Goal: Task Accomplishment & Management: Use online tool/utility

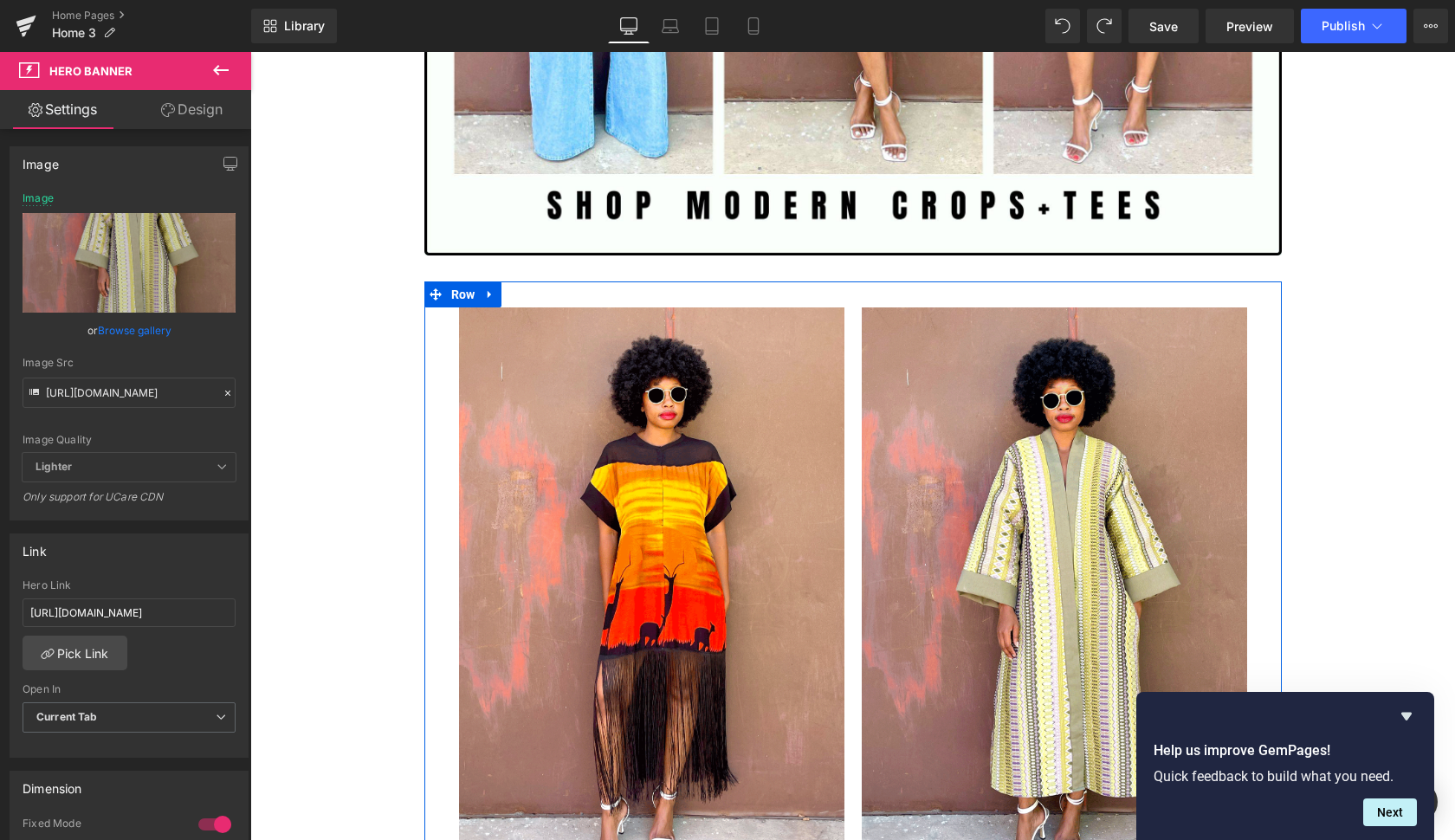
scroll to position [1998, 0]
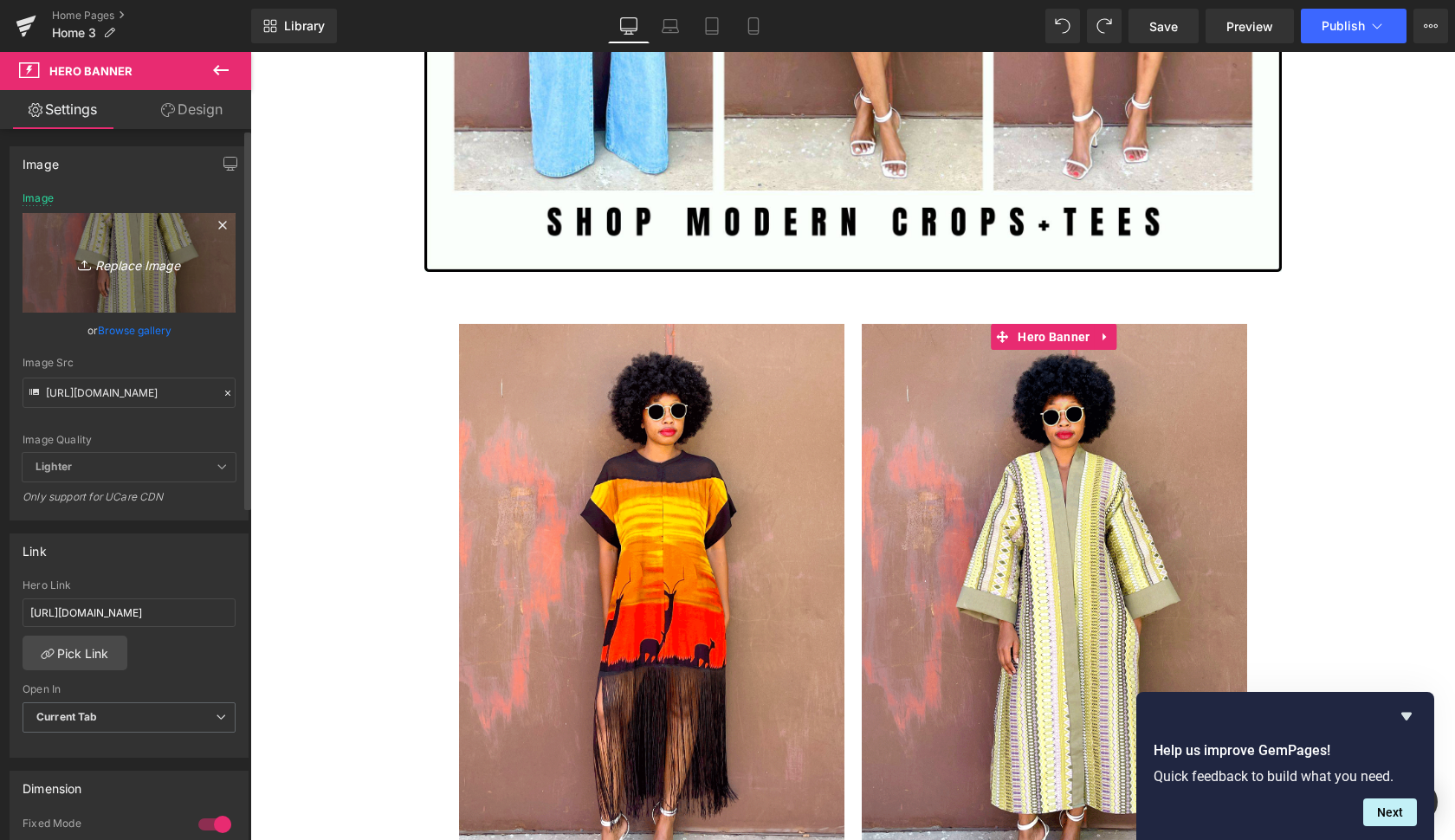
click at [156, 265] on icon "Replace Image" at bounding box center [129, 263] width 139 height 22
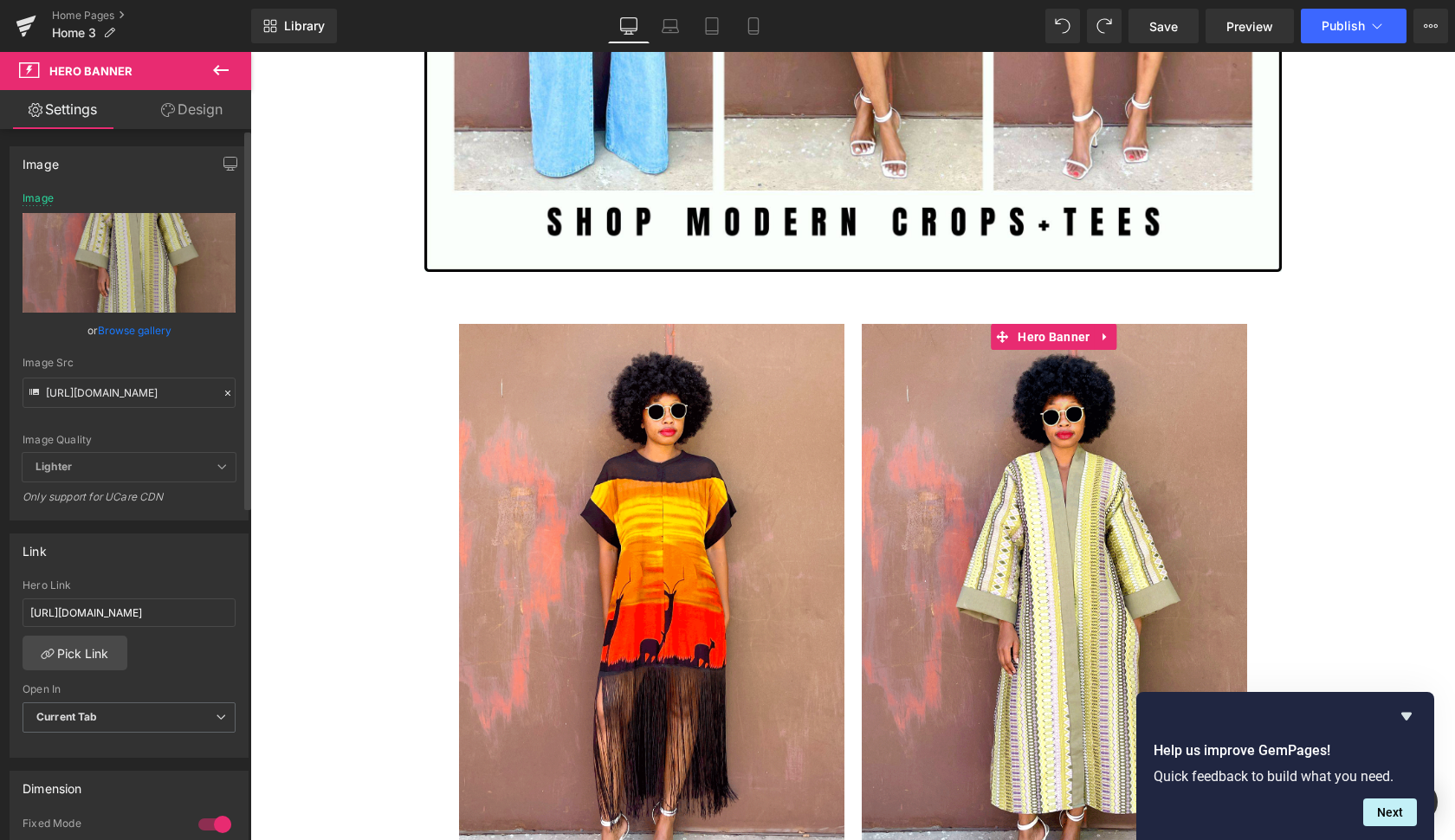
click at [144, 324] on link "Browse gallery" at bounding box center [134, 329] width 74 height 30
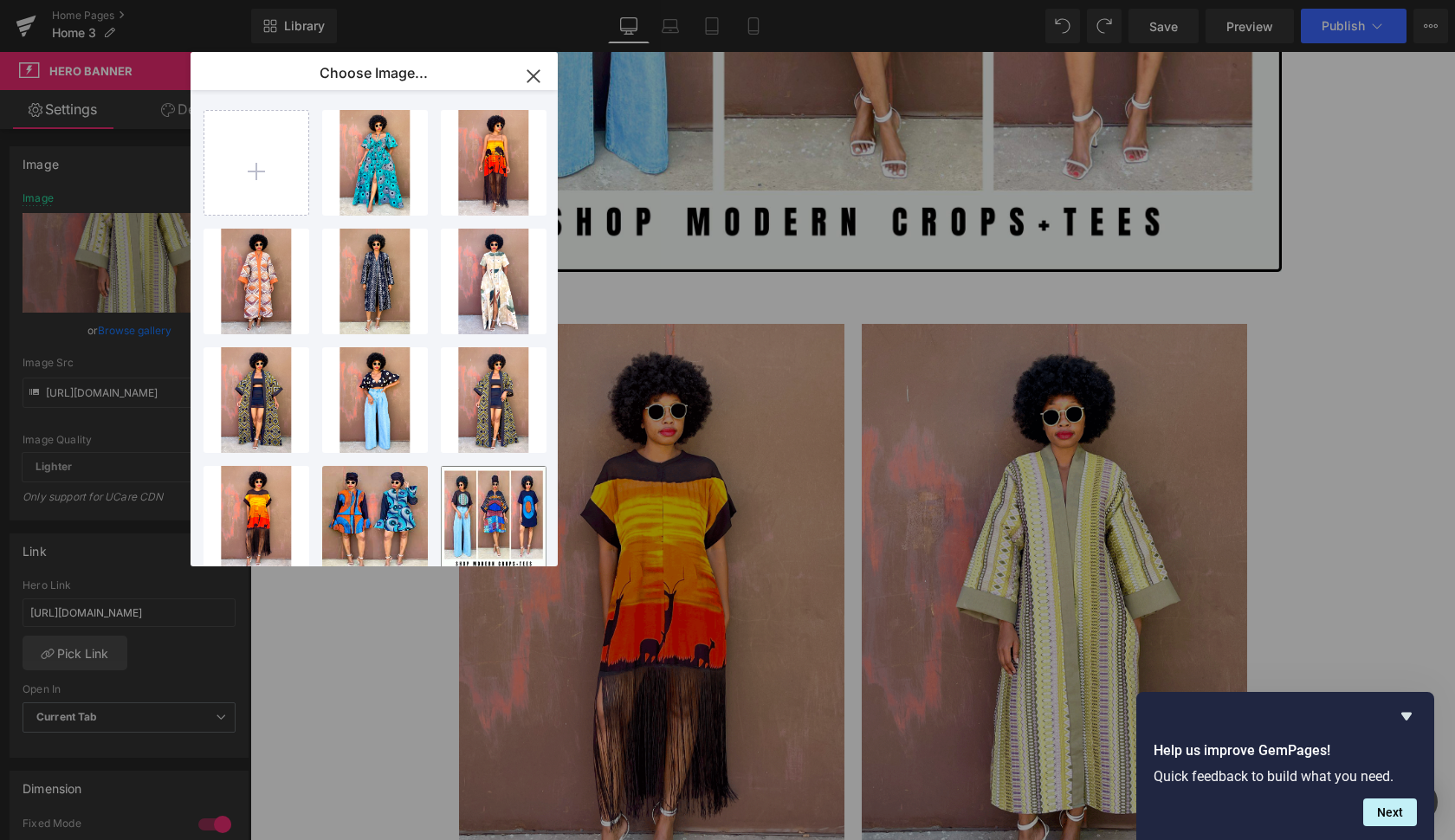
click at [133, 0] on div "You are previewing how the will restyle your page. You can not edit Elements in…" at bounding box center [727, 0] width 1455 height 0
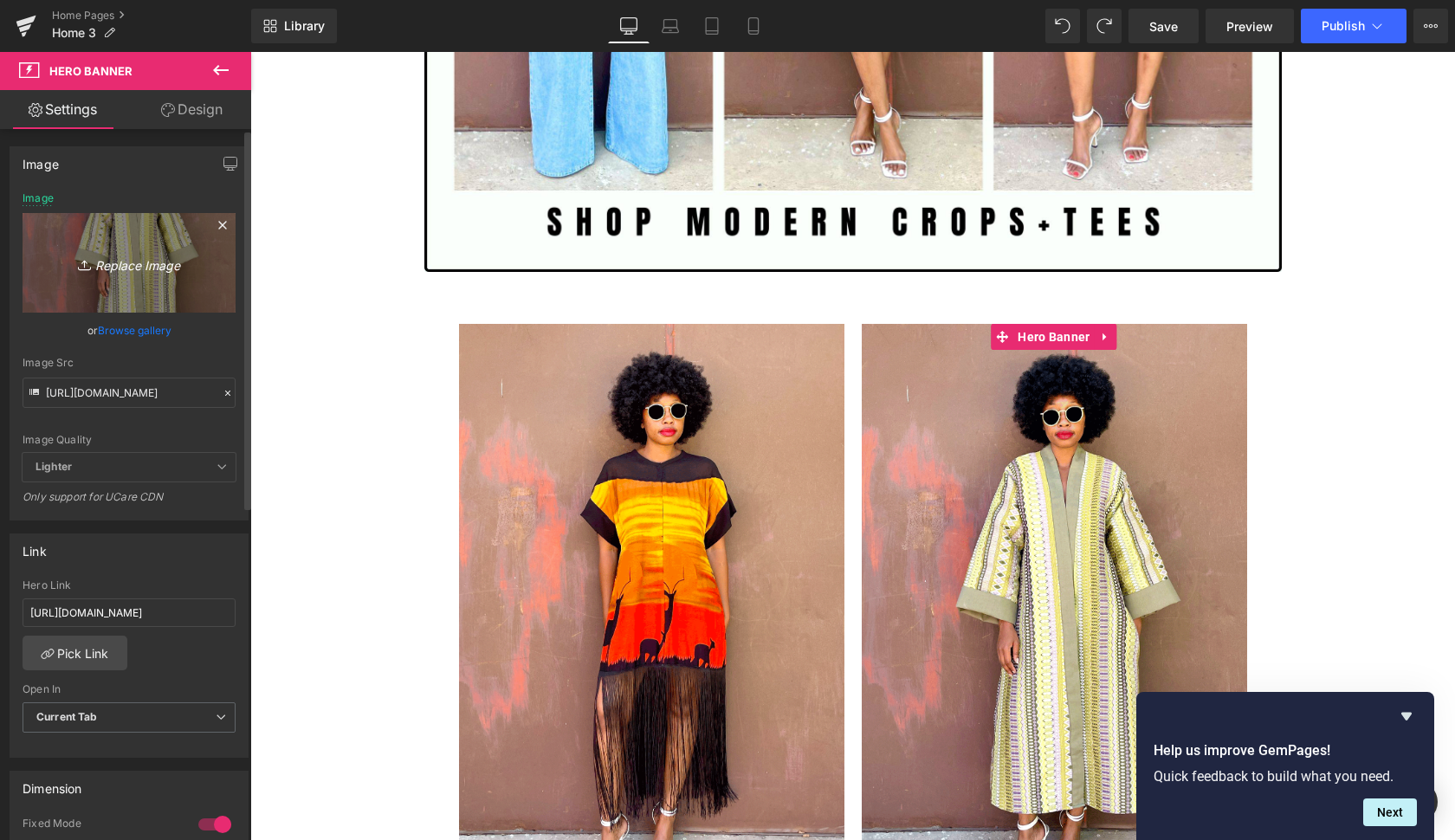
click at [134, 263] on icon "Replace Image" at bounding box center [129, 263] width 139 height 22
type input "C:\fakepath\lim2.gif"
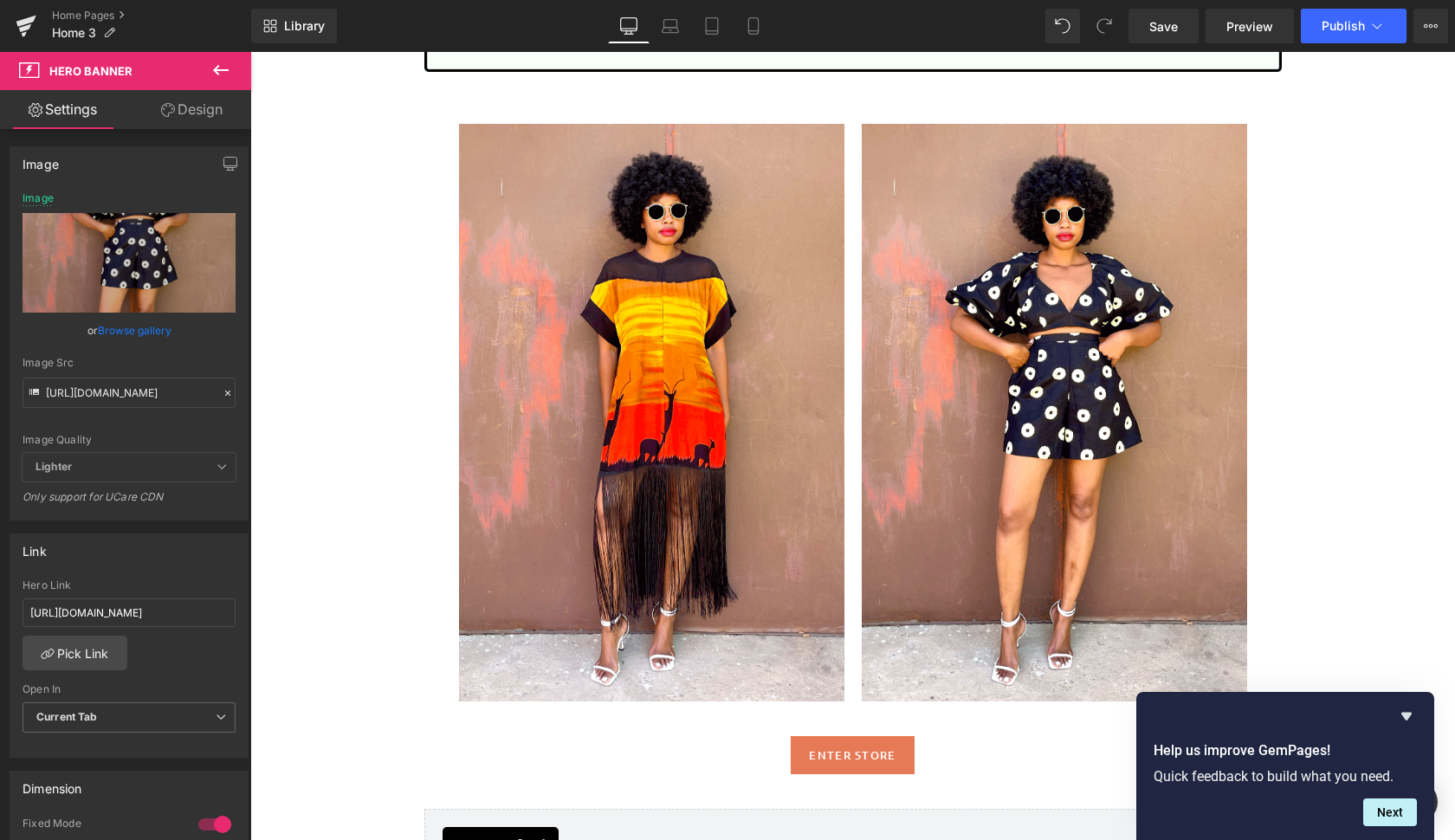
scroll to position [2200, 0]
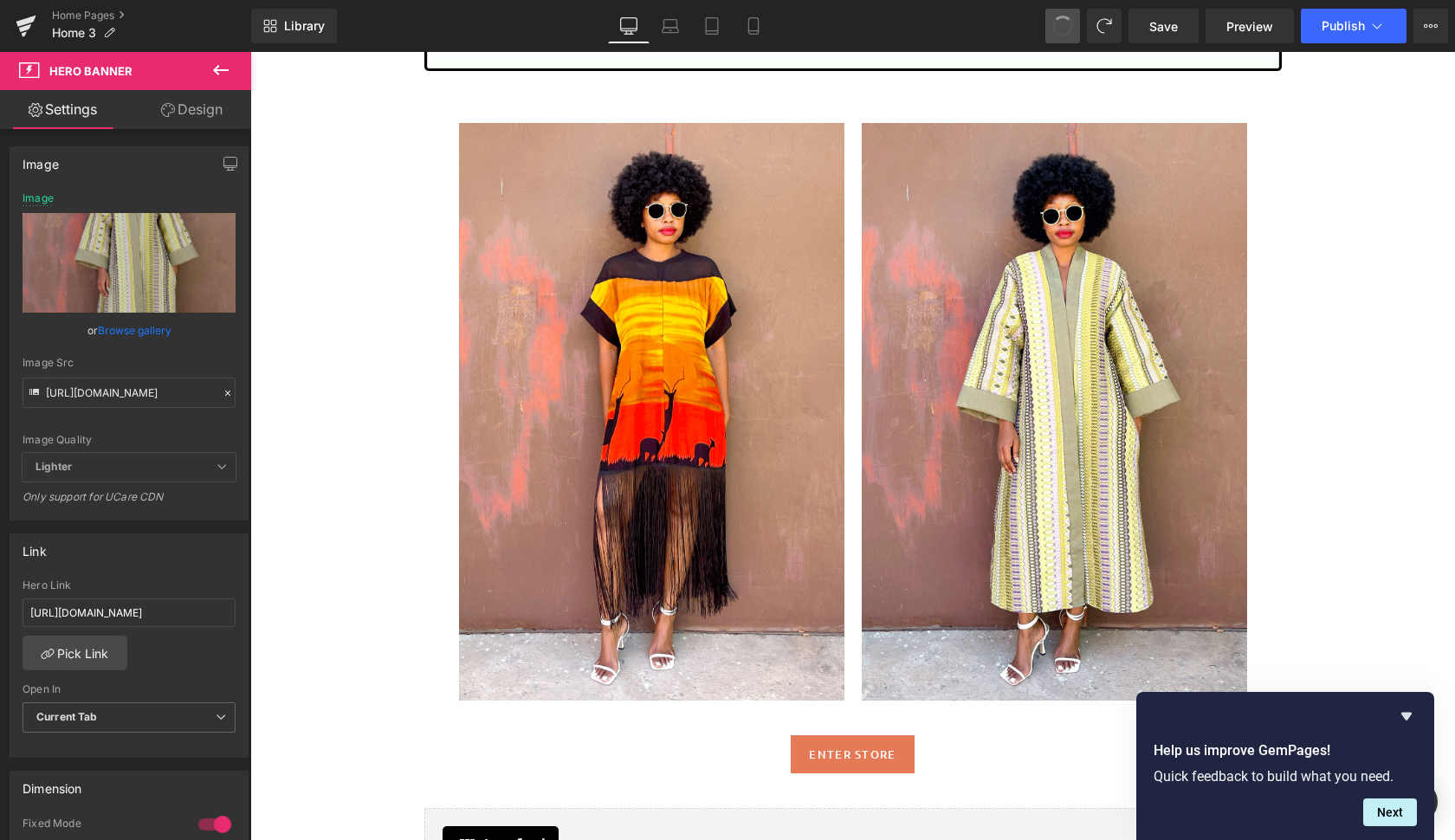
type input "[URL][DOMAIN_NAME]"
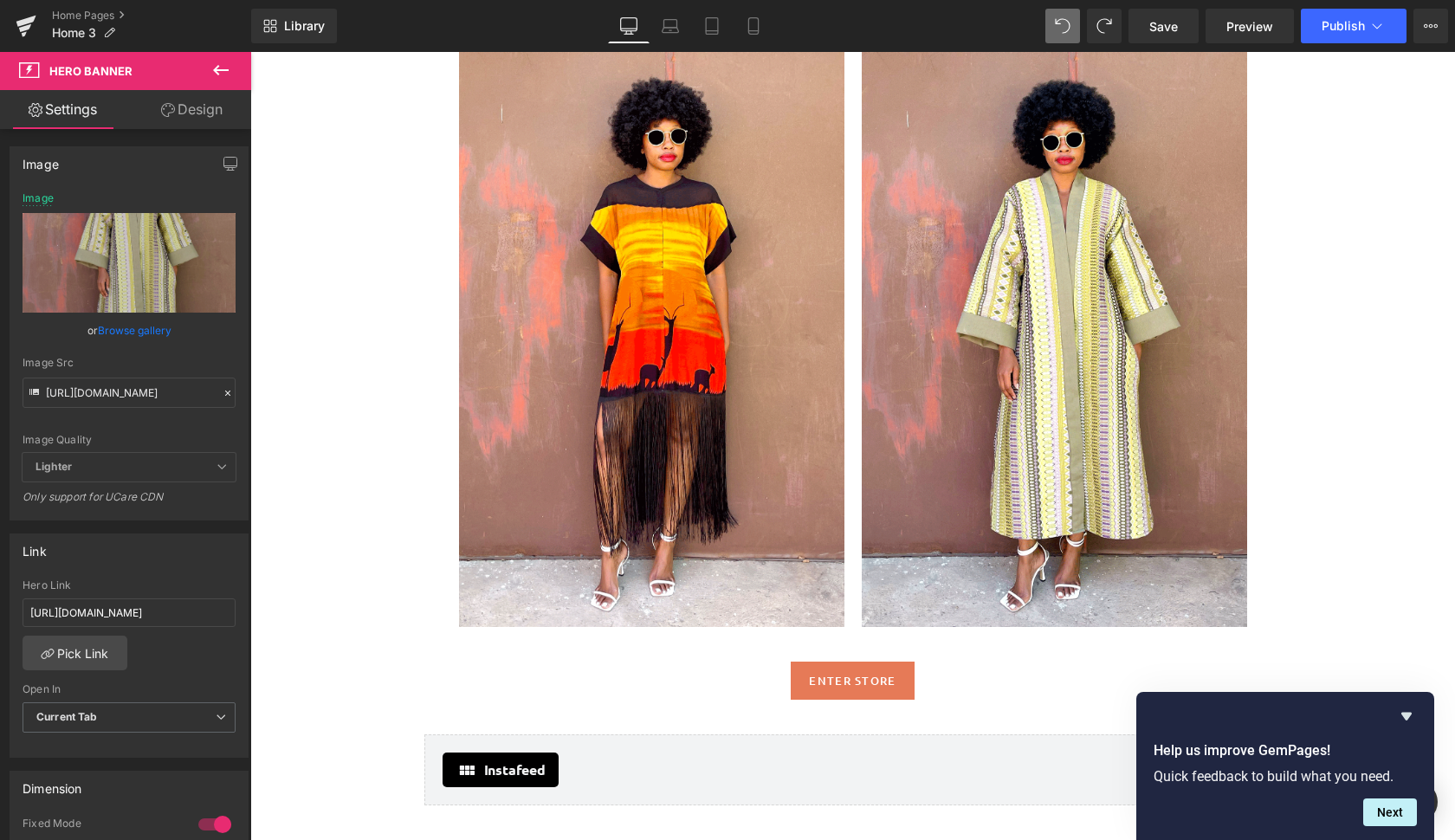
scroll to position [2277, 0]
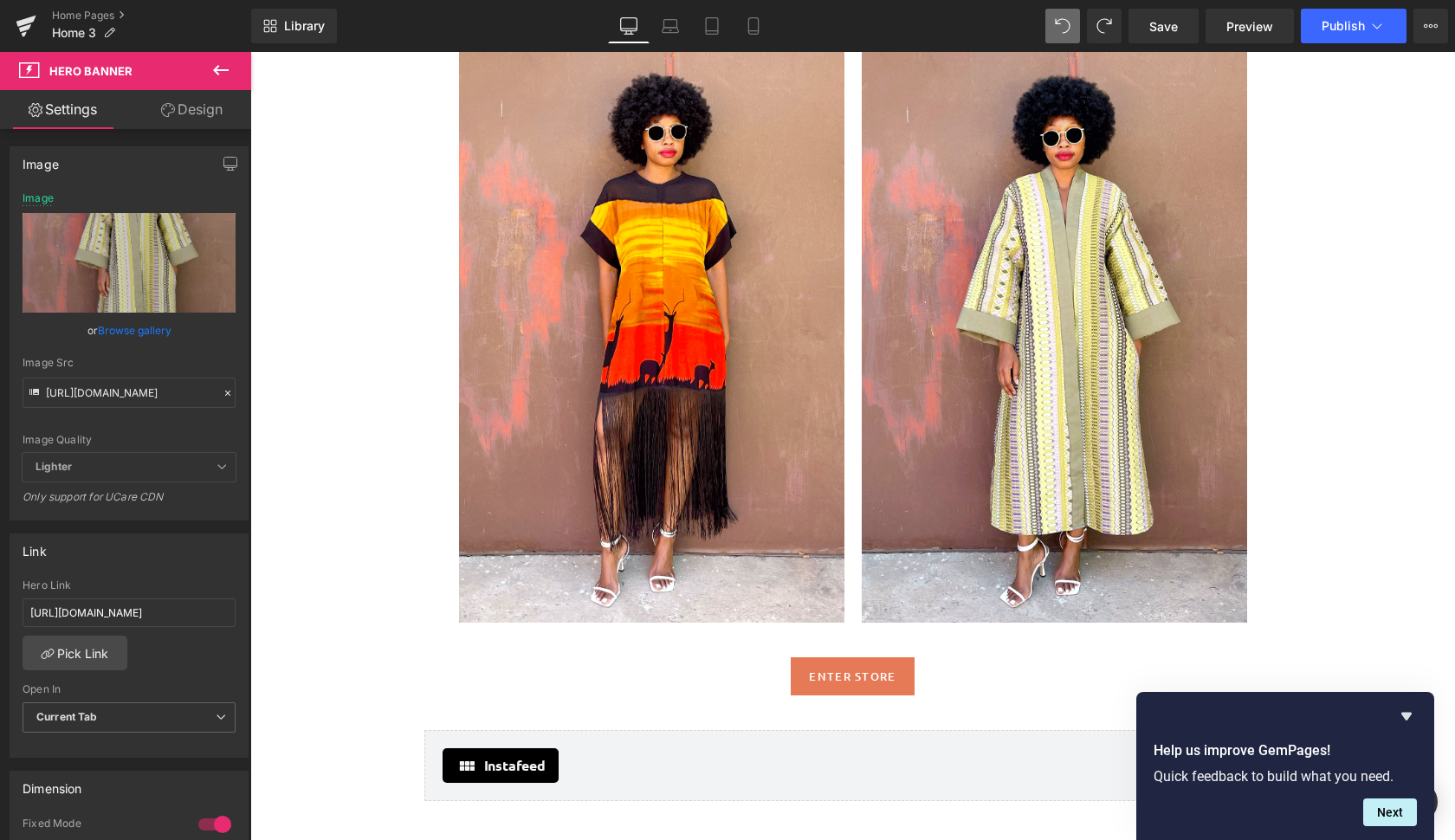
click at [1195, 489] on div at bounding box center [1054, 334] width 386 height 578
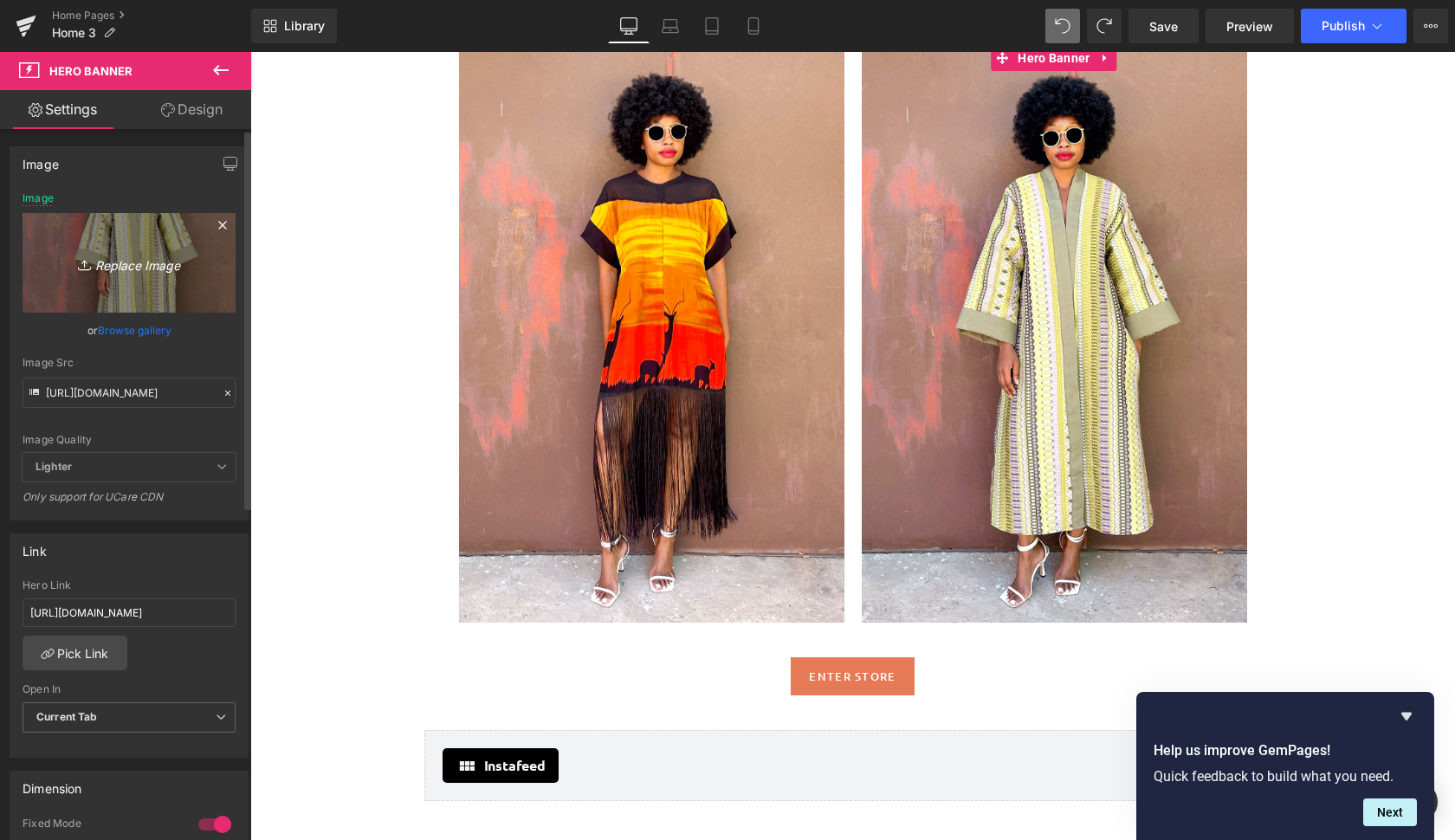
click at [152, 259] on icon "Replace Image" at bounding box center [129, 263] width 139 height 22
type input "C:\fakepath\did2.gif"
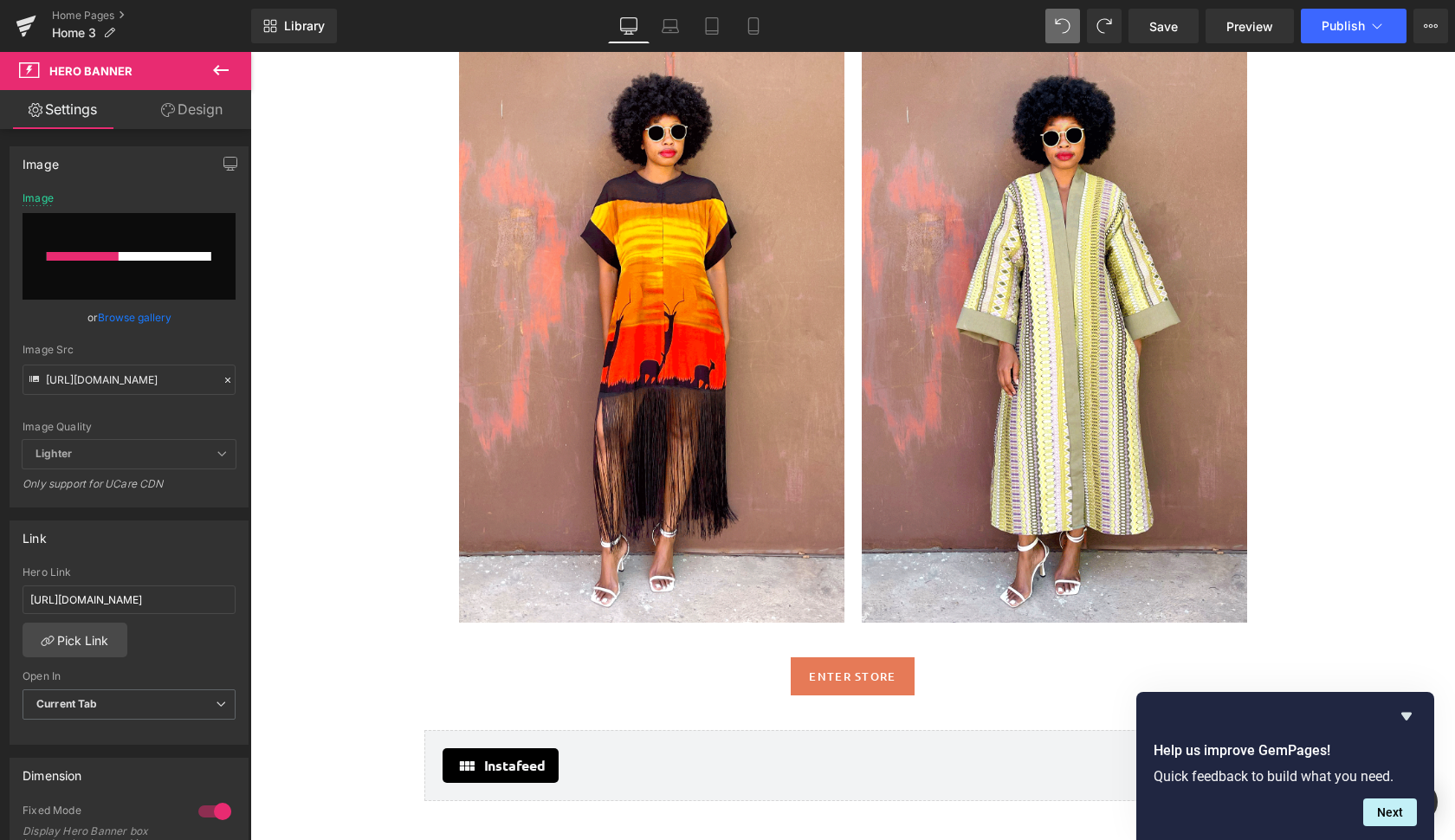
scroll to position [2253, 0]
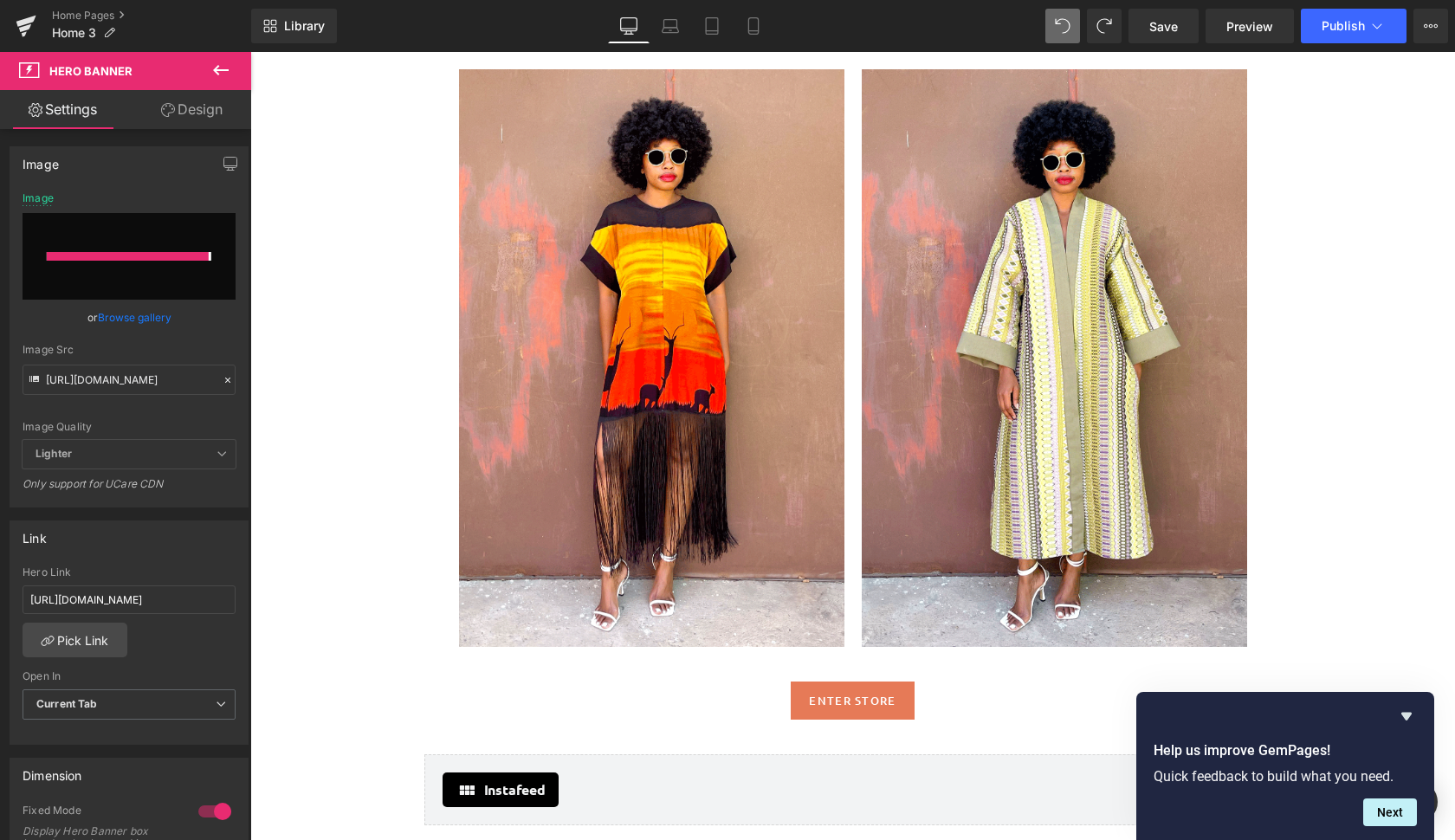
type input "[URL][DOMAIN_NAME]"
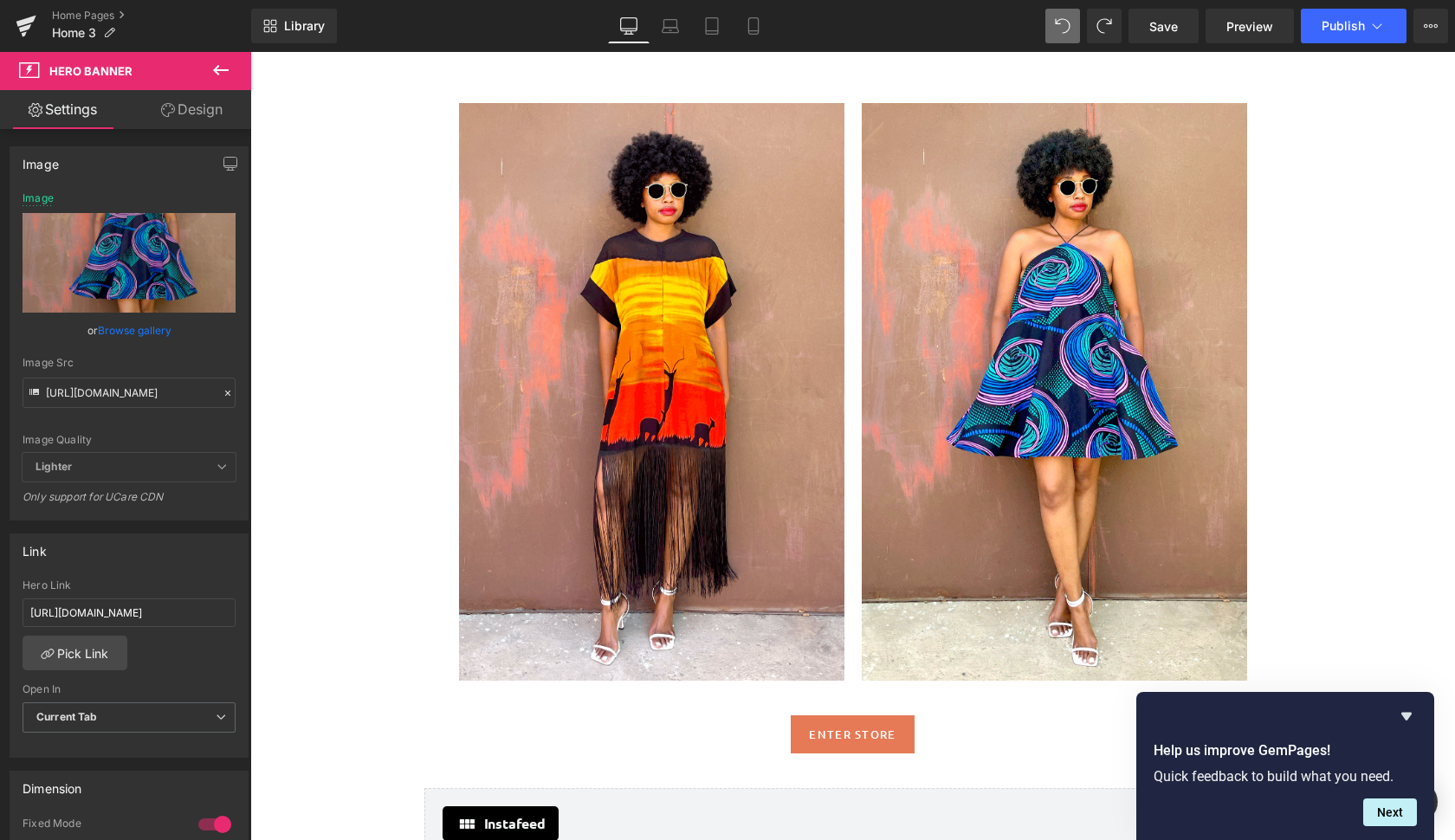
scroll to position [2199, 0]
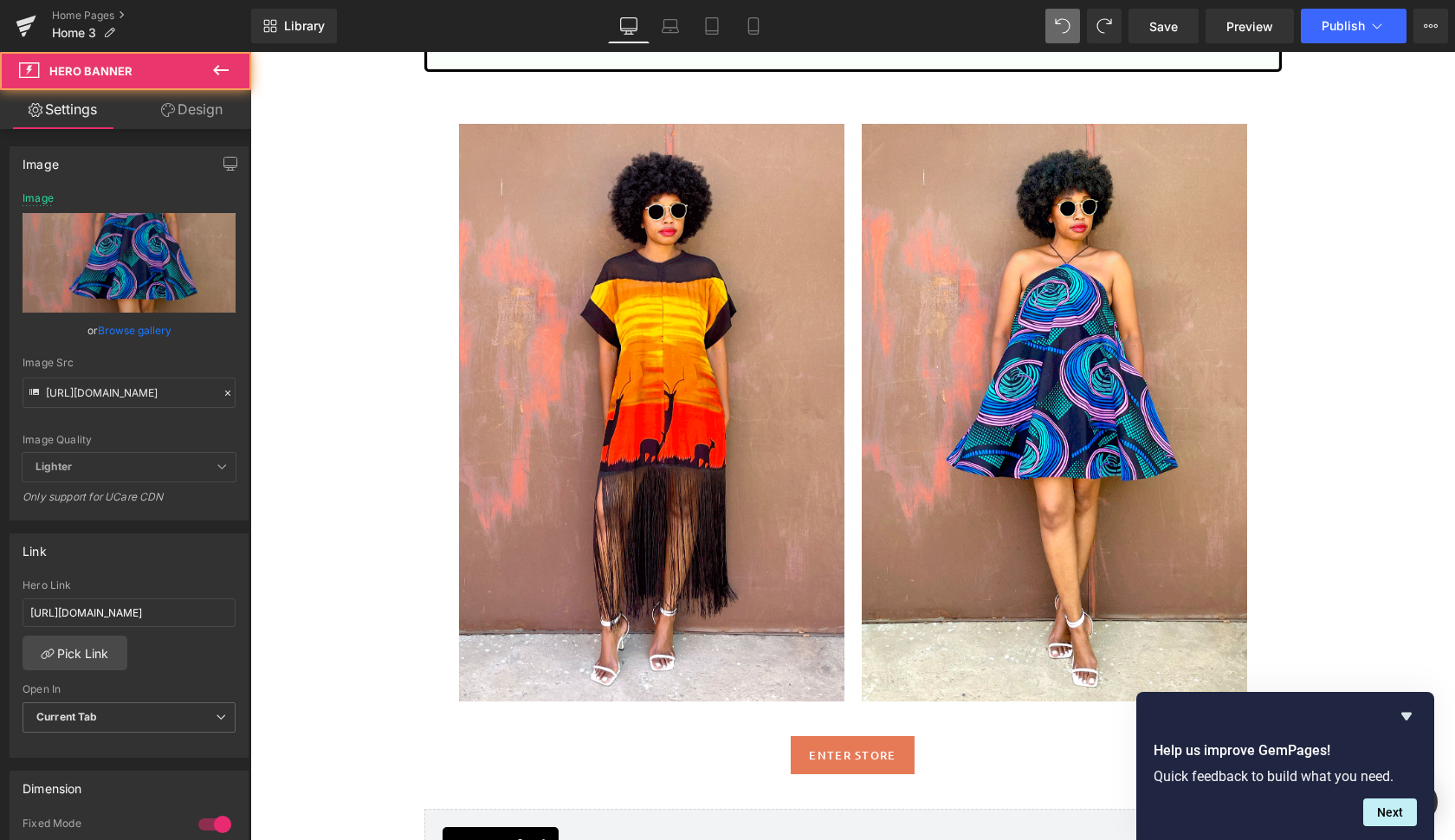
click at [934, 281] on div at bounding box center [1054, 413] width 386 height 578
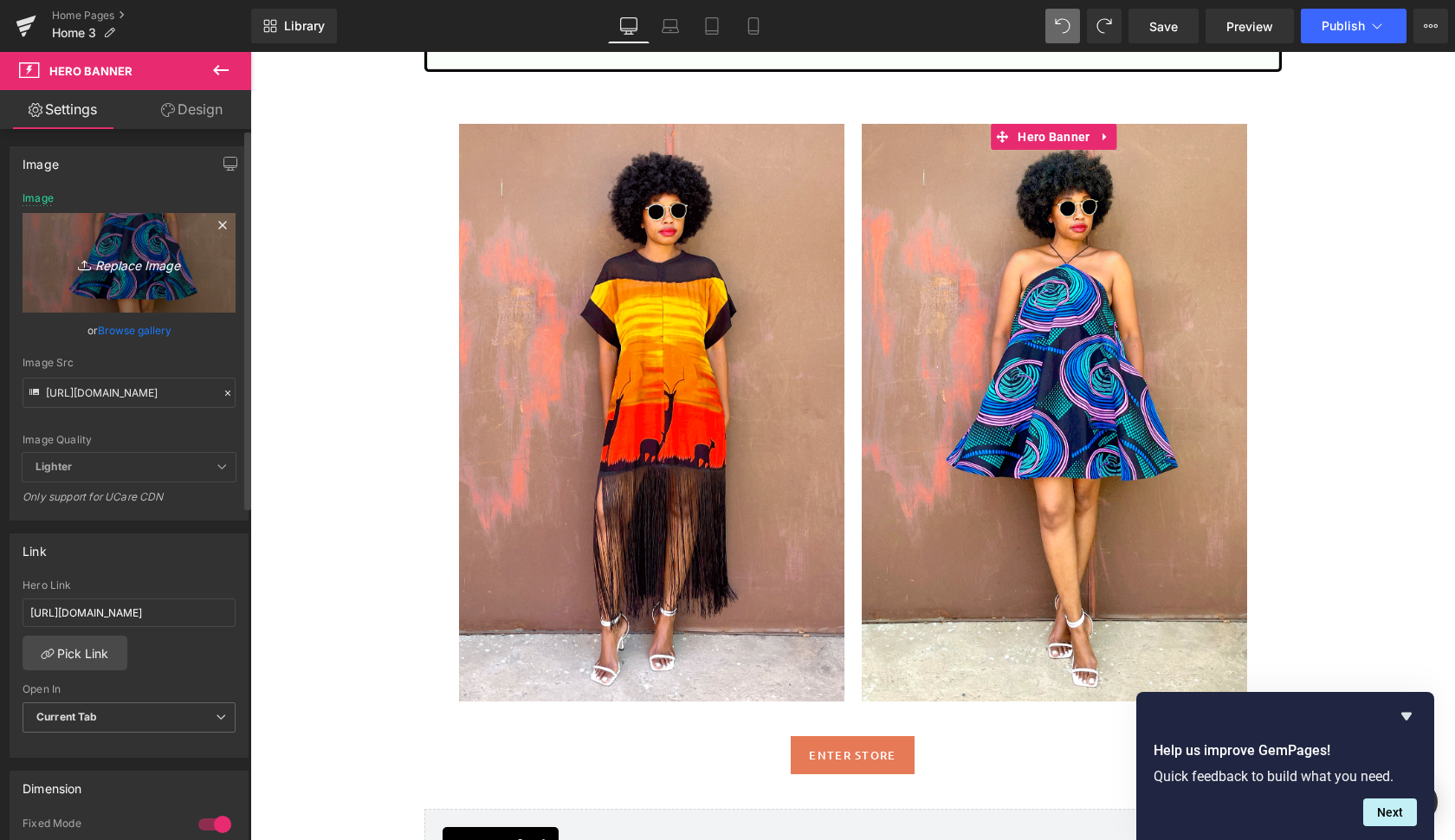
click at [143, 262] on icon "Replace Image" at bounding box center [129, 263] width 139 height 22
type input "C:\fakepath\did.gif"
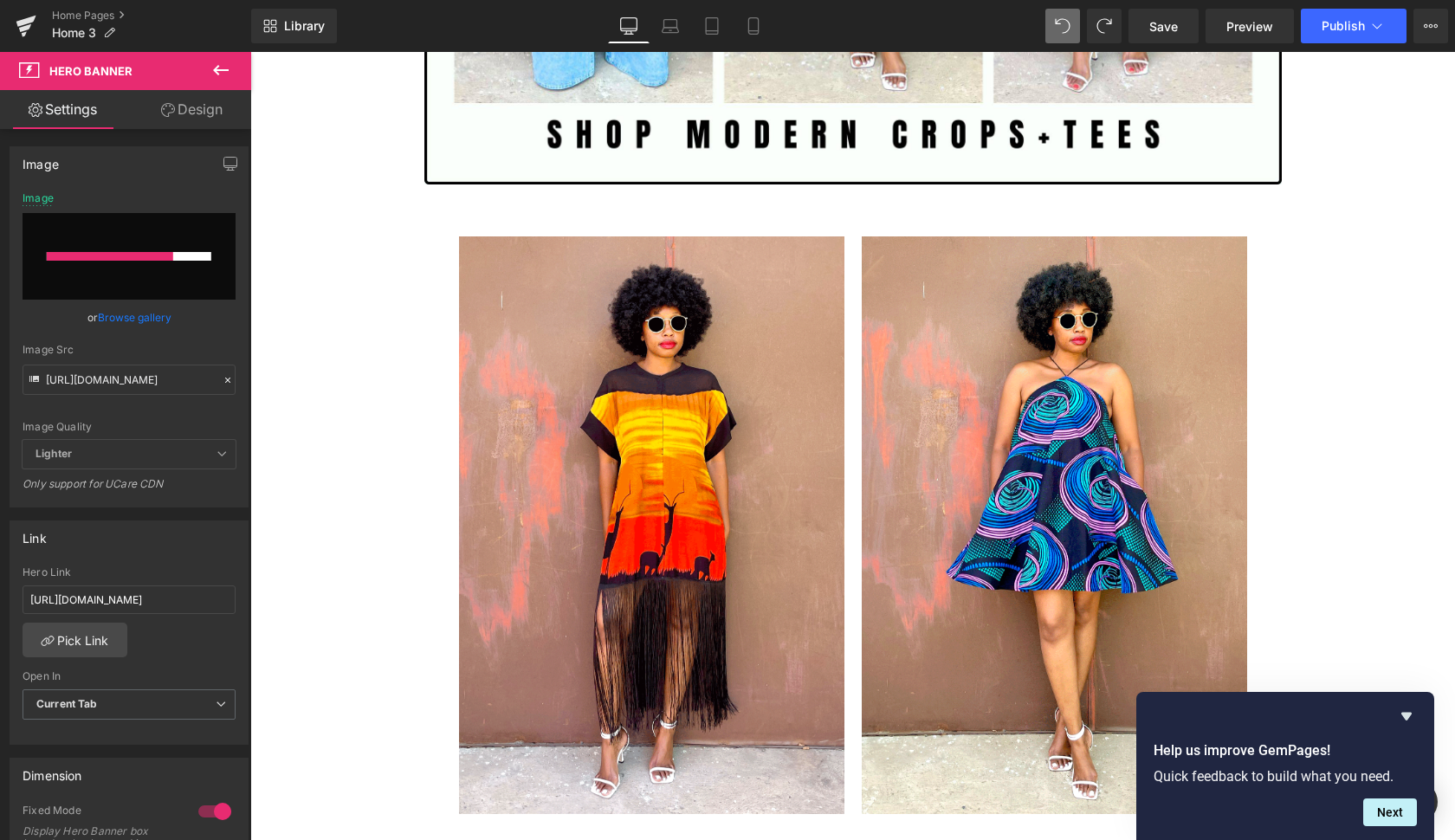
scroll to position [2103, 0]
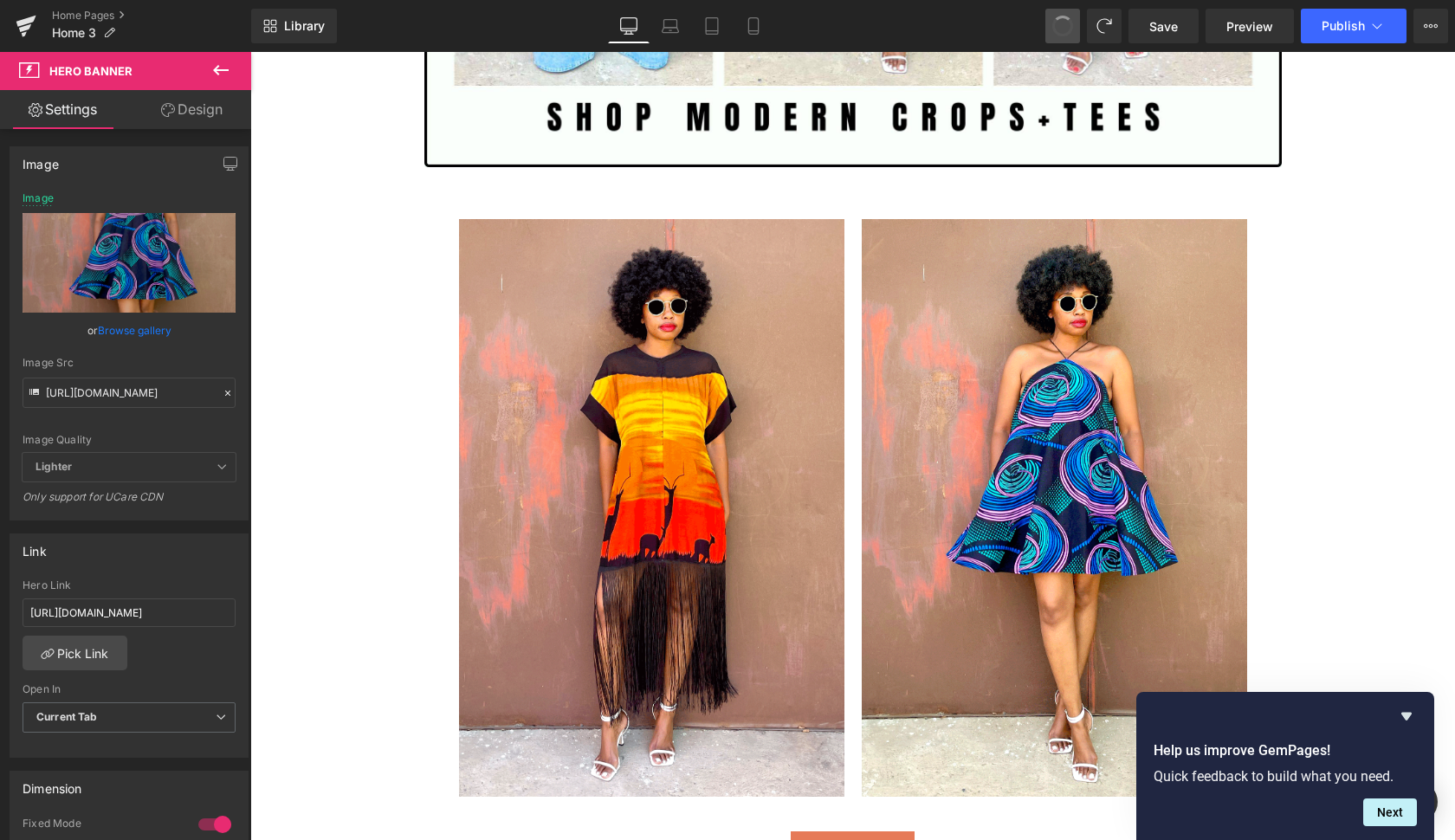
type input "[URL][DOMAIN_NAME]"
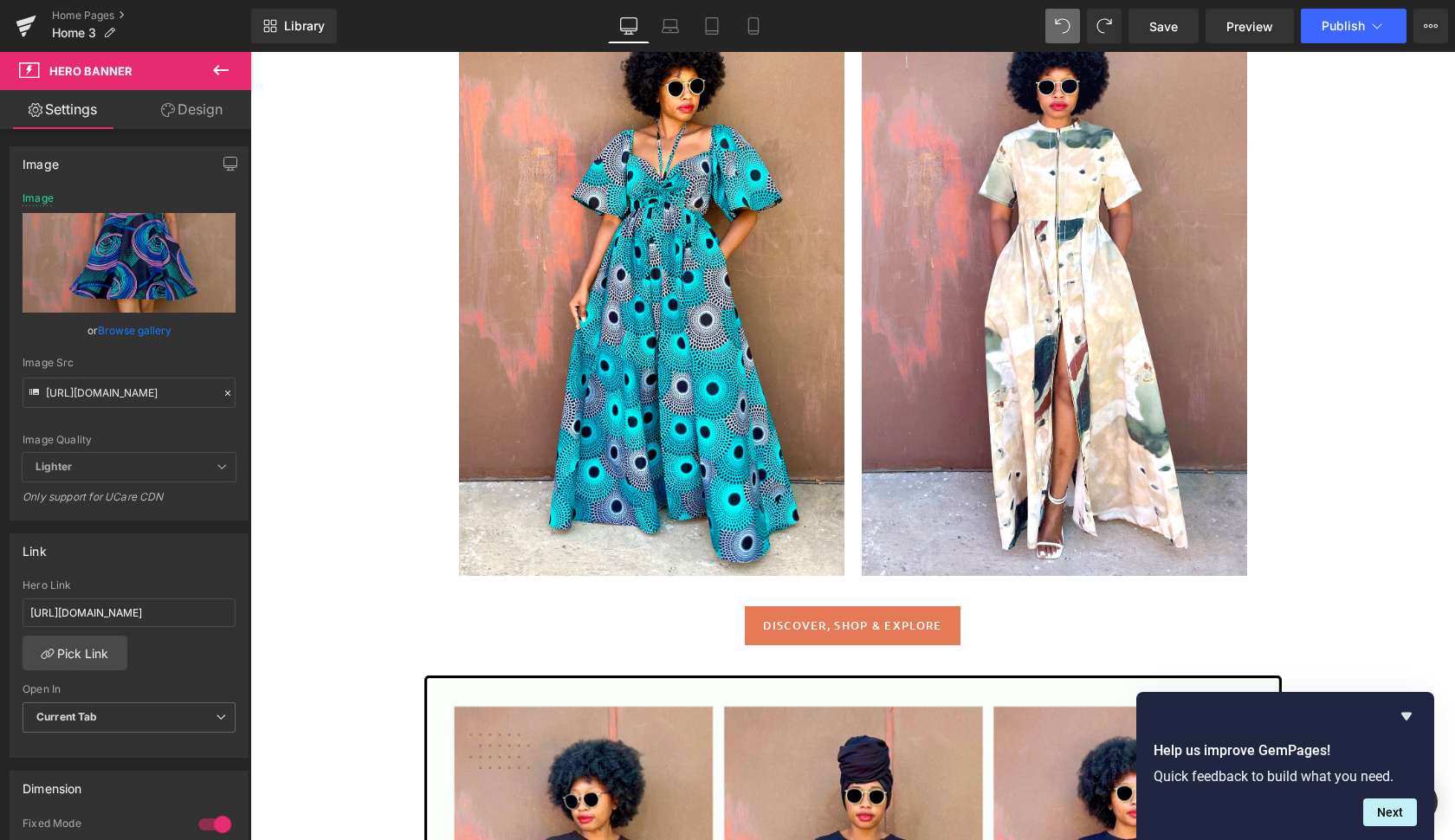
scroll to position [908, 0]
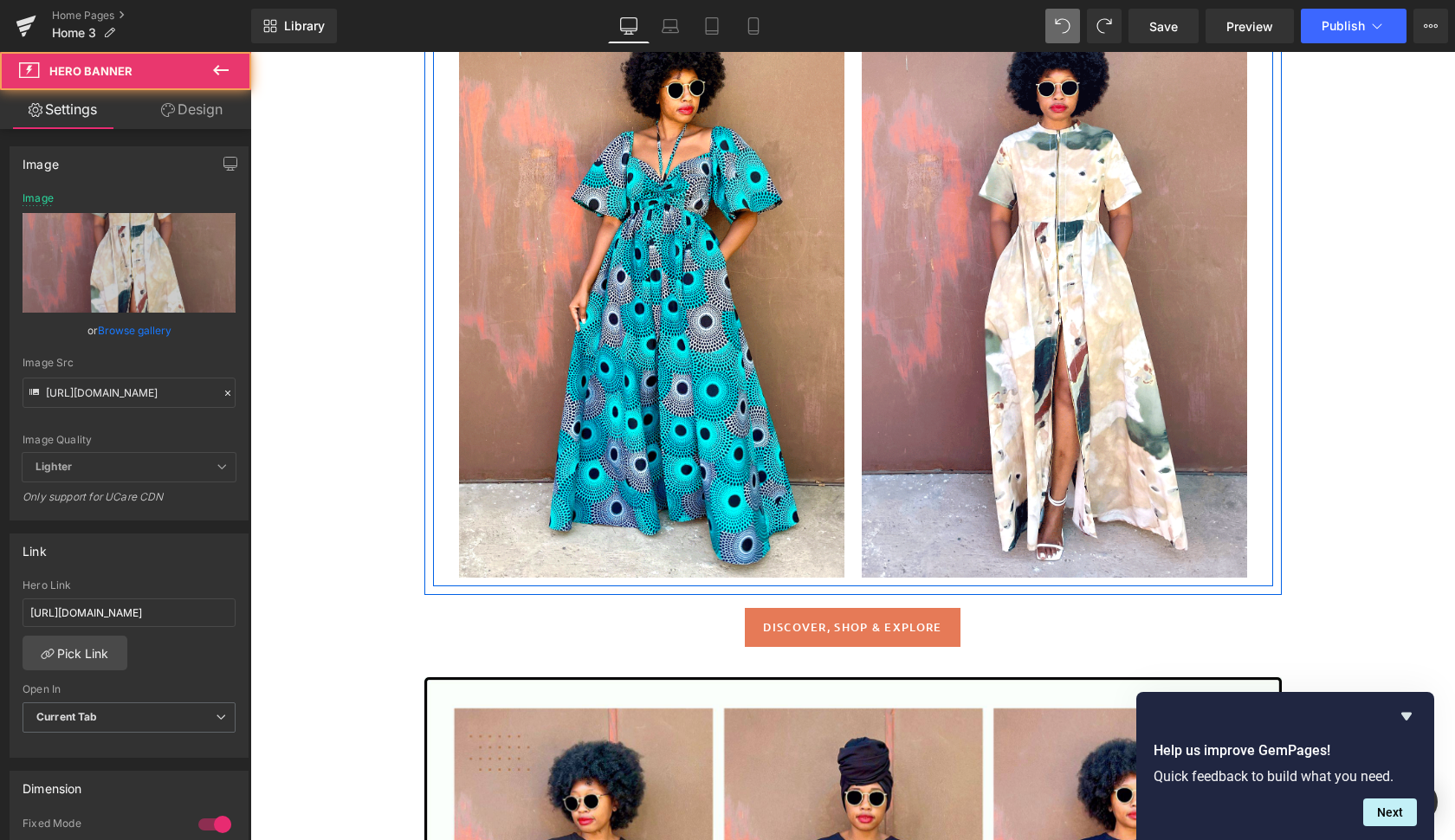
click at [1160, 358] on div at bounding box center [1054, 289] width 386 height 578
click at [946, 388] on div at bounding box center [1054, 289] width 386 height 578
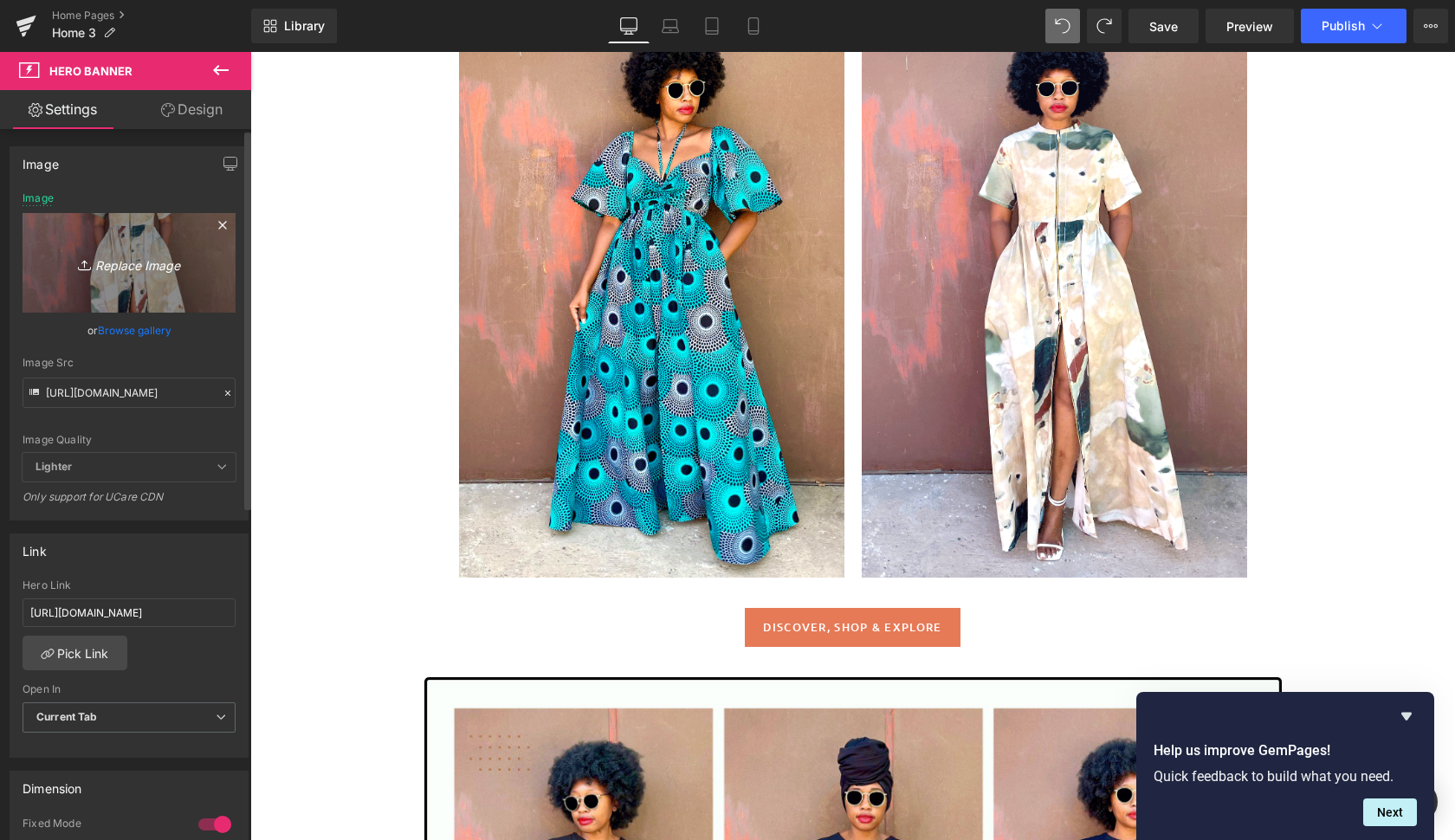
click at [129, 264] on icon "Replace Image" at bounding box center [129, 263] width 139 height 22
type input "C:\fakepath\did2.gif"
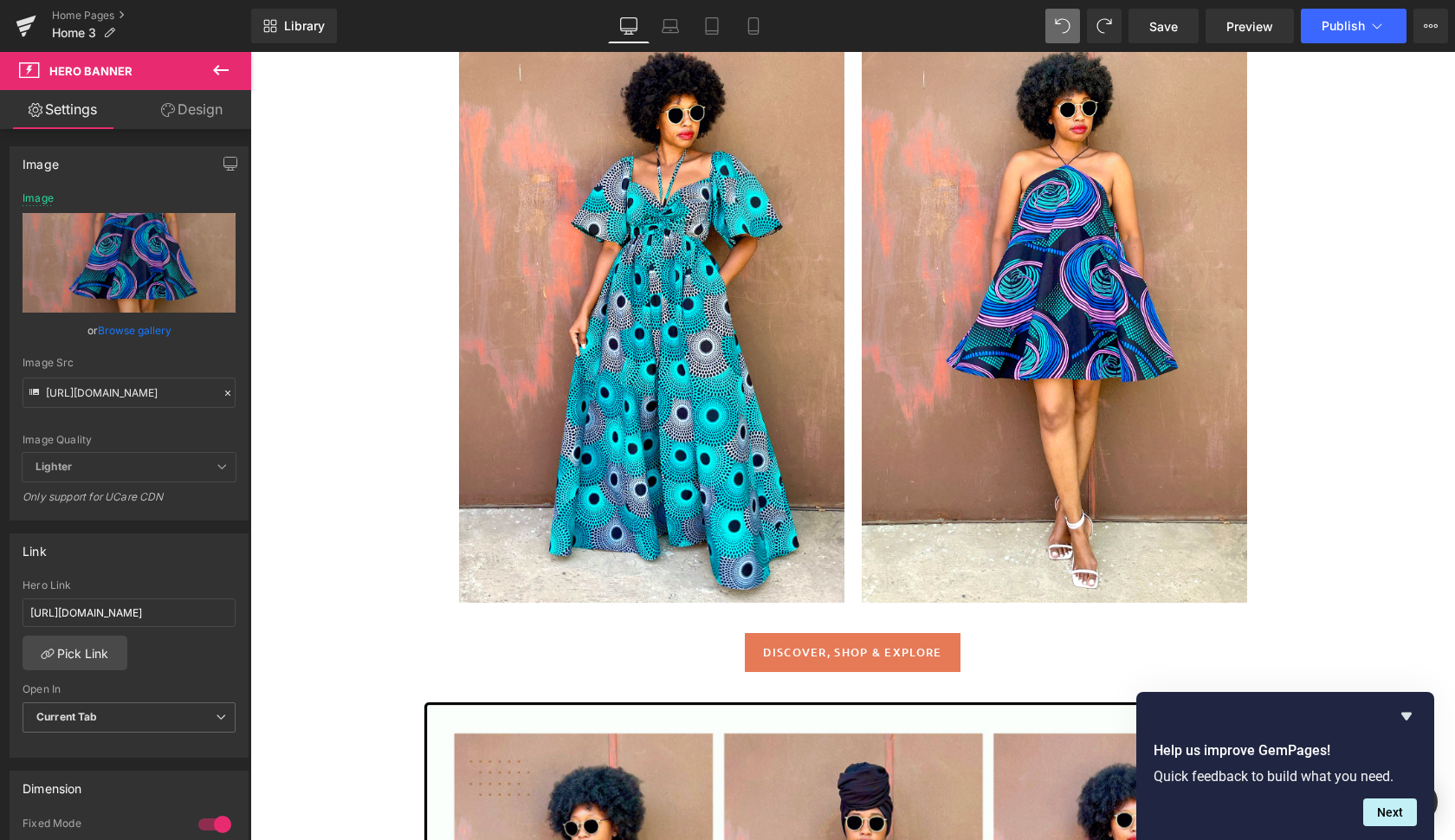
scroll to position [879, 0]
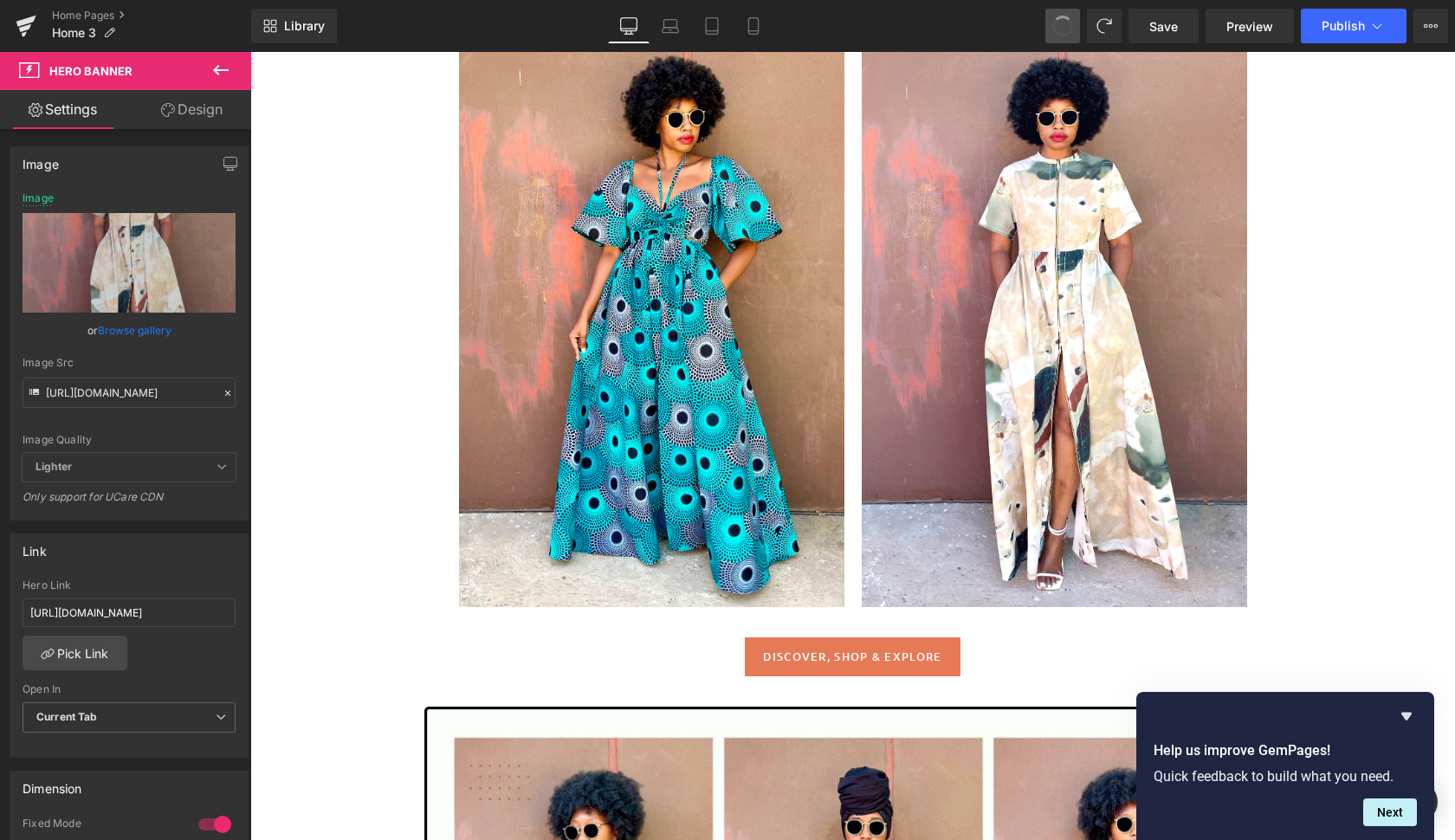
type input "[URL][DOMAIN_NAME]"
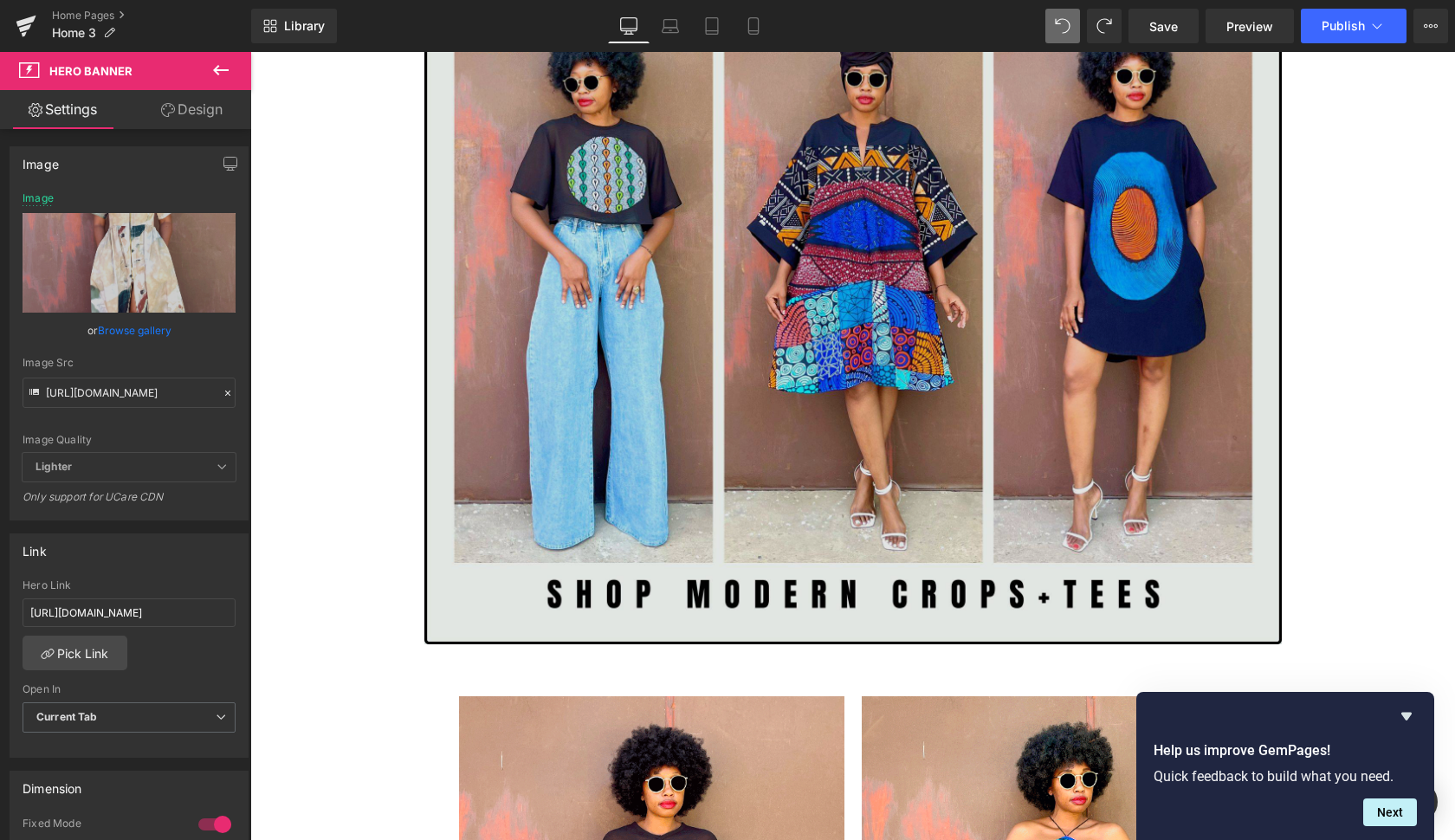
scroll to position [1515, 0]
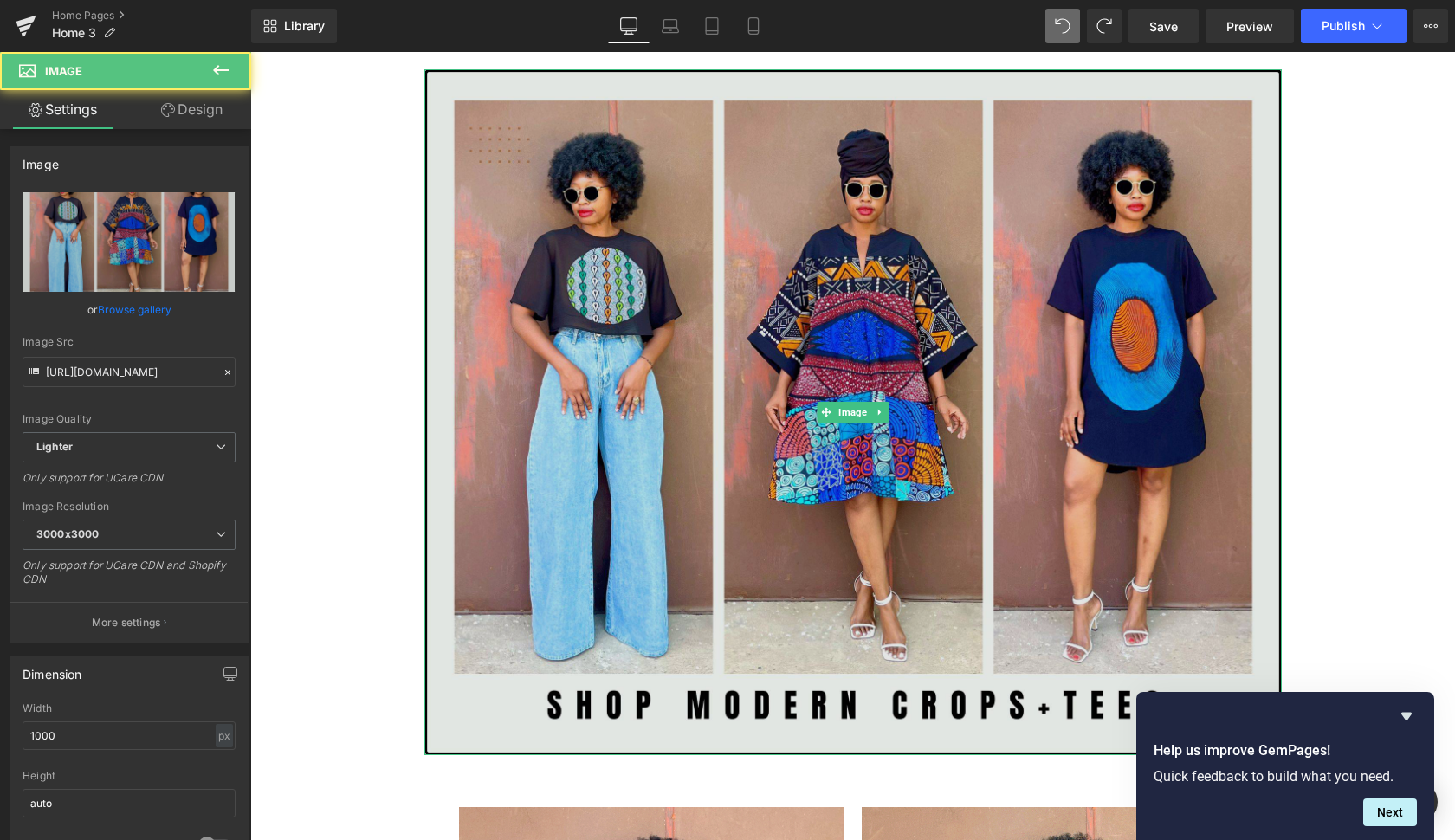
click at [903, 270] on img at bounding box center [852, 411] width 857 height 685
drag, startPoint x: 1078, startPoint y: 417, endPoint x: 494, endPoint y: 362, distance: 586.6
click at [1078, 417] on img at bounding box center [852, 411] width 857 height 685
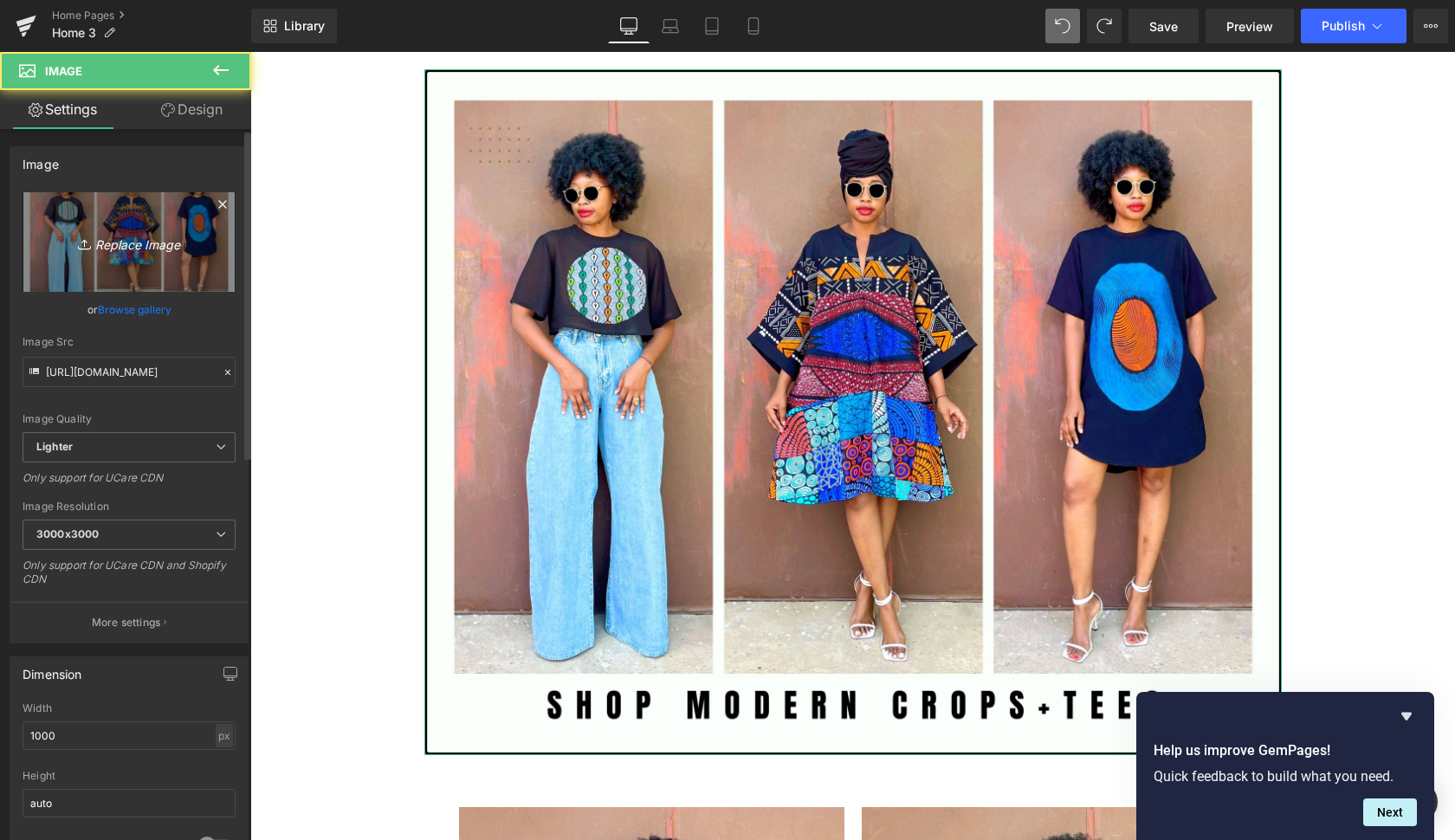
click at [117, 239] on icon "Replace Image" at bounding box center [129, 242] width 139 height 22
type input "C:\fakepath\Copy of Copy of artist [PERSON_NAME]-32.jpg"
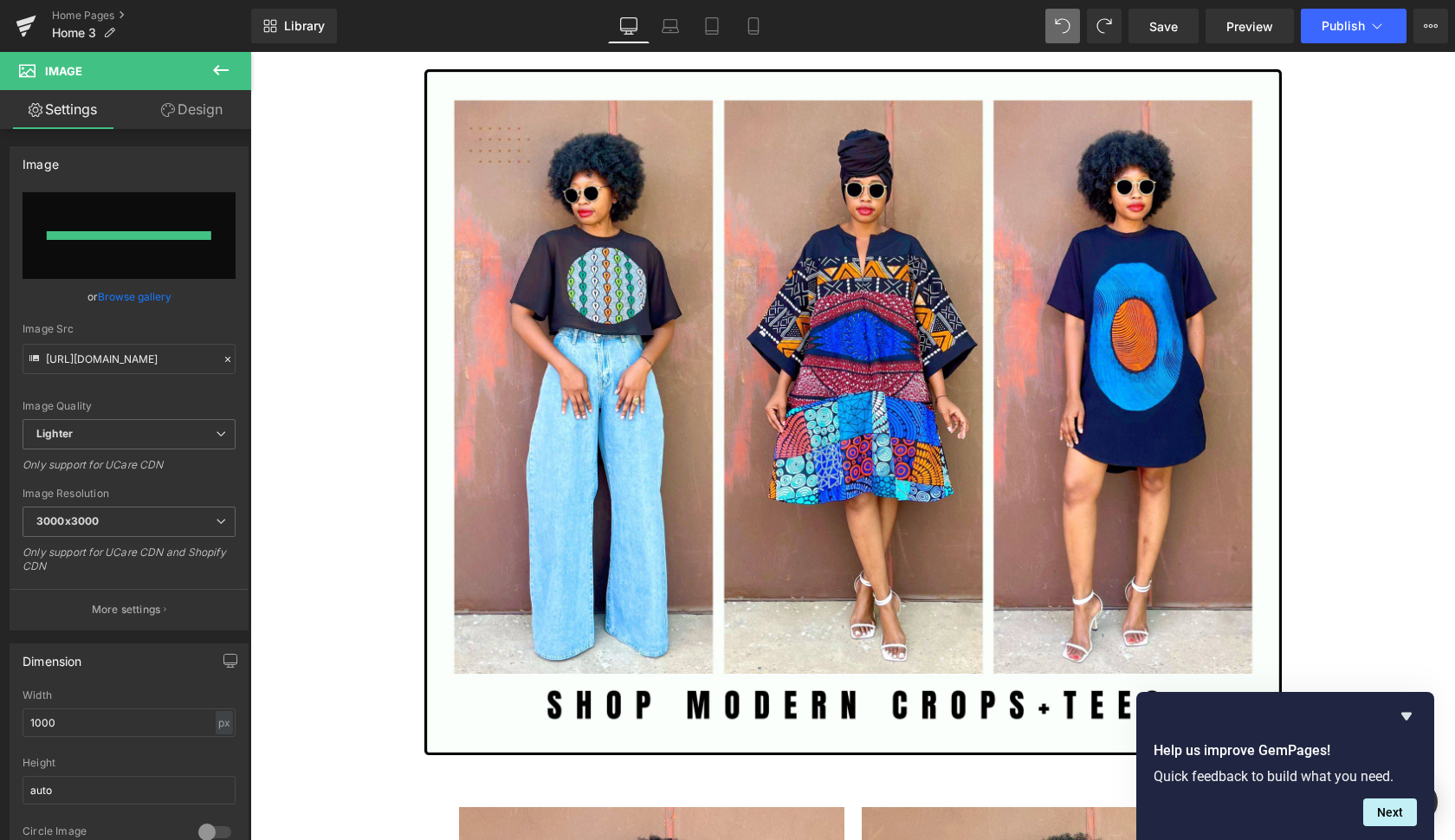
type input "[URL][DOMAIN_NAME]"
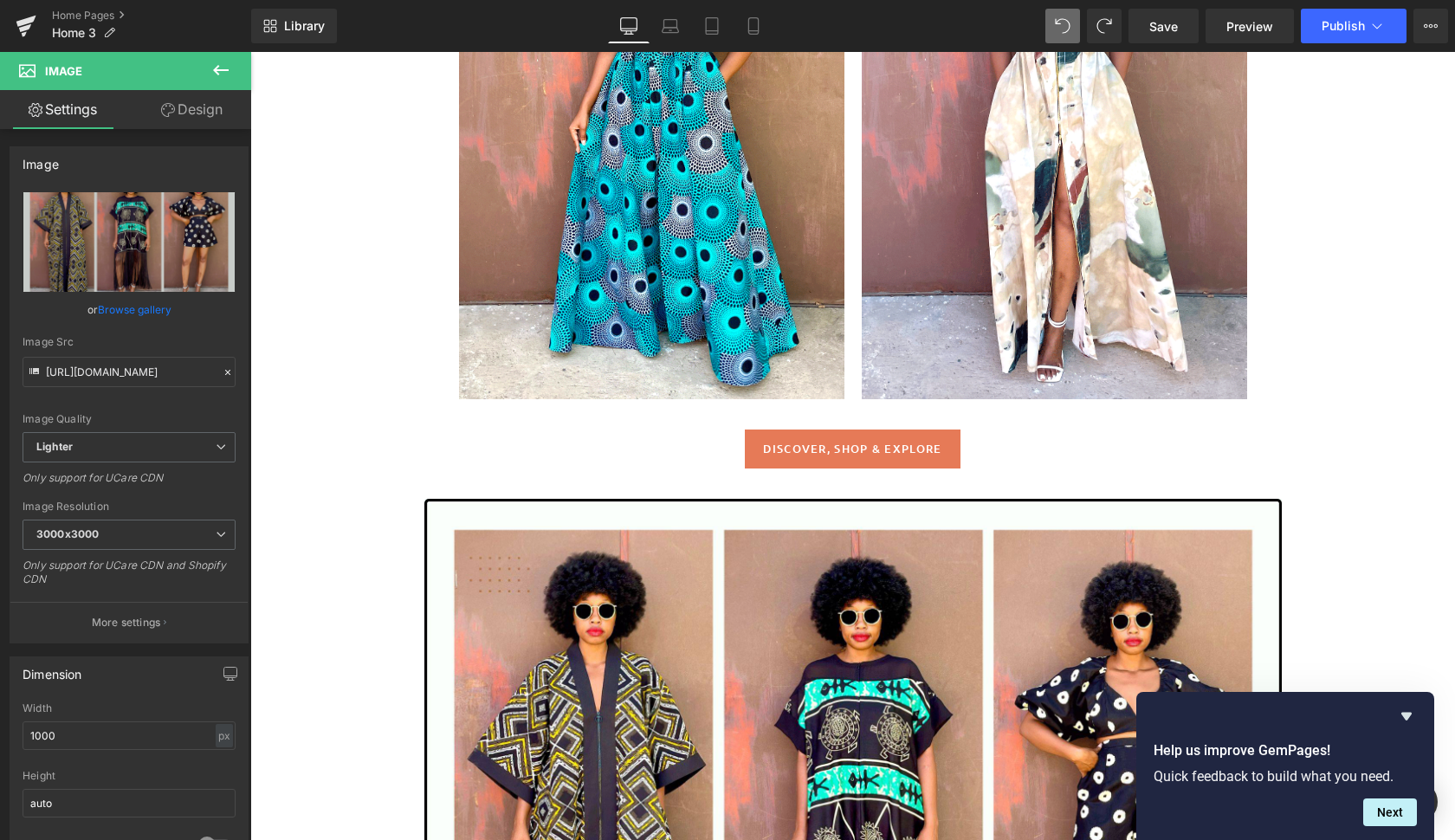
scroll to position [1091, 0]
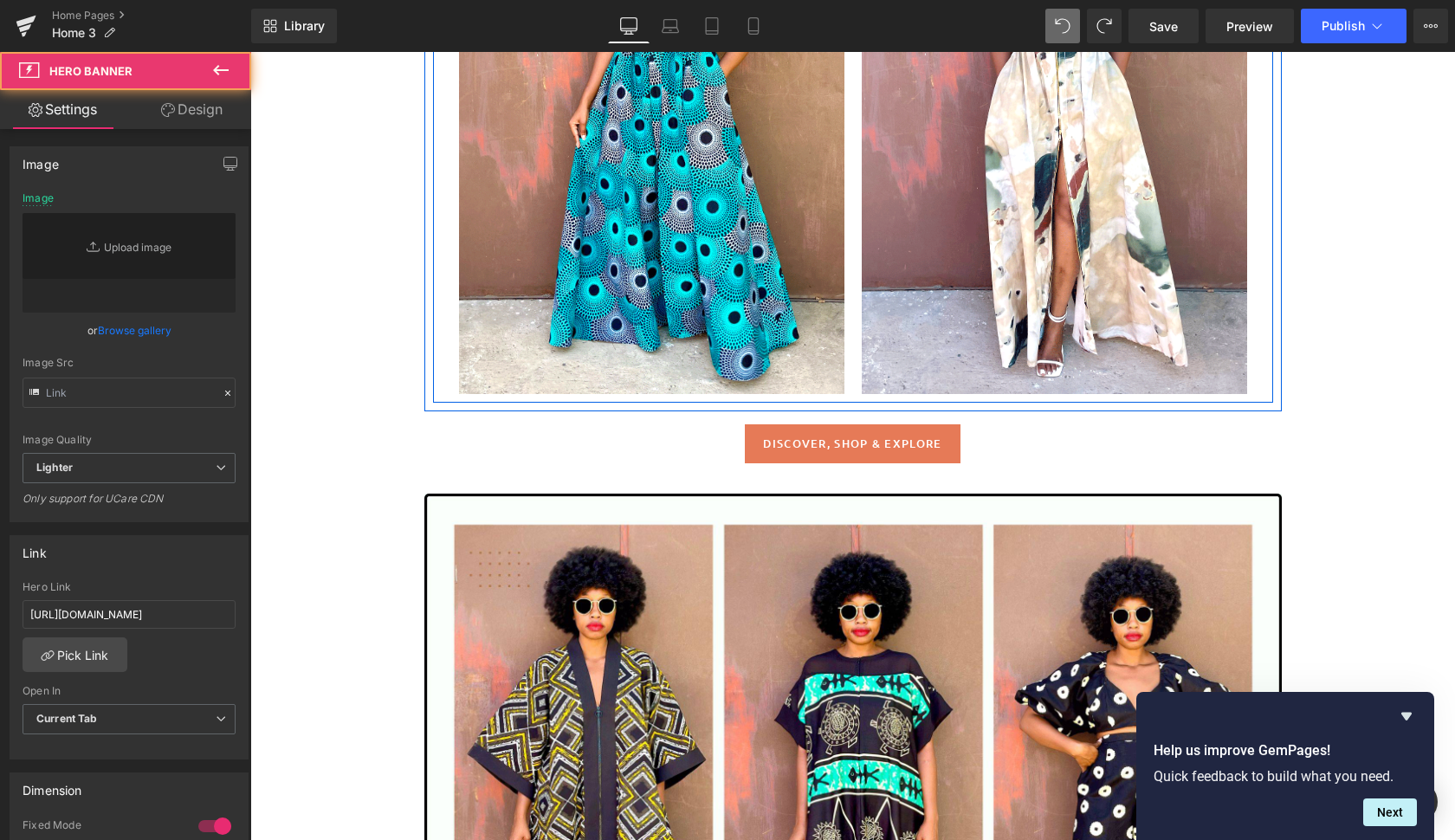
drag, startPoint x: 1170, startPoint y: 336, endPoint x: 989, endPoint y: 328, distance: 181.2
click at [1170, 336] on div at bounding box center [1054, 106] width 386 height 578
type input "[URL][DOMAIN_NAME]"
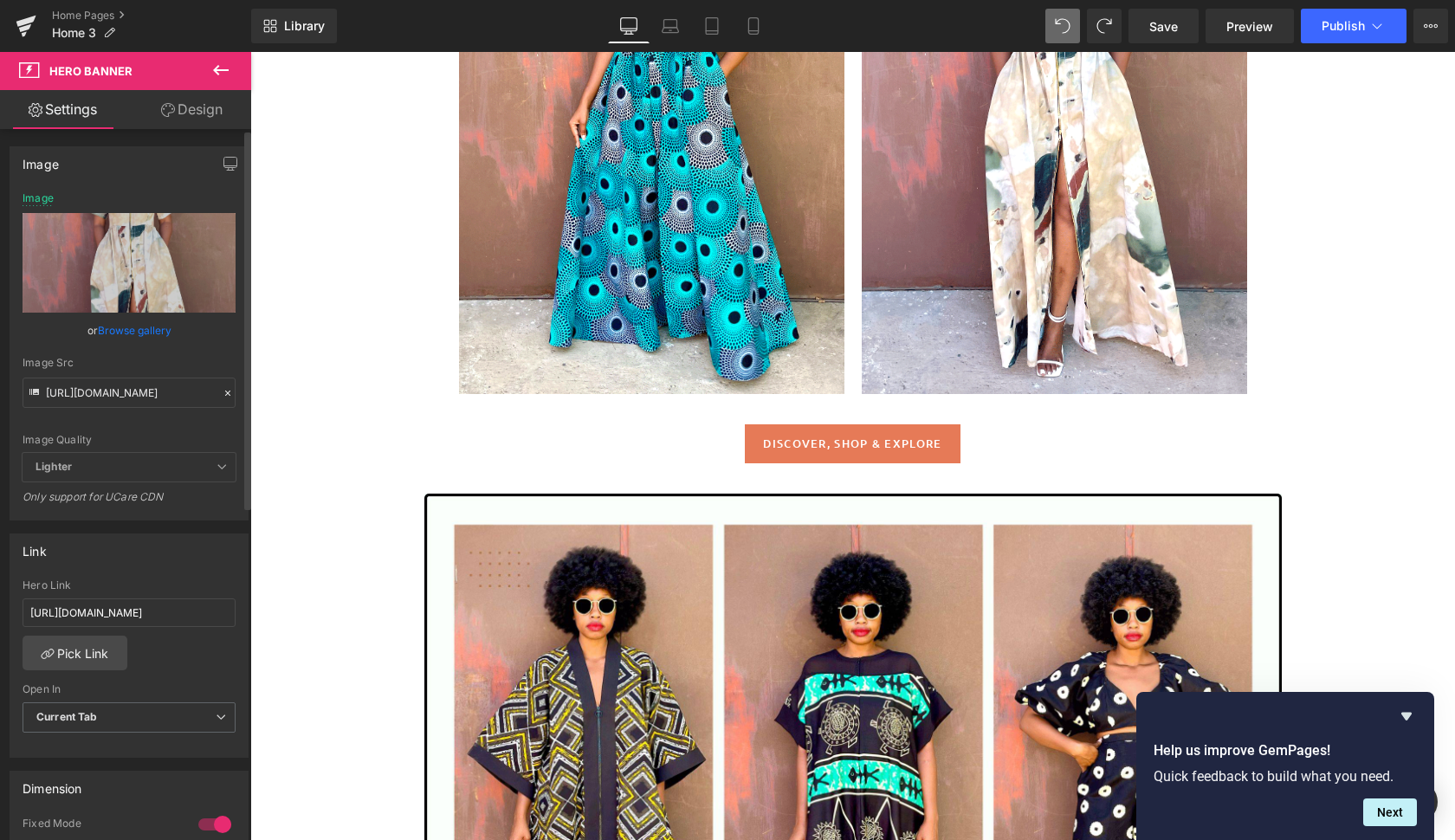
click at [138, 331] on link "Browse gallery" at bounding box center [134, 329] width 74 height 30
click at [150, 0] on div "You are previewing how the will restyle your page. You can not edit Elements in…" at bounding box center [727, 0] width 1455 height 0
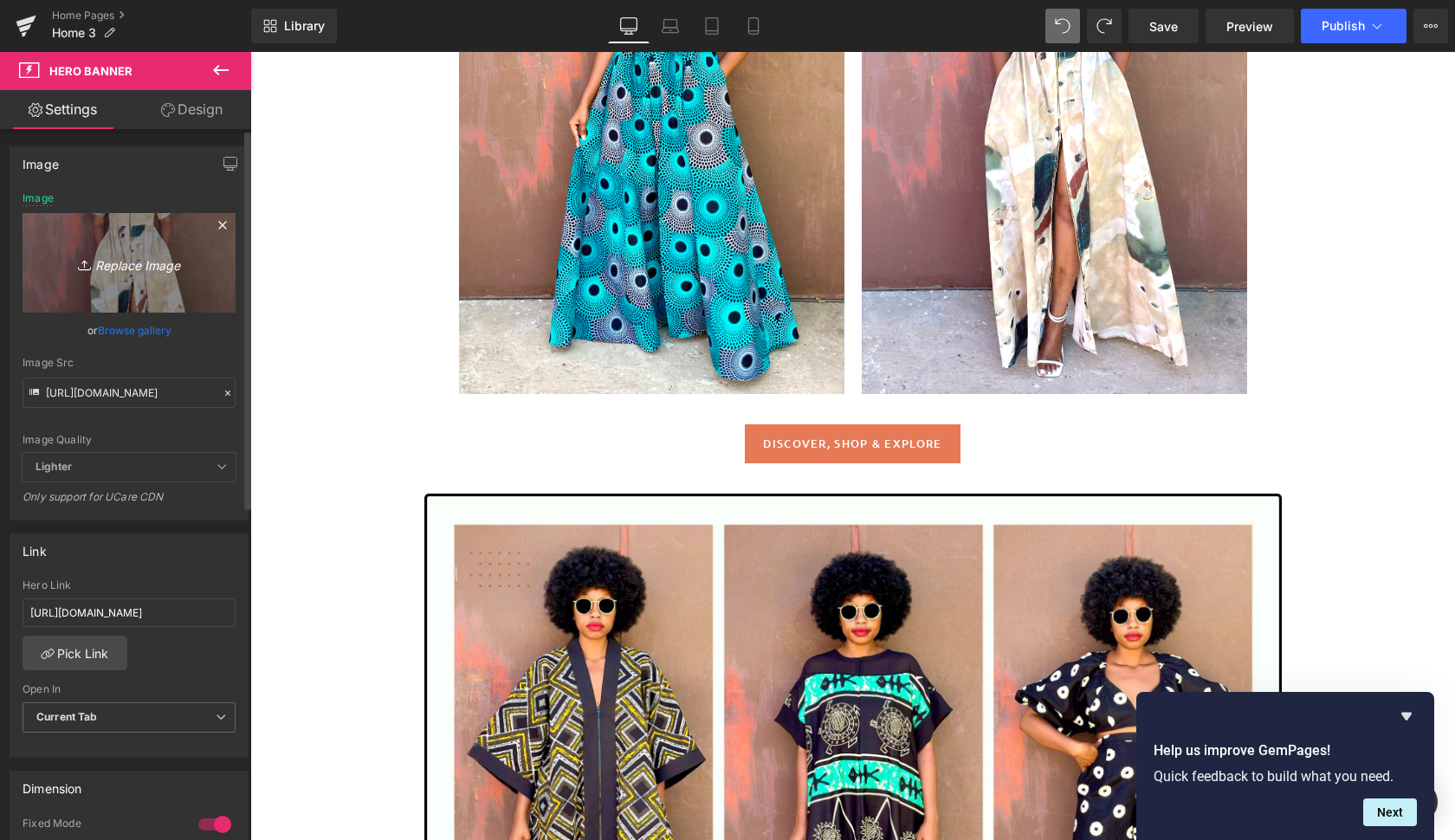
click at [144, 266] on icon "Replace Image" at bounding box center [129, 263] width 139 height 22
type input "C:\fakepath\IMG_3915 2.jpg"
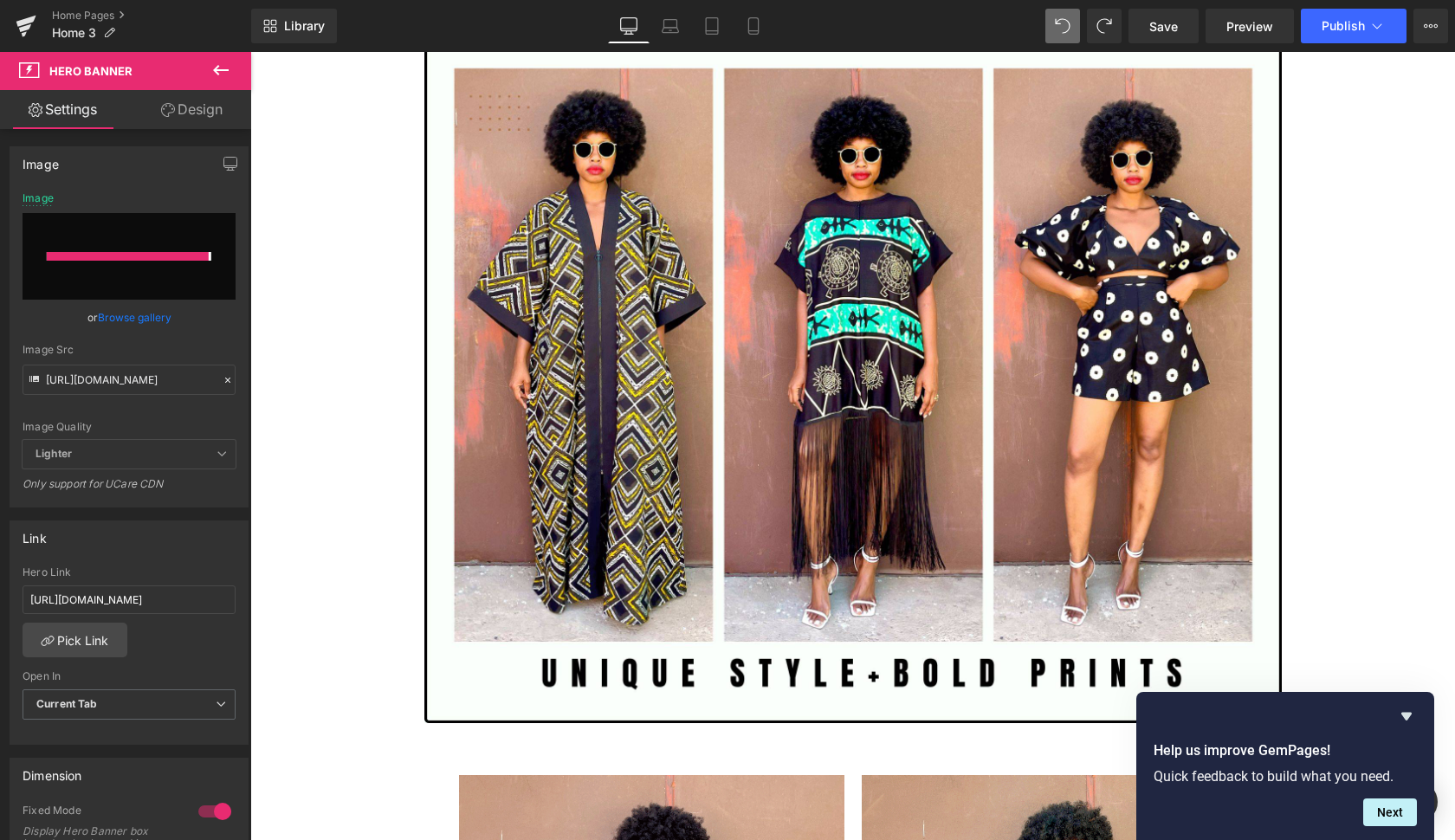
type input "[URL][DOMAIN_NAME]"
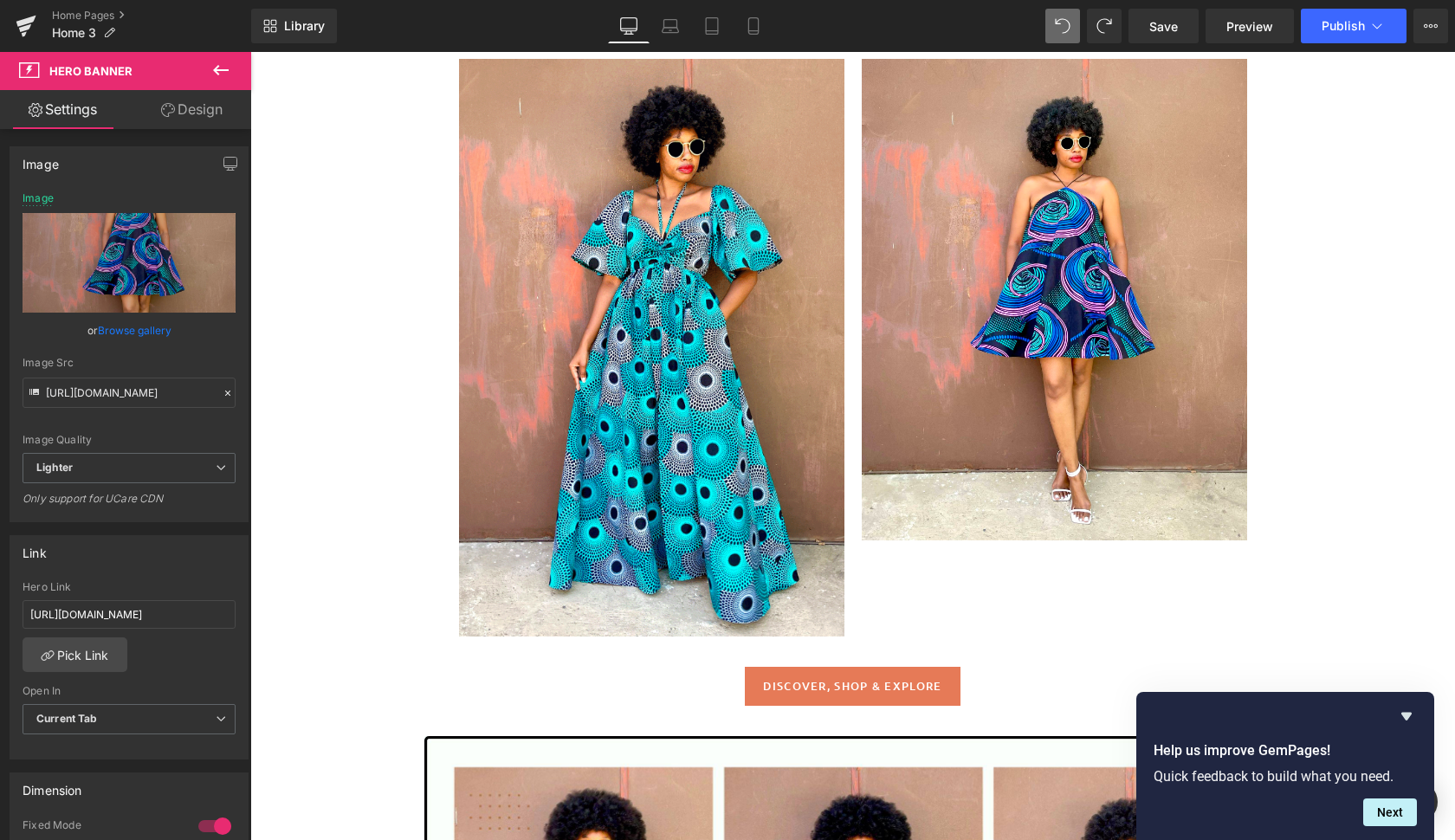
scroll to position [848, 0]
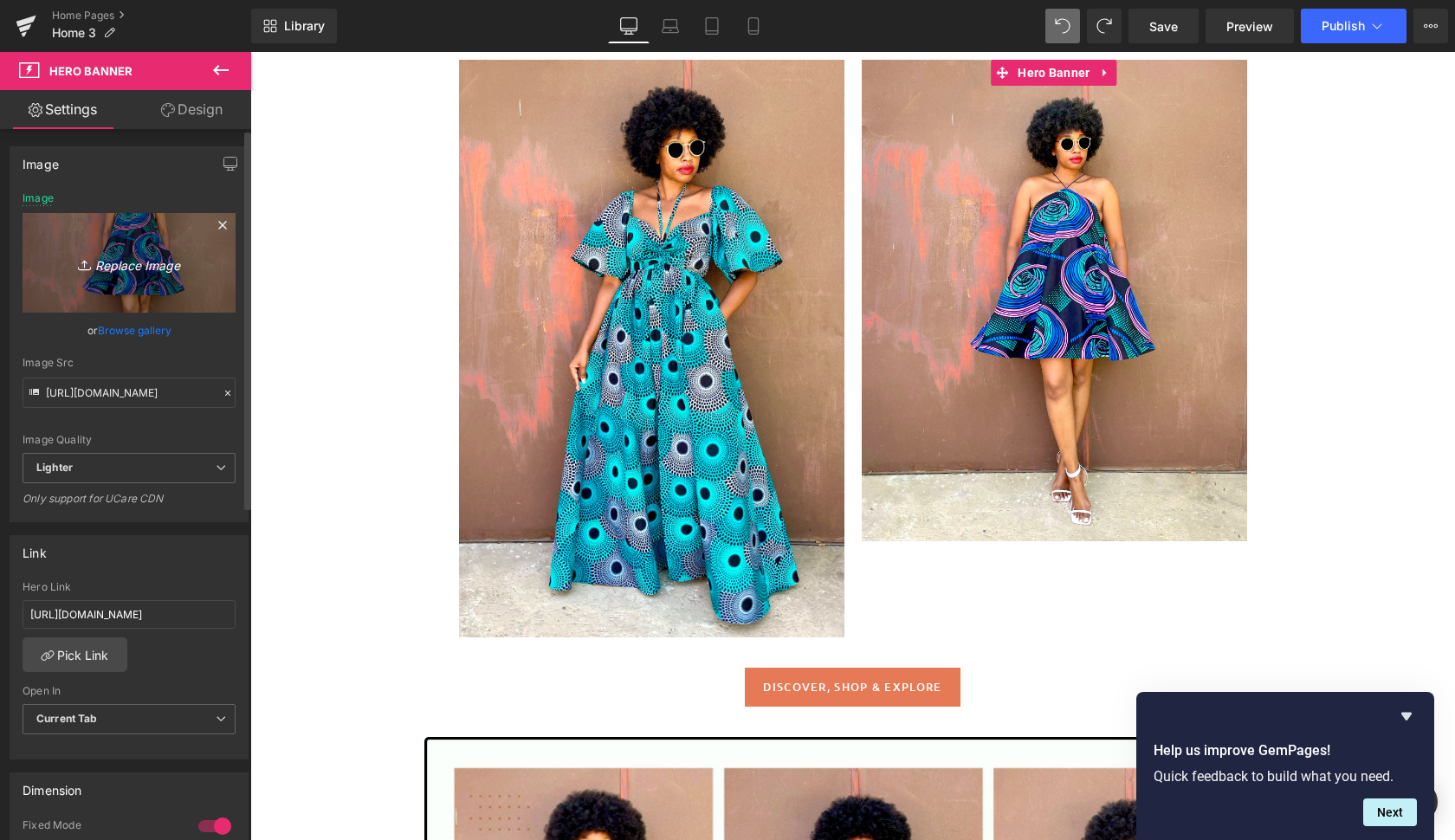
click at [140, 260] on icon "Replace Image" at bounding box center [129, 263] width 139 height 22
type input "C:\fakepath\did2.gif"
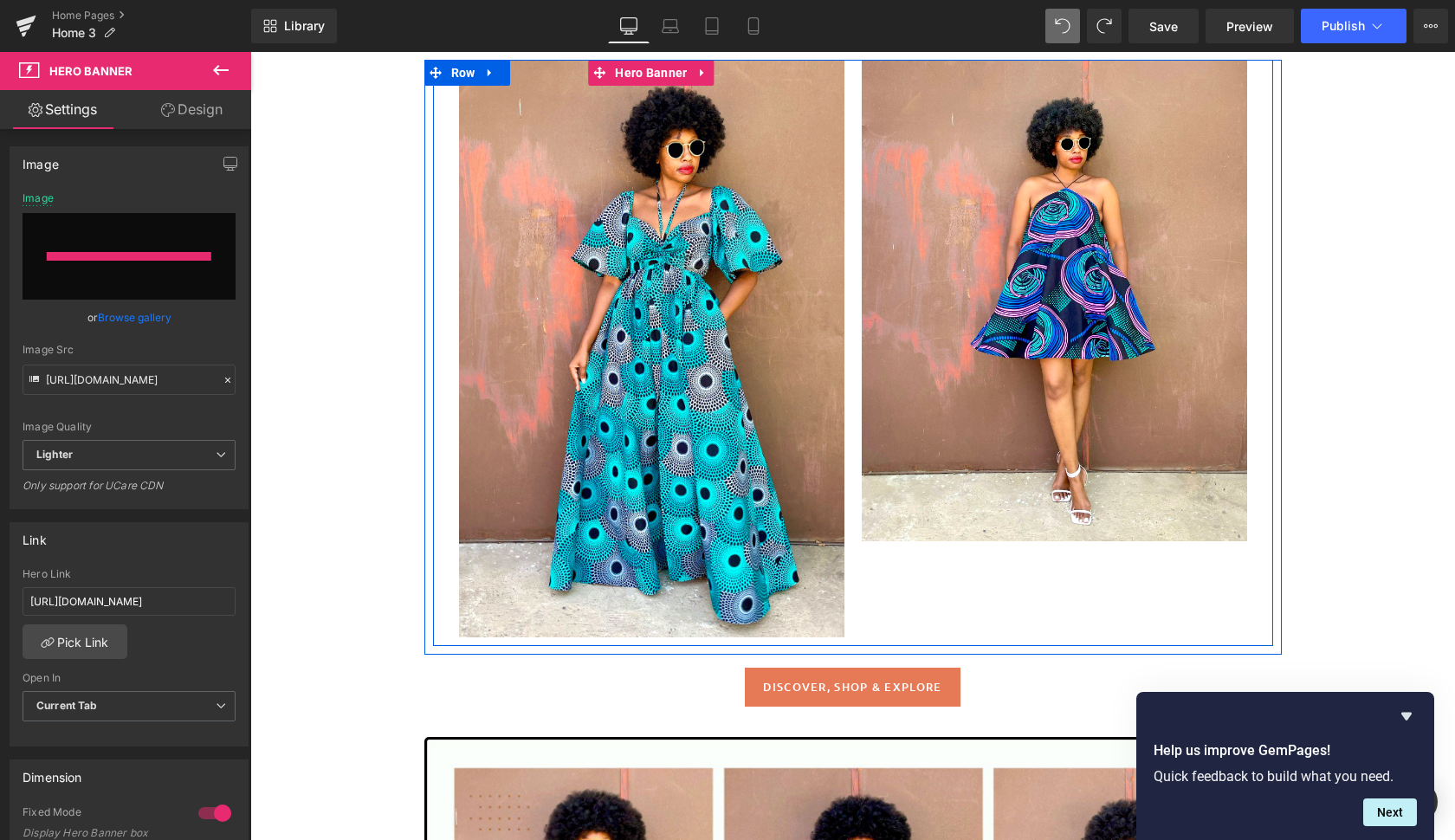
type input "[URL][DOMAIN_NAME]"
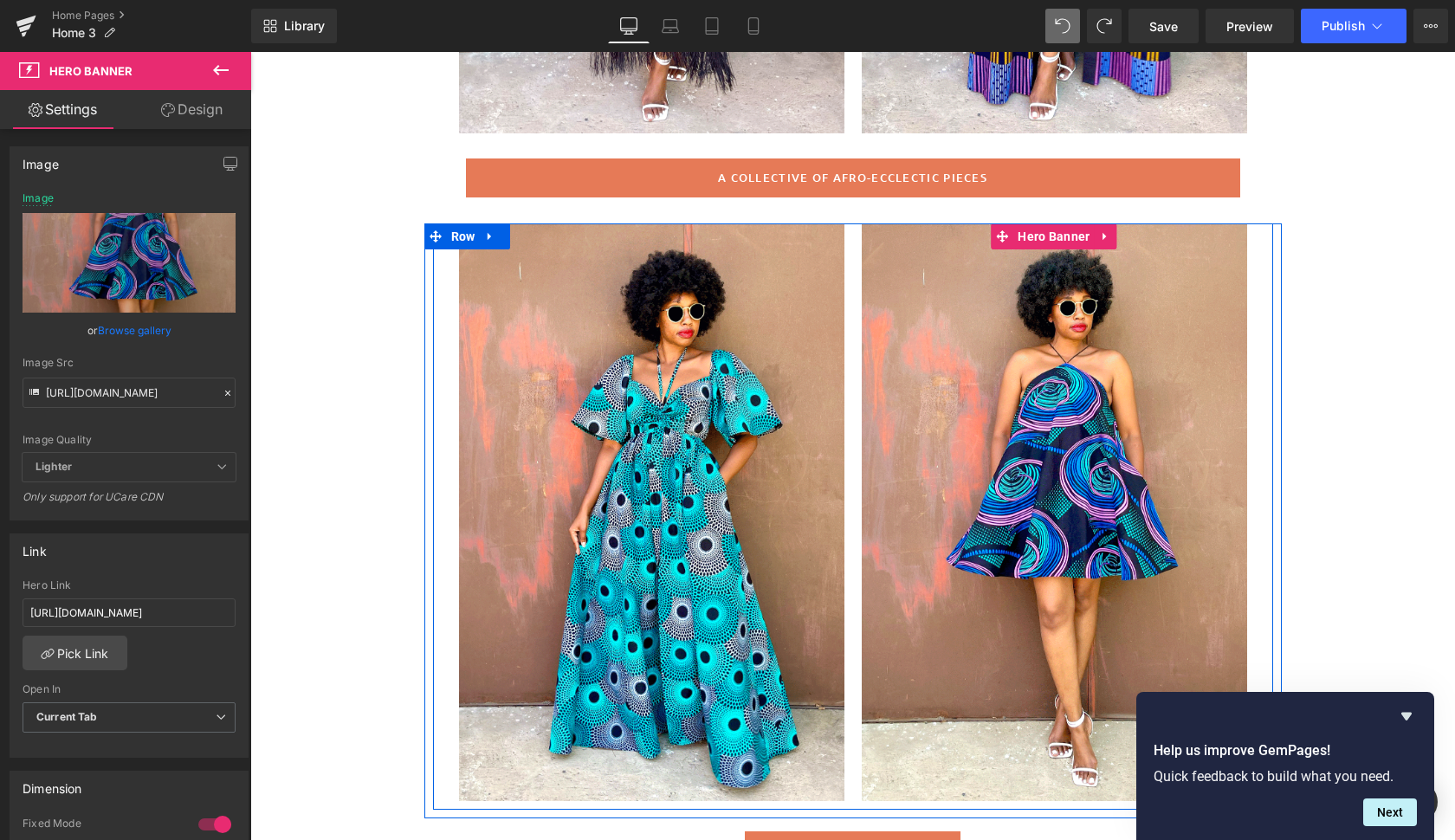
scroll to position [677, 0]
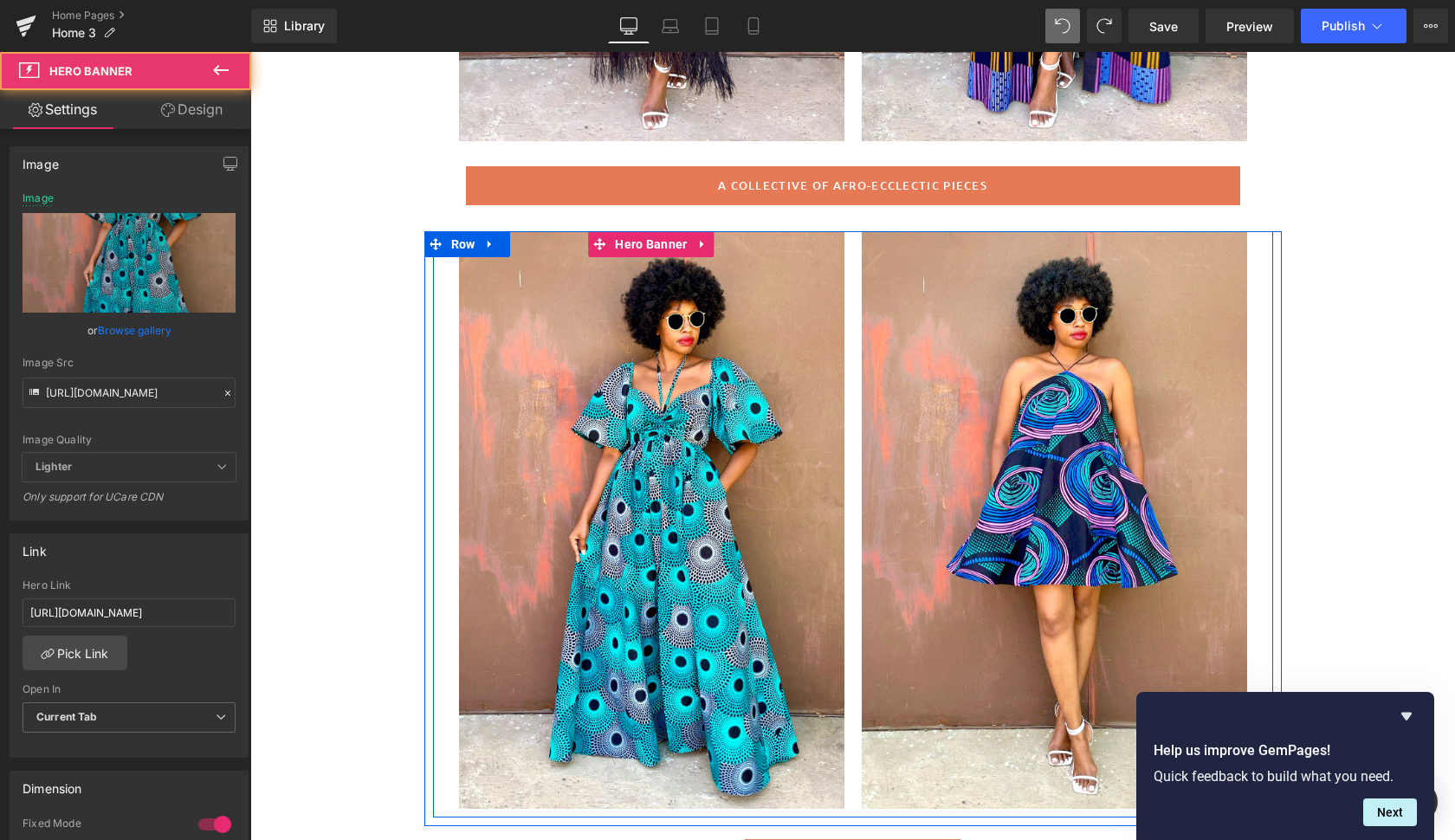
click at [798, 462] on div at bounding box center [652, 520] width 386 height 578
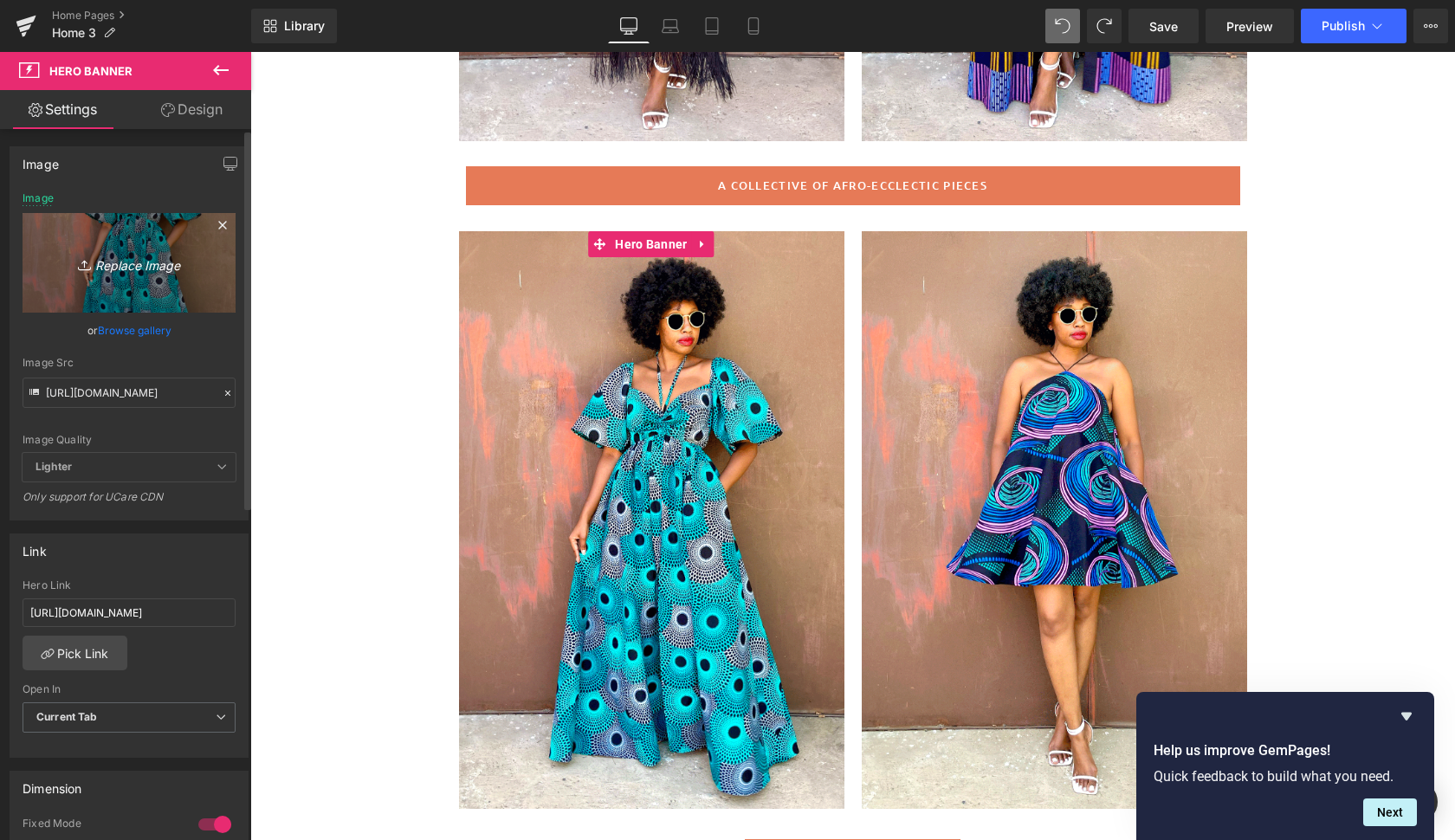
click at [161, 264] on icon "Replace Image" at bounding box center [129, 263] width 139 height 22
type input "C:\fakepath\bali3.gif"
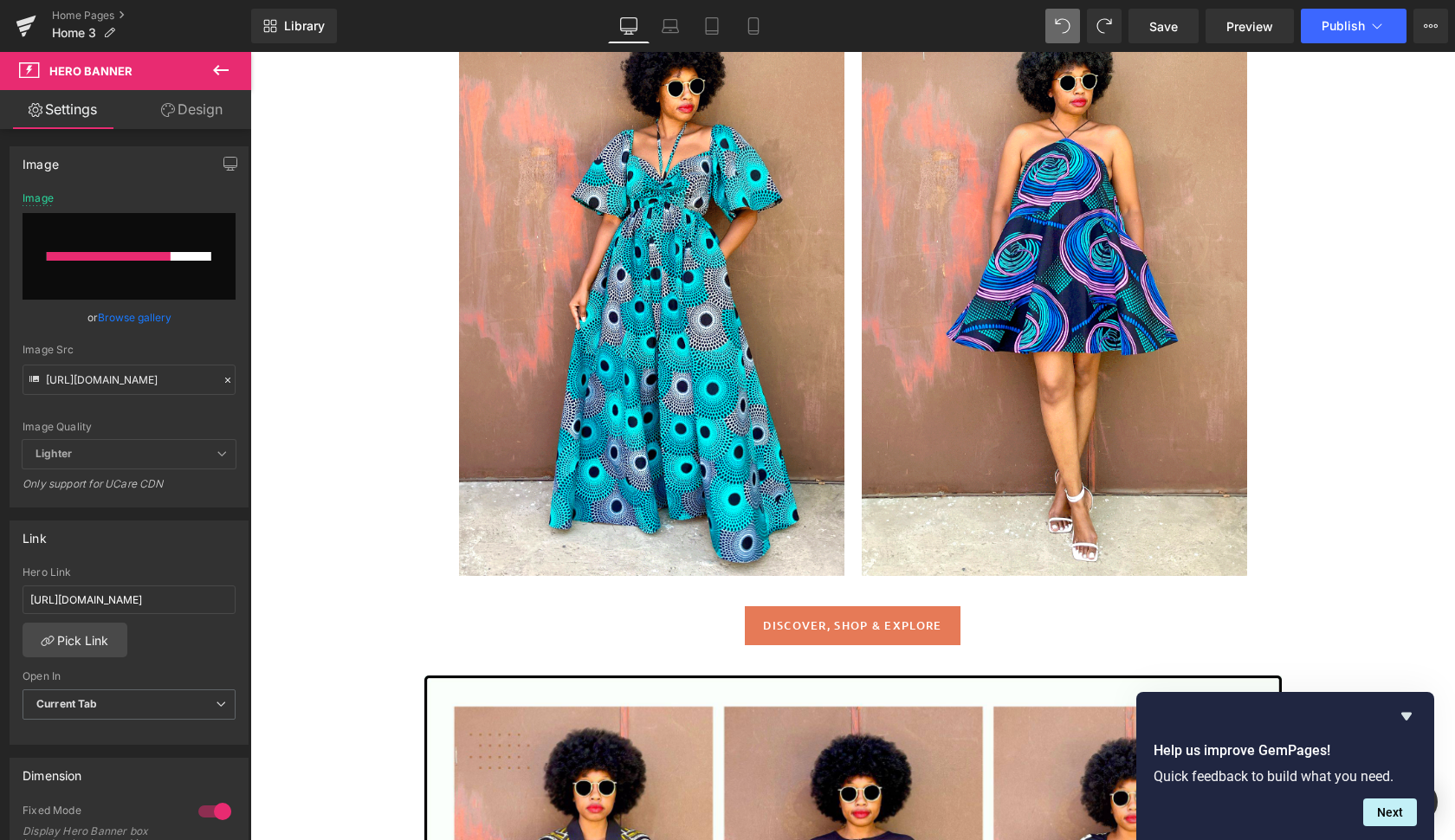
scroll to position [911, 0]
type input "[URL][DOMAIN_NAME]"
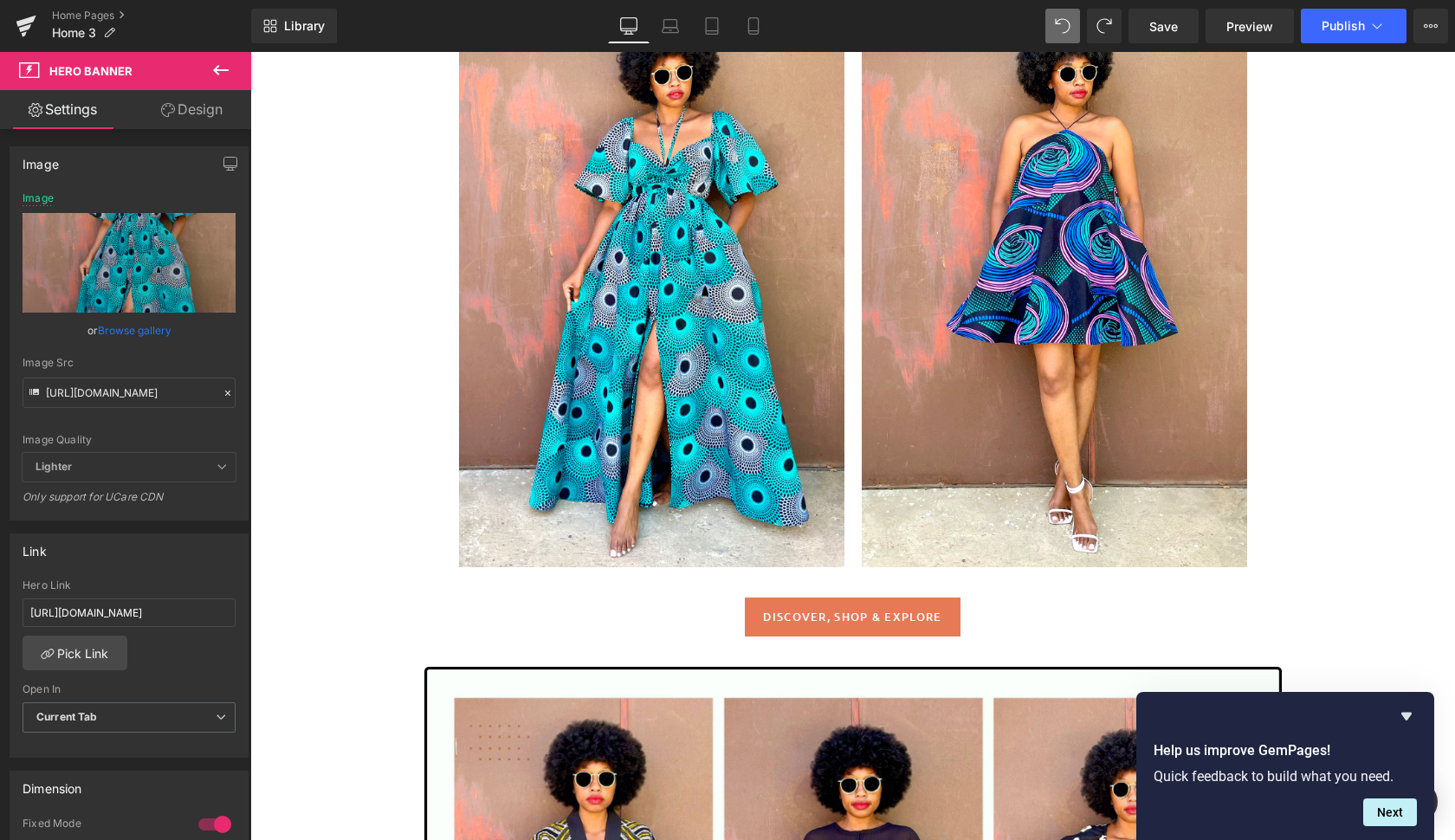
scroll to position [971, 0]
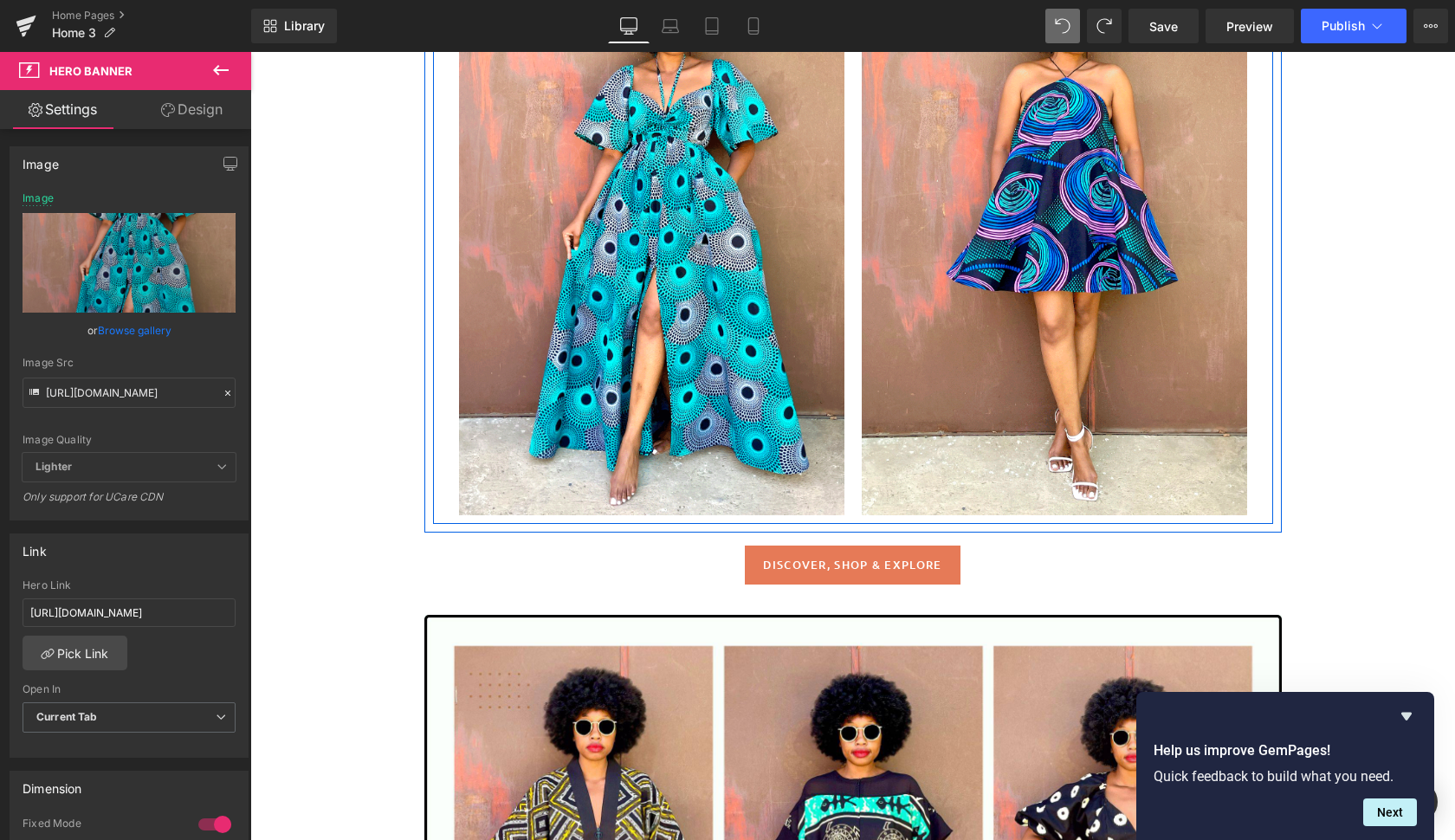
click at [756, 373] on div at bounding box center [652, 226] width 386 height 578
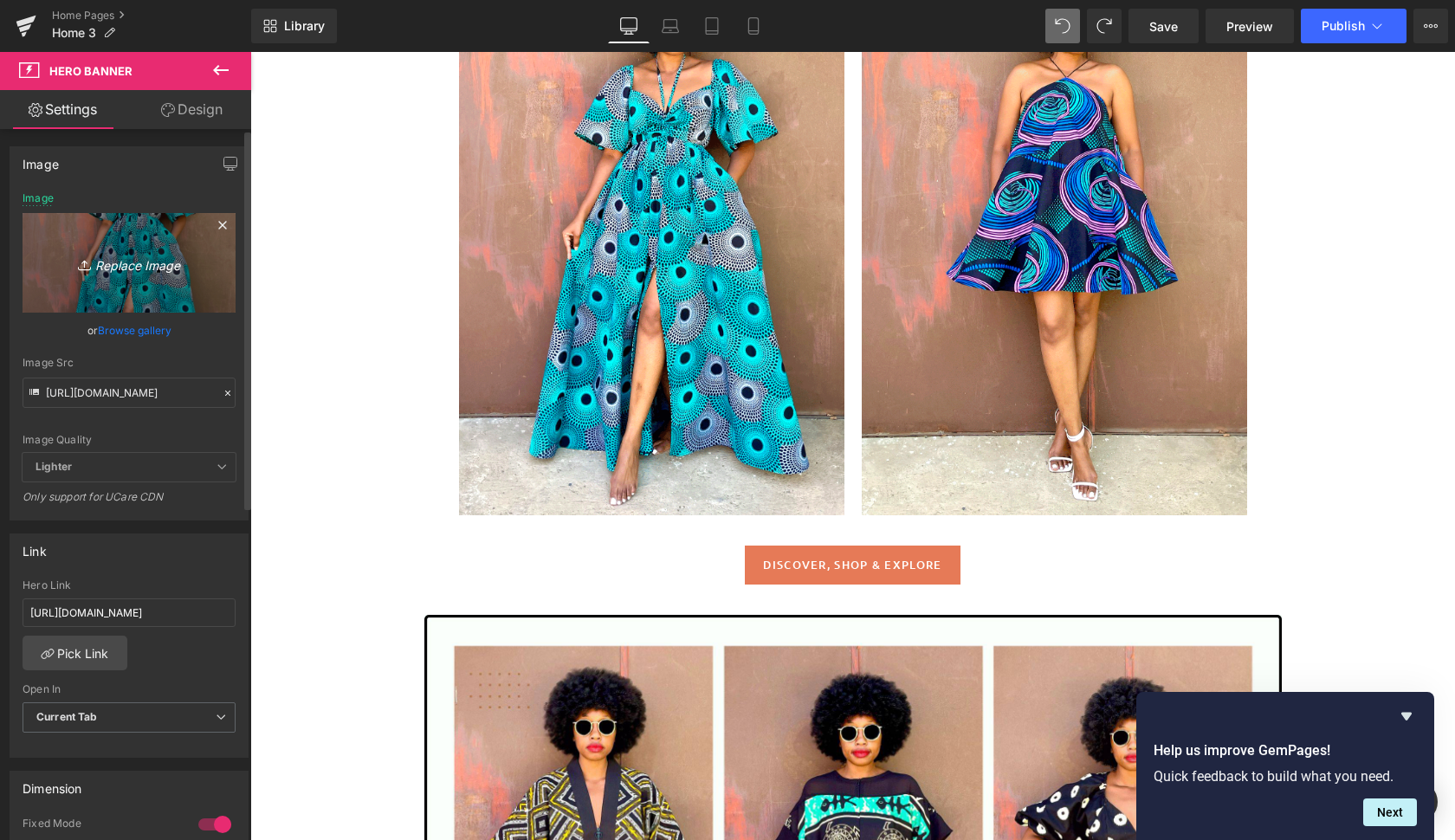
click at [147, 259] on icon "Replace Image" at bounding box center [129, 263] width 139 height 22
type input "C:\fakepath\did2.gif"
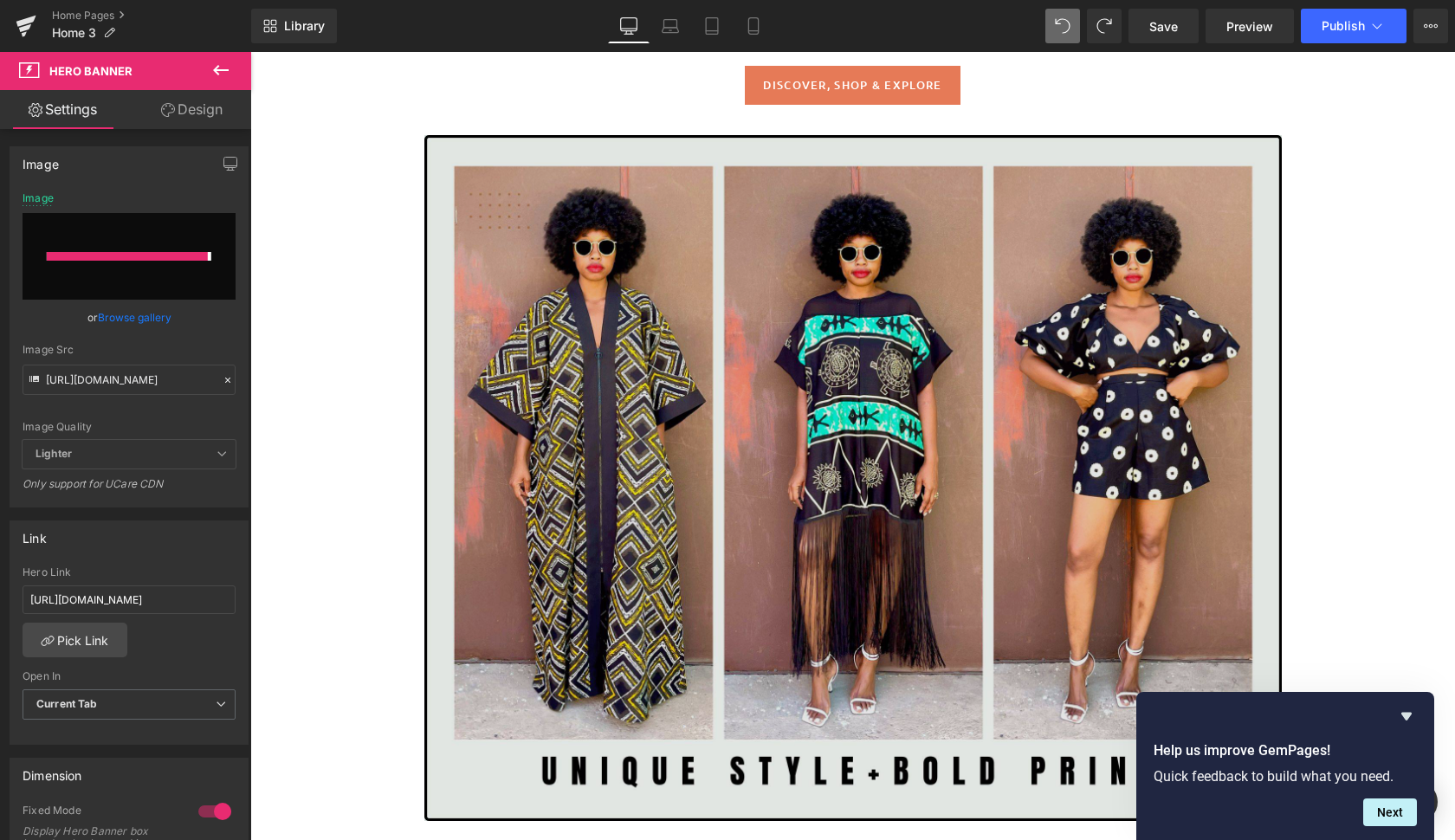
scroll to position [1344, 0]
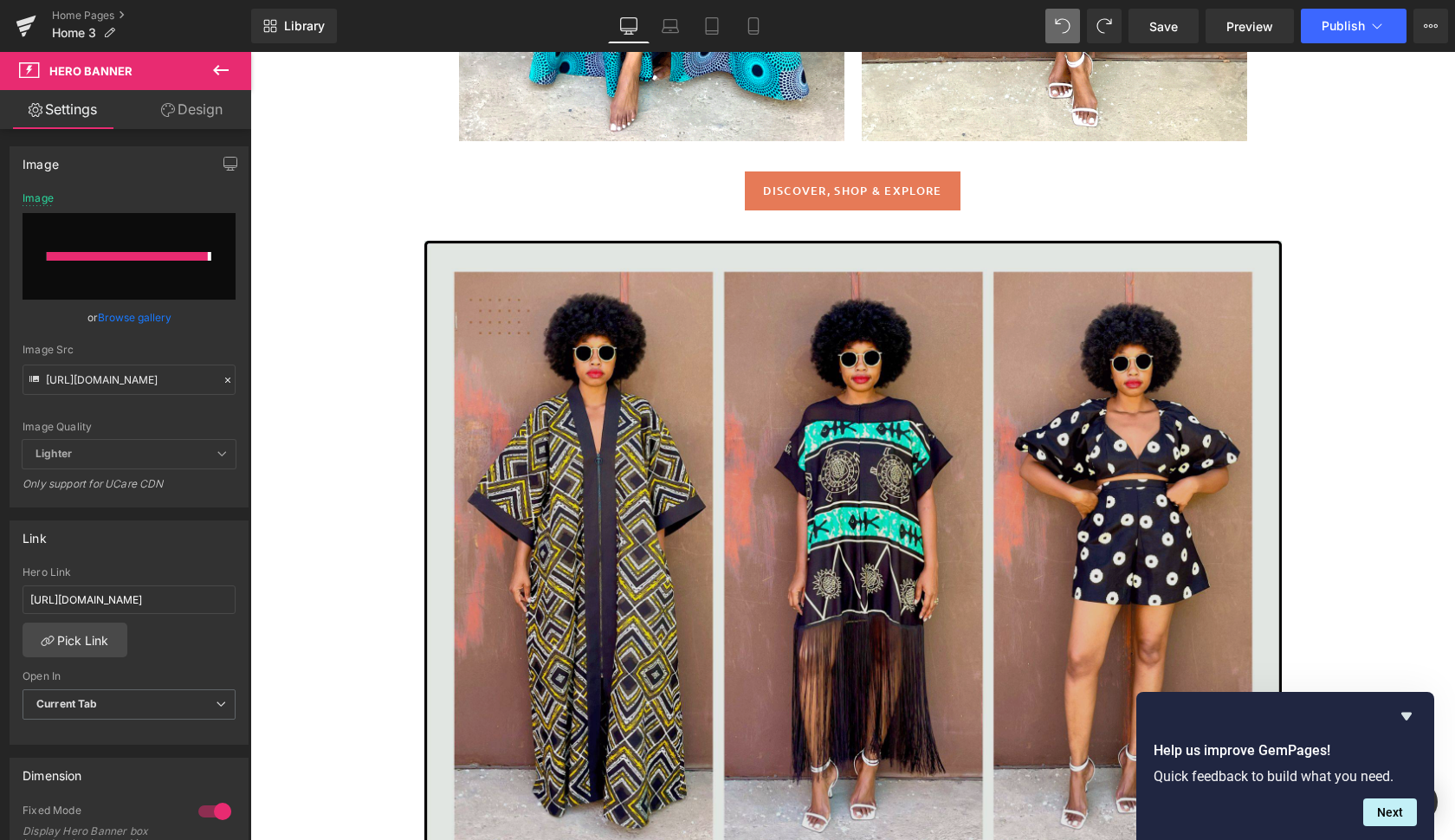
type input "[URL][DOMAIN_NAME]"
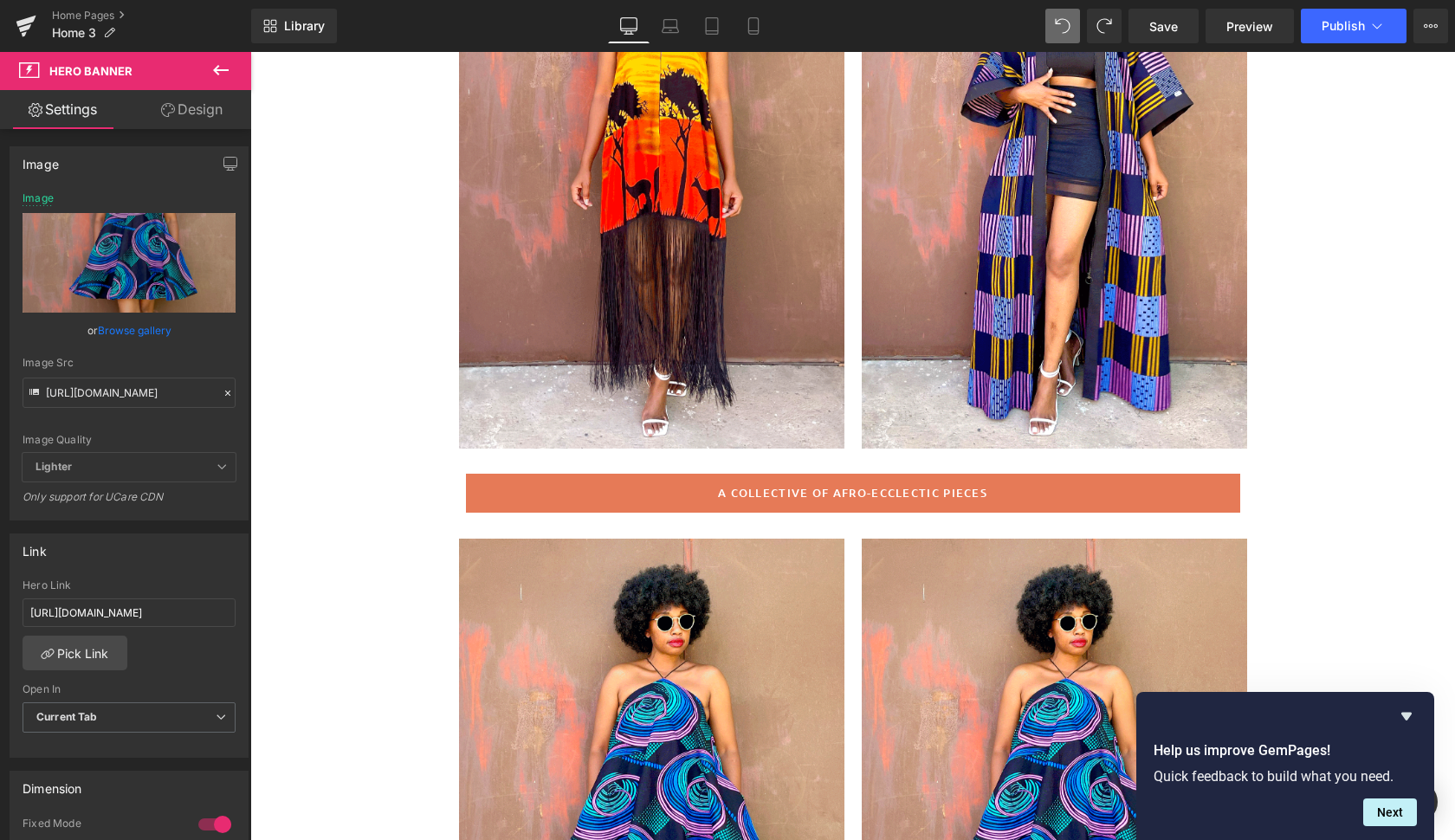
scroll to position [375, 0]
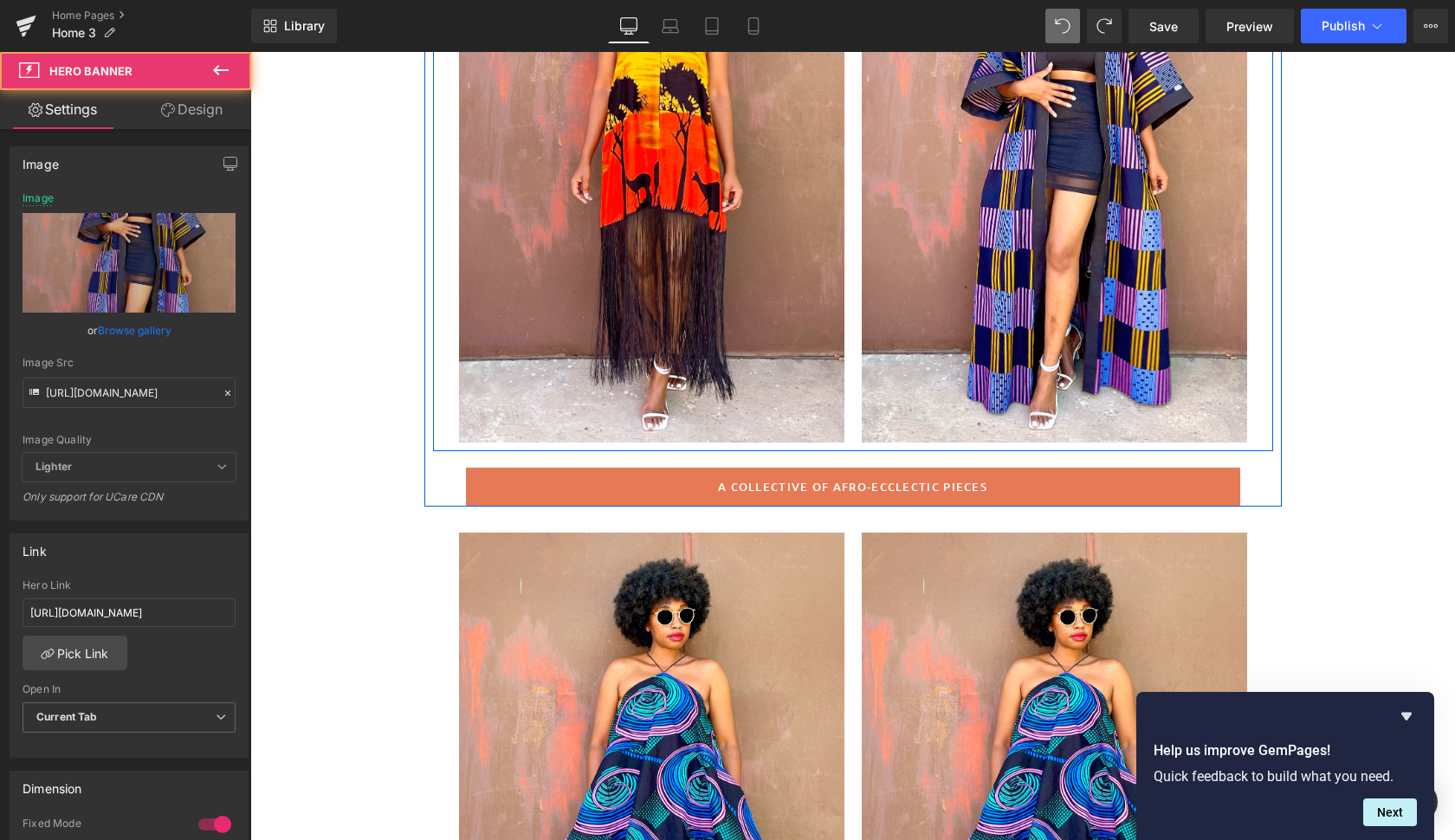
click at [1148, 389] on div at bounding box center [1054, 154] width 386 height 578
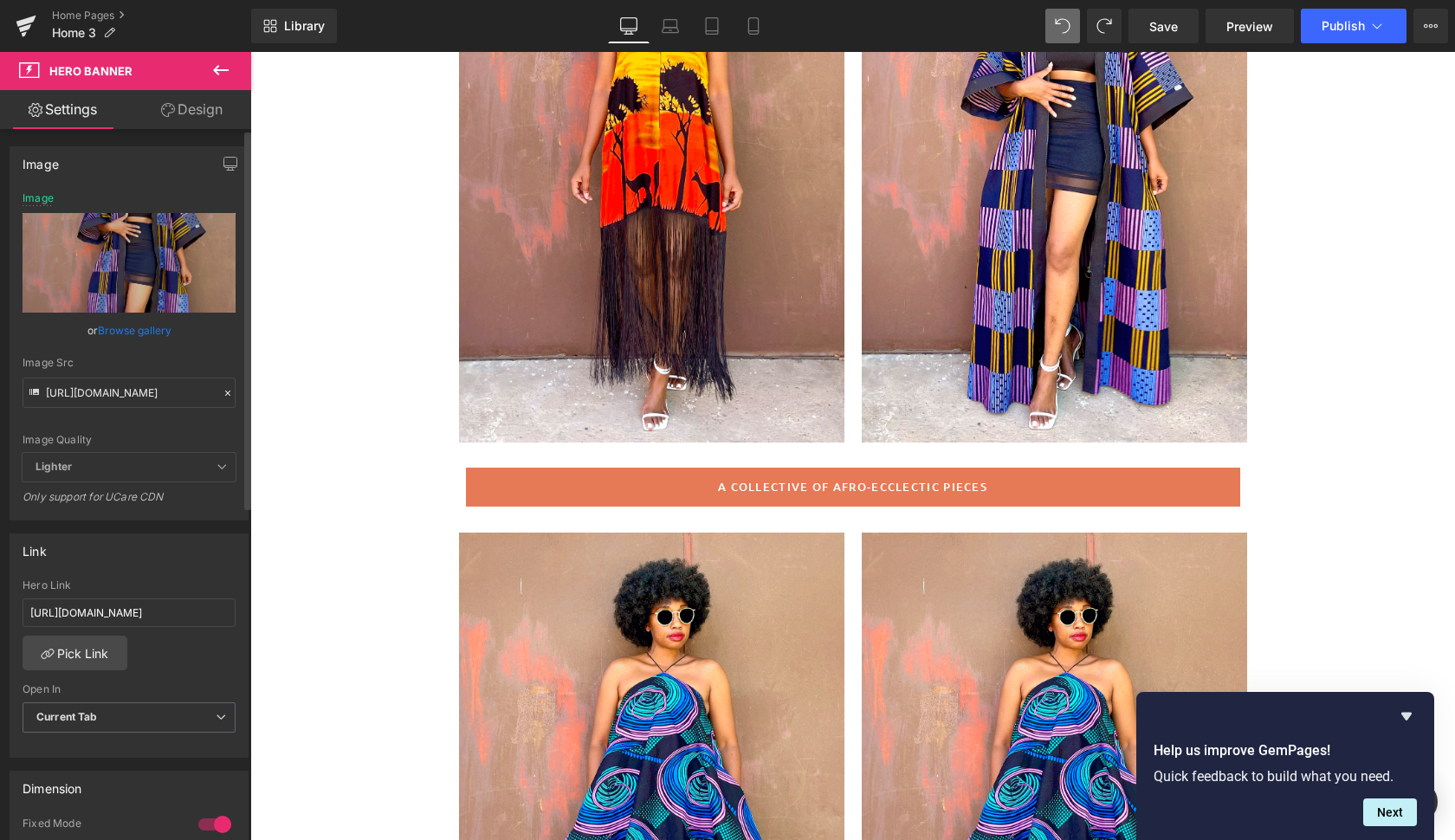
click at [145, 331] on link "Browse gallery" at bounding box center [134, 329] width 74 height 30
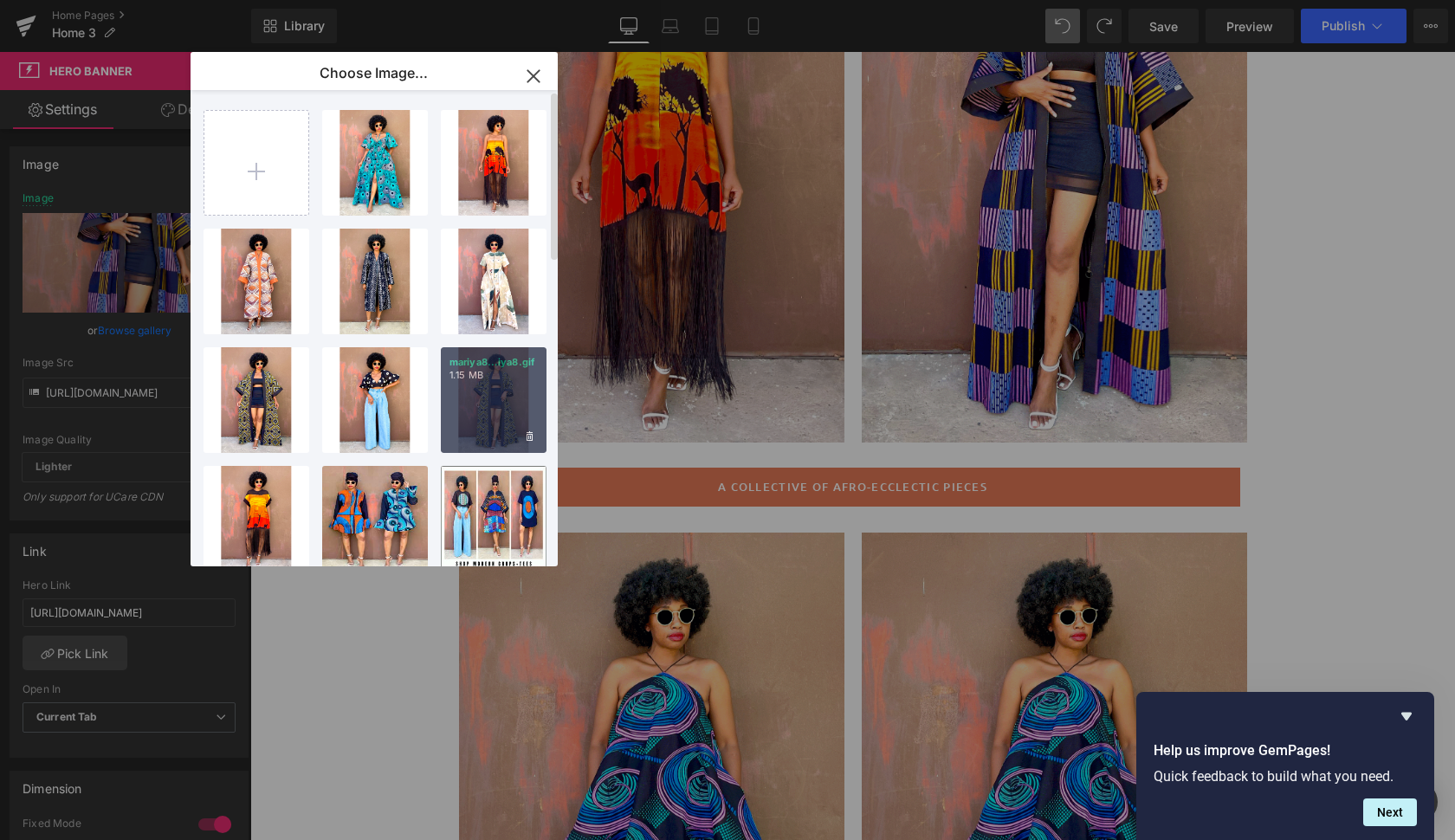
click at [491, 390] on div "mariya8...iya8.gif 1.15 MB" at bounding box center [493, 399] width 106 height 106
type input "[URL][DOMAIN_NAME]"
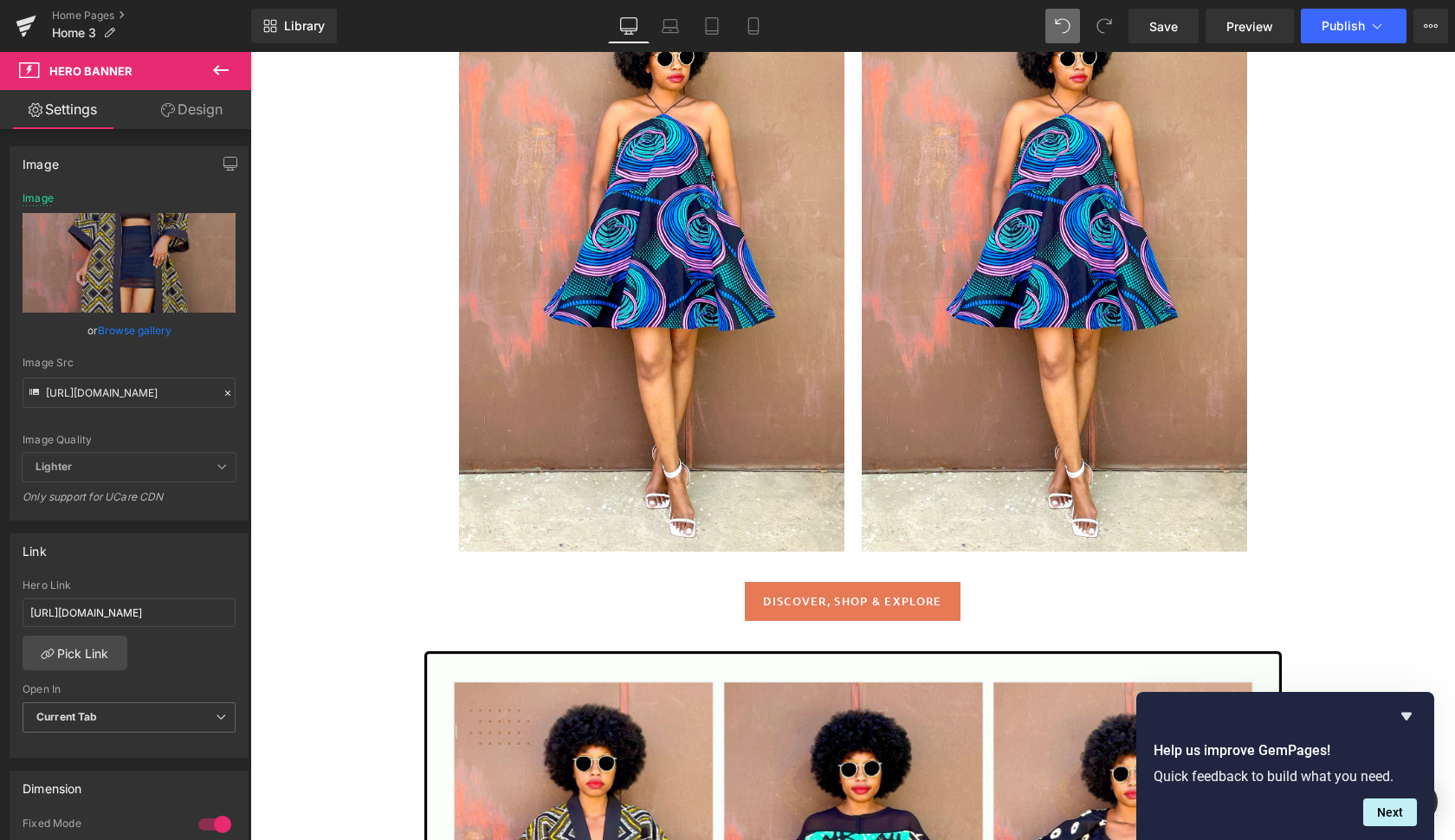
scroll to position [946, 0]
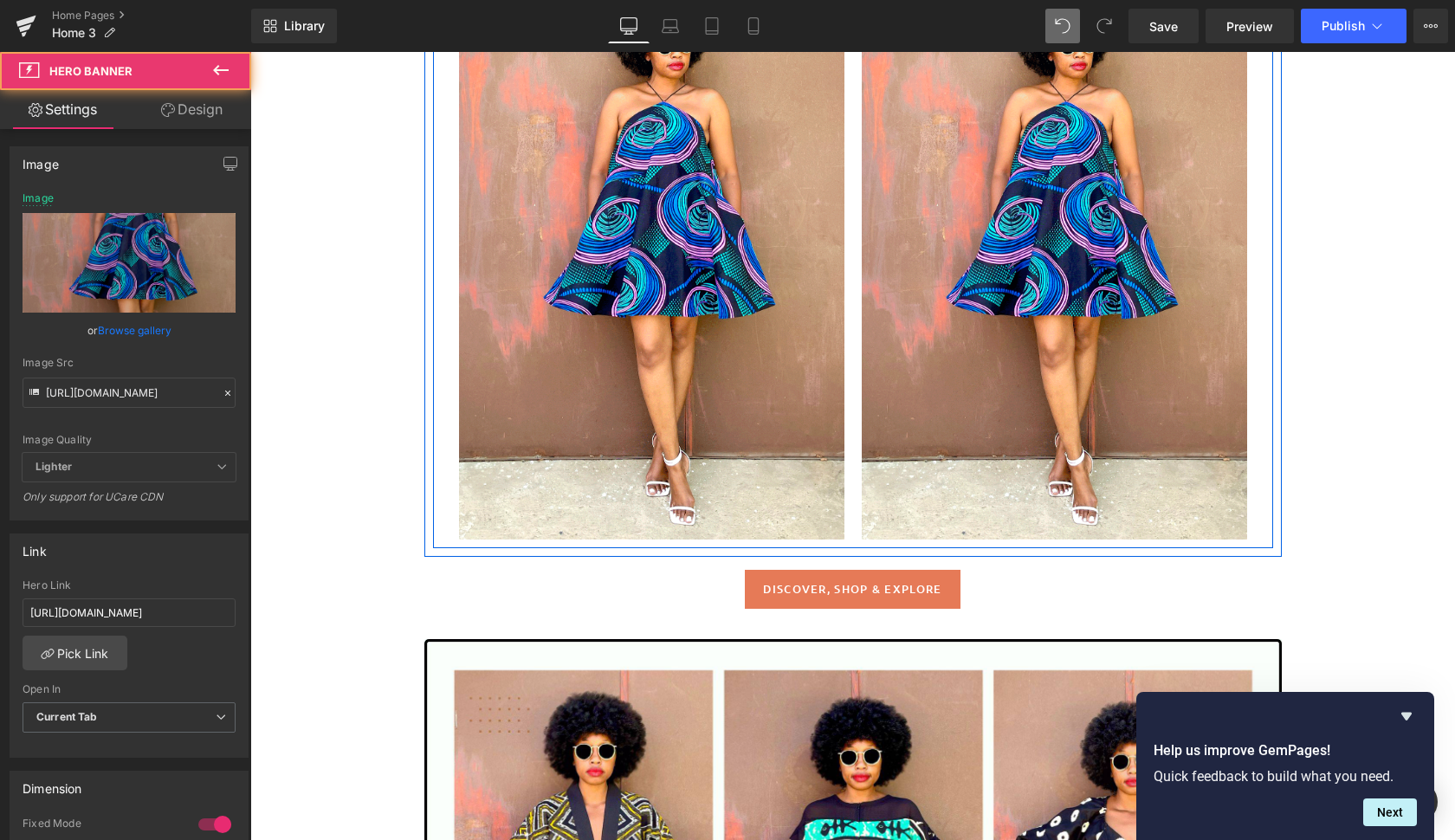
click at [976, 440] on div at bounding box center [1054, 251] width 386 height 578
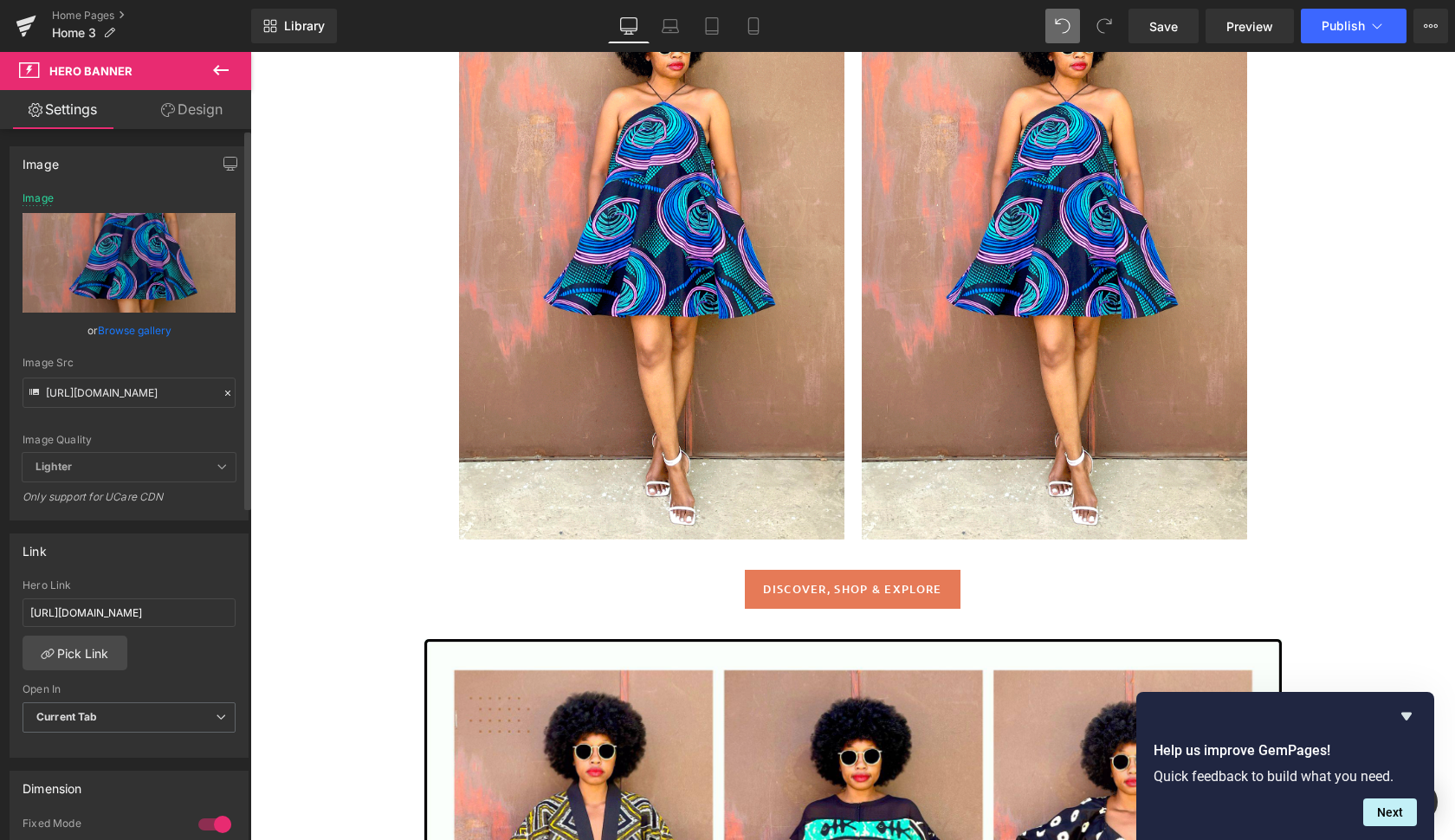
click at [145, 324] on link "Browse gallery" at bounding box center [134, 329] width 74 height 30
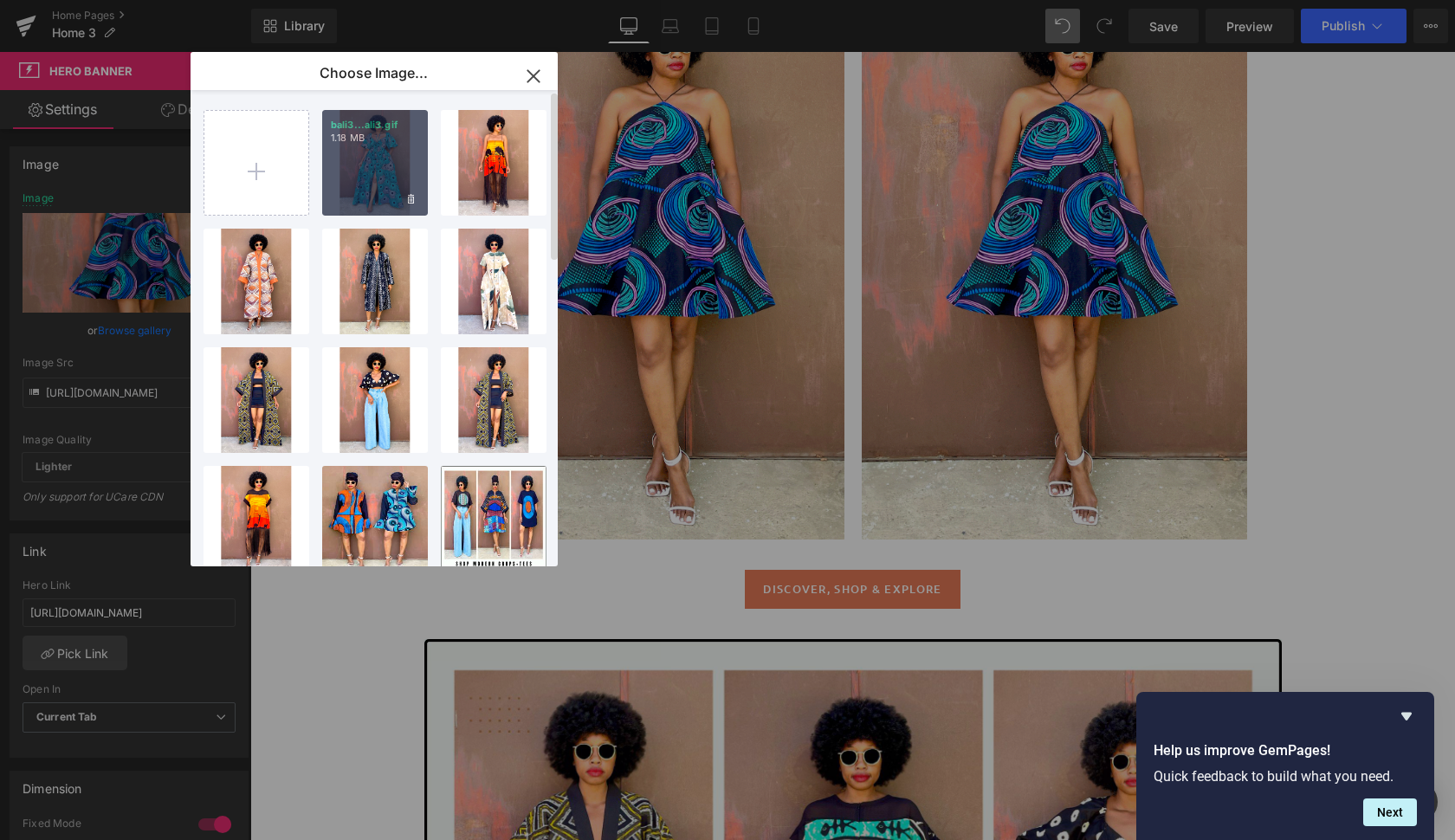
drag, startPoint x: 384, startPoint y: 185, endPoint x: 358, endPoint y: 204, distance: 32.2
click at [384, 185] on div "bali3...ali3.gif 1.18 MB" at bounding box center [375, 162] width 106 height 106
type input "[URL][DOMAIN_NAME]"
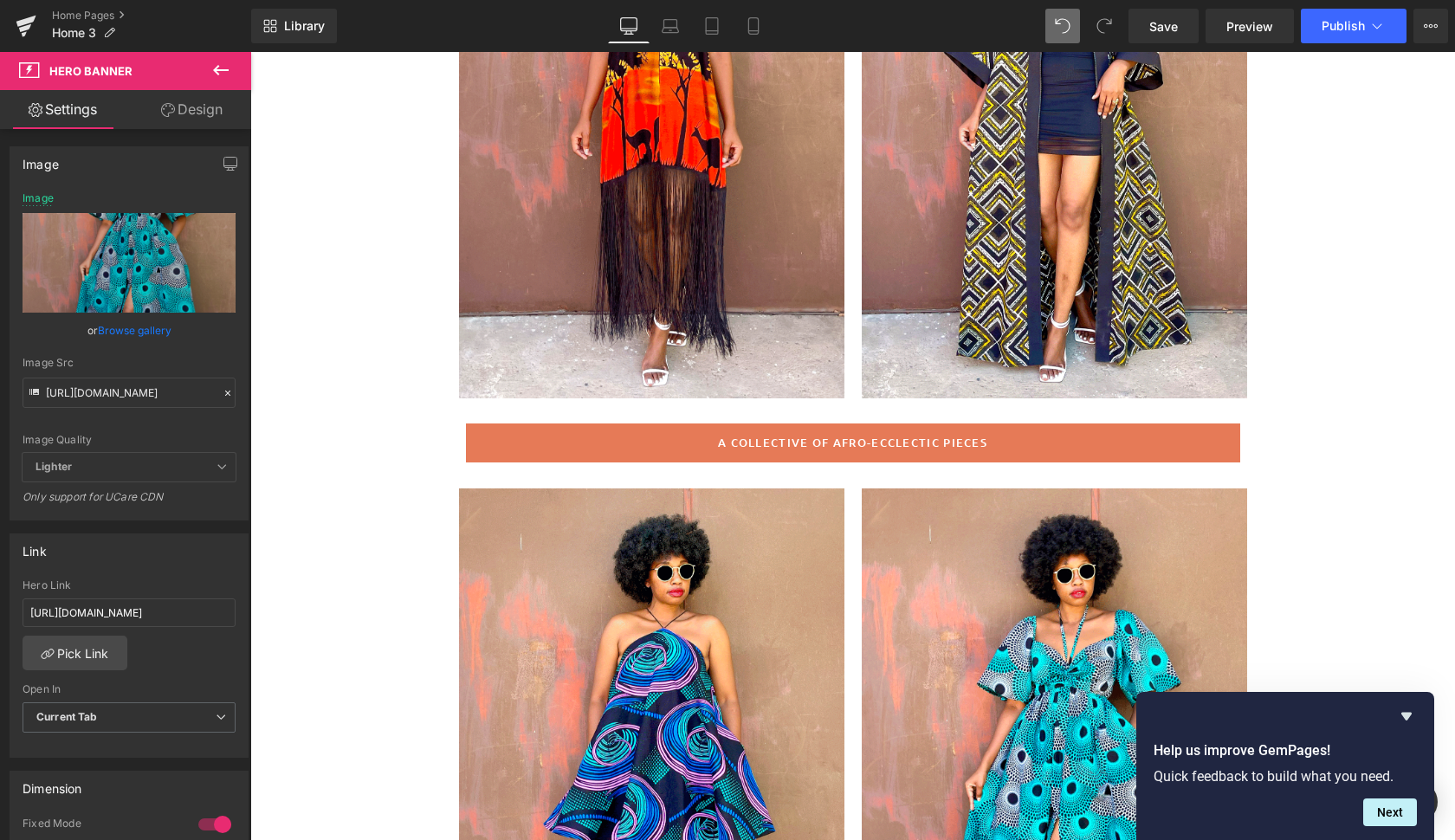
scroll to position [364, 0]
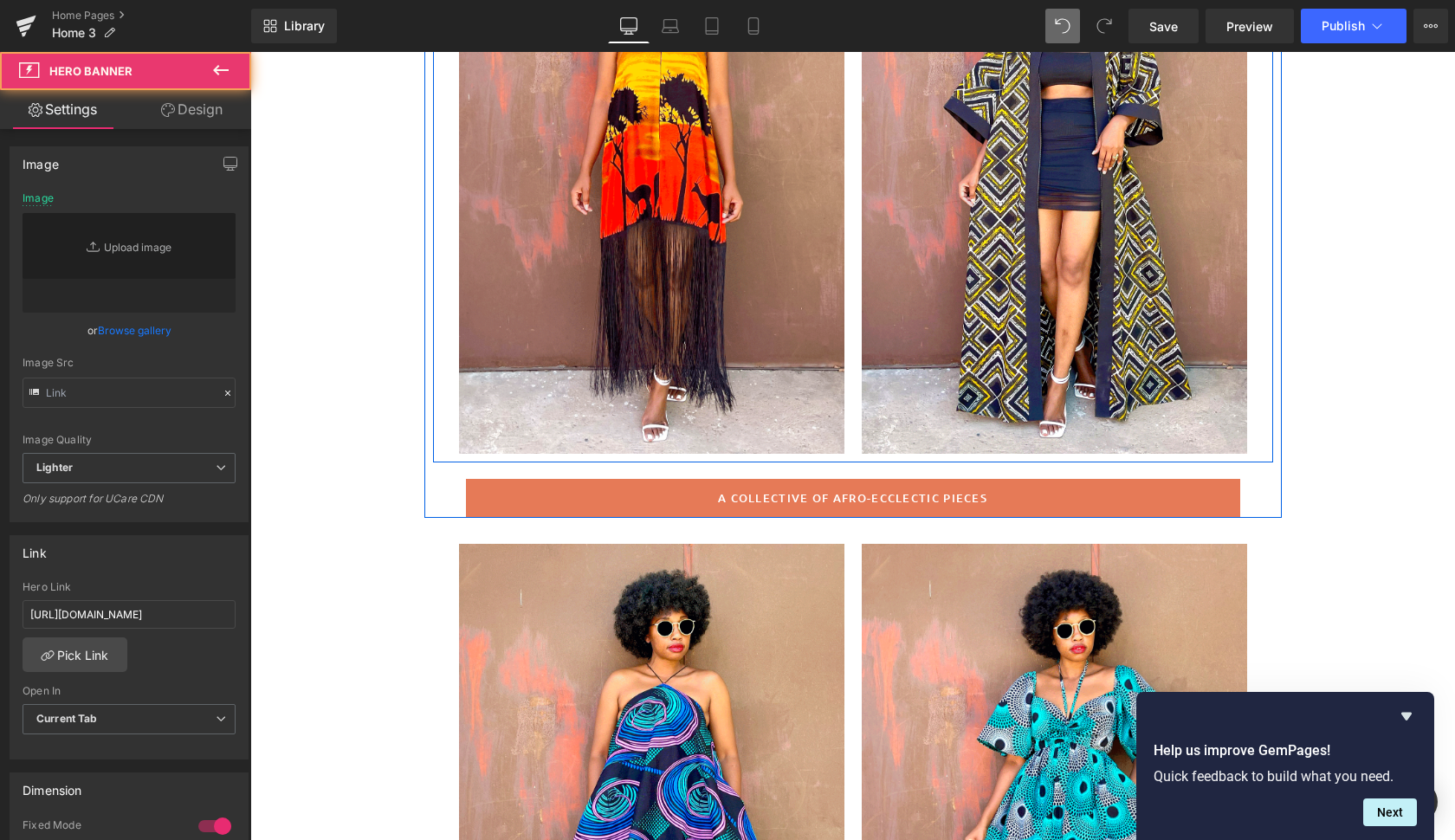
drag, startPoint x: 1161, startPoint y: 299, endPoint x: 466, endPoint y: 339, distance: 696.2
click at [1161, 299] on div at bounding box center [1054, 165] width 386 height 578
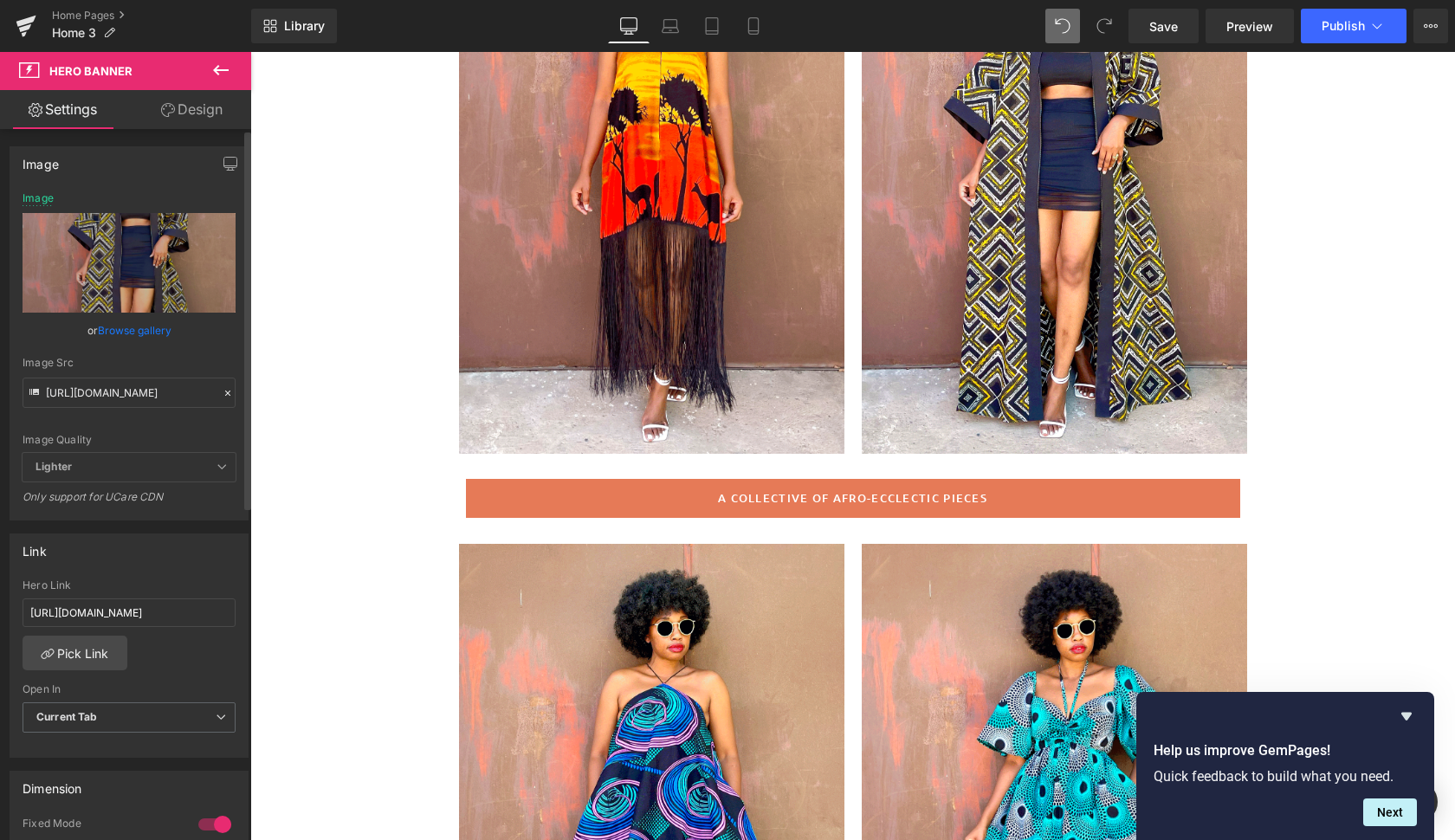
click at [127, 324] on link "Browse gallery" at bounding box center [134, 329] width 74 height 30
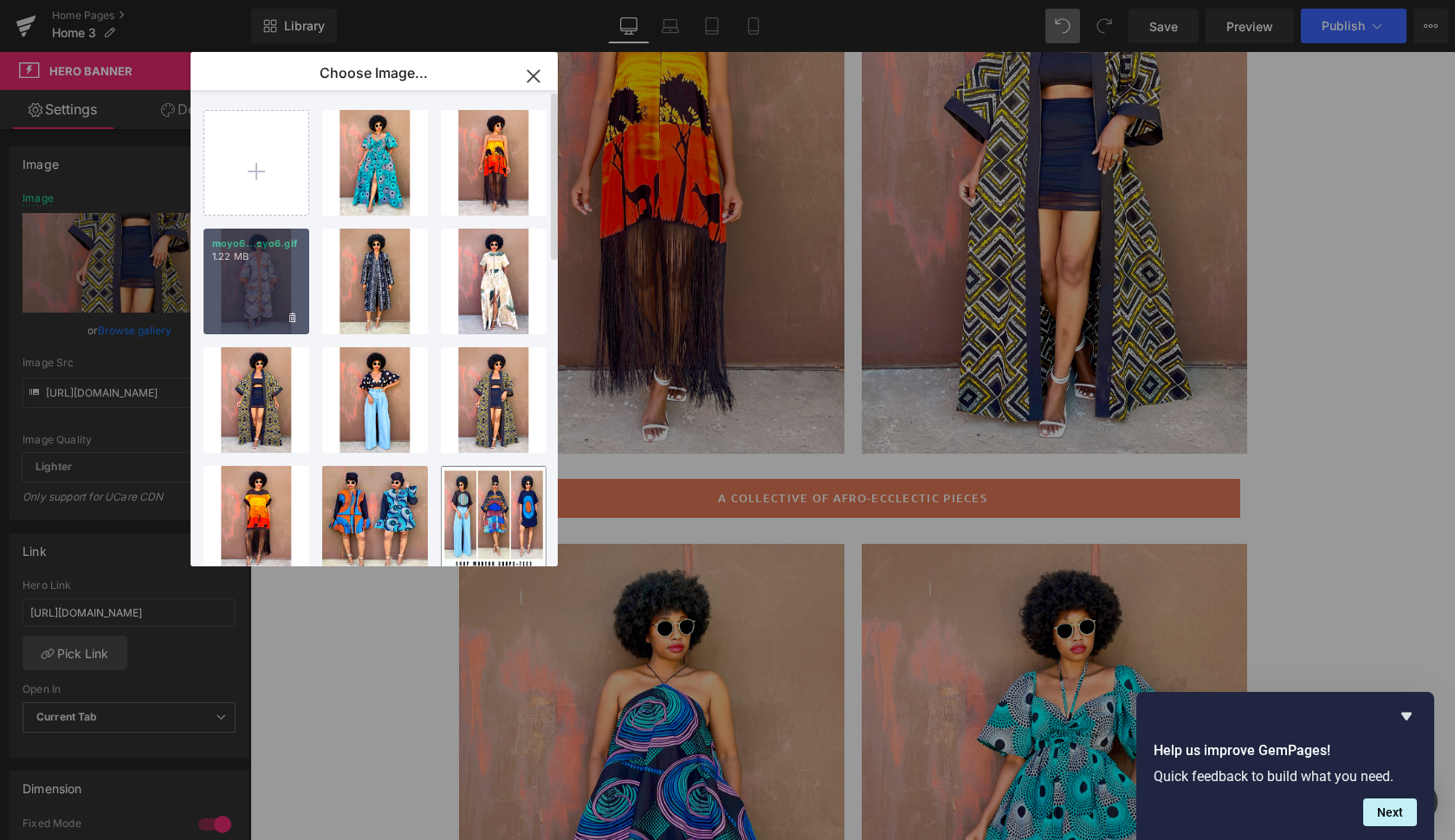
click at [280, 282] on div "moyo6...oyo6.gif 1.22 MB" at bounding box center [256, 281] width 106 height 106
type input "[URL][DOMAIN_NAME]"
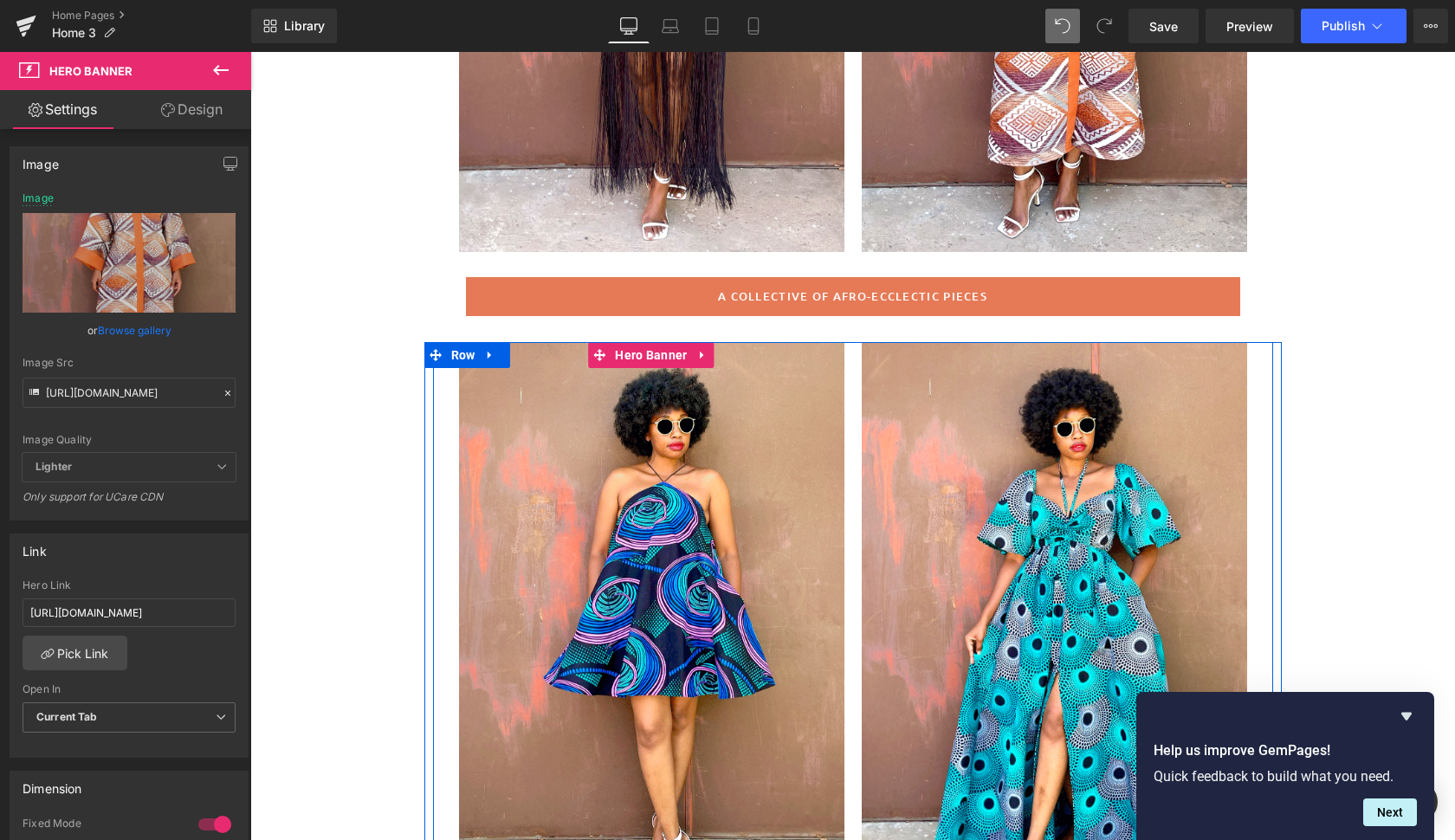
scroll to position [519, 0]
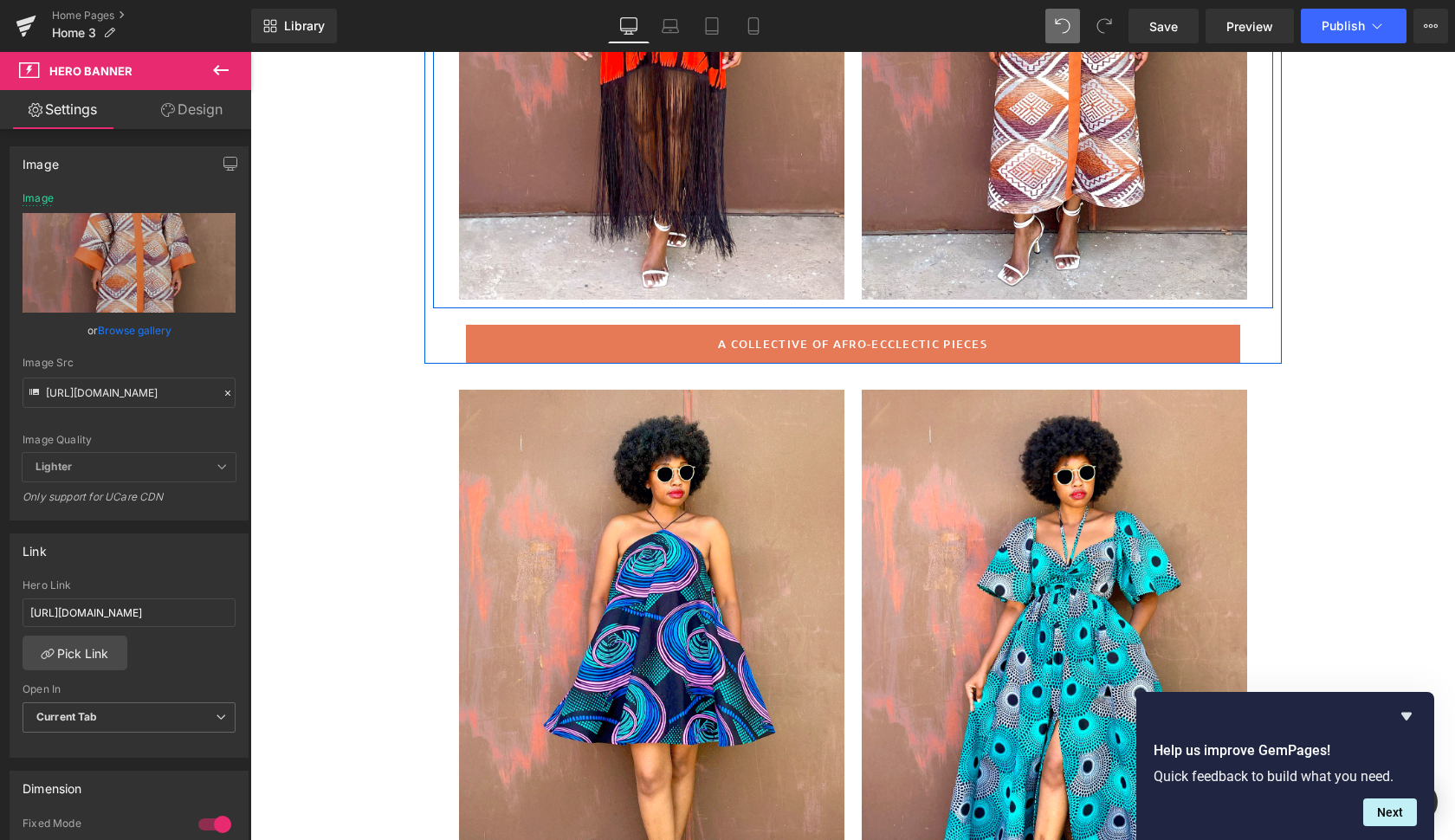
click at [904, 205] on div at bounding box center [1054, 11] width 386 height 578
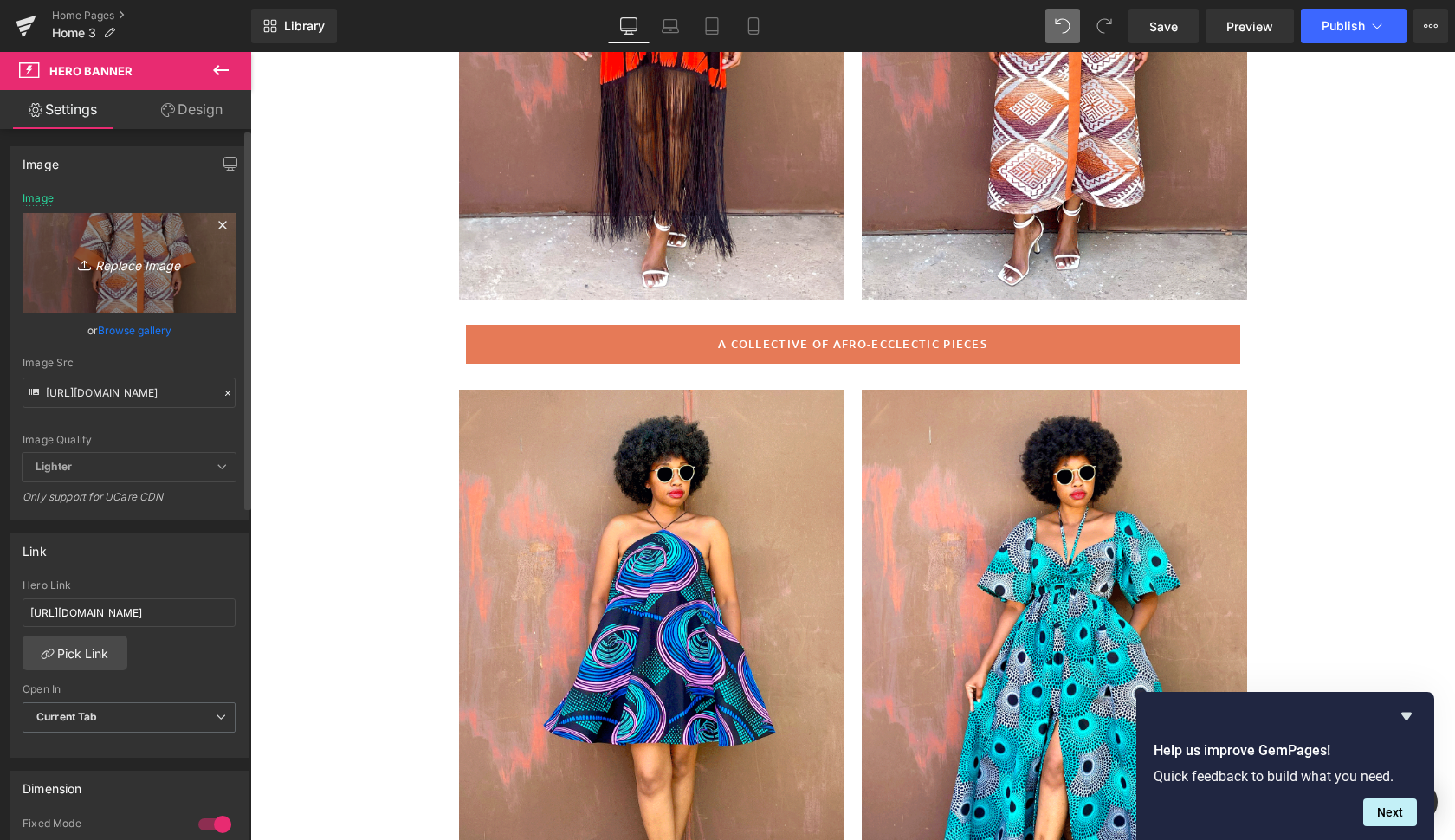
click at [120, 269] on icon "Replace Image" at bounding box center [129, 263] width 139 height 22
type input "C:\fakepath\mariya9.gif"
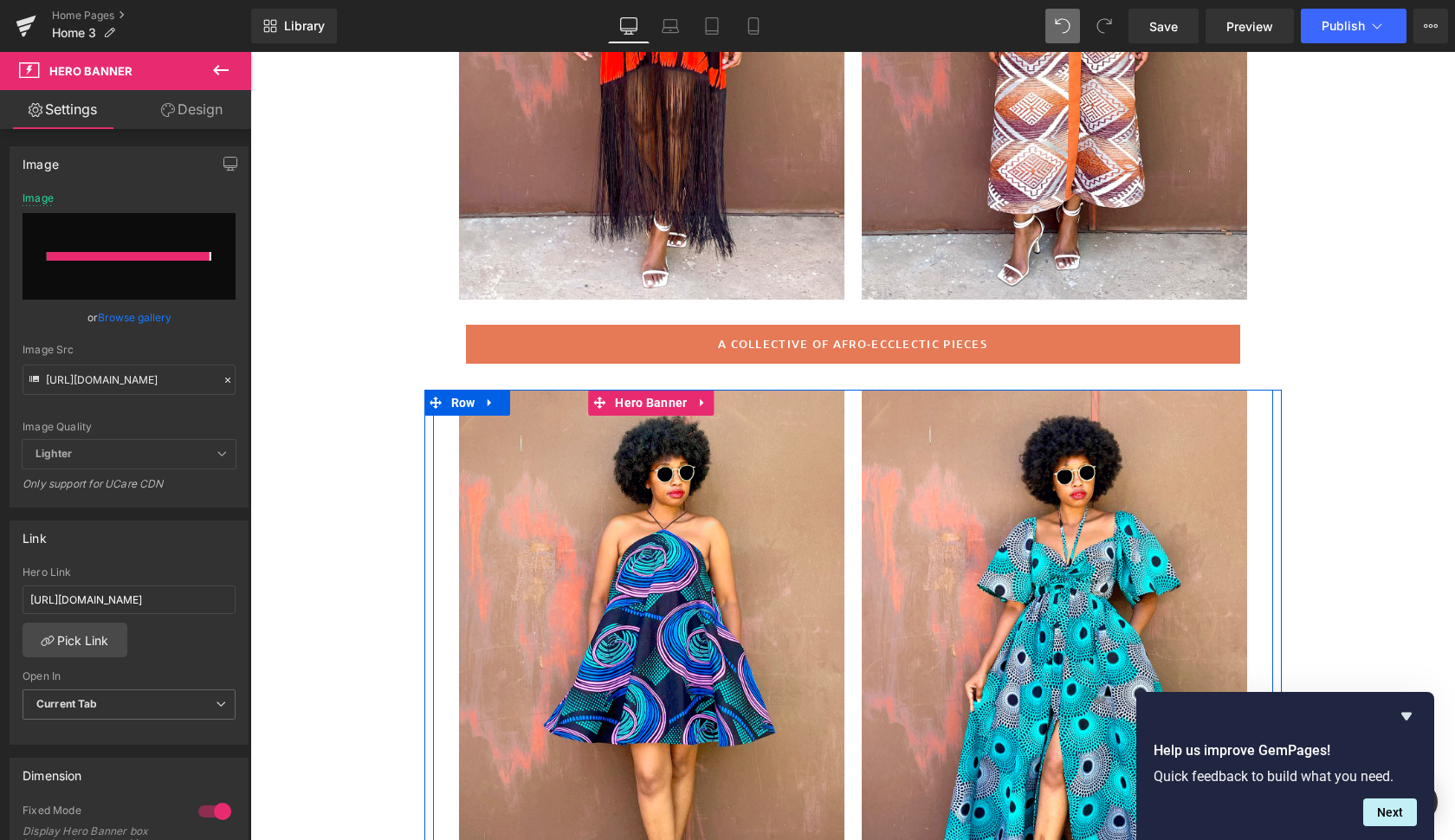
type input "[URL][DOMAIN_NAME]"
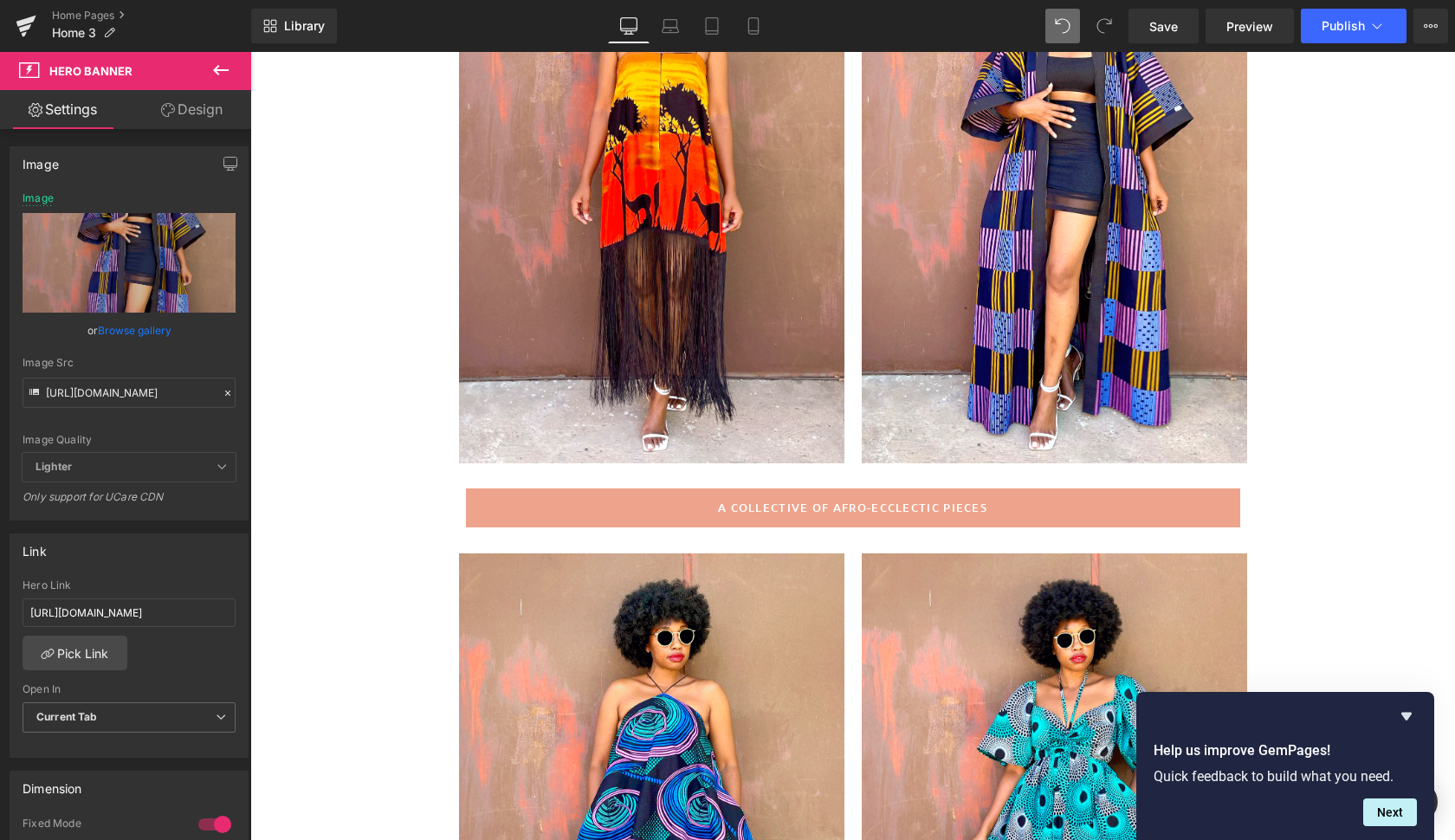
scroll to position [688, 0]
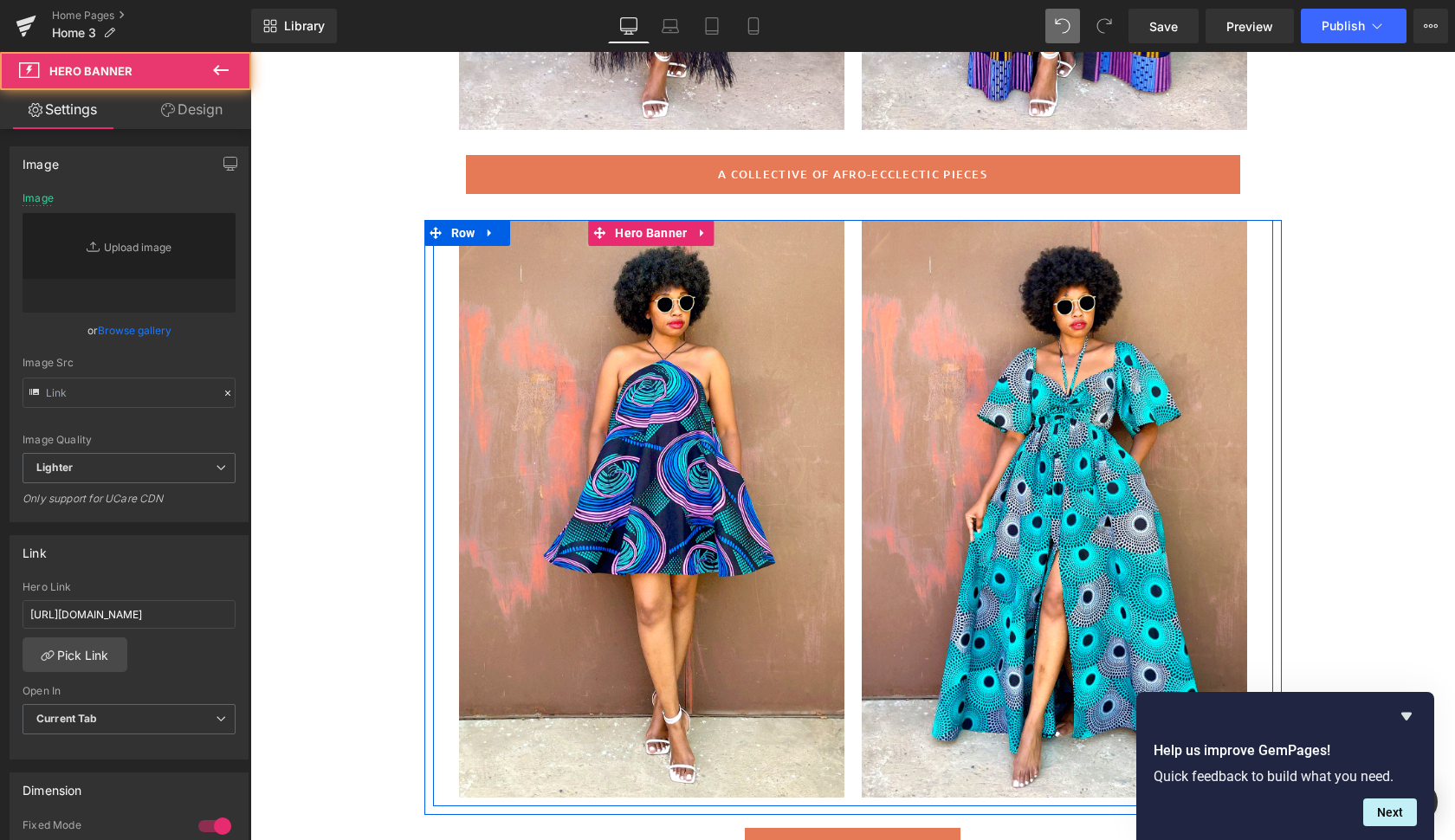
drag, startPoint x: 773, startPoint y: 701, endPoint x: 328, endPoint y: 446, distance: 512.9
click at [773, 701] on div at bounding box center [652, 509] width 386 height 578
type input "[URL][DOMAIN_NAME]"
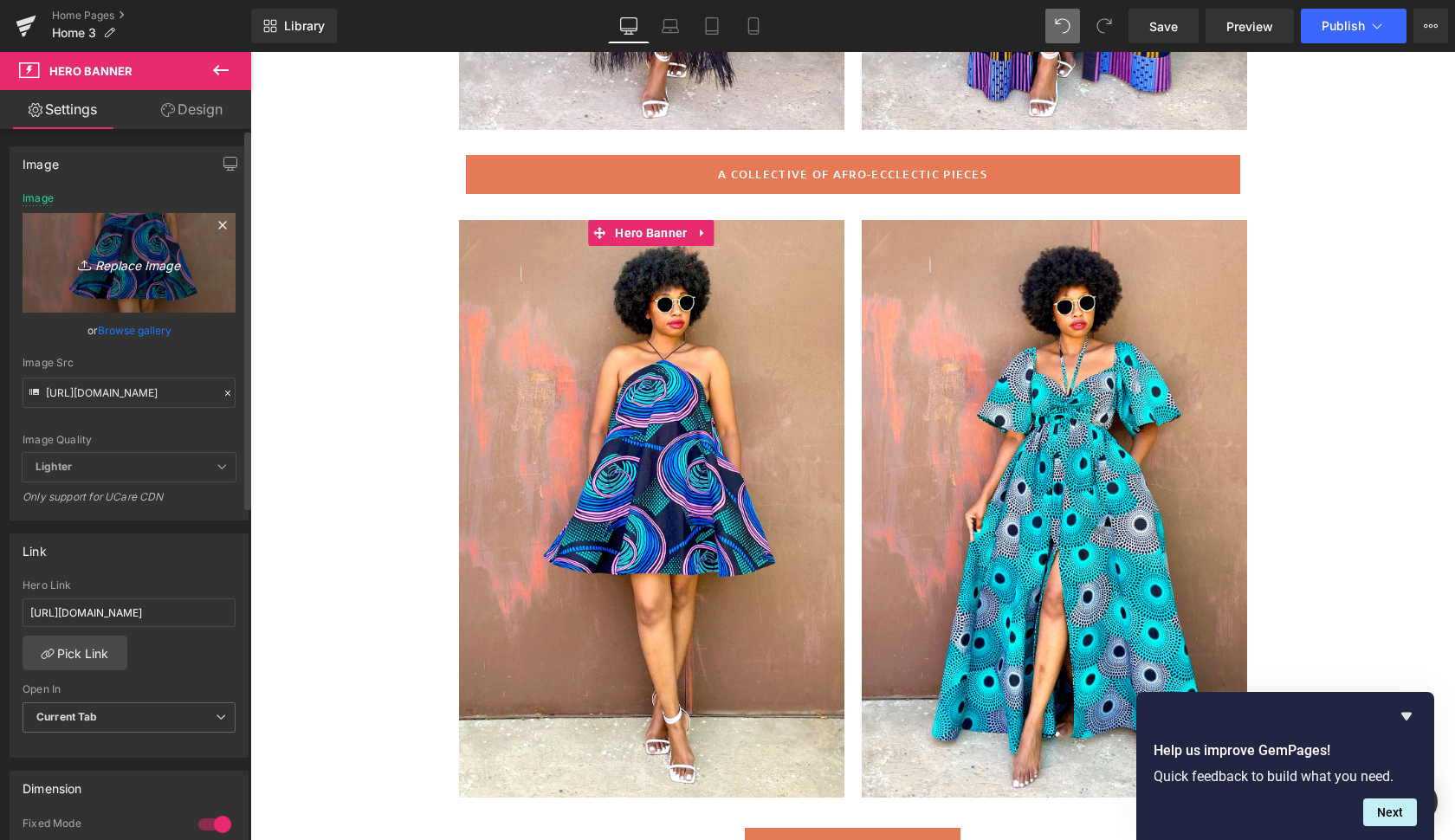
click at [123, 261] on icon "Replace Image" at bounding box center [129, 263] width 139 height 22
type input "C:\fakepath\bali2.gif"
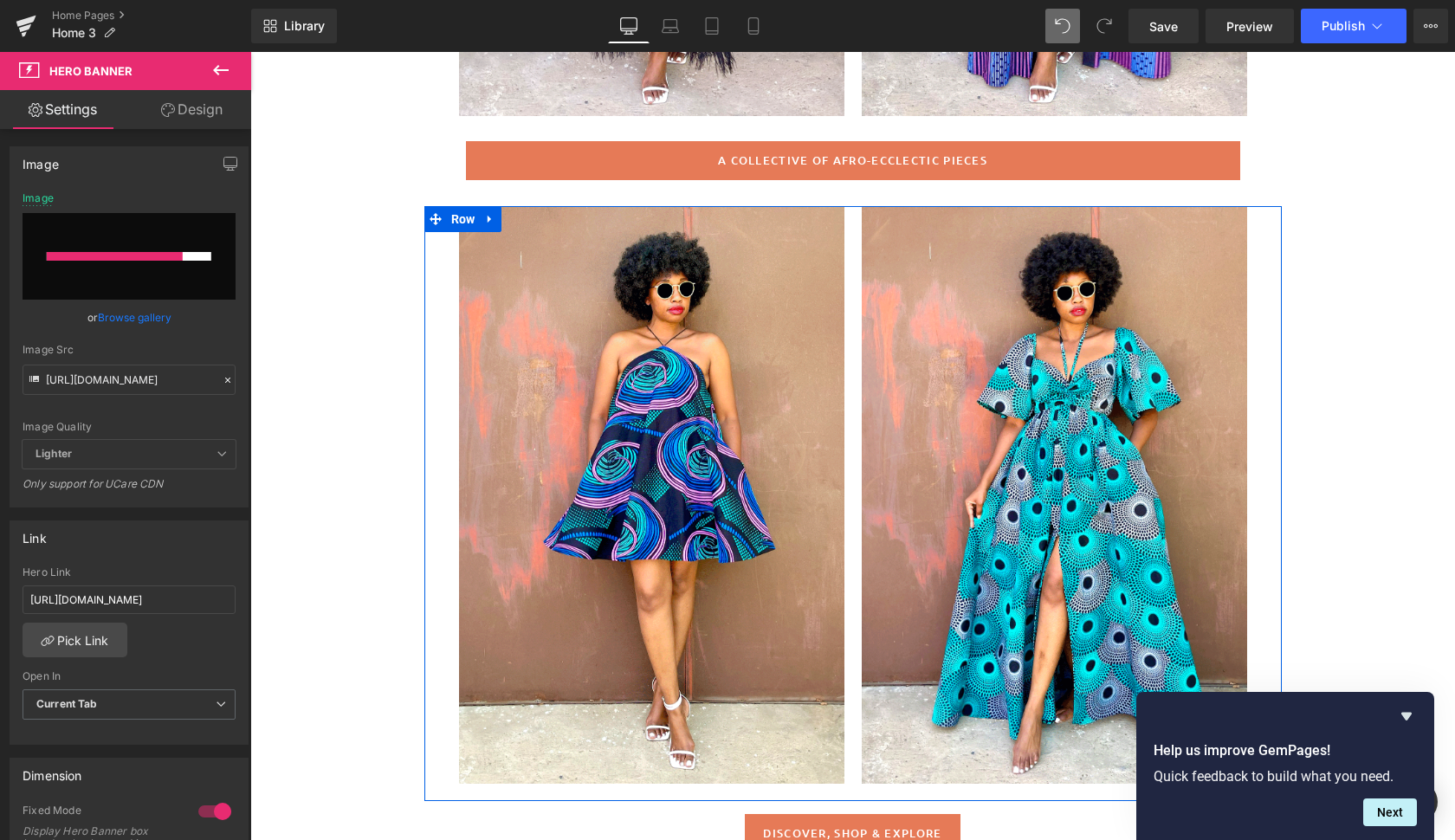
scroll to position [703, 0]
type input "[URL][DOMAIN_NAME]"
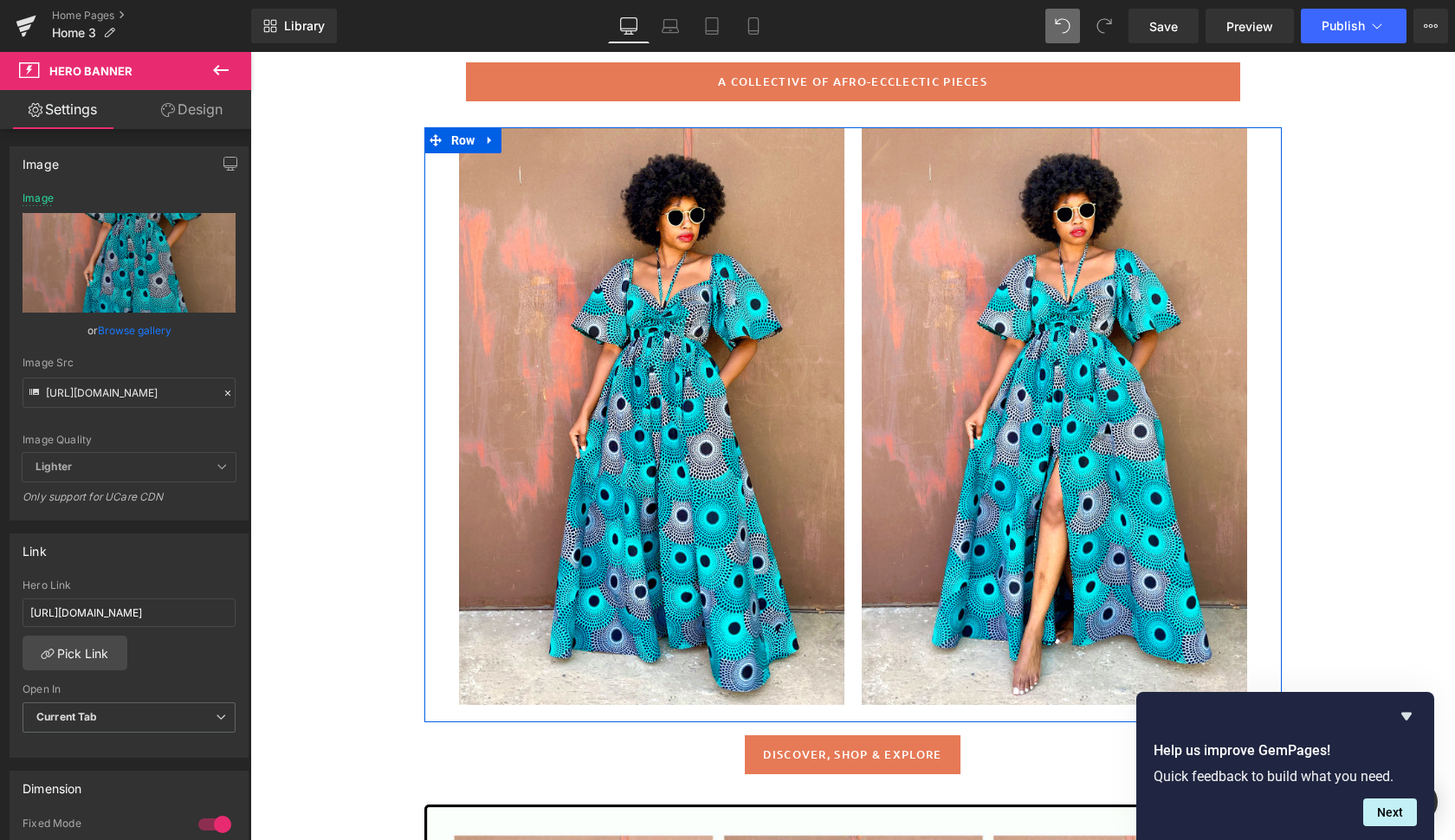
scroll to position [895, 0]
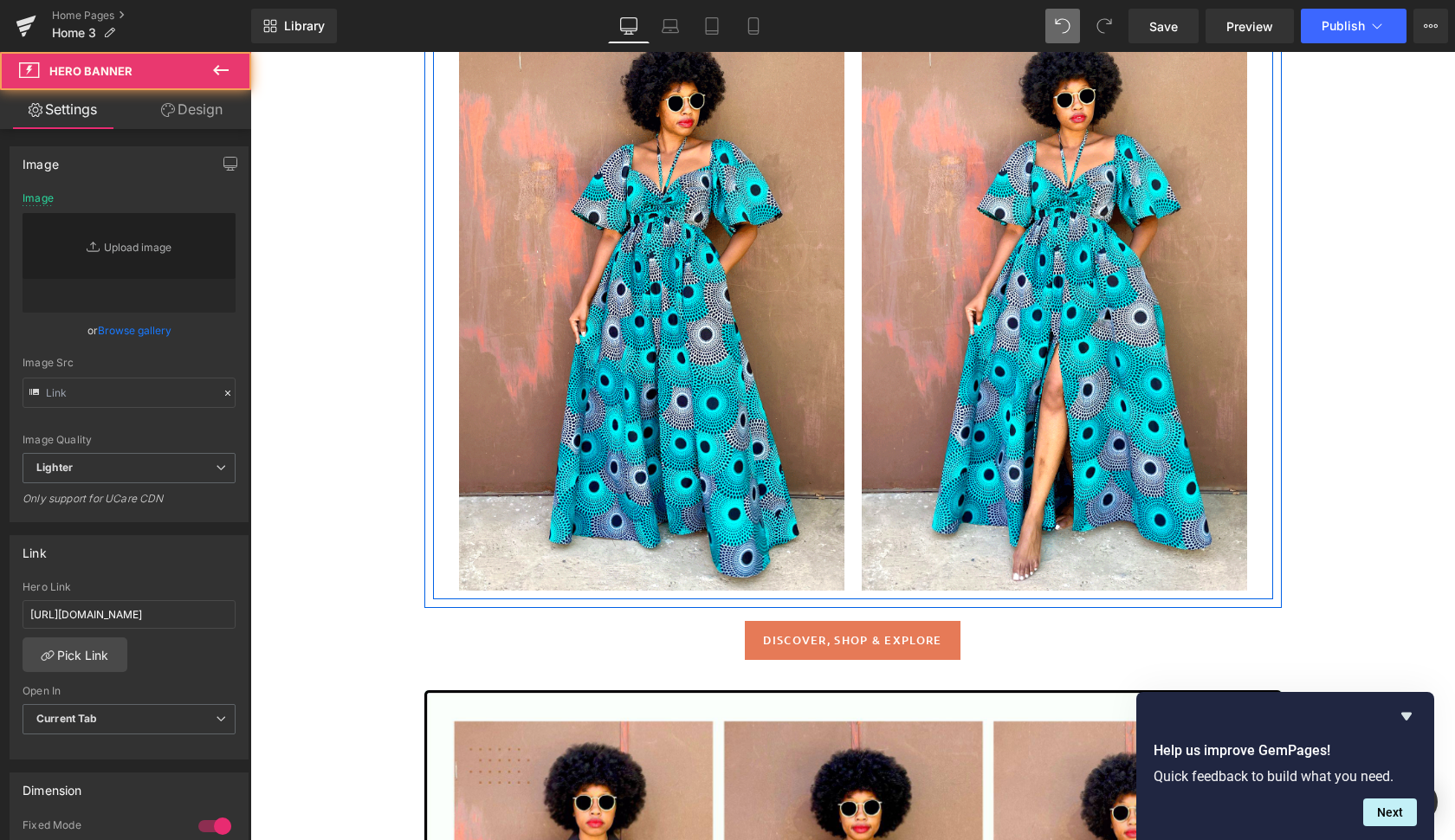
click at [1150, 566] on div at bounding box center [1054, 302] width 386 height 578
type input "[URL][DOMAIN_NAME]"
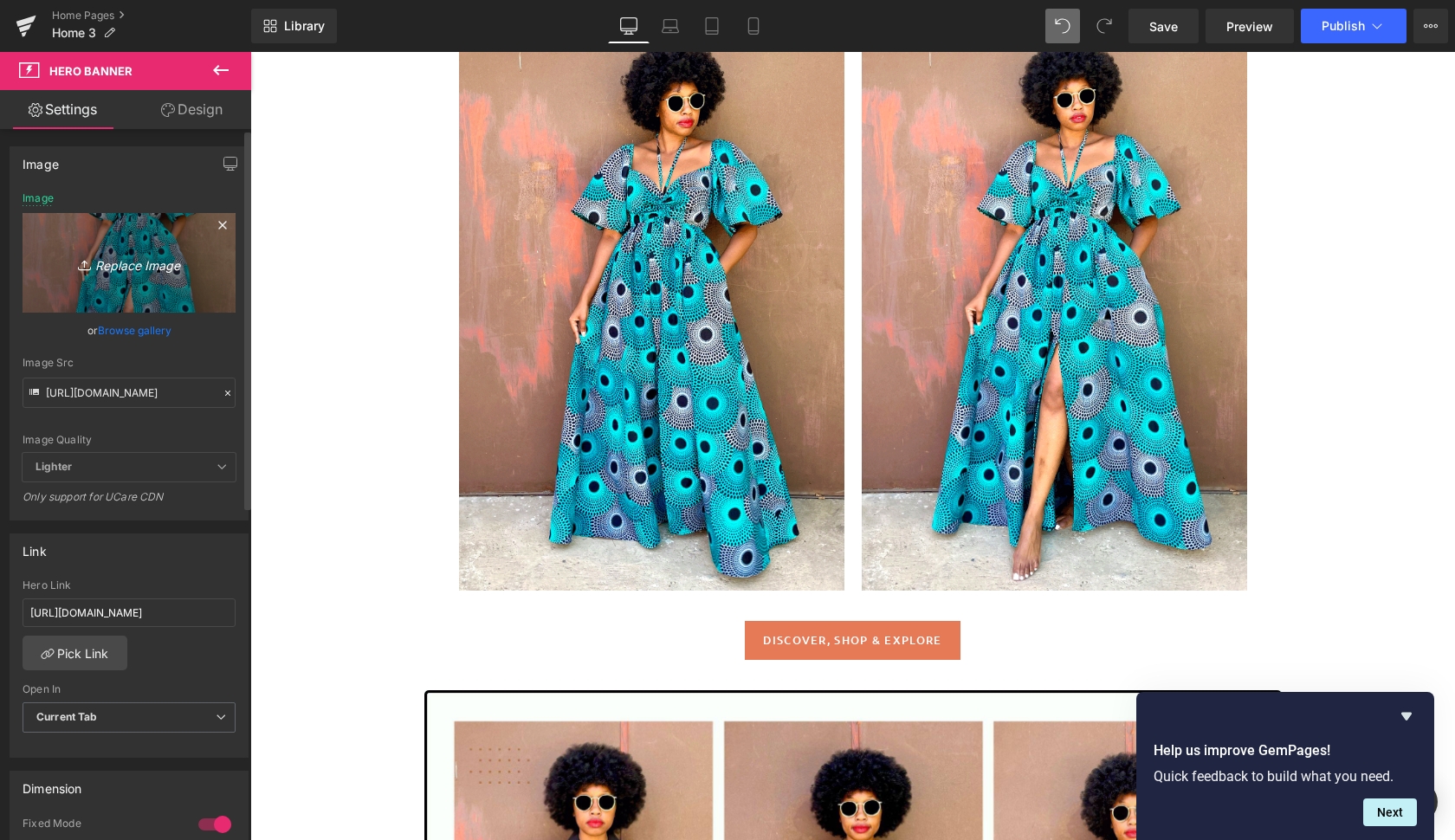
click at [132, 258] on icon "Replace Image" at bounding box center [129, 263] width 139 height 22
type input "C:\fakepath\cubap.gif"
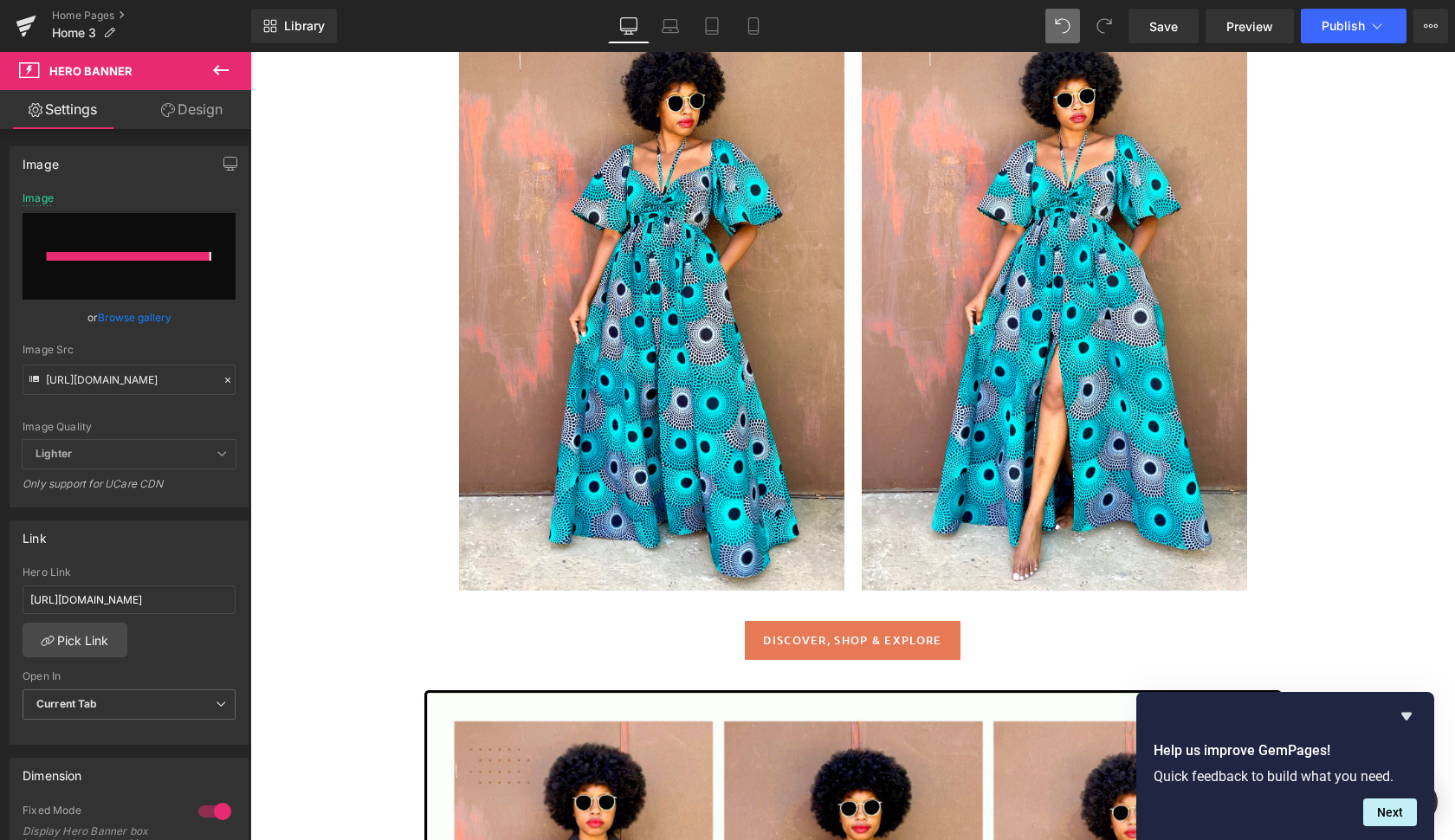
type input "[URL][DOMAIN_NAME]"
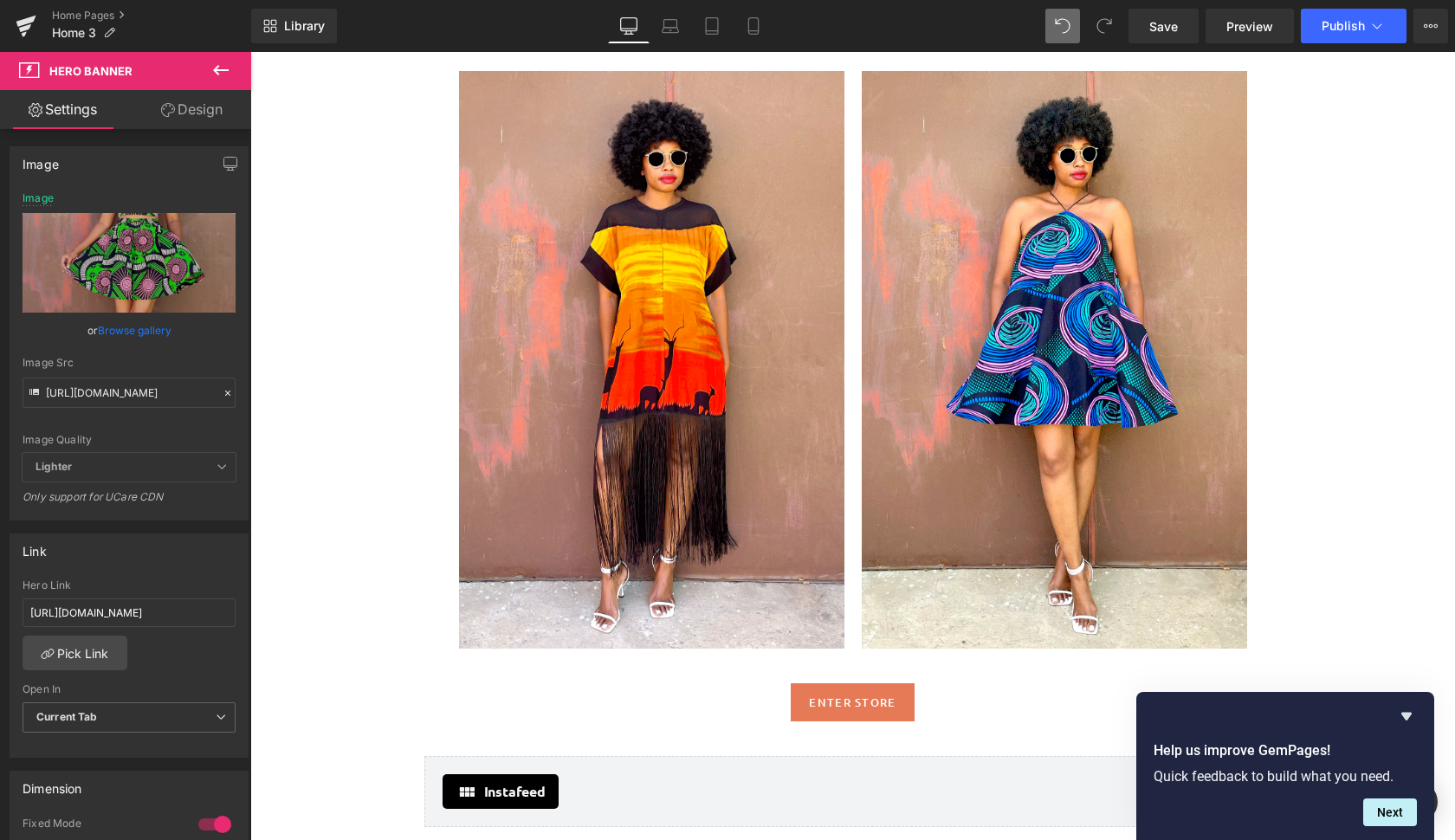
scroll to position [2297, 0]
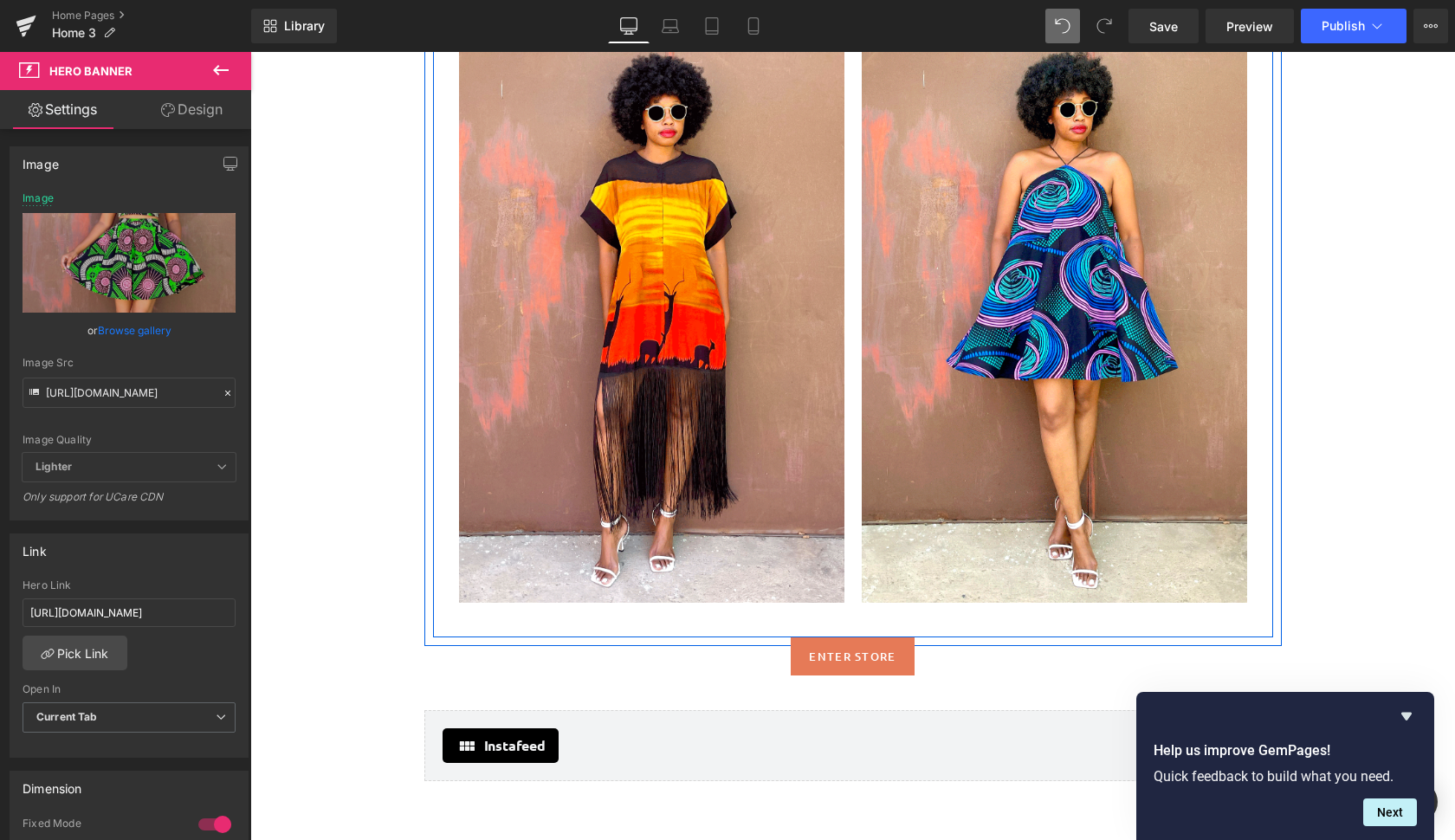
click at [1152, 579] on div at bounding box center [1054, 314] width 386 height 578
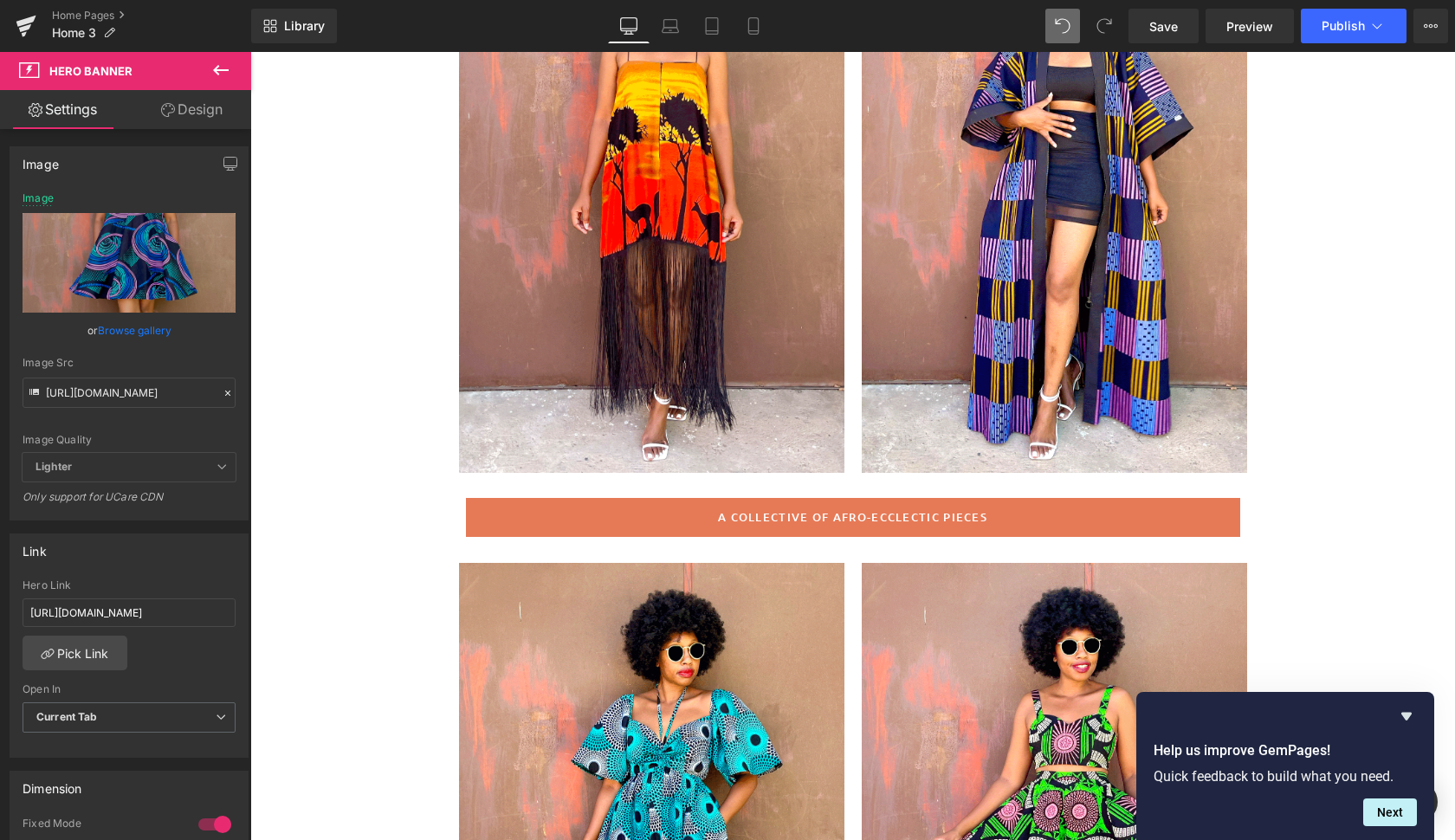
scroll to position [351, 0]
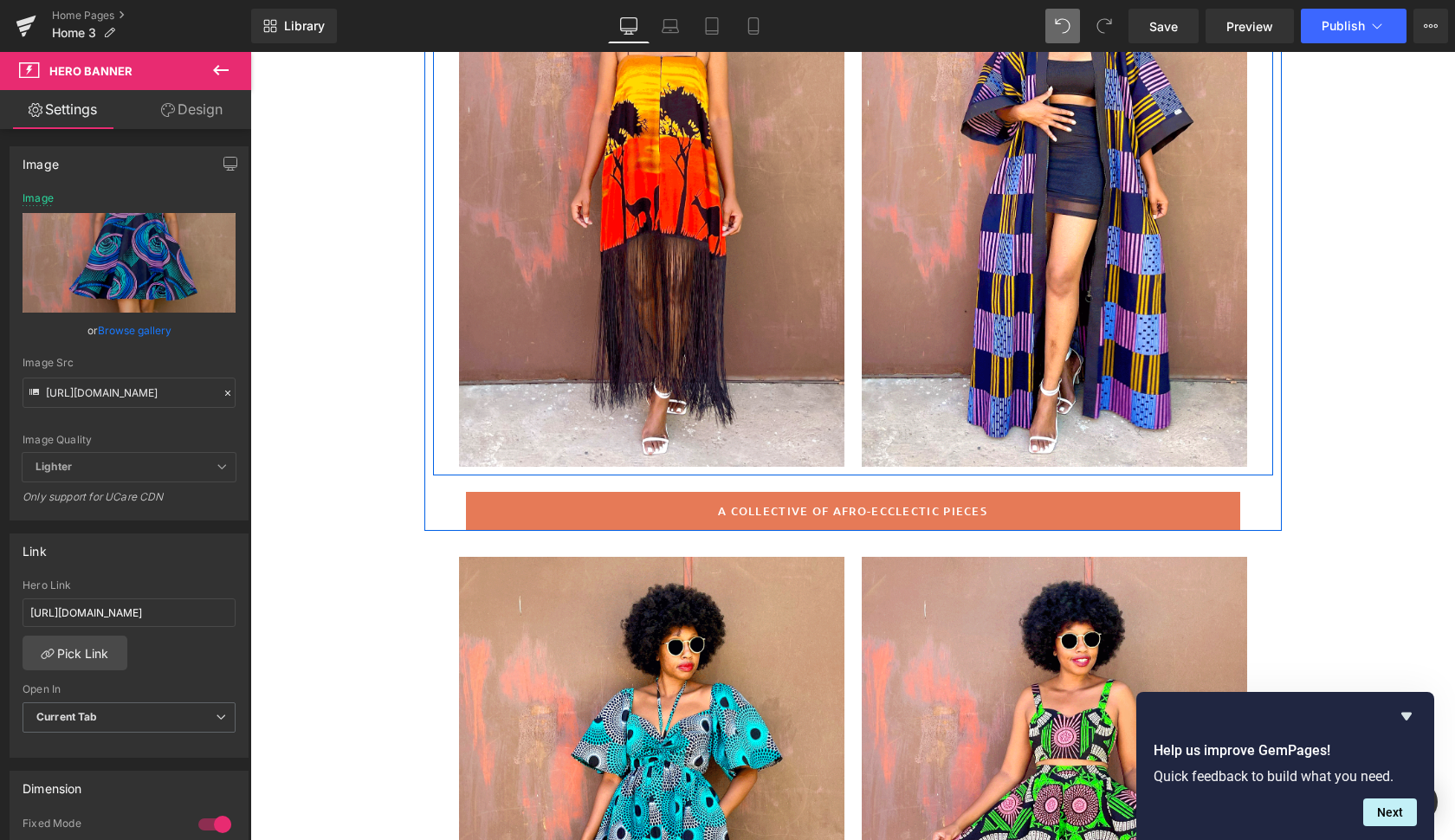
click at [1189, 390] on div at bounding box center [1054, 178] width 386 height 578
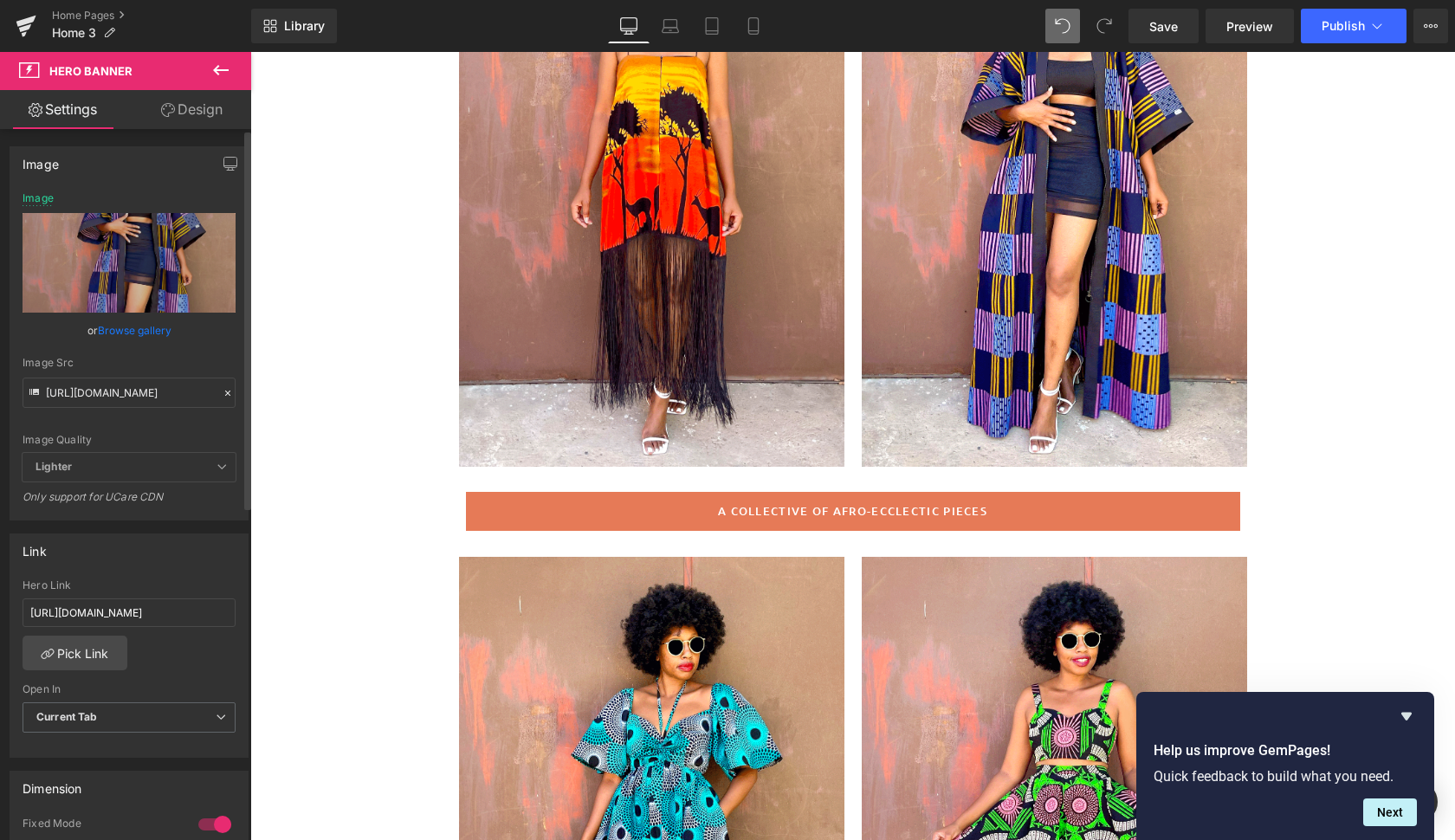
click at [136, 332] on link "Browse gallery" at bounding box center [134, 329] width 74 height 30
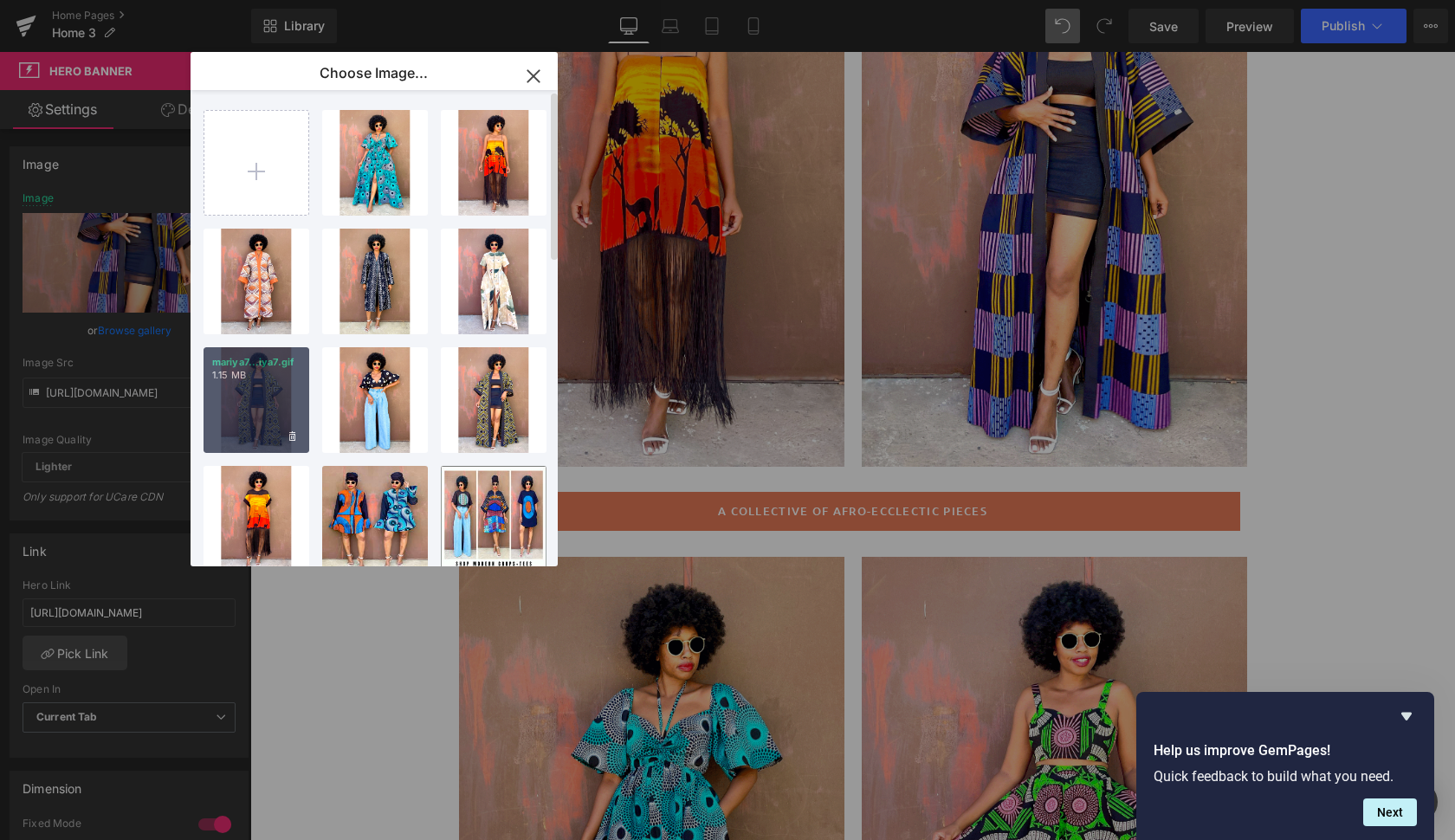
drag, startPoint x: 276, startPoint y: 385, endPoint x: 724, endPoint y: 208, distance: 481.7
click at [276, 385] on div "mariya7...iya7.gif 1.15 MB" at bounding box center [256, 399] width 106 height 106
type input "[URL][DOMAIN_NAME]"
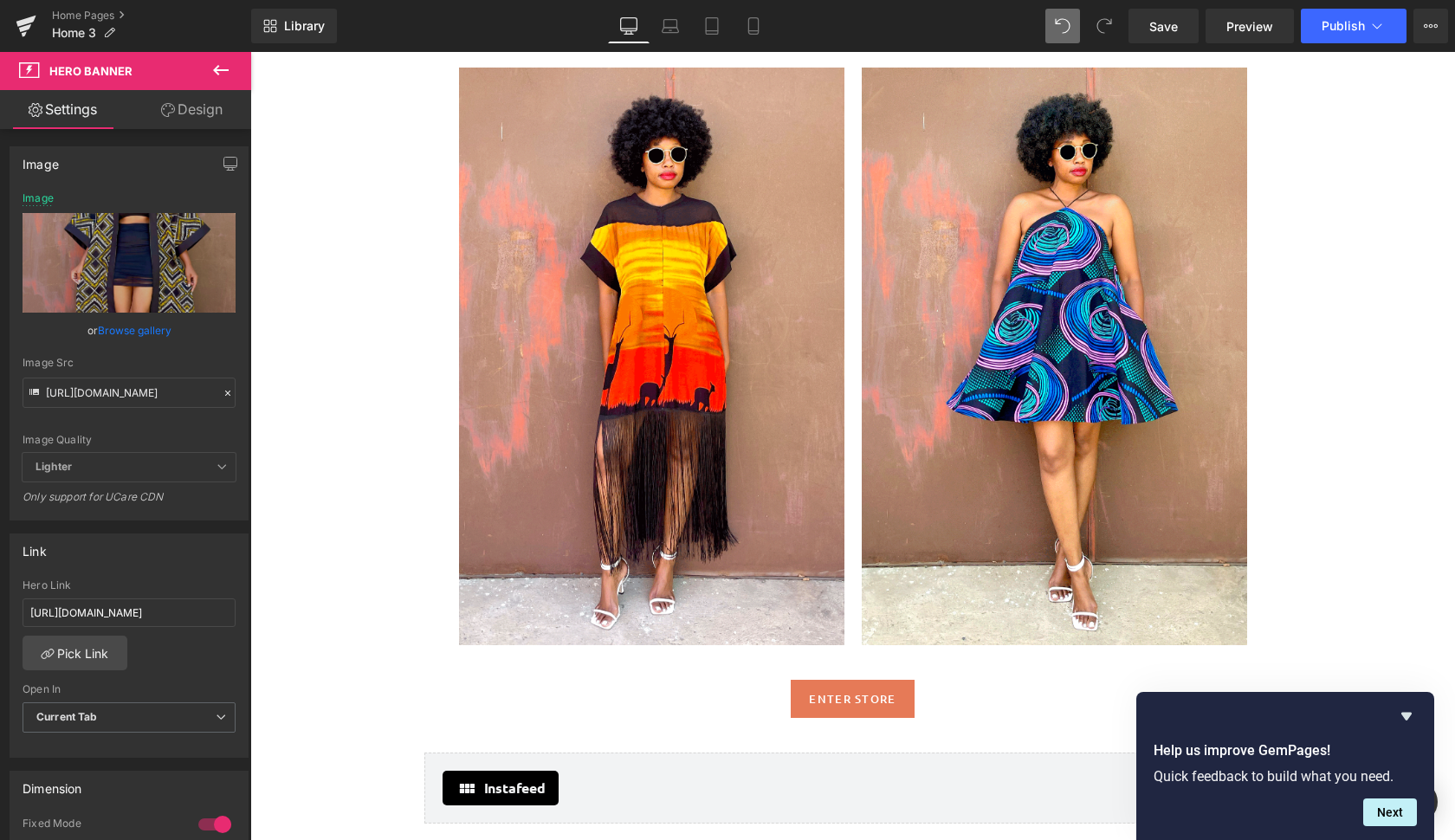
scroll to position [2152, 0]
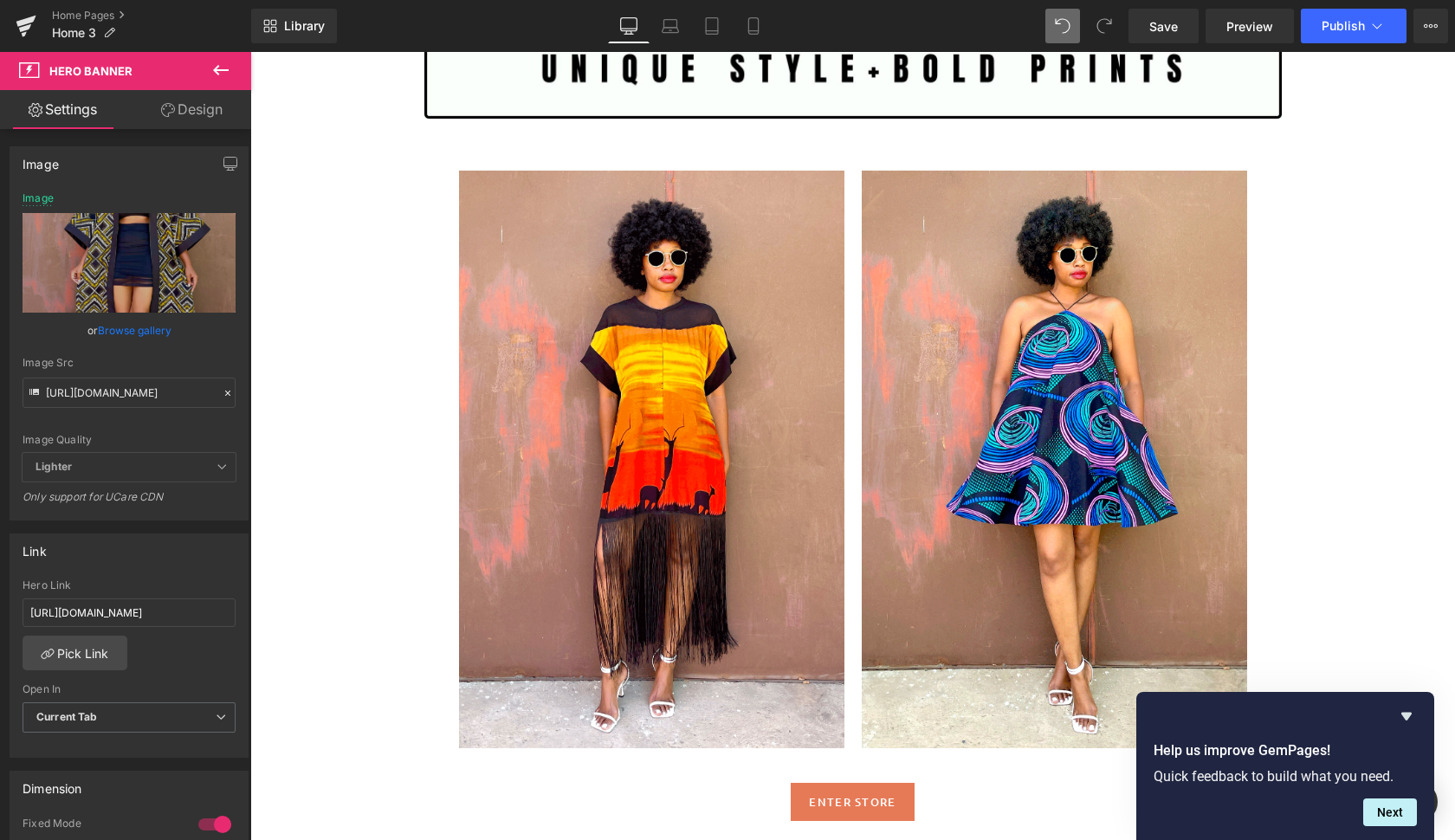
click at [926, 608] on div at bounding box center [1054, 459] width 386 height 578
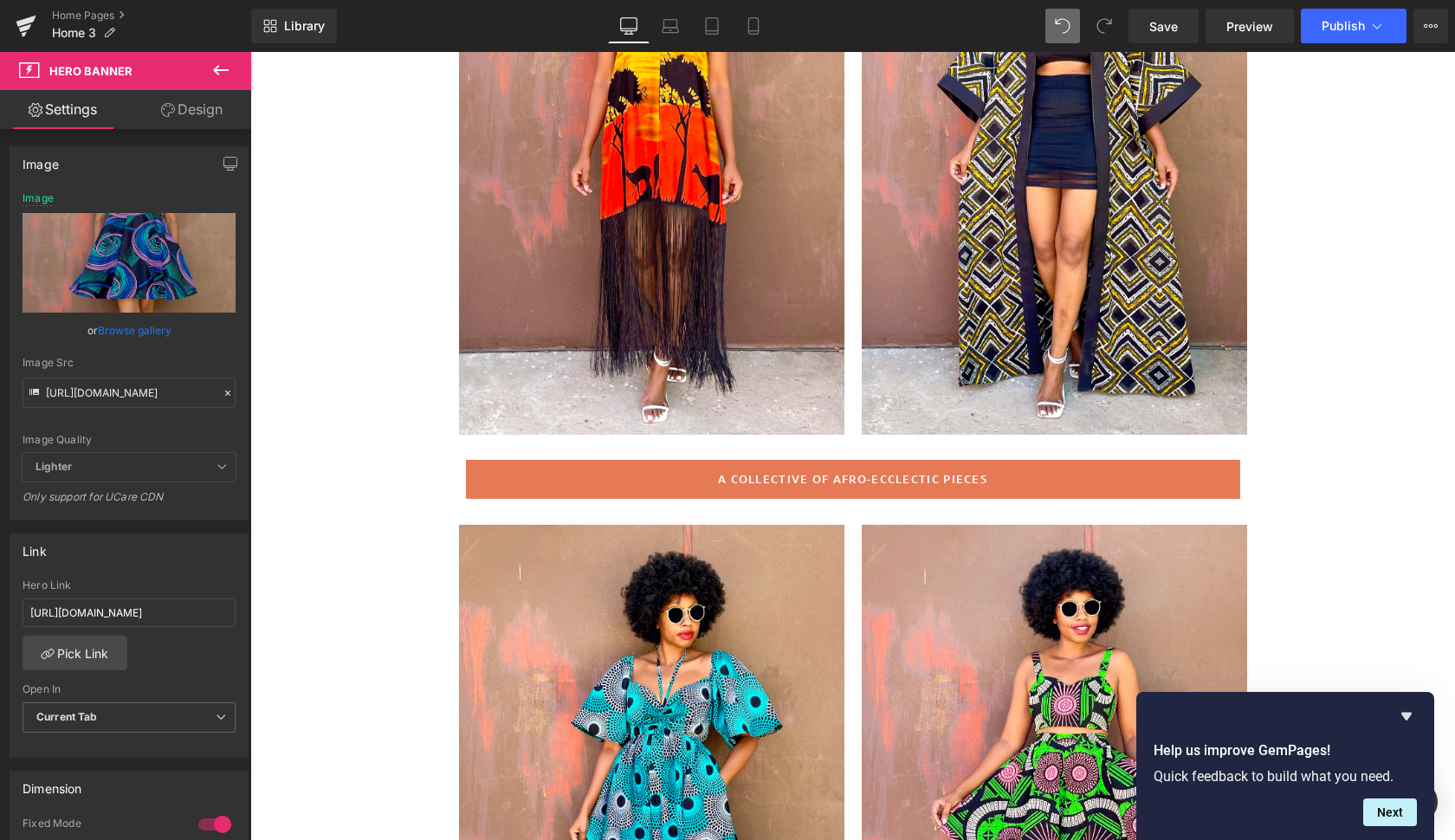
scroll to position [371, 0]
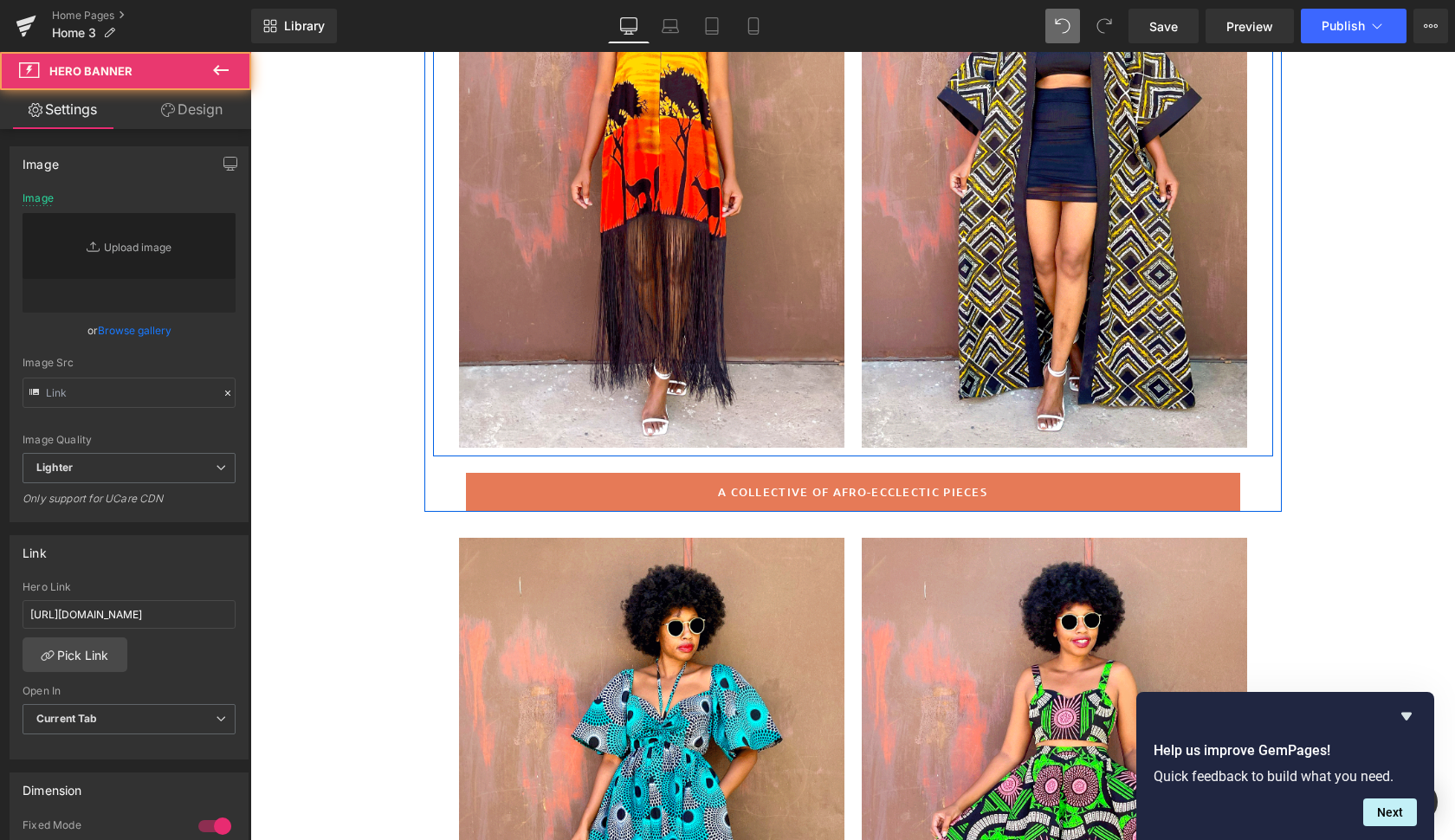
click at [916, 373] on div at bounding box center [1054, 159] width 386 height 578
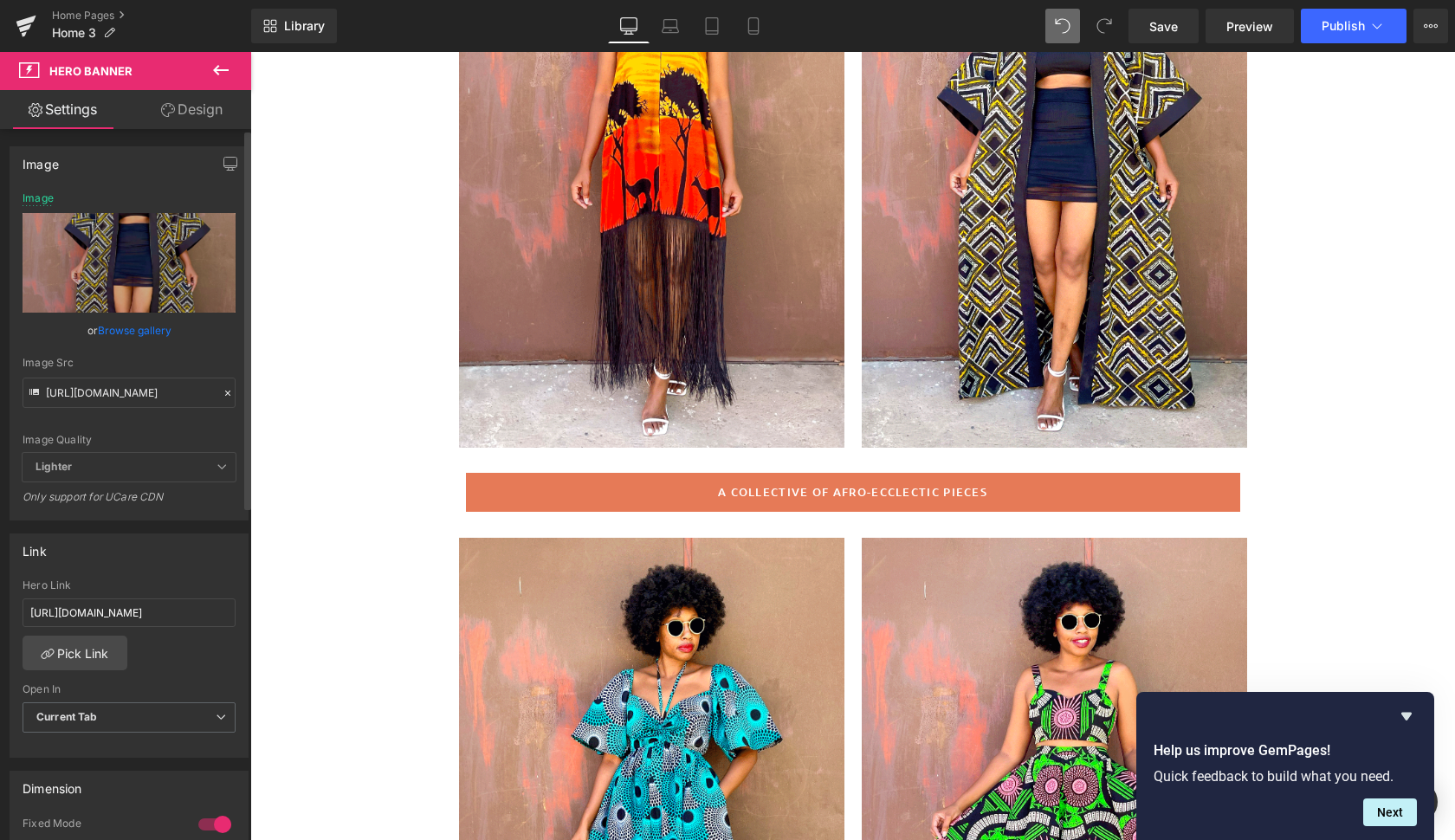
click at [129, 324] on link "Browse gallery" at bounding box center [134, 329] width 74 height 30
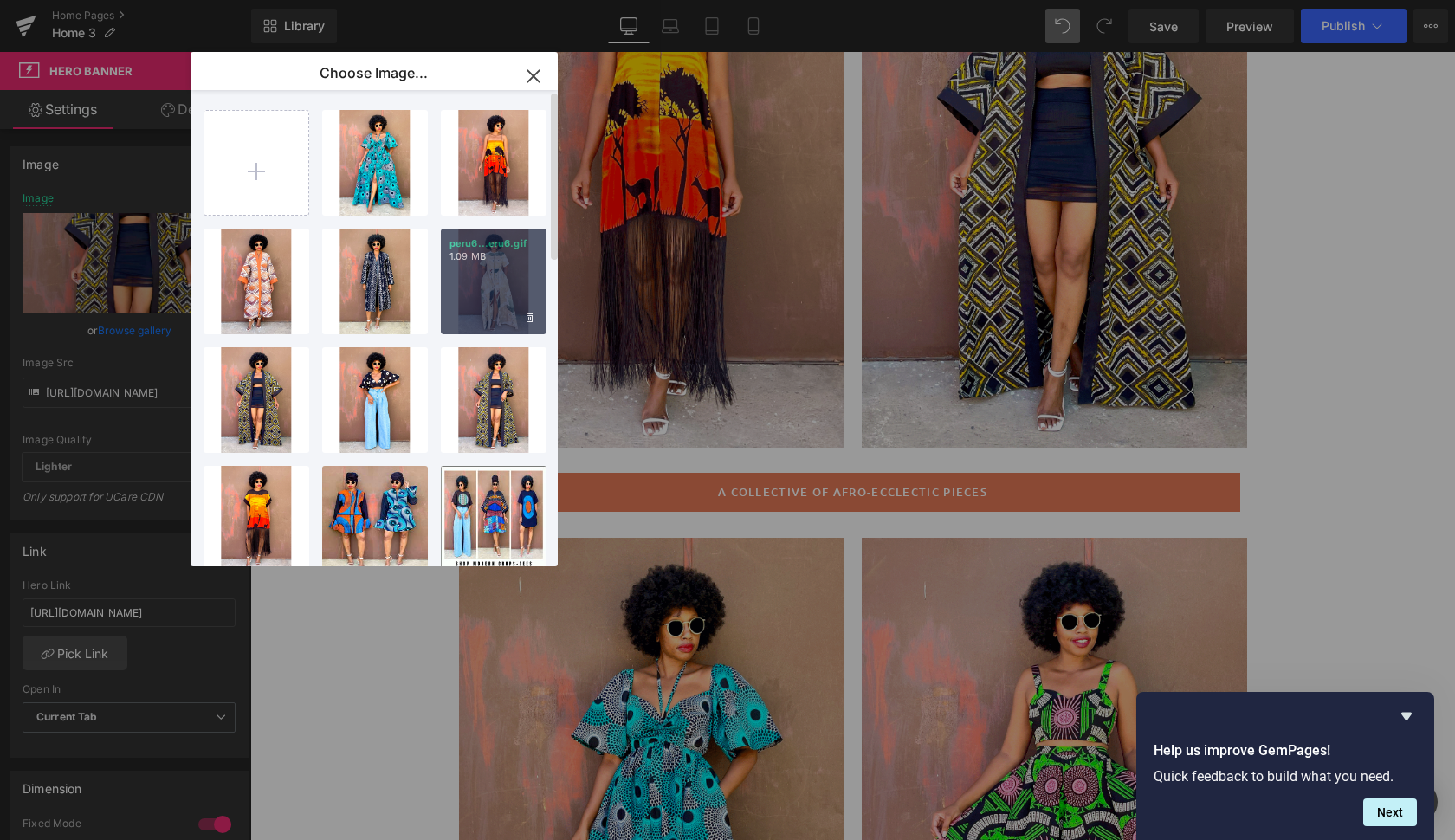
click at [486, 298] on div "peru6...eru6.gif 1.09 MB" at bounding box center [493, 281] width 106 height 106
type input "[URL][DOMAIN_NAME]"
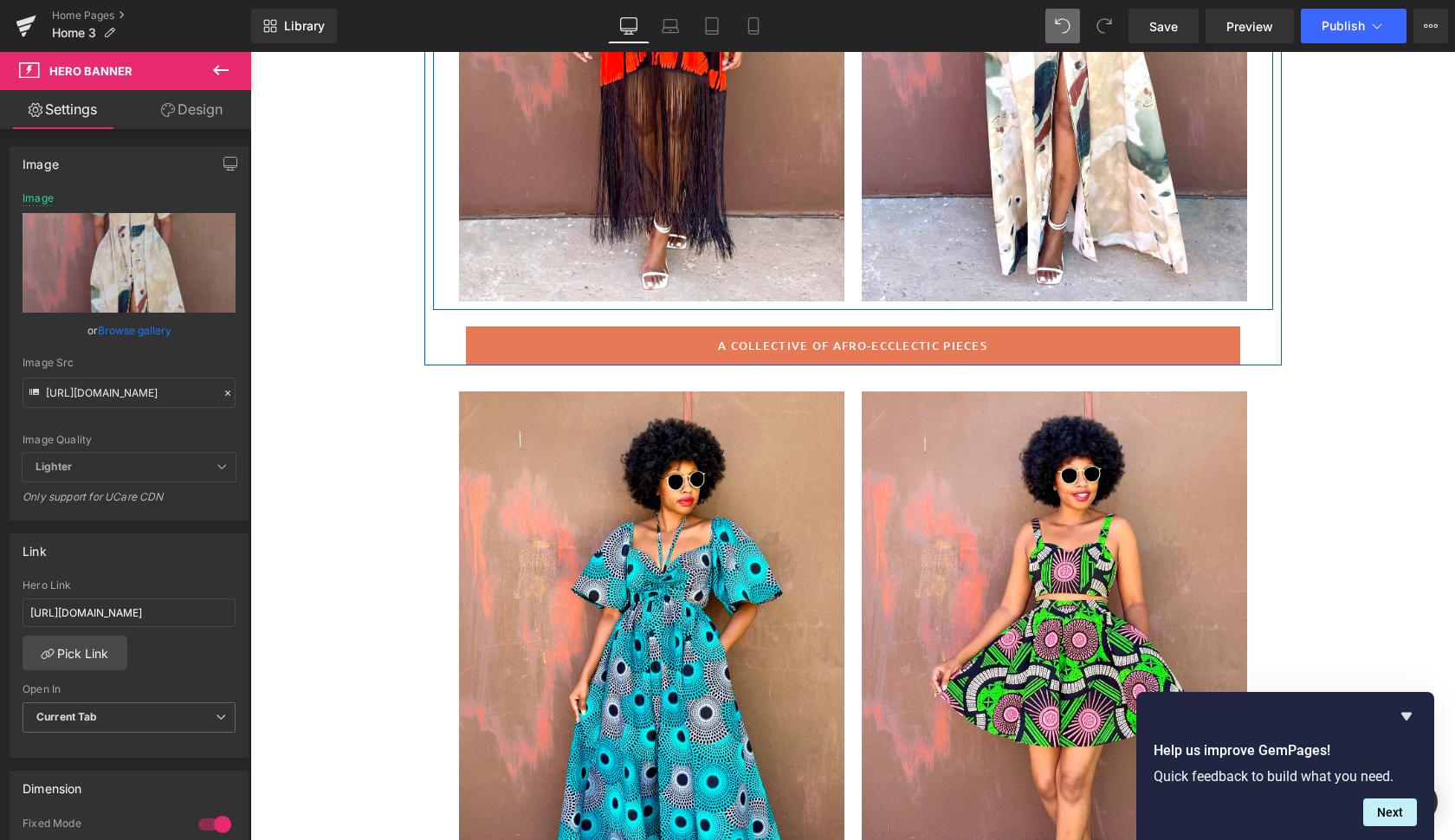
scroll to position [432, 0]
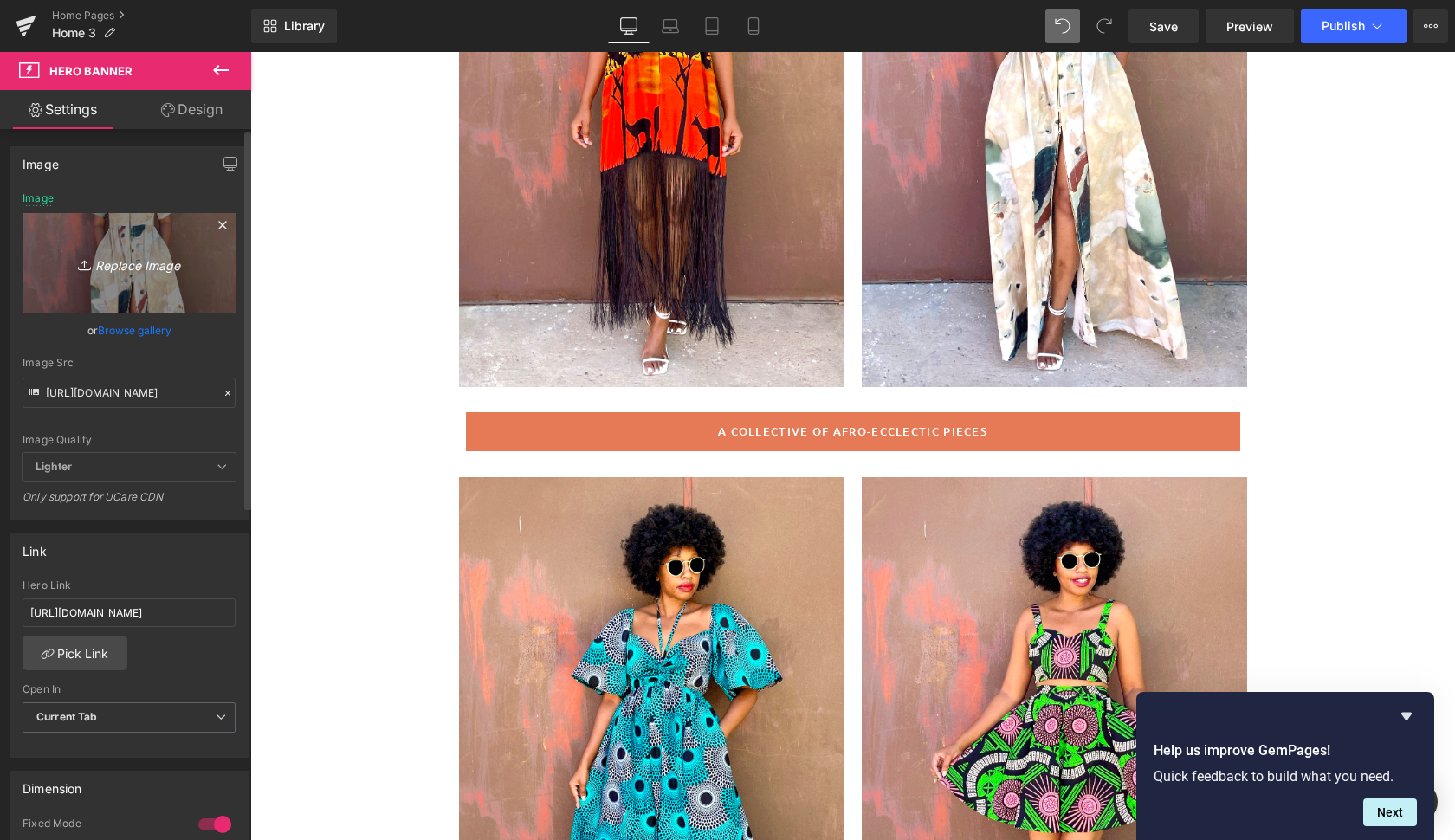
click at [131, 261] on icon "Replace Image" at bounding box center [129, 263] width 139 height 22
type input "C:\fakepath\peru7.gif"
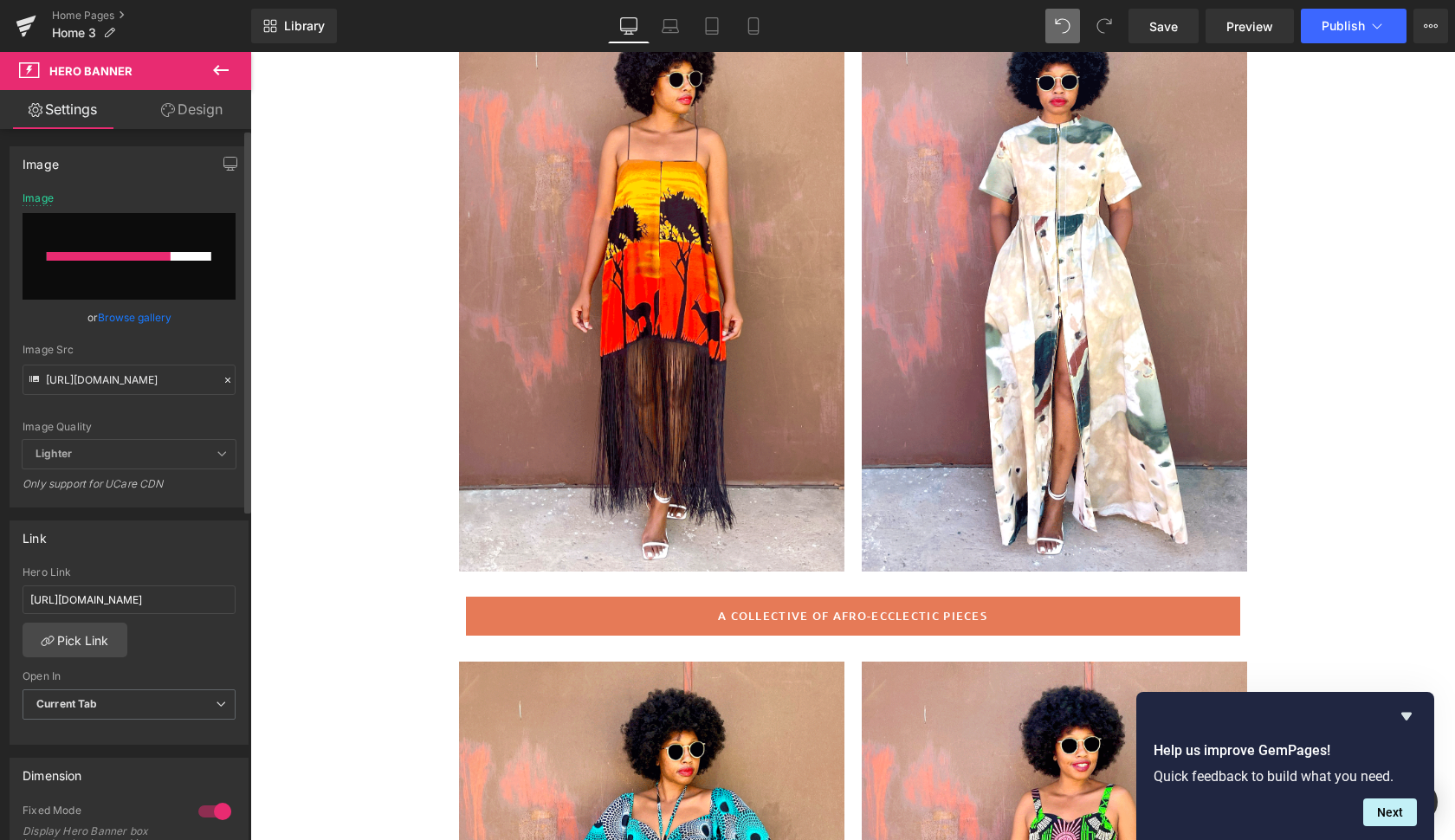
scroll to position [245, 0]
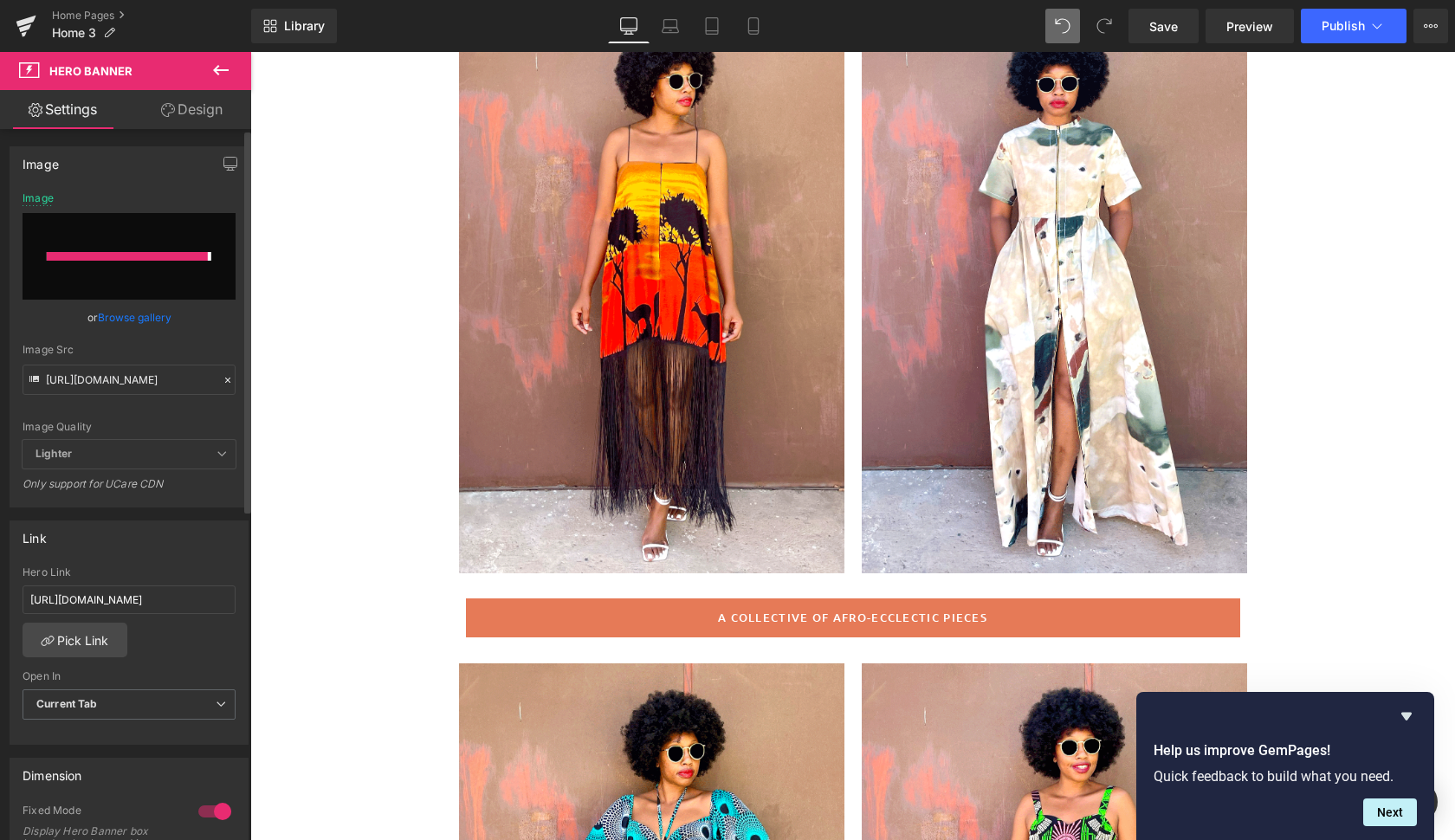
type input "[URL][DOMAIN_NAME]"
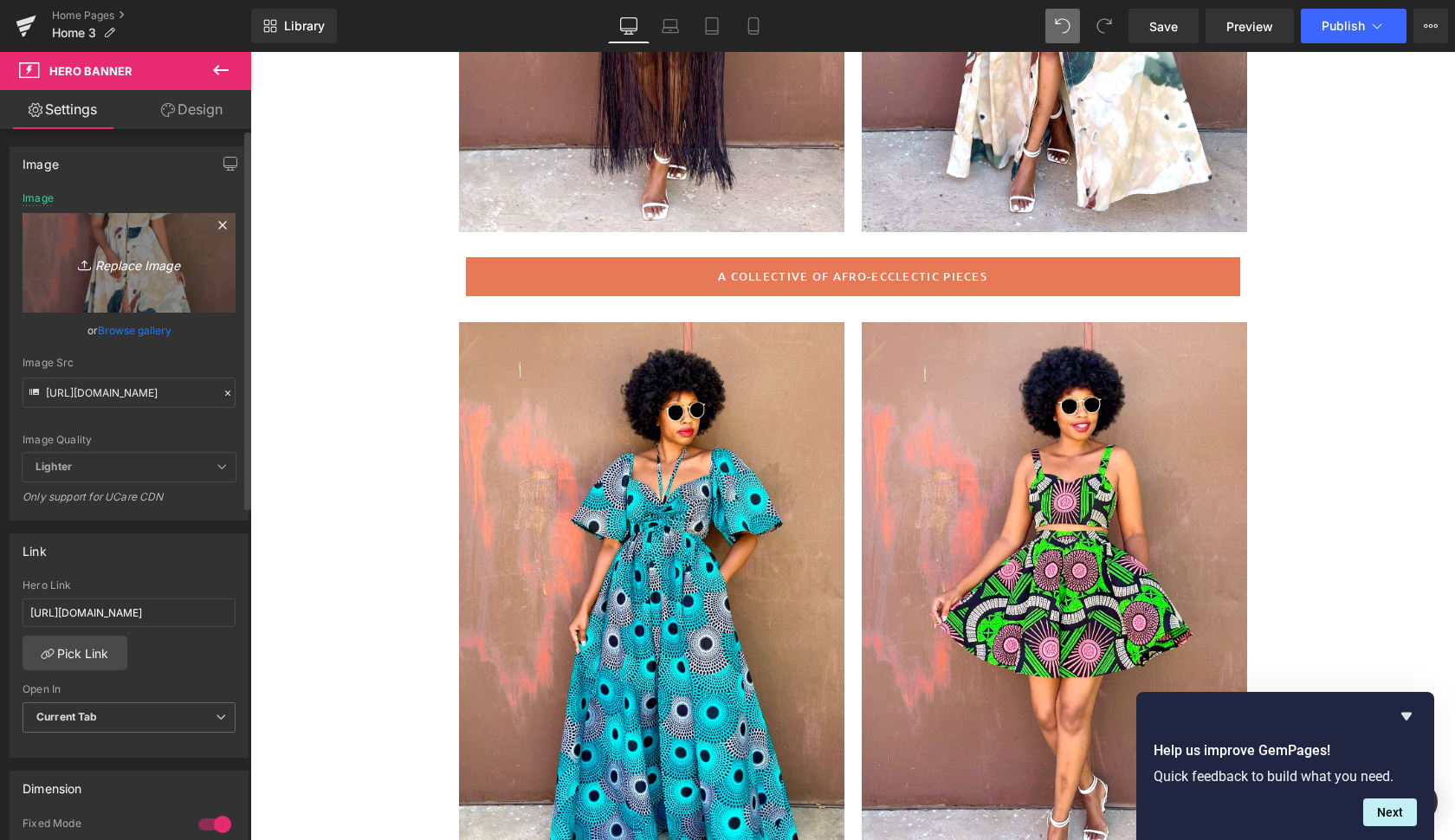
scroll to position [309, 0]
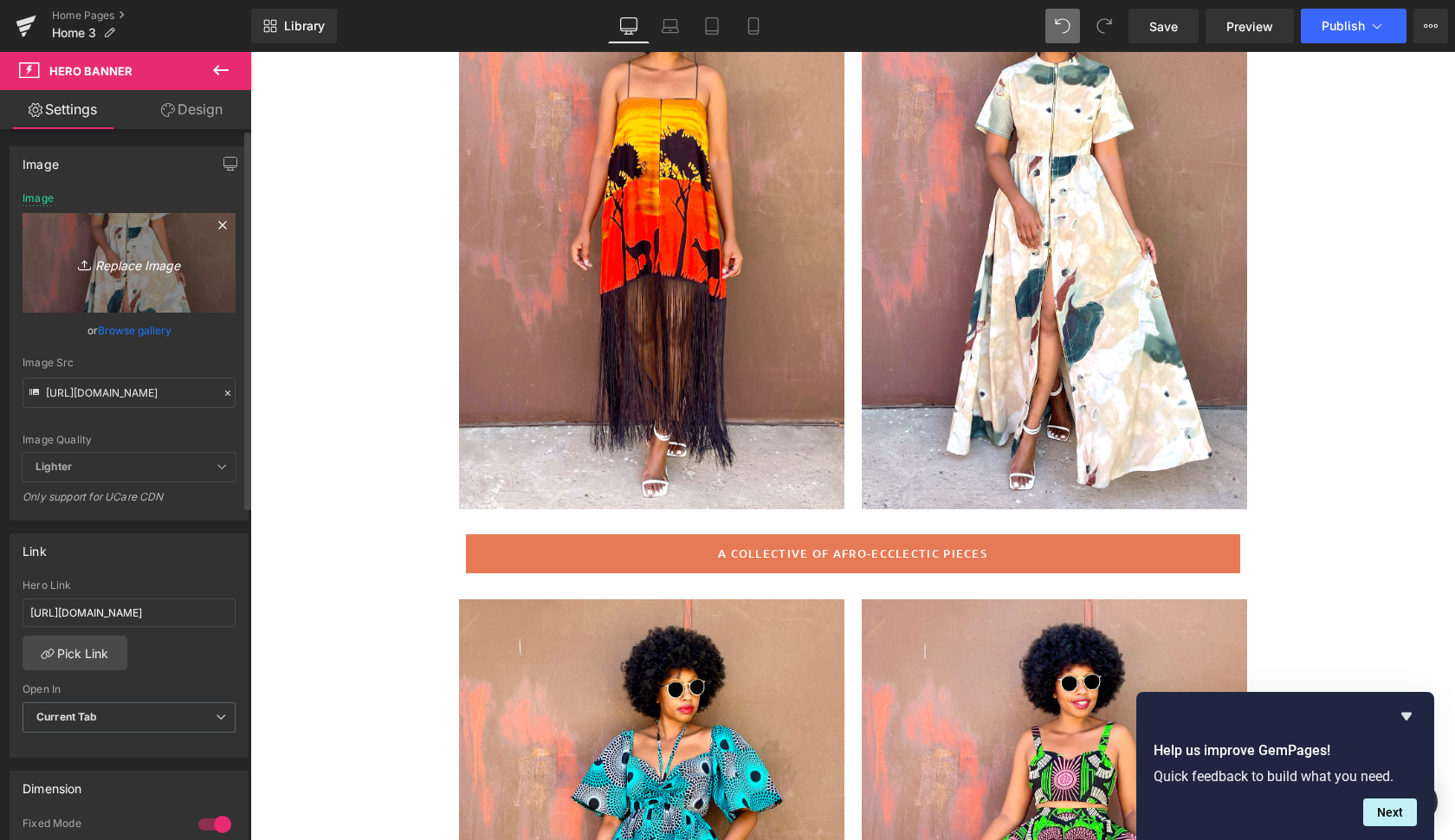
click at [124, 262] on icon "Replace Image" at bounding box center [129, 263] width 139 height 22
type input "C:\fakepath\peru3.gif"
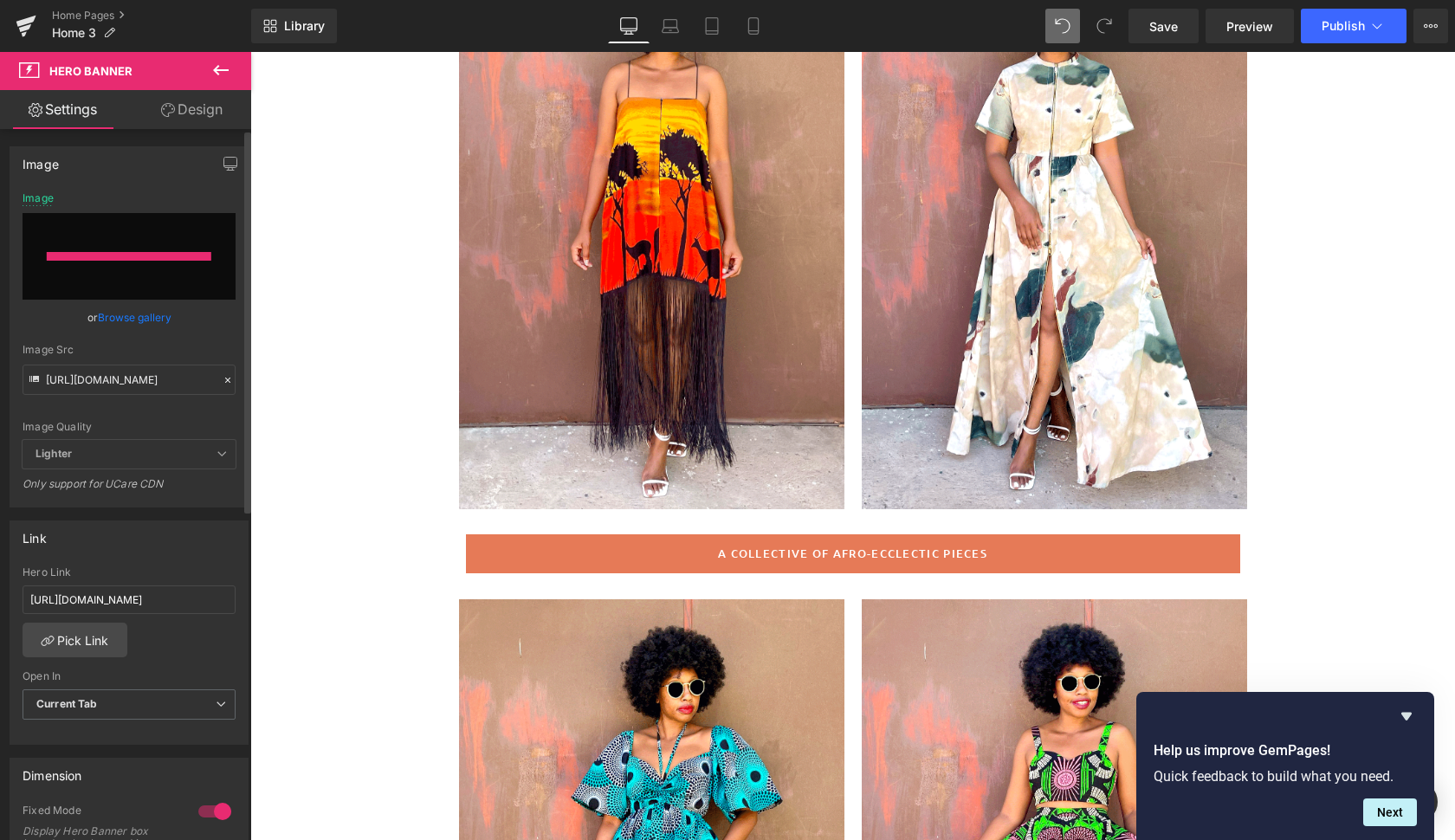
type input "[URL][DOMAIN_NAME]"
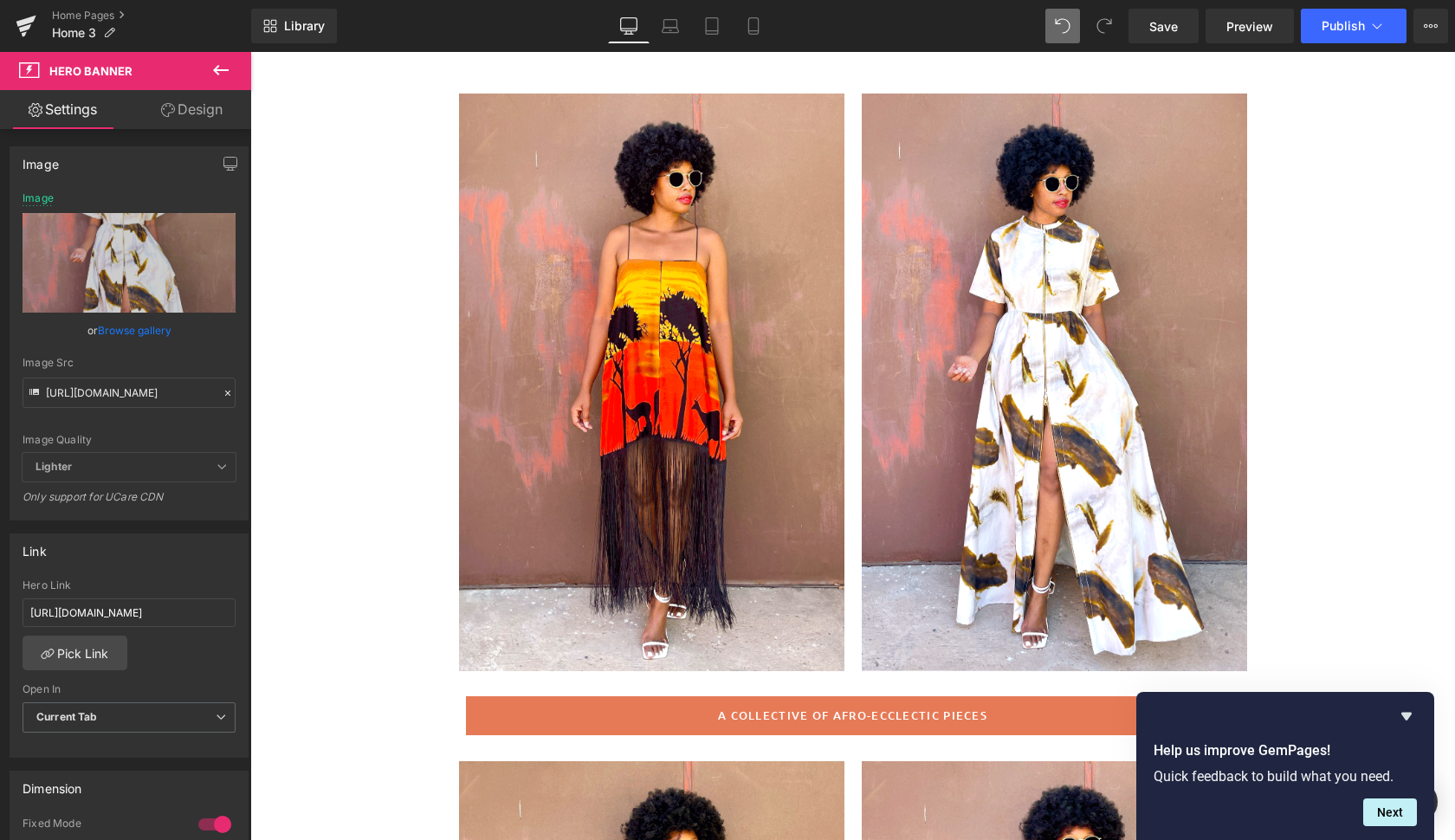
scroll to position [150, 0]
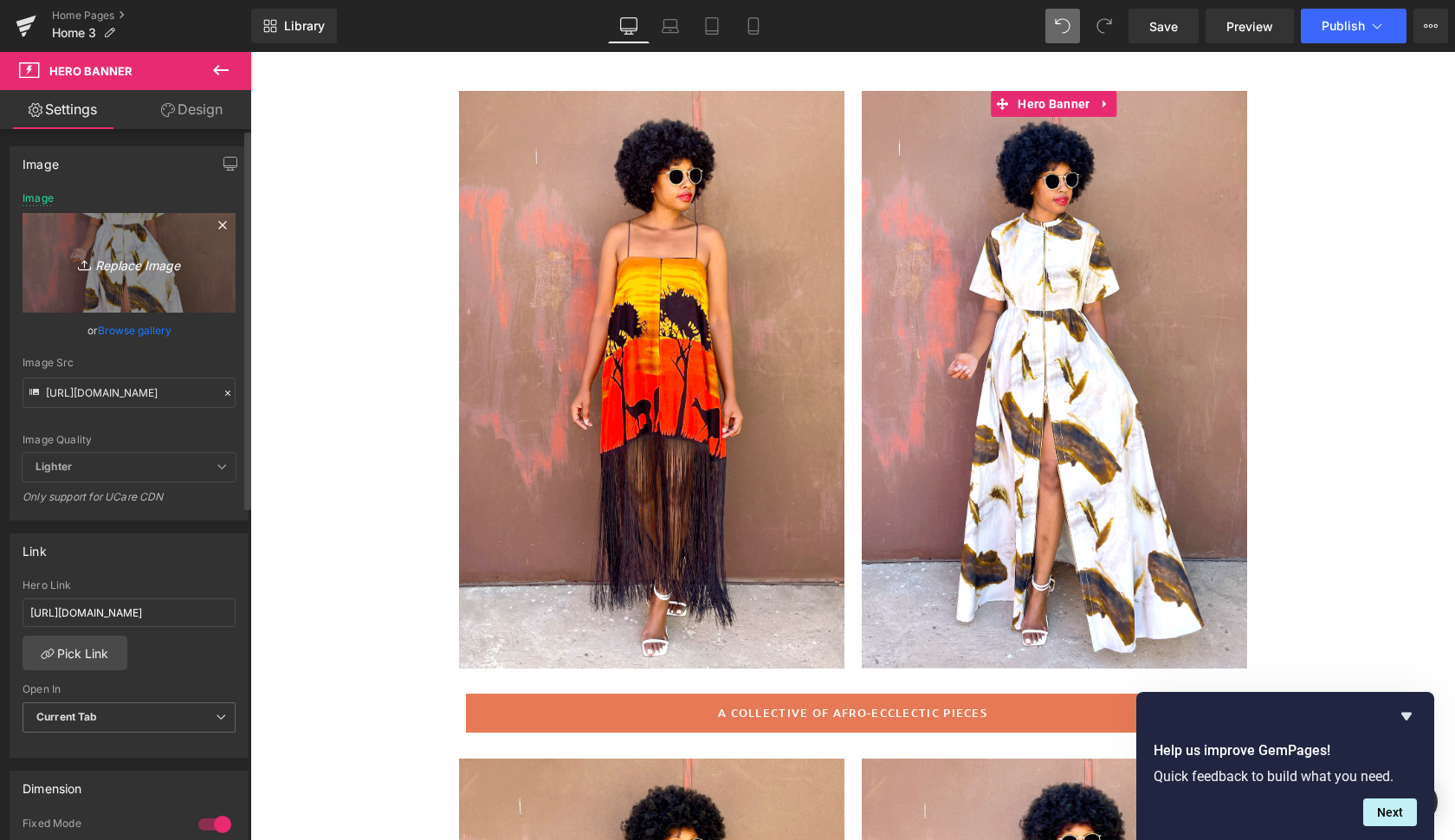
click at [124, 259] on icon "Replace Image" at bounding box center [129, 263] width 139 height 22
type input "C:\fakepath\peru8.gif"
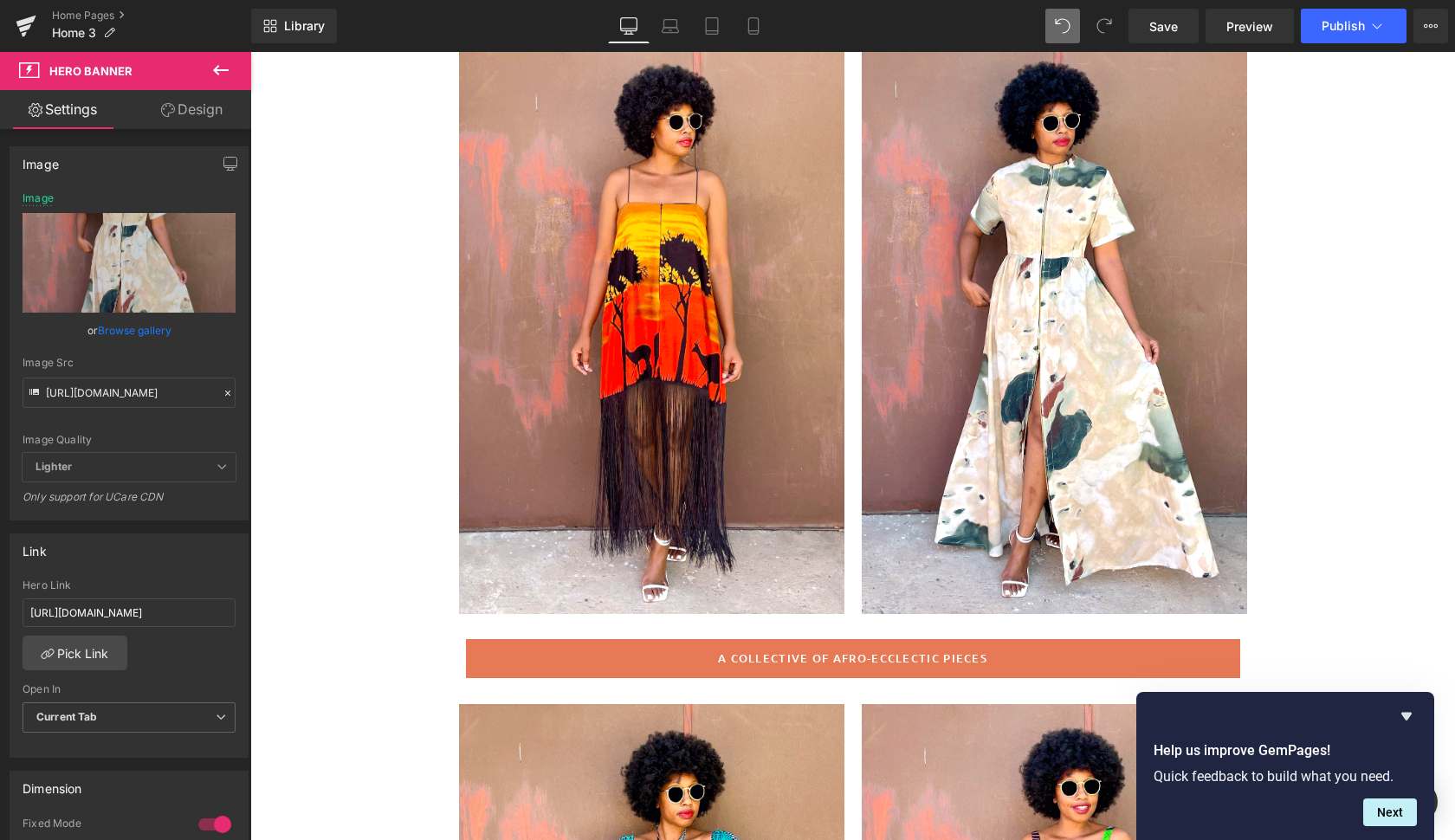
scroll to position [240, 0]
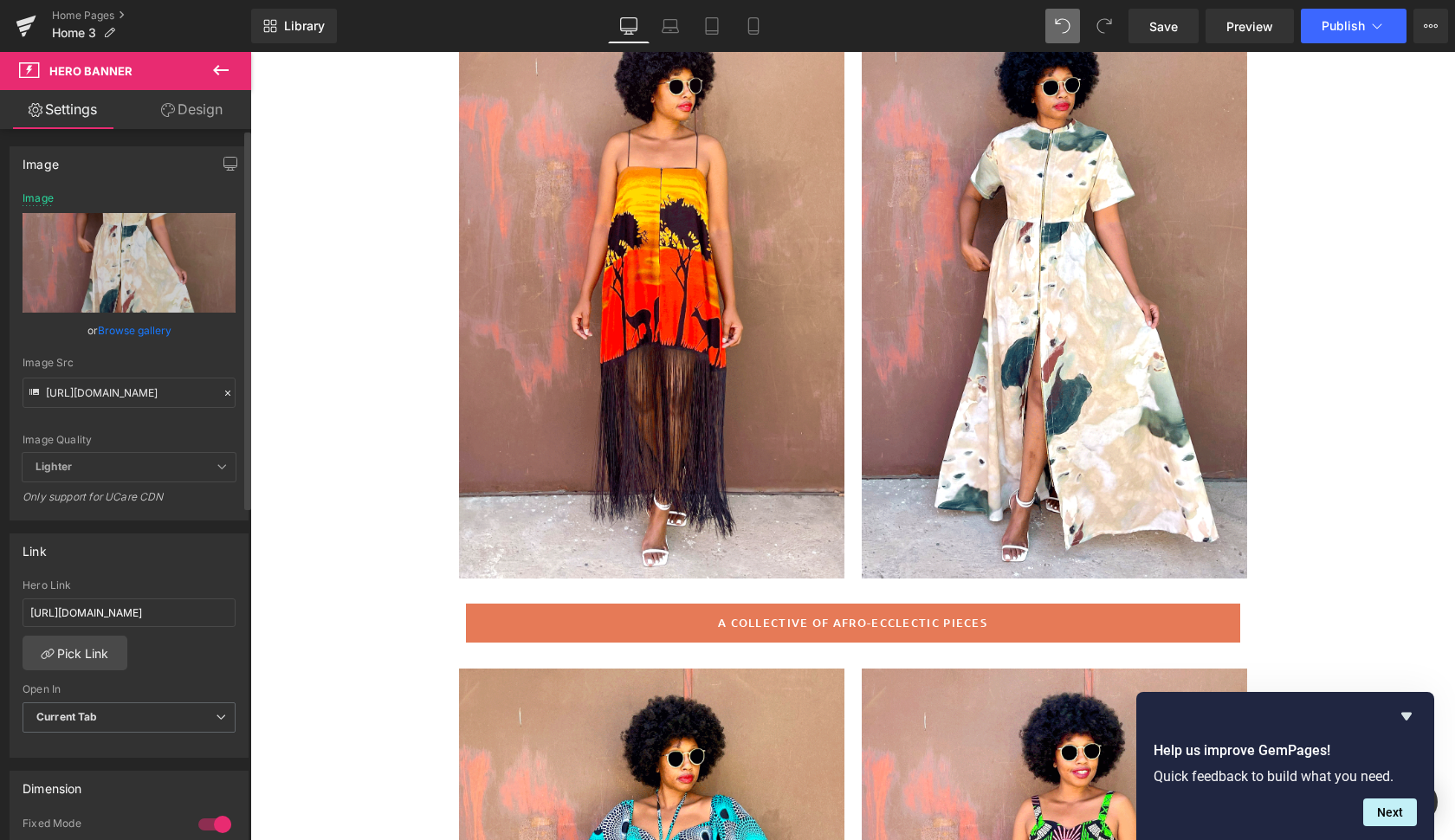
click at [127, 328] on link "Browse gallery" at bounding box center [134, 329] width 74 height 30
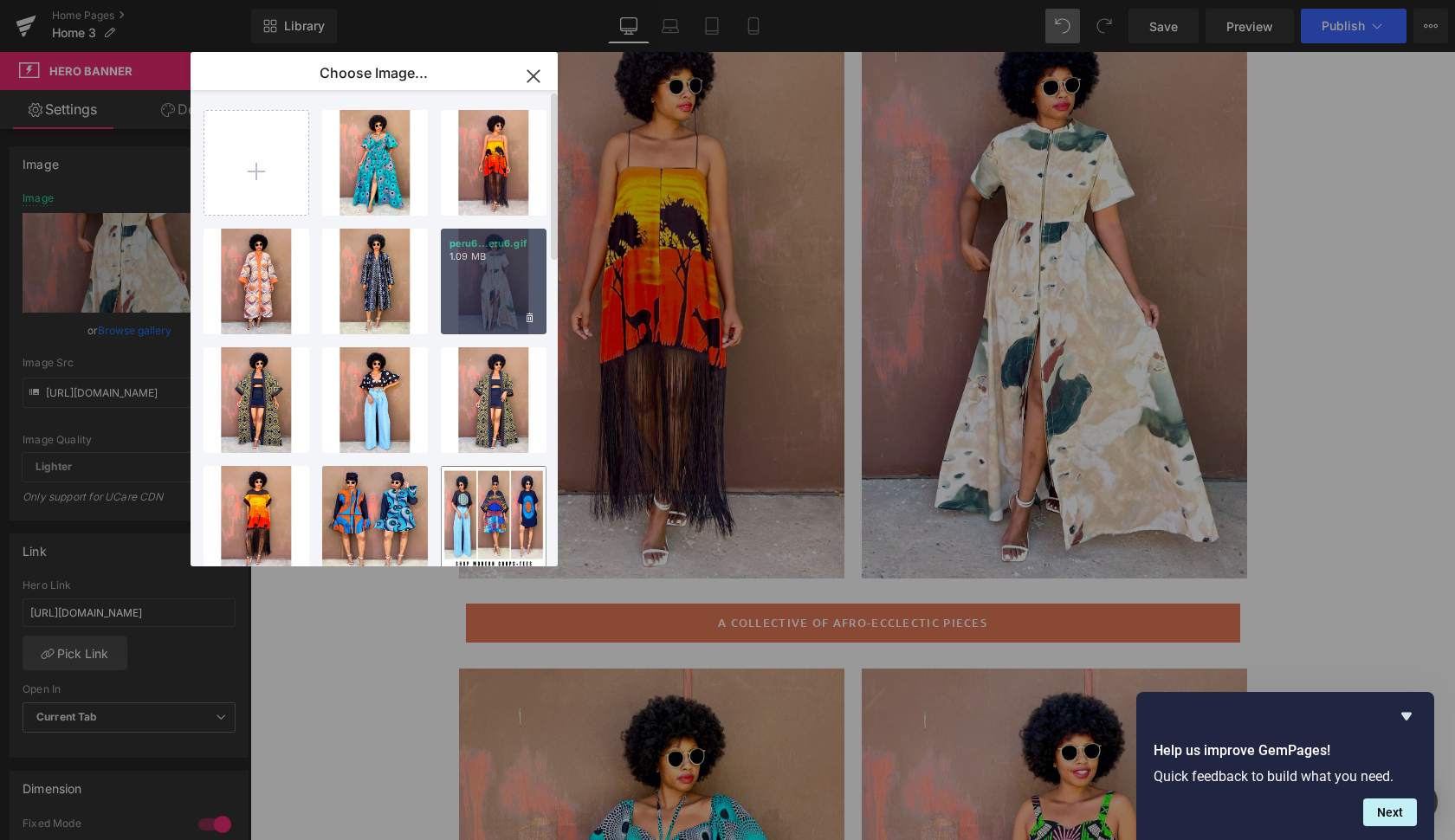
click at [519, 304] on div "peru6...eru6.gif 1.09 MB" at bounding box center [493, 281] width 106 height 106
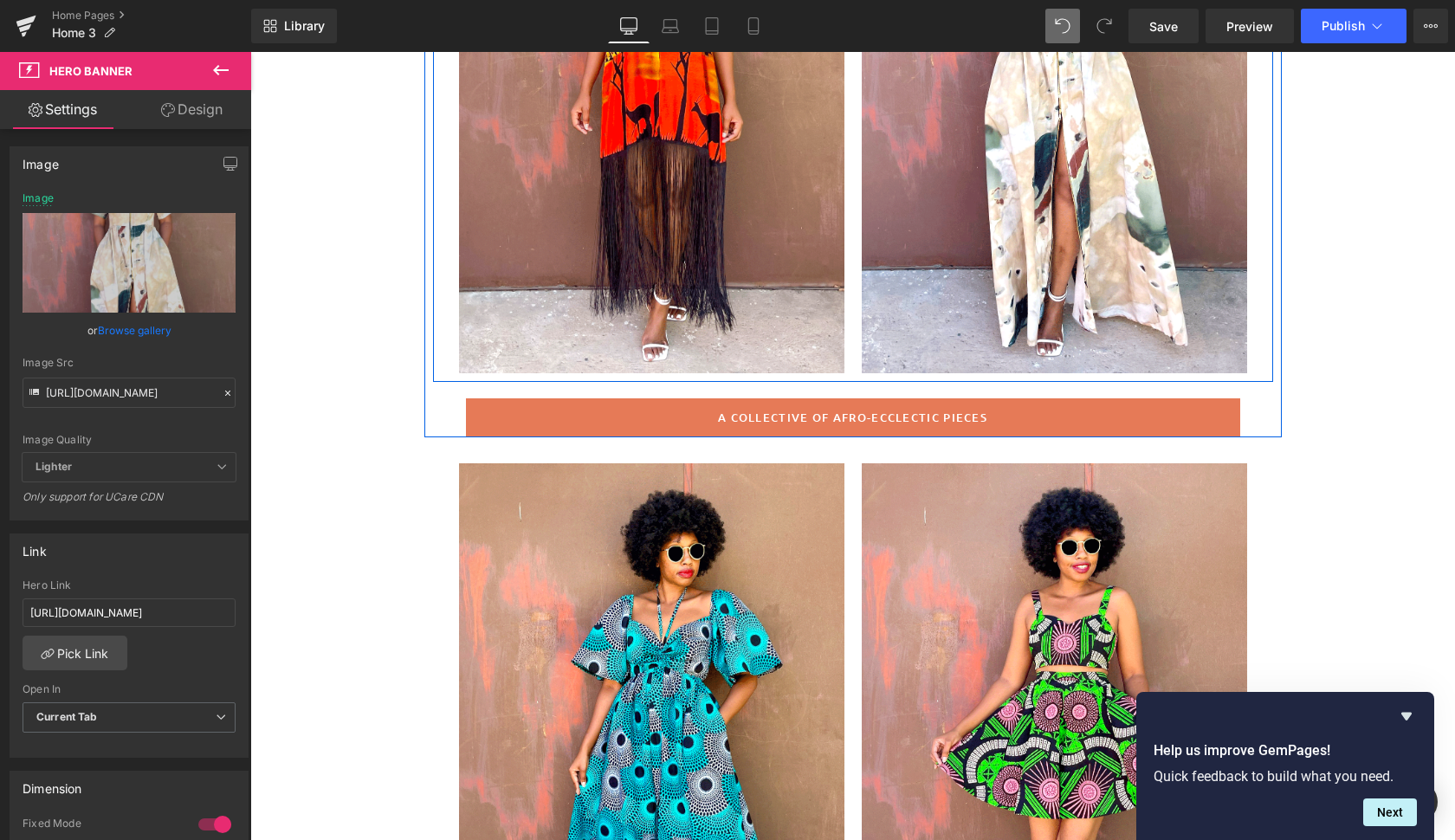
scroll to position [449, 0]
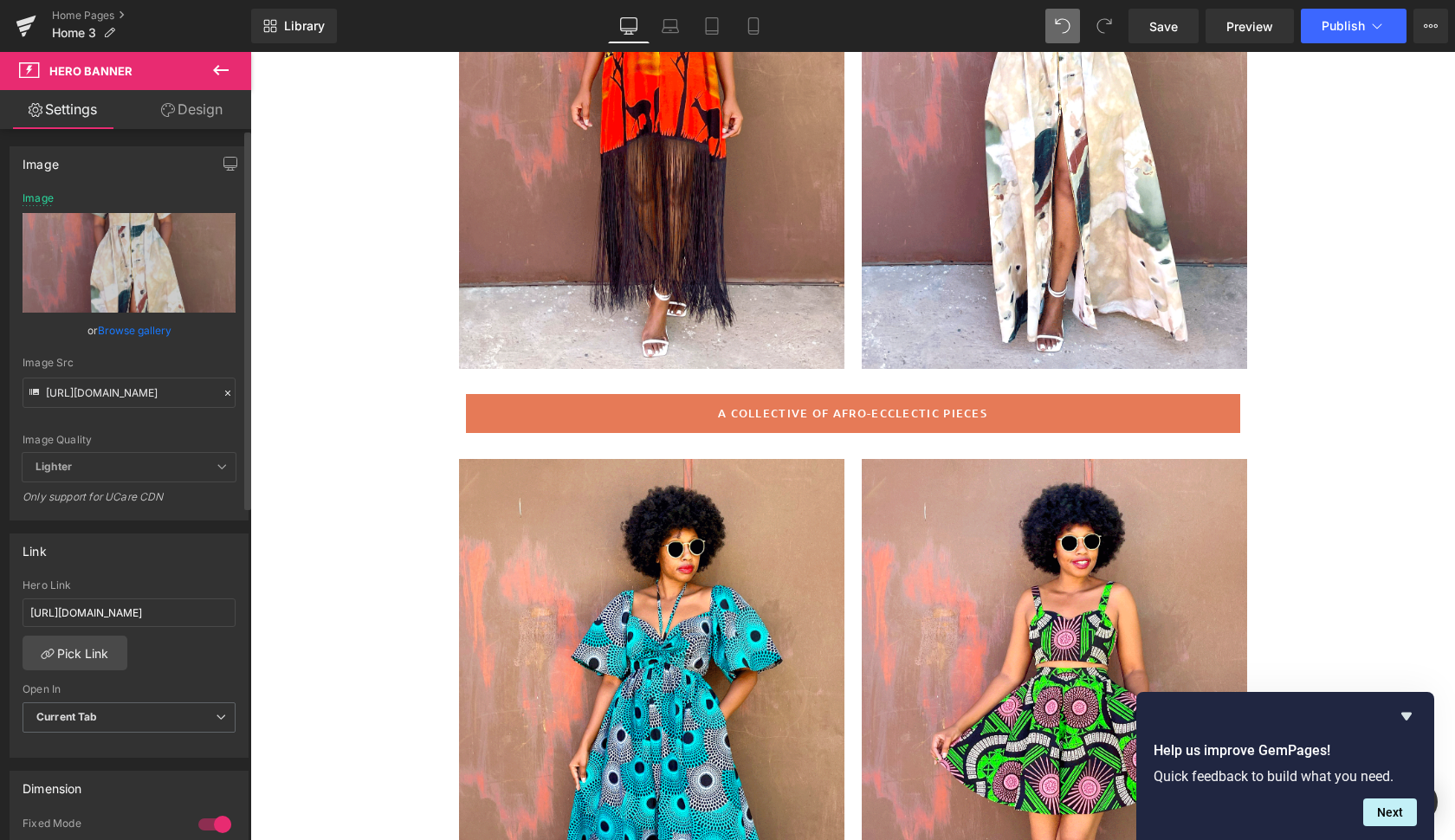
click at [132, 325] on link "Browse gallery" at bounding box center [134, 329] width 74 height 30
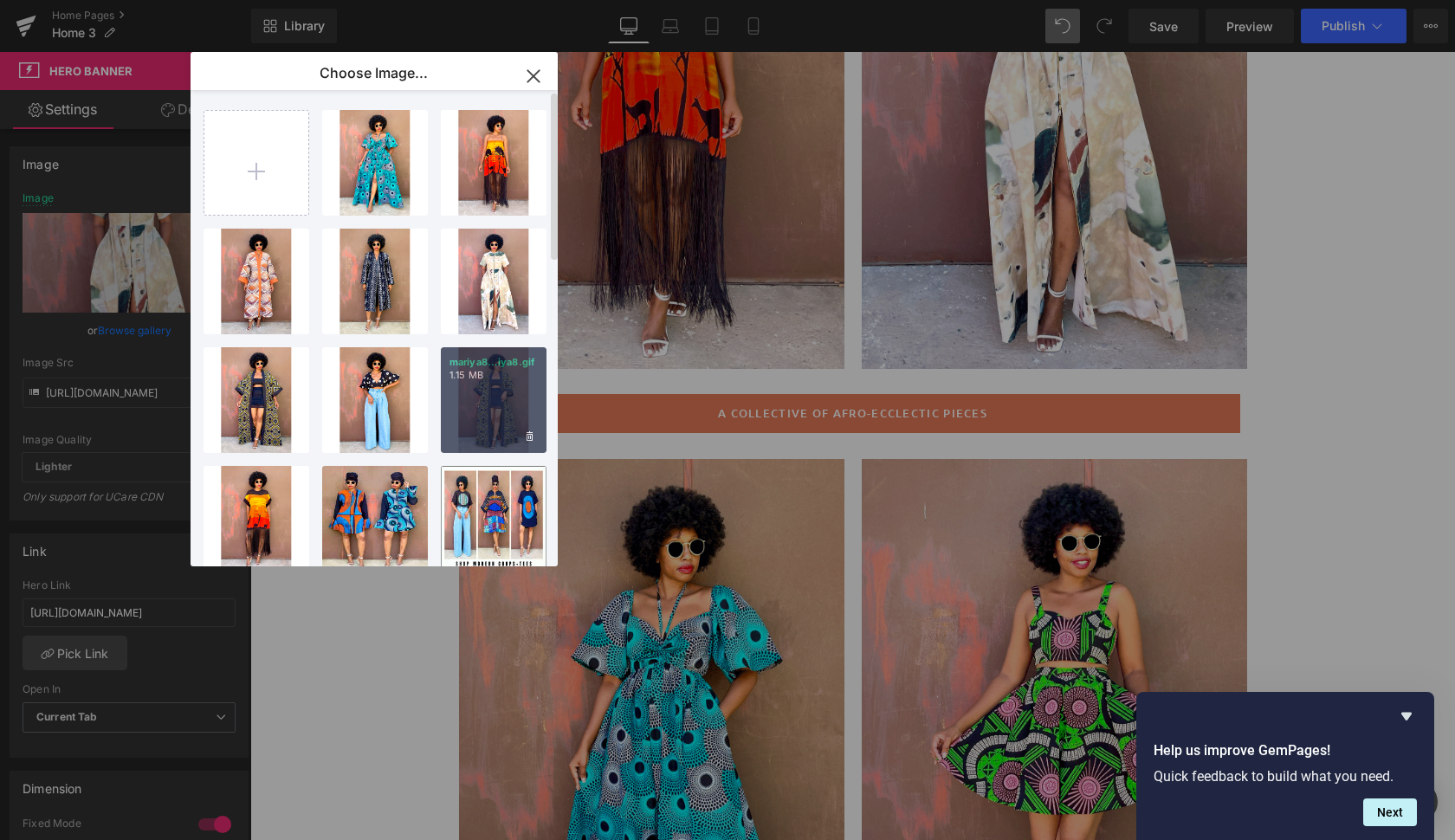
drag, startPoint x: 477, startPoint y: 420, endPoint x: 465, endPoint y: 371, distance: 50.4
click at [477, 420] on div "mariya8...iya8.gif 1.15 MB" at bounding box center [493, 399] width 106 height 106
type input "[URL][DOMAIN_NAME]"
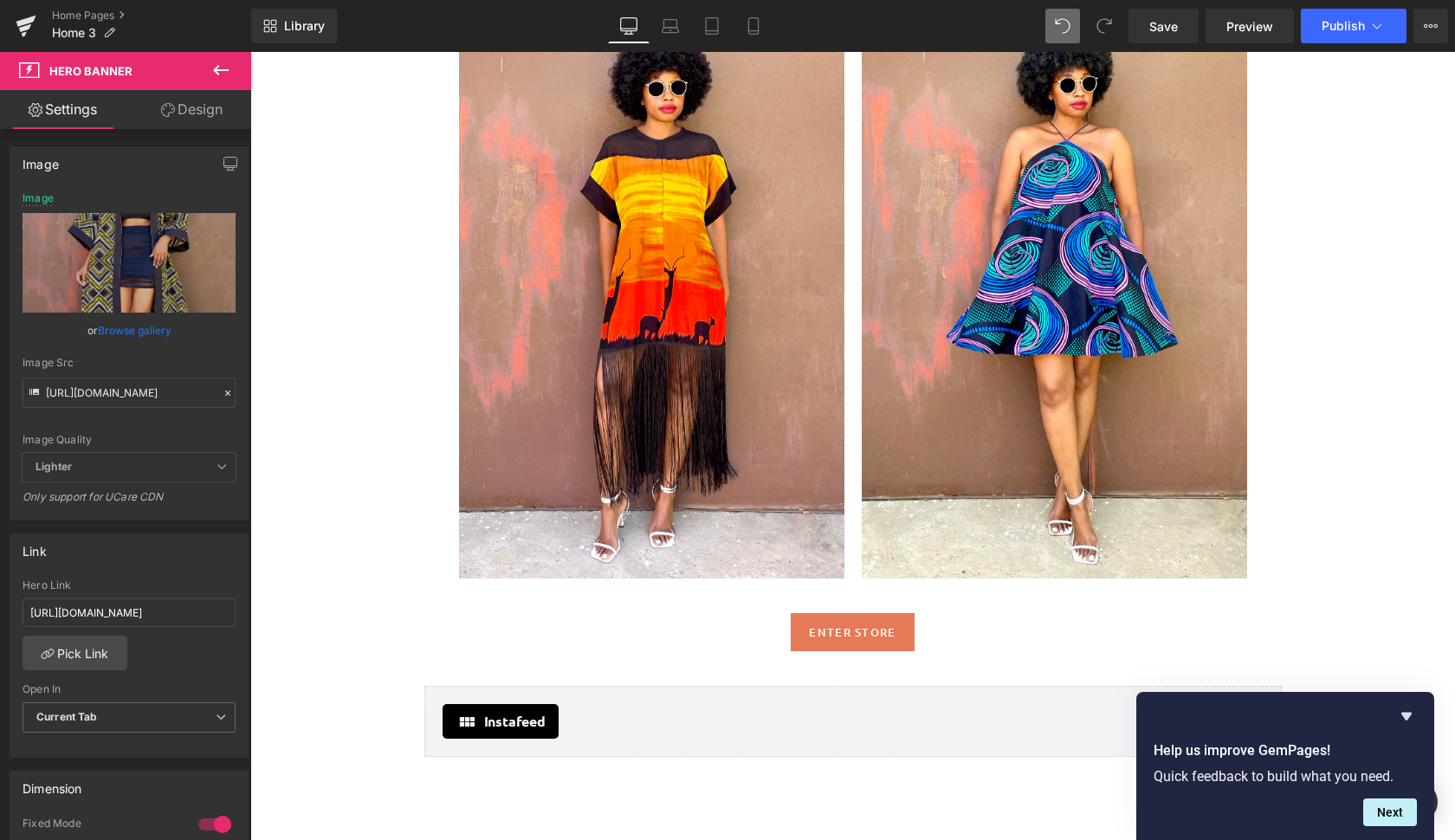
scroll to position [2314, 0]
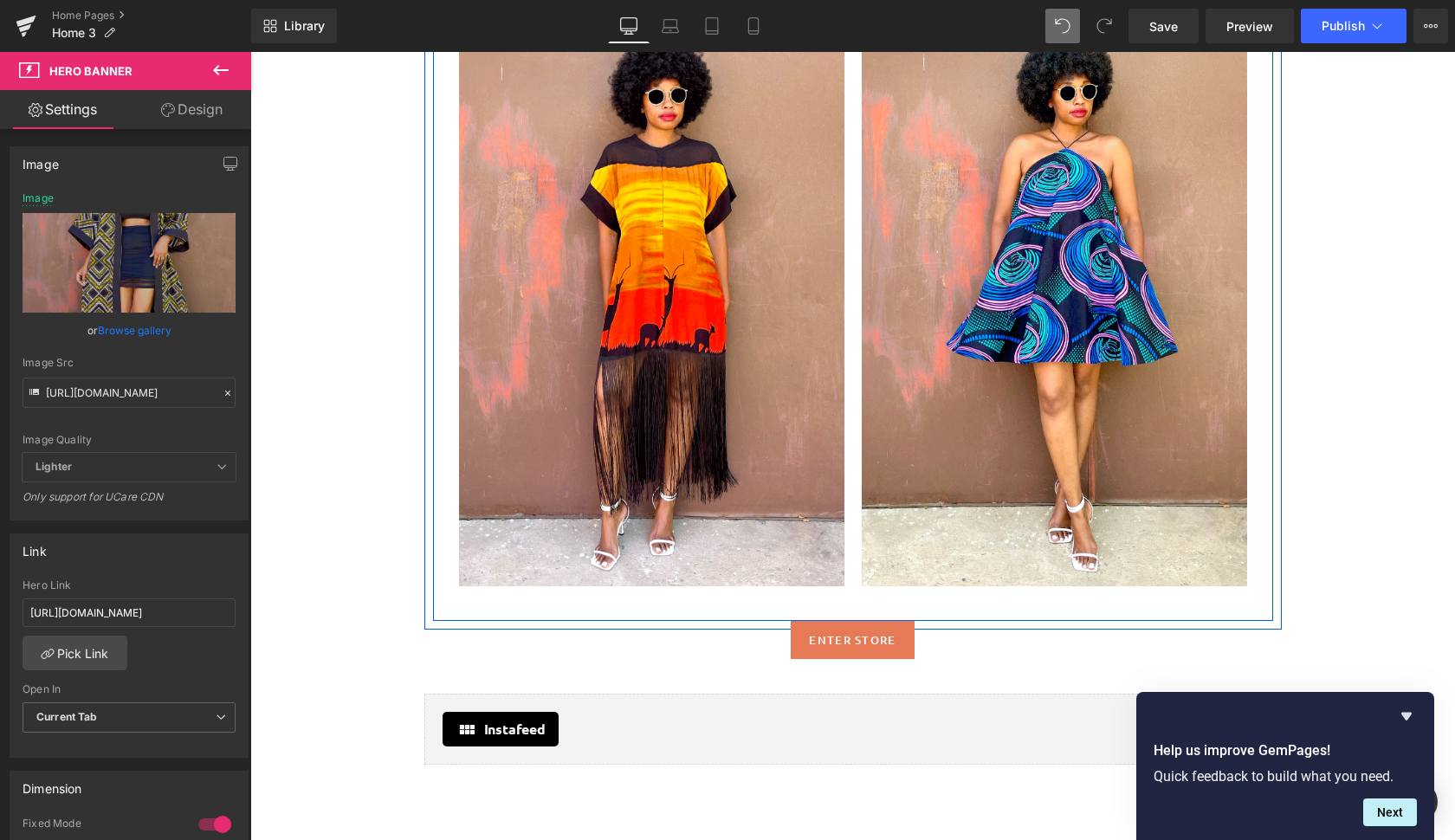
click at [953, 545] on div at bounding box center [1054, 297] width 386 height 578
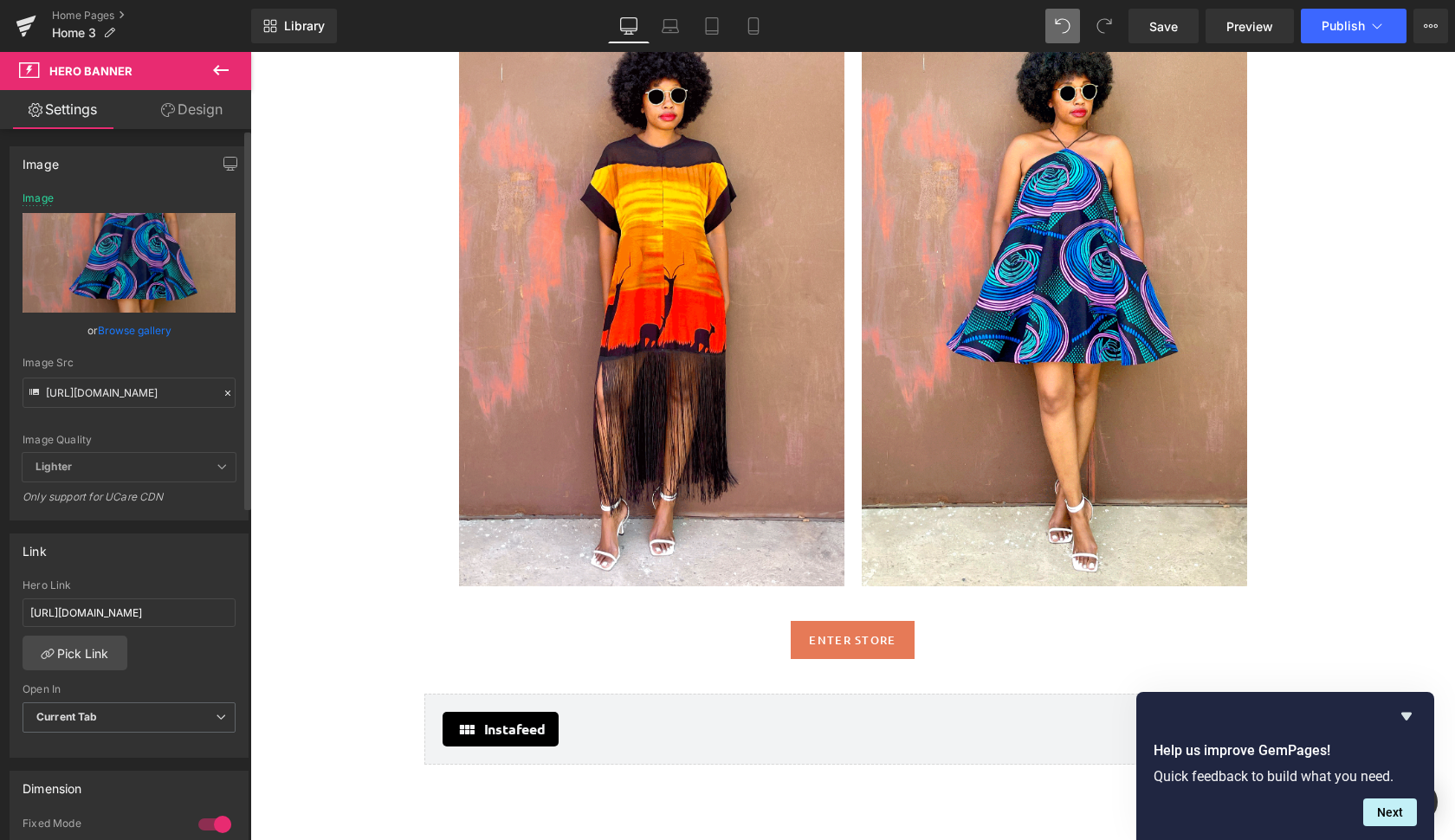
click at [139, 315] on div "Image Quality Lighter Lightest Lighter Lighter Lightest Only support for UCare …" at bounding box center [128, 322] width 213 height 260
click at [139, 327] on link "Browse gallery" at bounding box center [134, 329] width 74 height 30
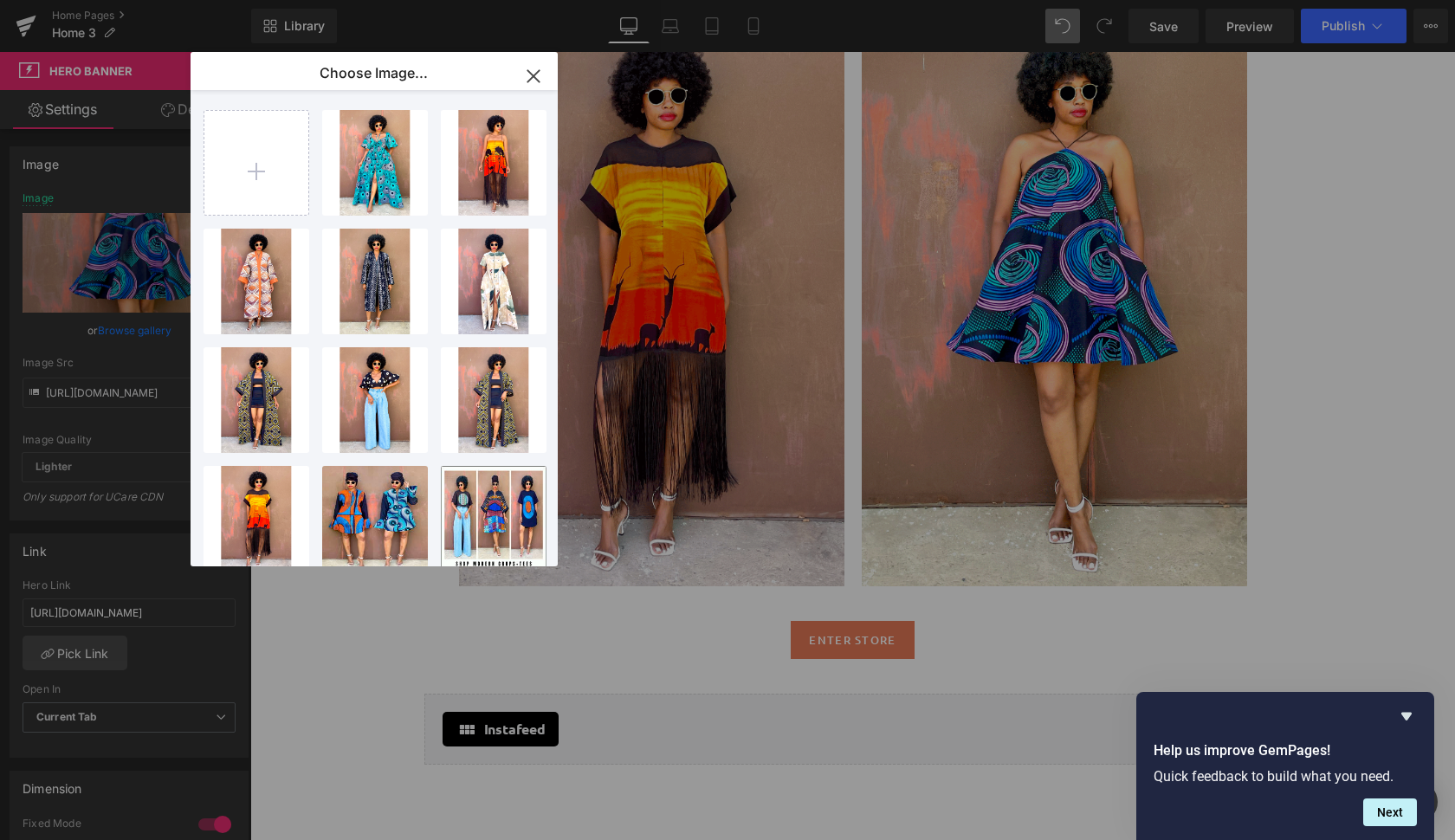
click at [119, 0] on div "You are previewing how the will restyle your page. You can not edit Elements in…" at bounding box center [727, 0] width 1455 height 0
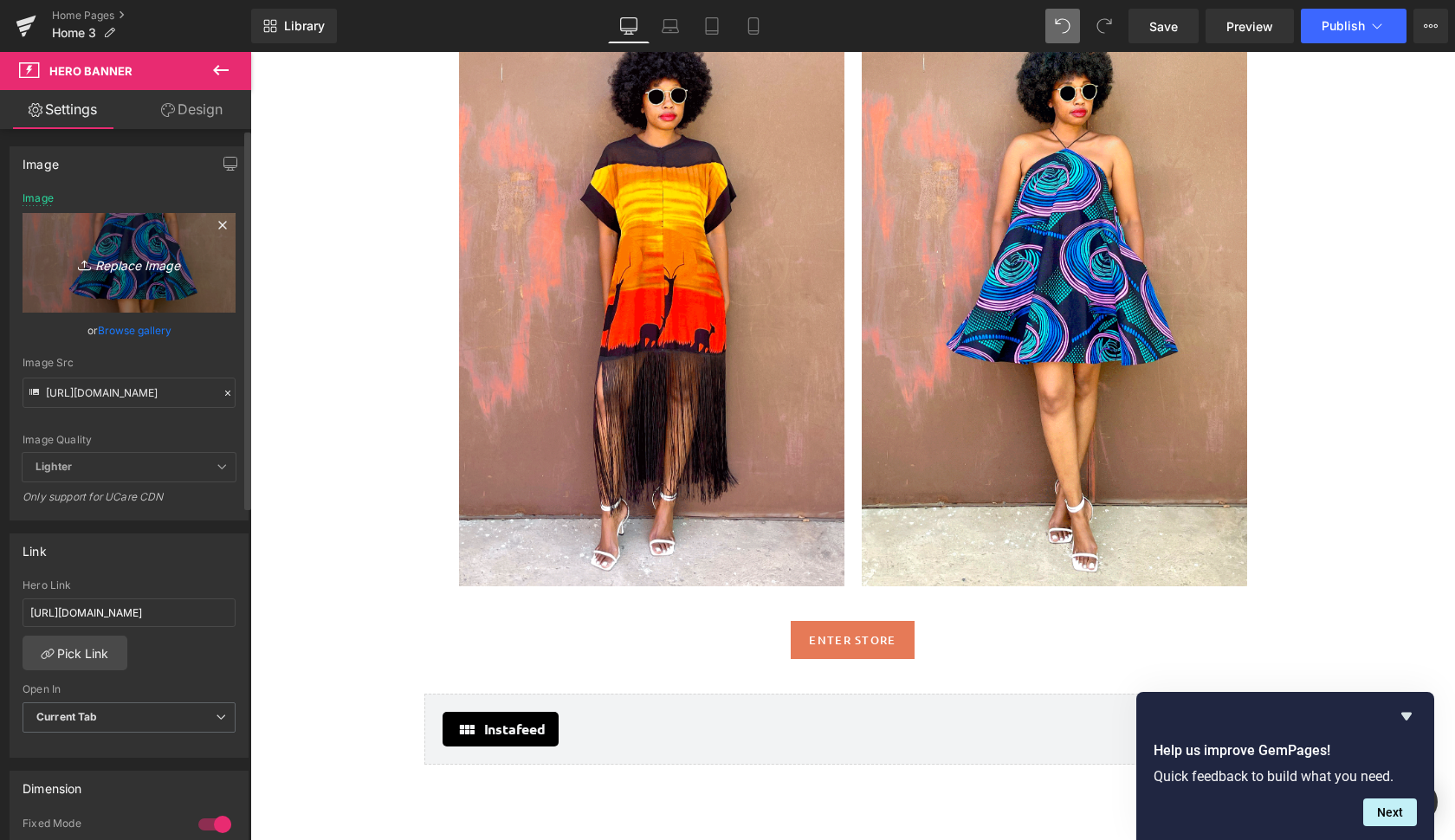
click at [154, 262] on icon "Replace Image" at bounding box center [129, 263] width 139 height 22
type input "C:\fakepath\moyo.gif"
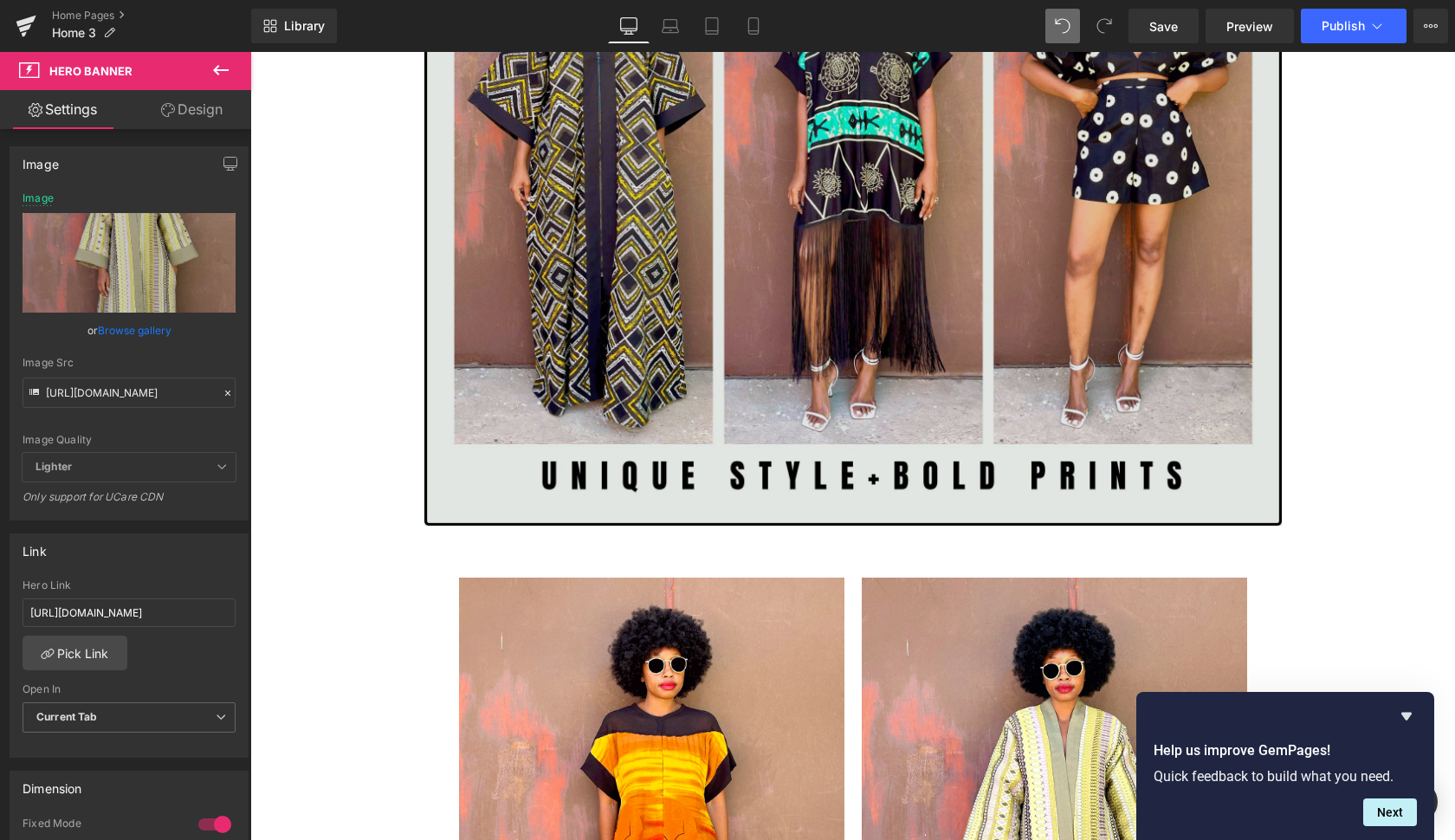
scroll to position [1754, 0]
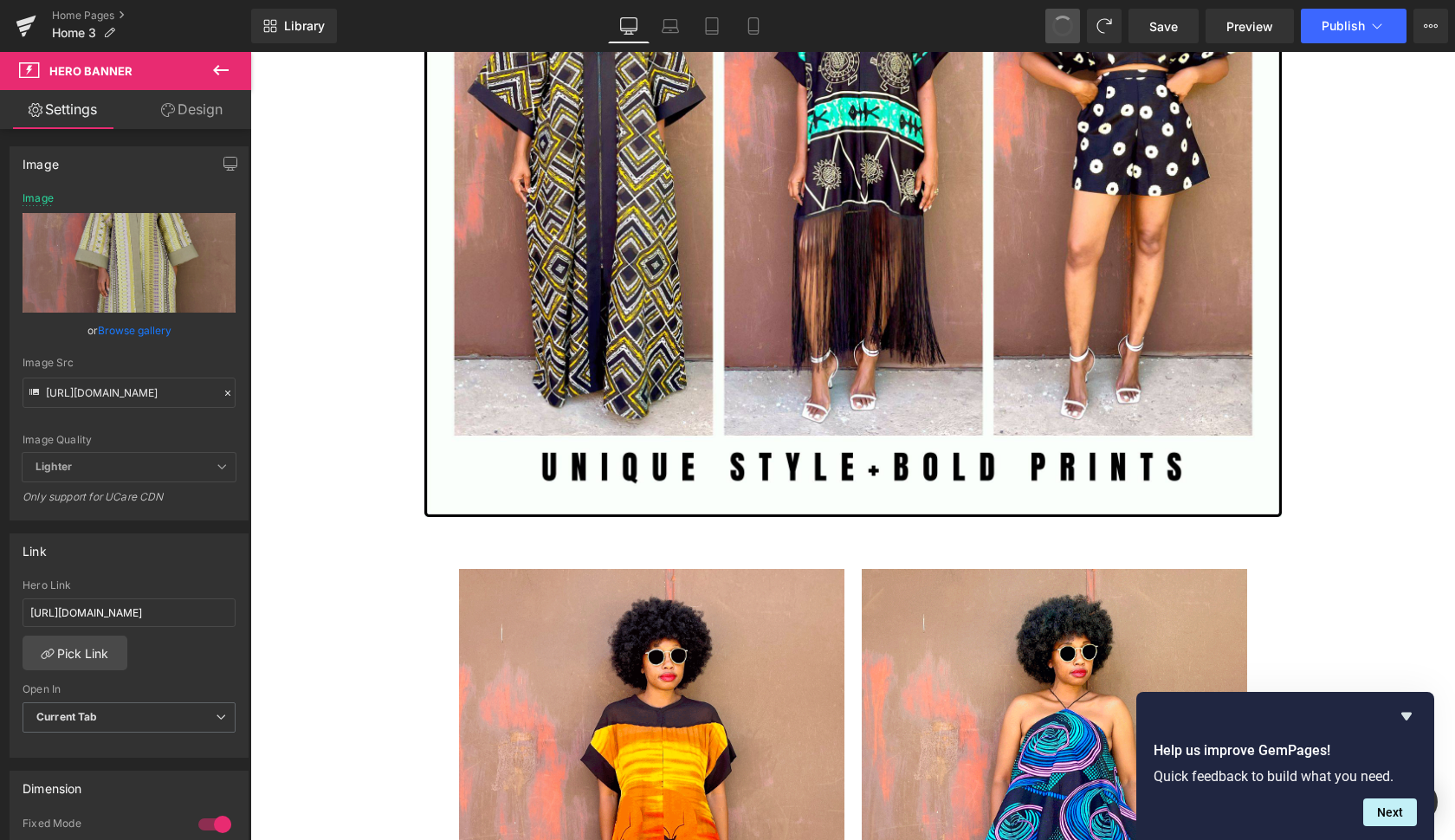
type input "[URL][DOMAIN_NAME]"
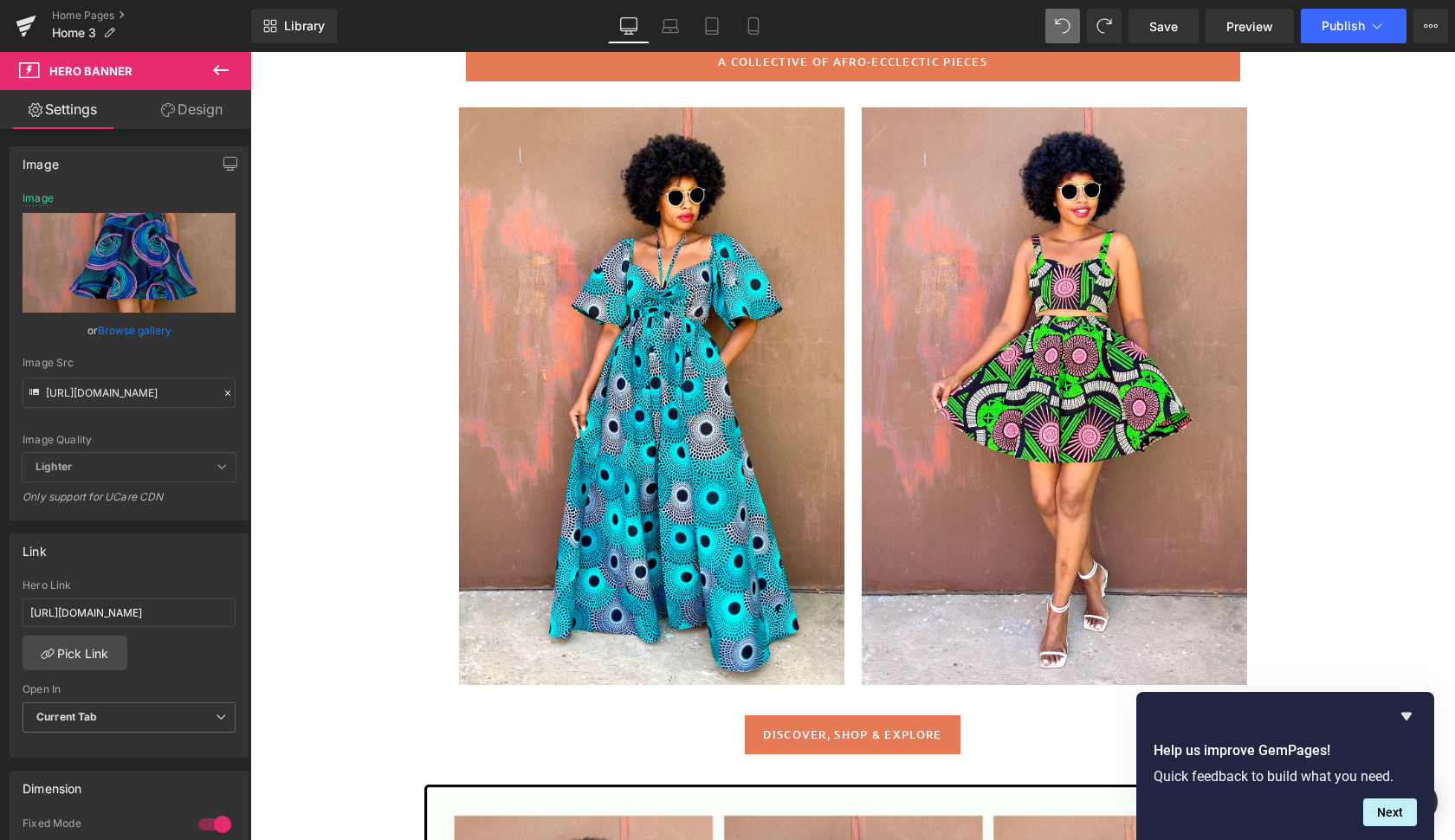
scroll to position [796, 0]
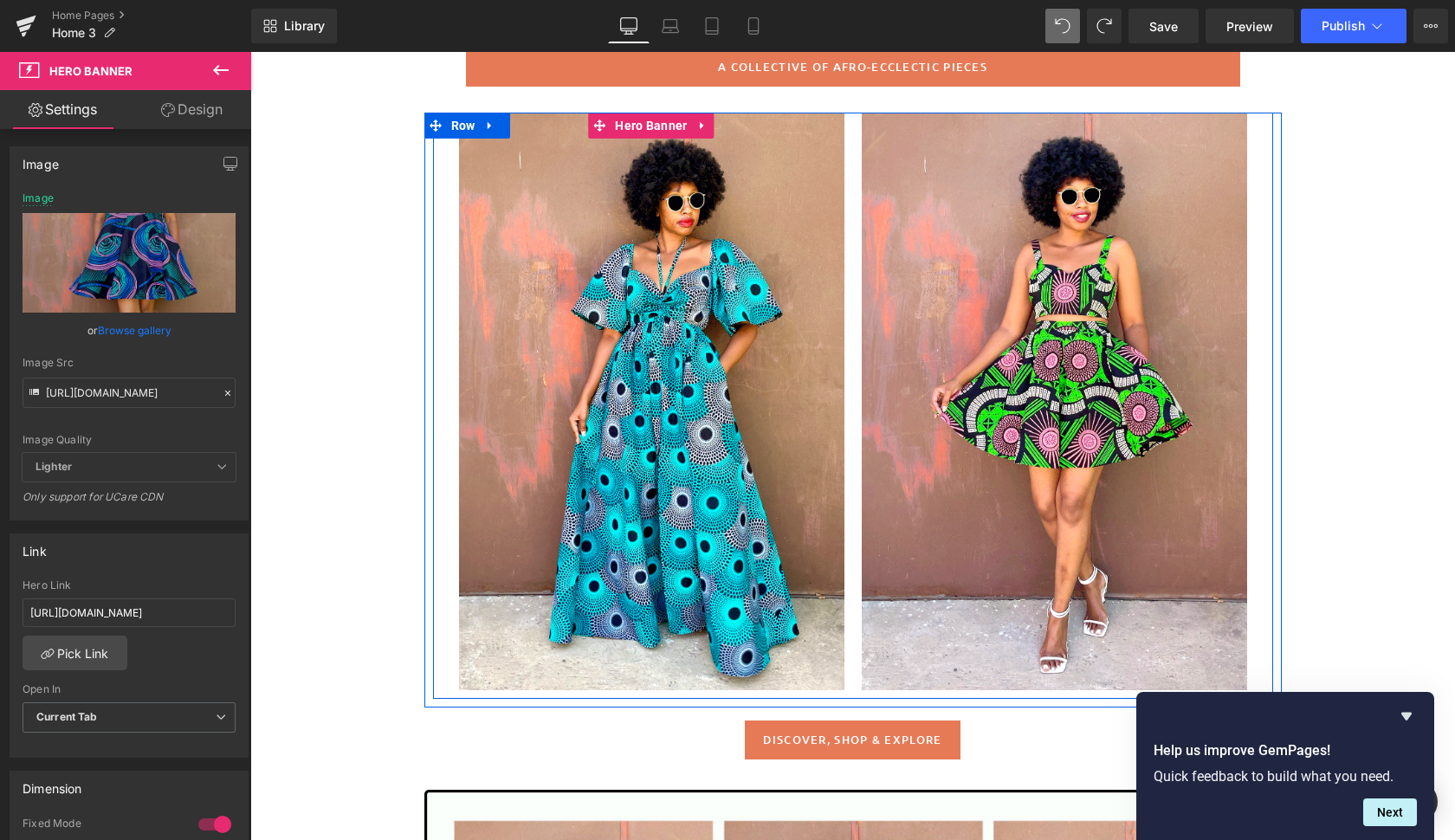
click at [785, 436] on div at bounding box center [652, 401] width 386 height 578
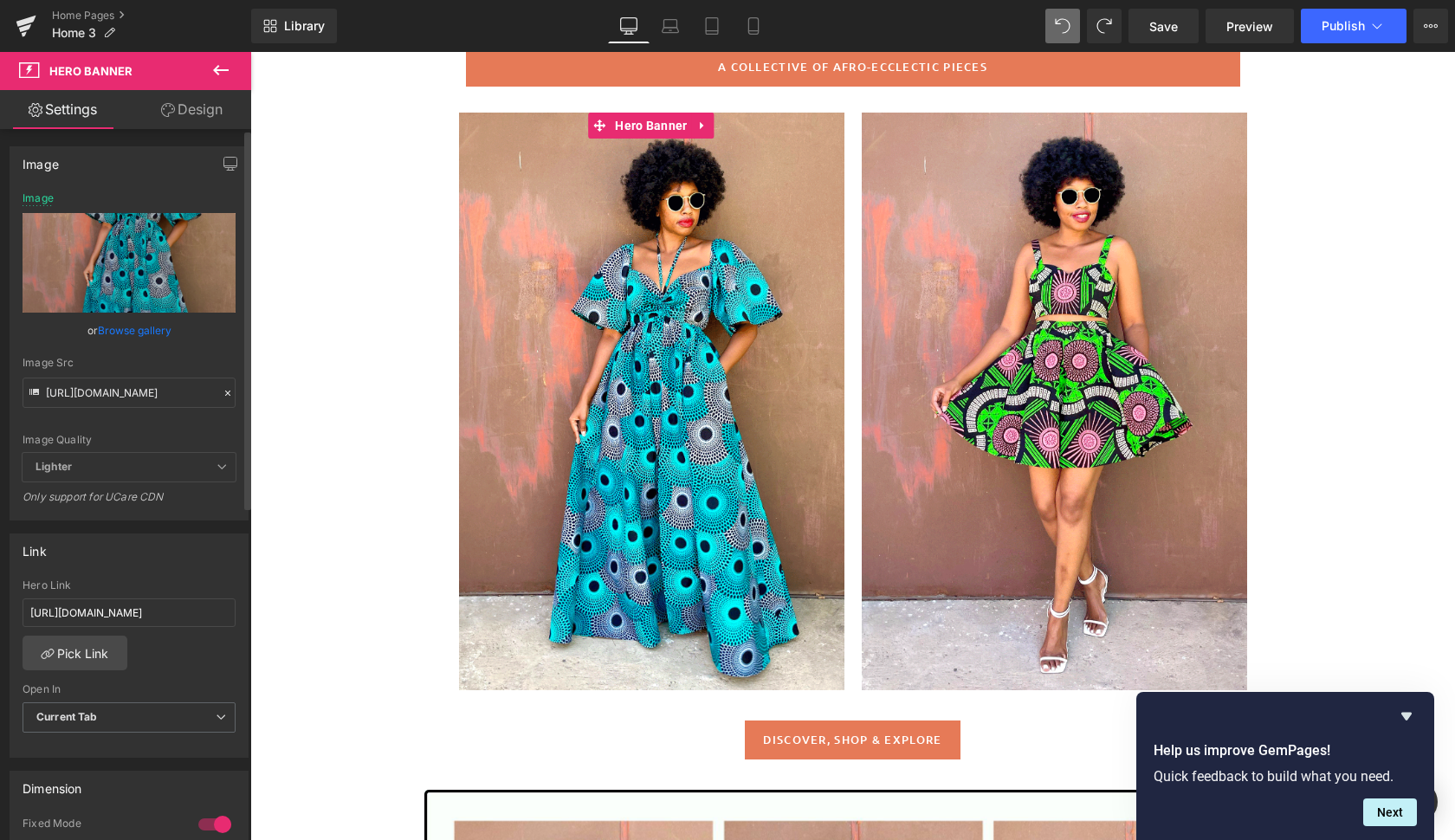
click at [138, 322] on link "Browse gallery" at bounding box center [134, 329] width 74 height 30
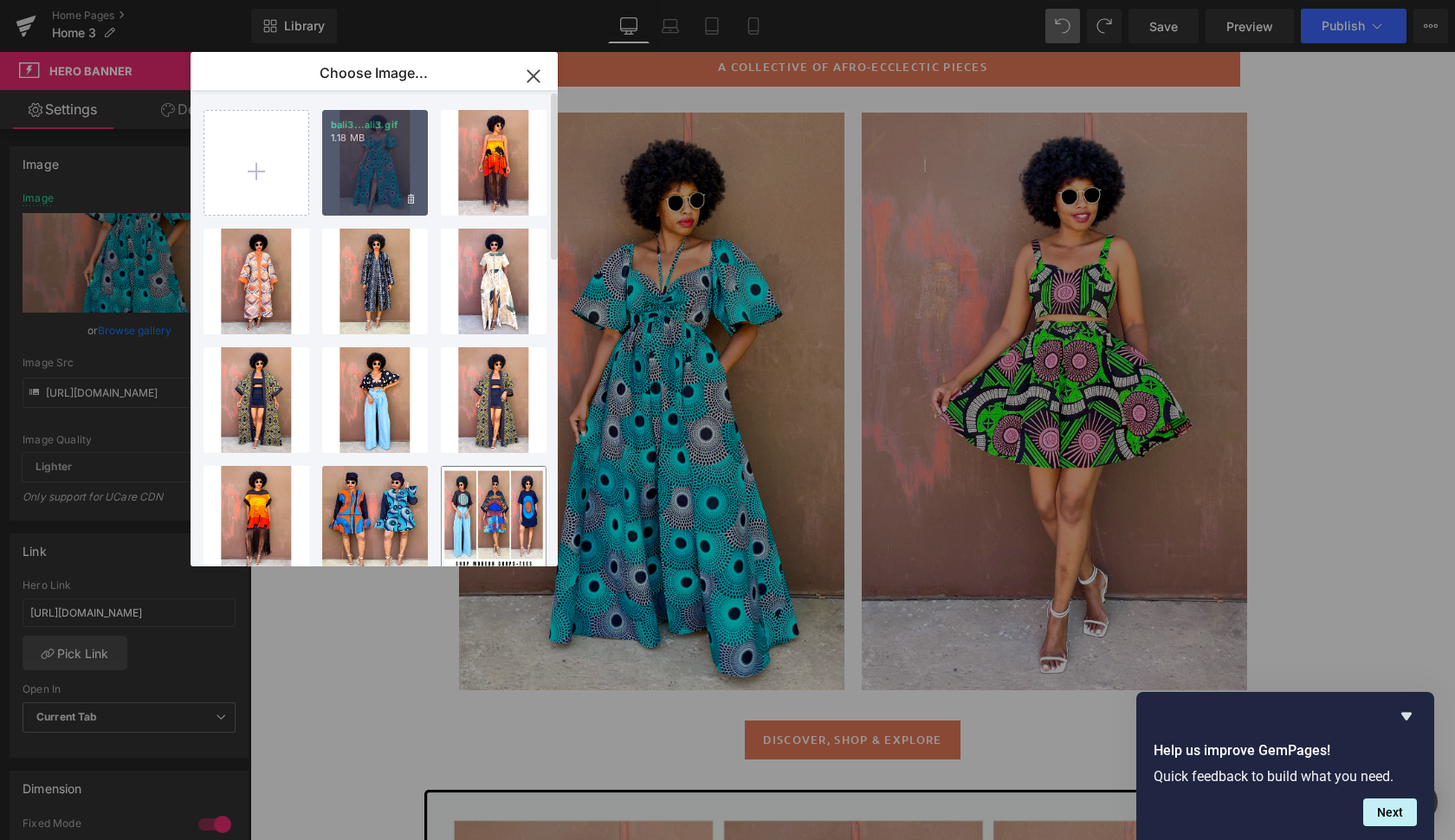
click at [364, 168] on div "bali3...ali3.gif 1.18 MB" at bounding box center [375, 162] width 106 height 106
type input "[URL][DOMAIN_NAME]"
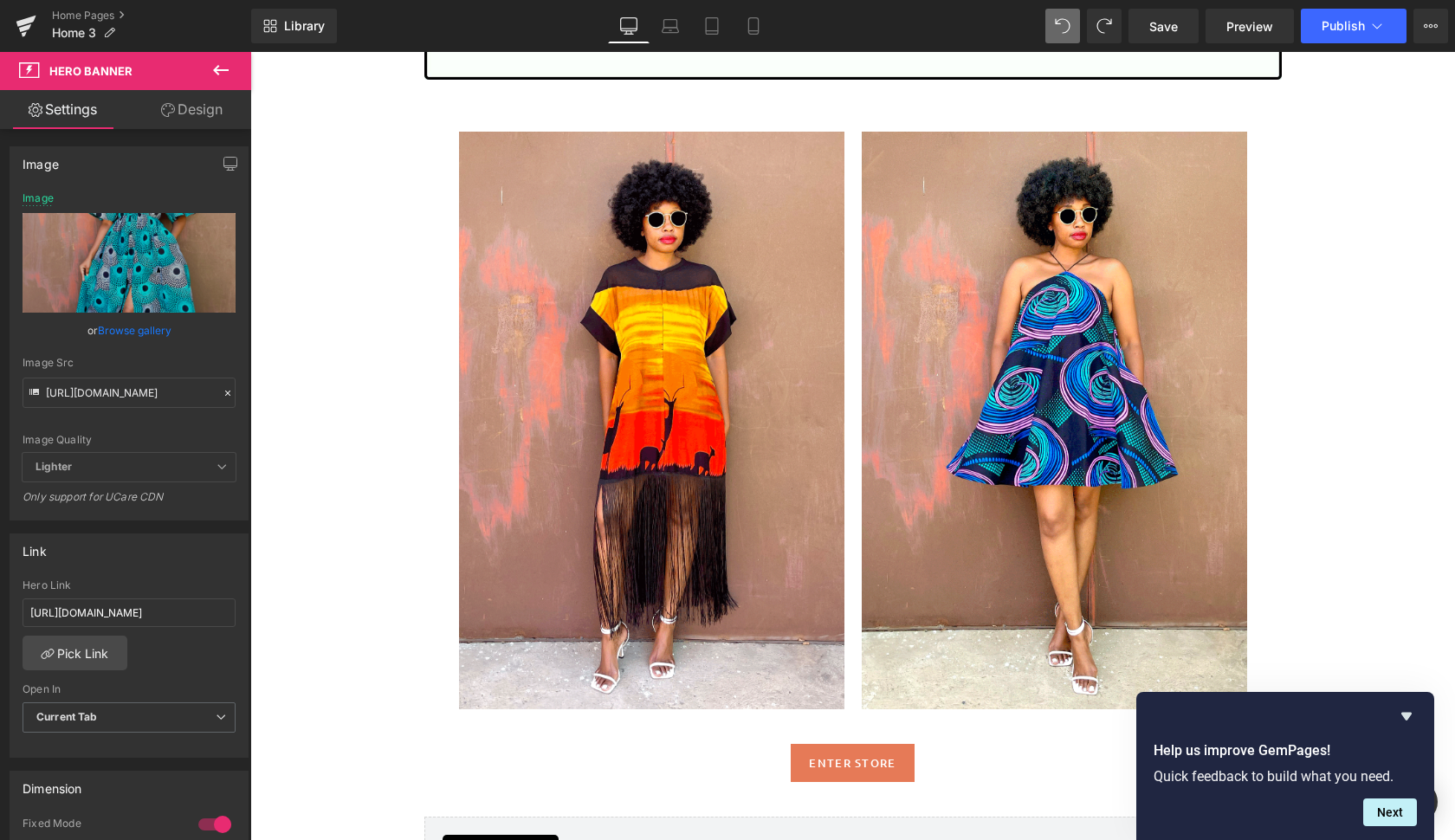
scroll to position [2260, 0]
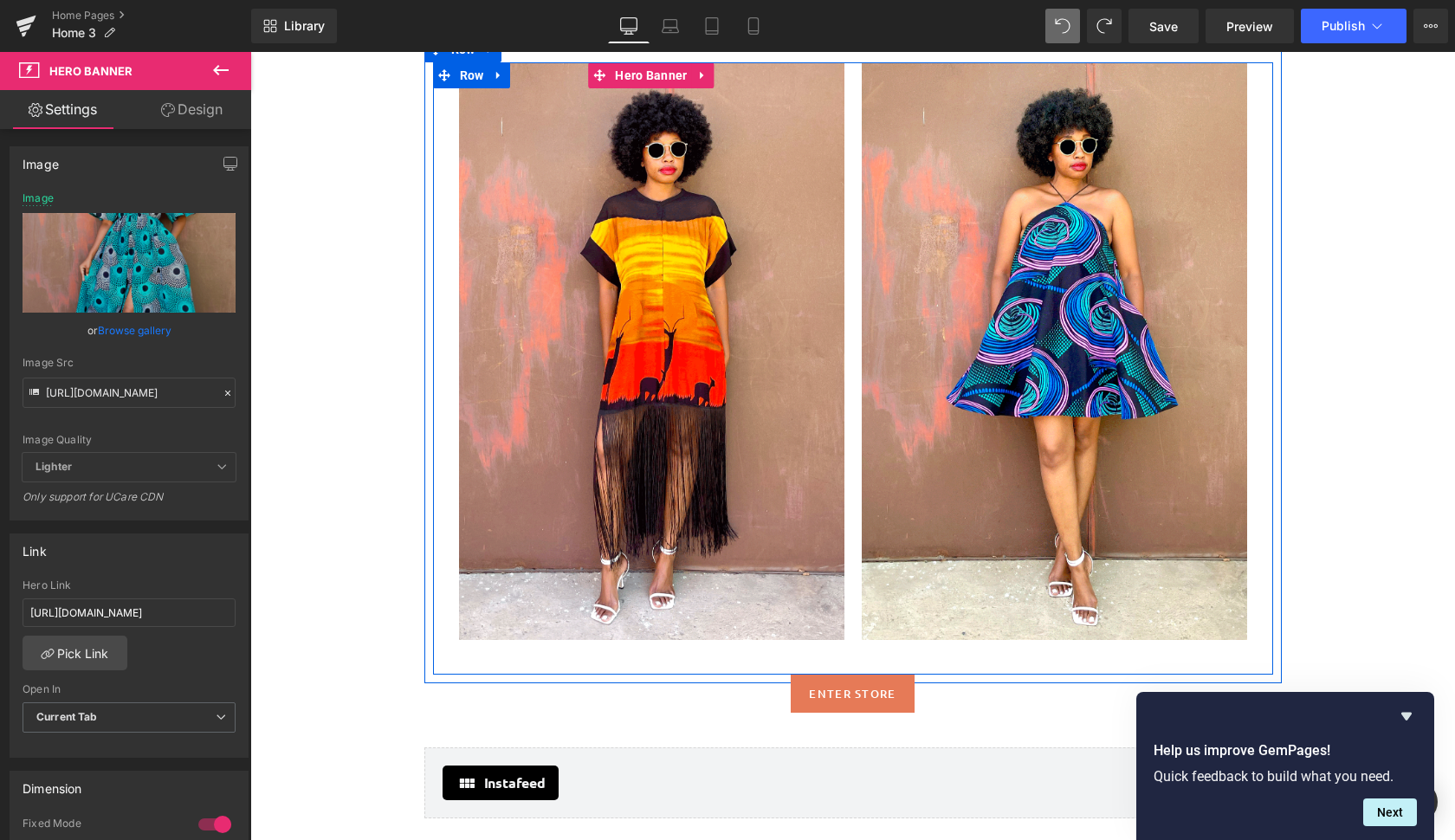
click at [800, 590] on div at bounding box center [652, 351] width 386 height 578
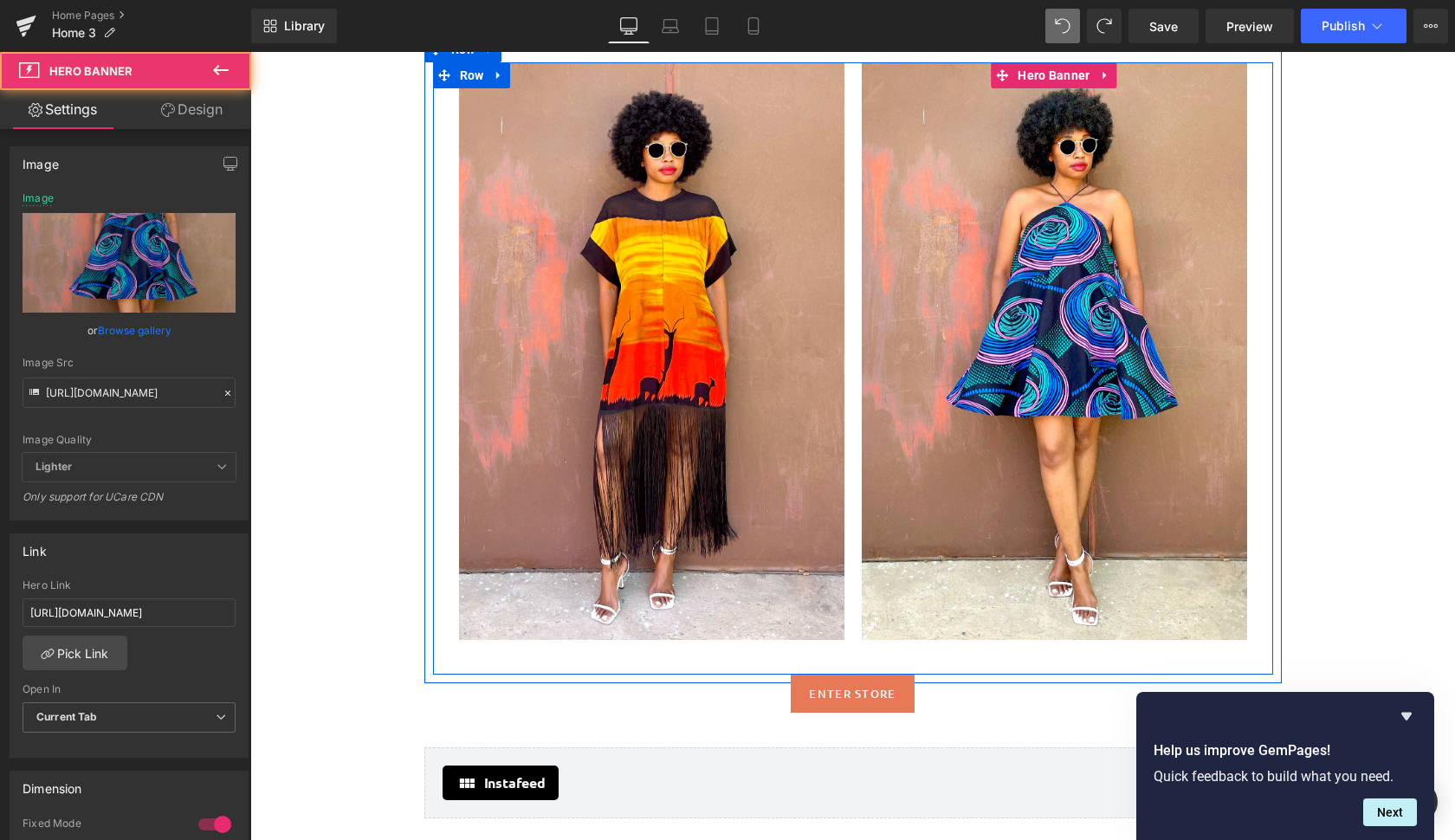
click at [985, 508] on div at bounding box center [1054, 351] width 386 height 578
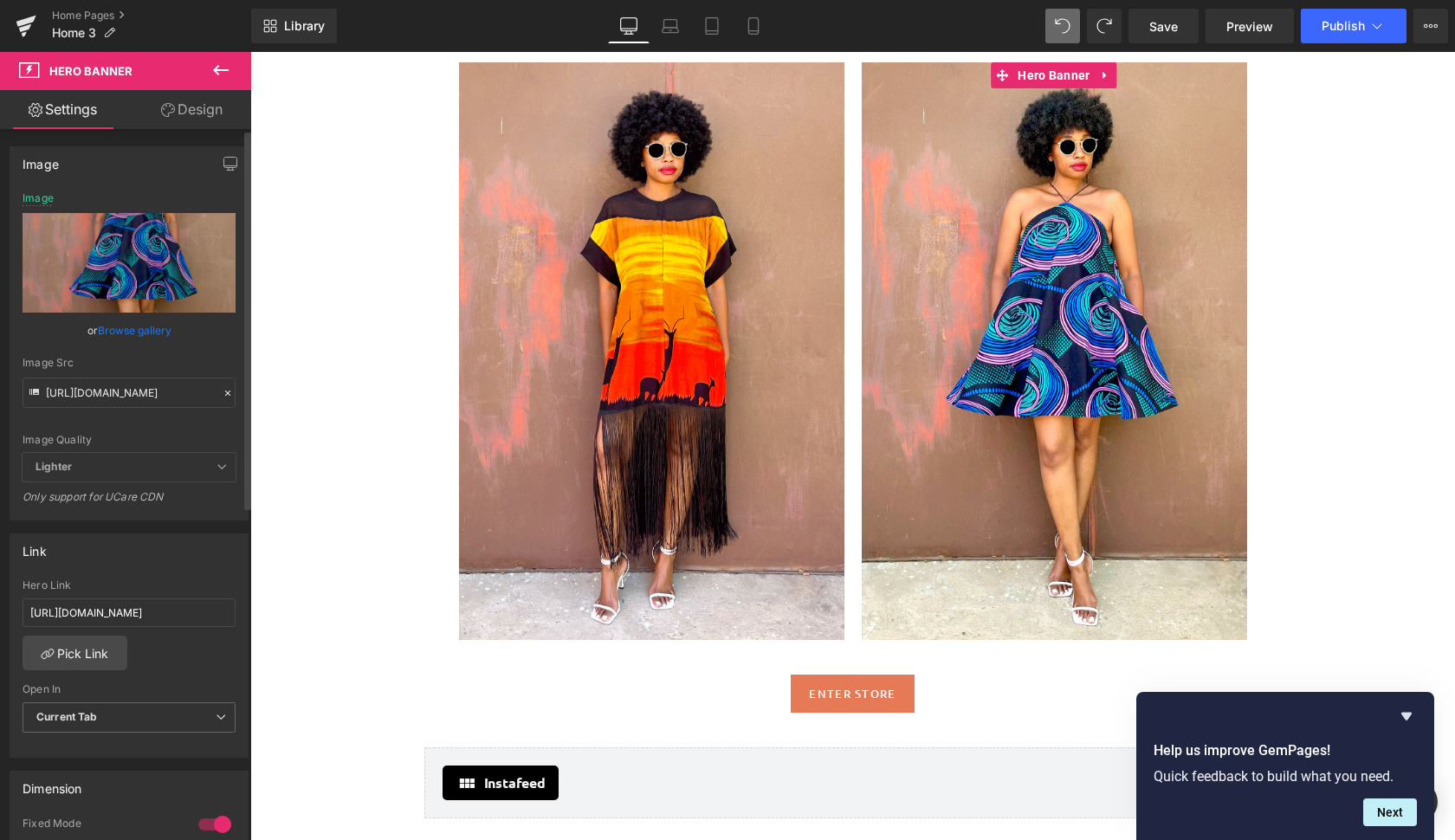
click at [145, 324] on link "Browse gallery" at bounding box center [134, 329] width 74 height 30
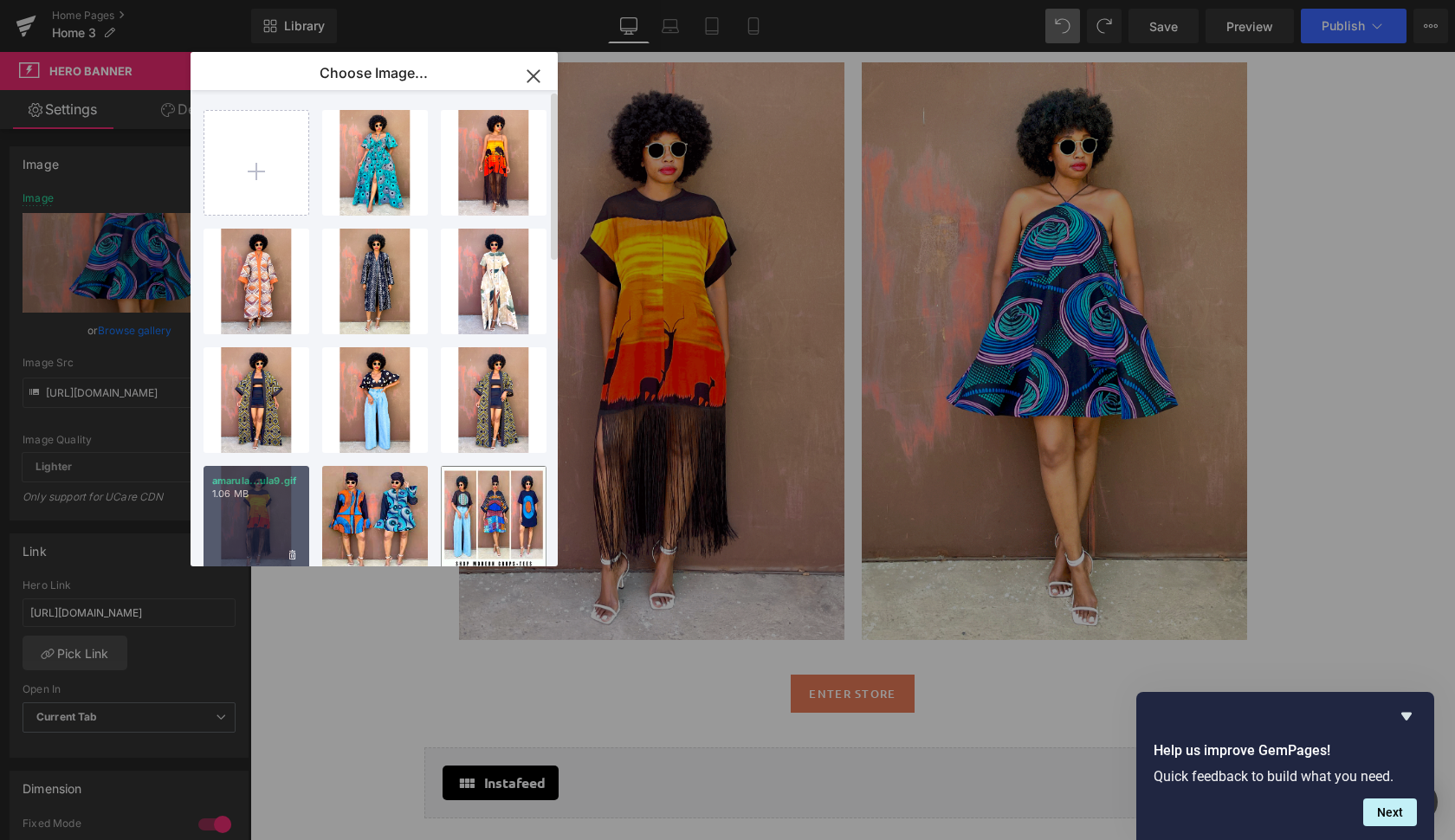
click at [265, 502] on div "amarula...ula9.gif 1.06 MB" at bounding box center [256, 518] width 106 height 106
type input "[URL][DOMAIN_NAME]"
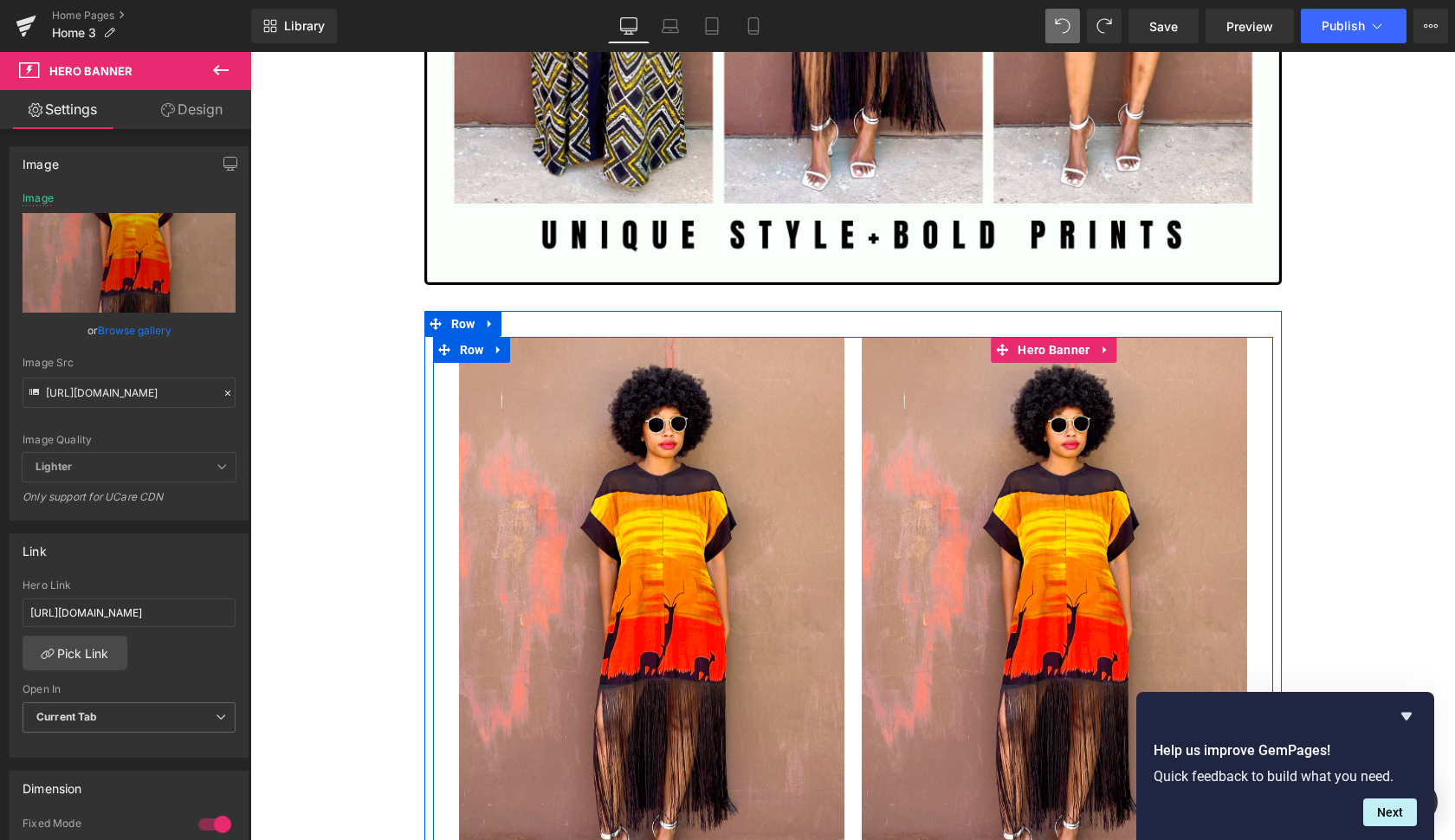
scroll to position [1997, 0]
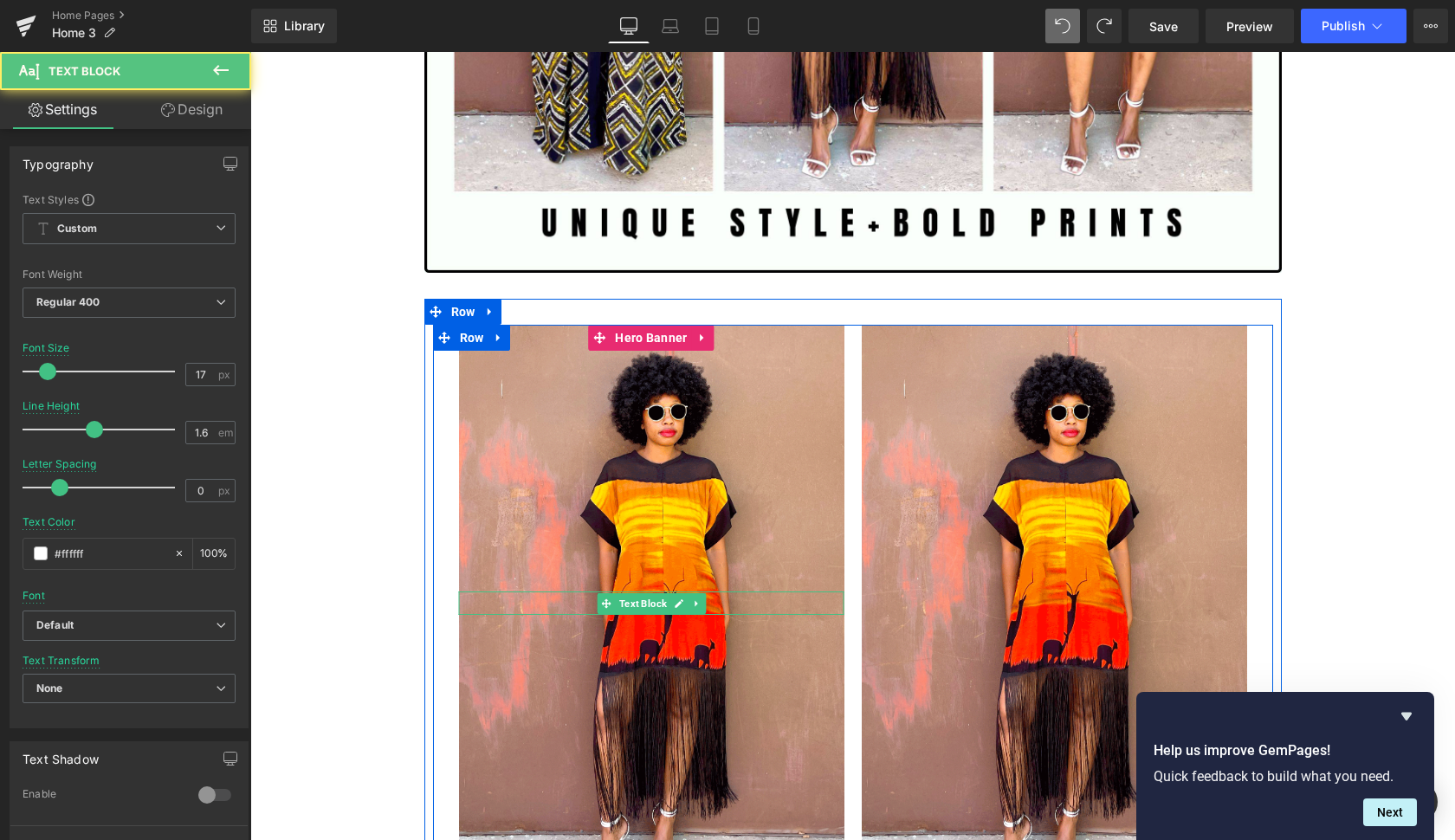
click at [772, 607] on p at bounding box center [652, 603] width 386 height 23
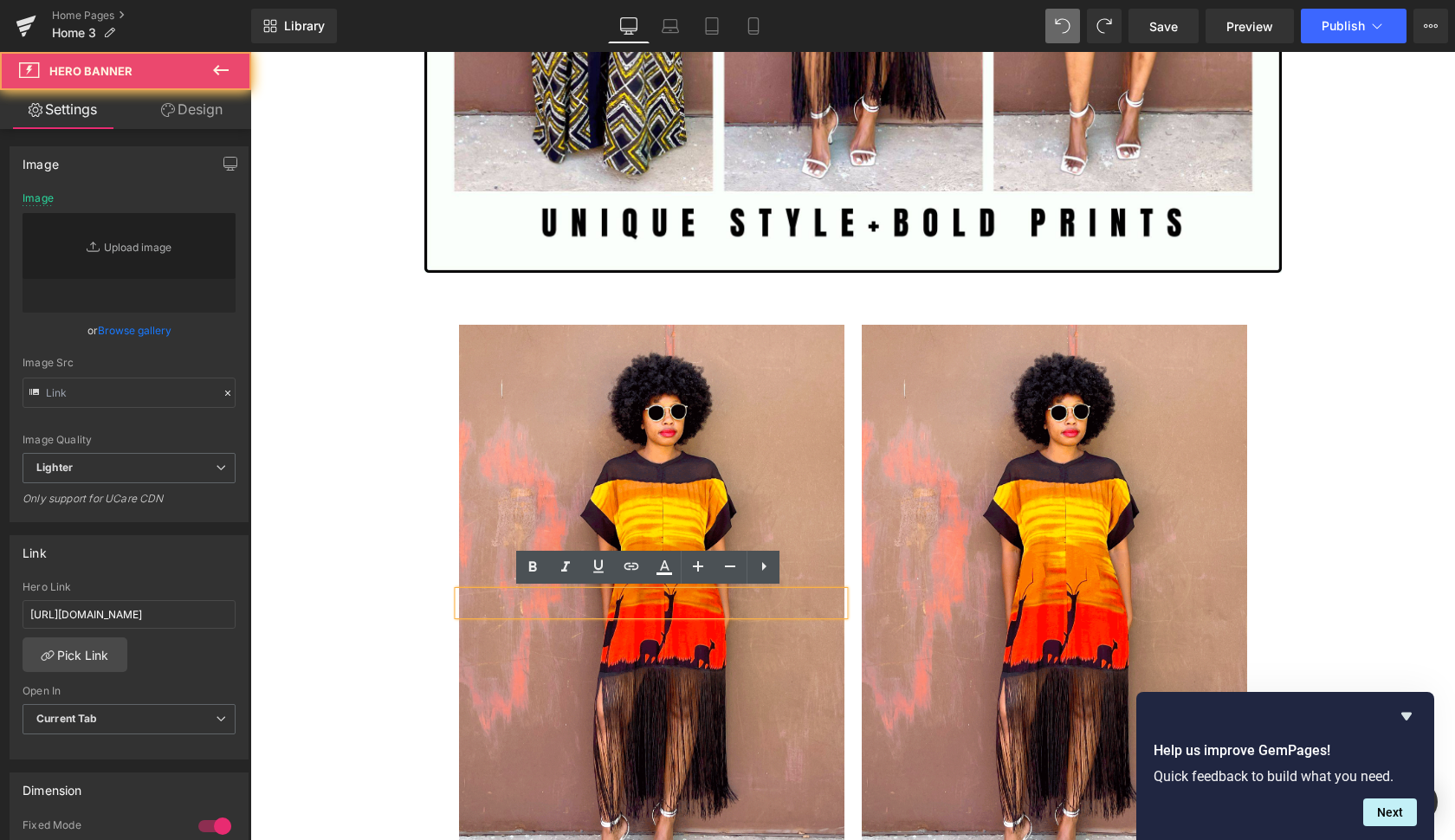
click at [789, 669] on div at bounding box center [652, 614] width 386 height 578
type input "[URL][DOMAIN_NAME]"
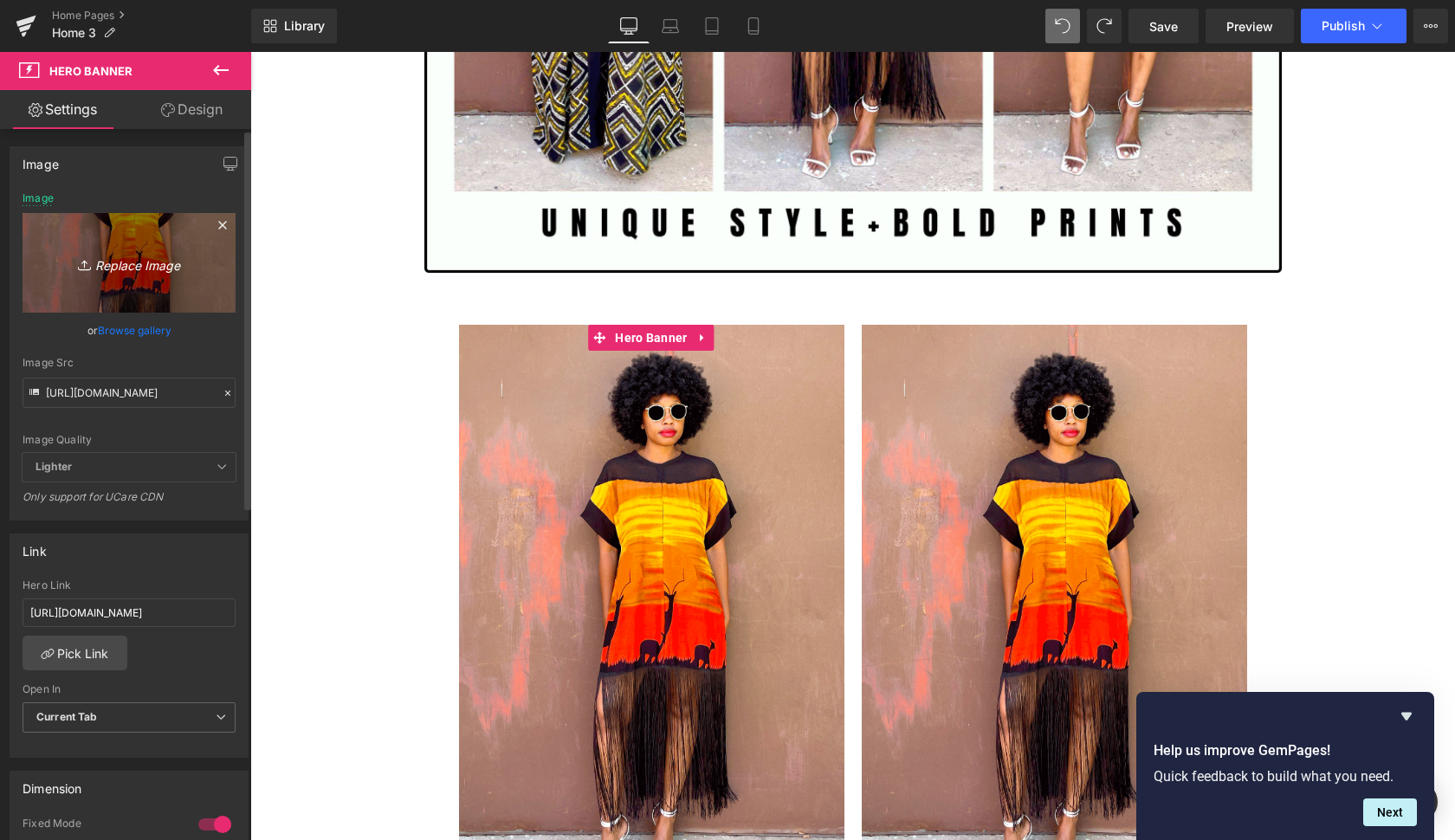
click at [139, 256] on icon "Replace Image" at bounding box center [129, 263] width 139 height 22
type input "C:\fakepath\did.gif"
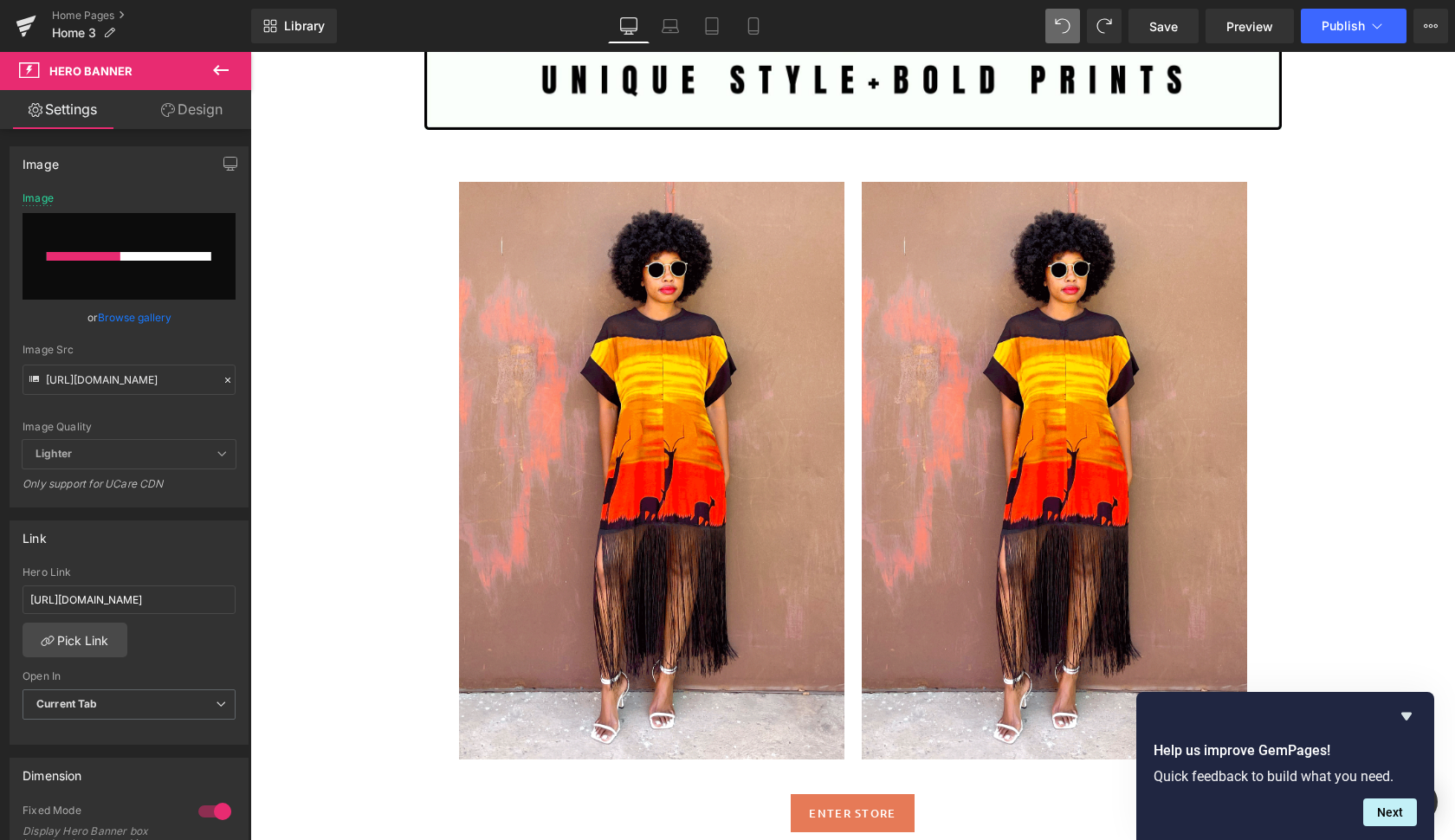
scroll to position [2158, 0]
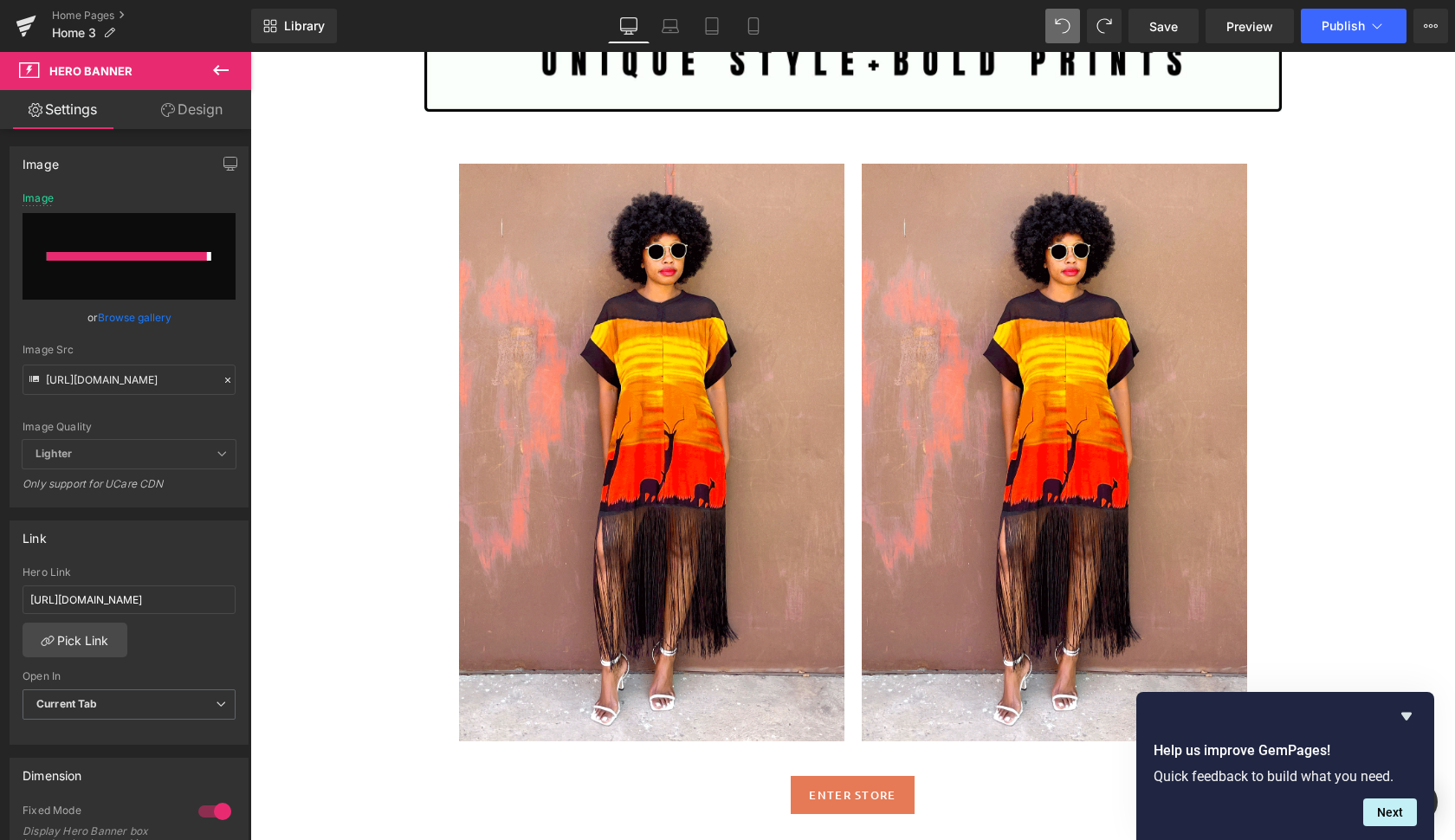
type input "[URL][DOMAIN_NAME]"
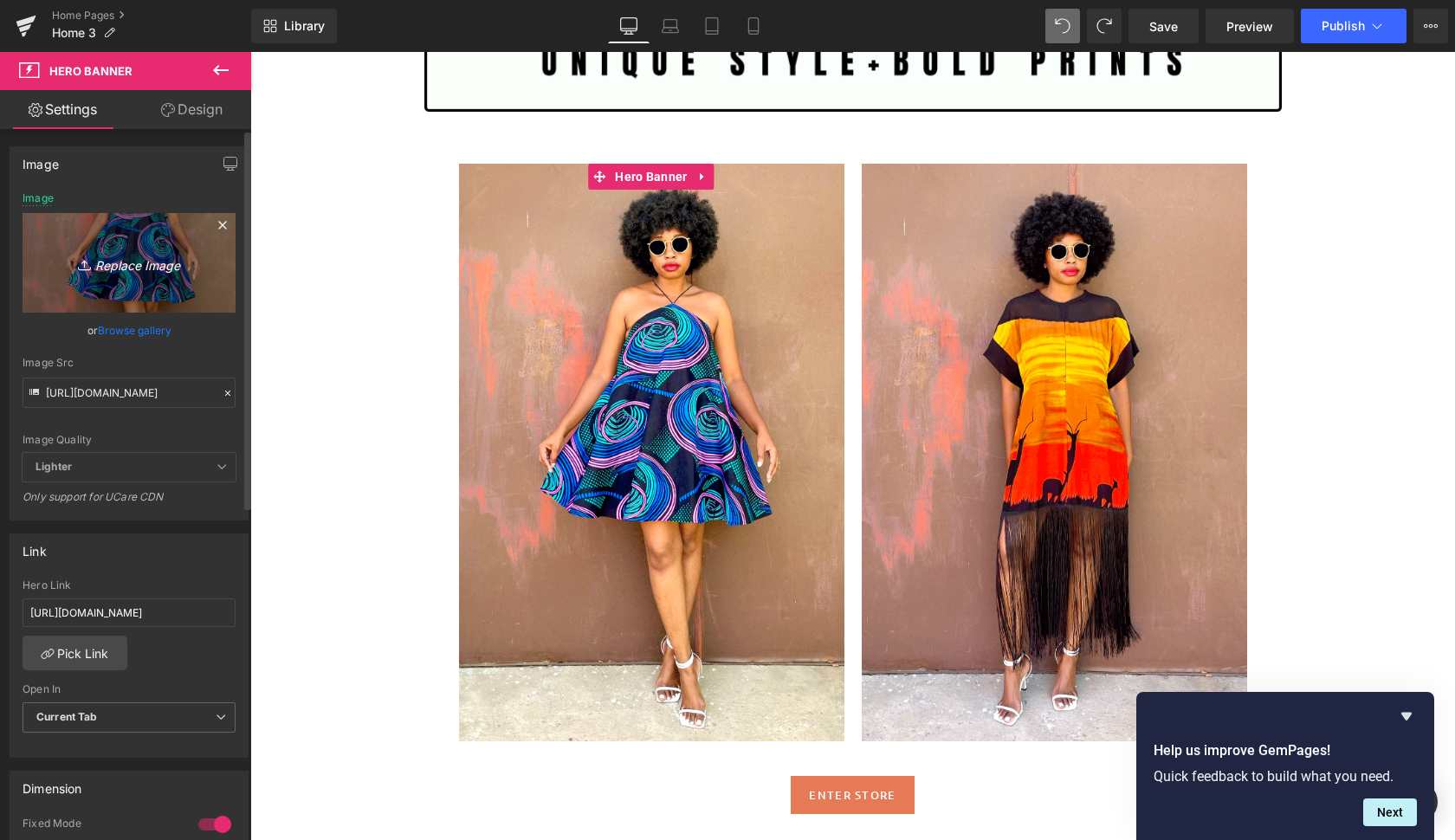
click at [131, 260] on icon "Replace Image" at bounding box center [129, 263] width 139 height 22
type input "C:\fakepath\did2.gif"
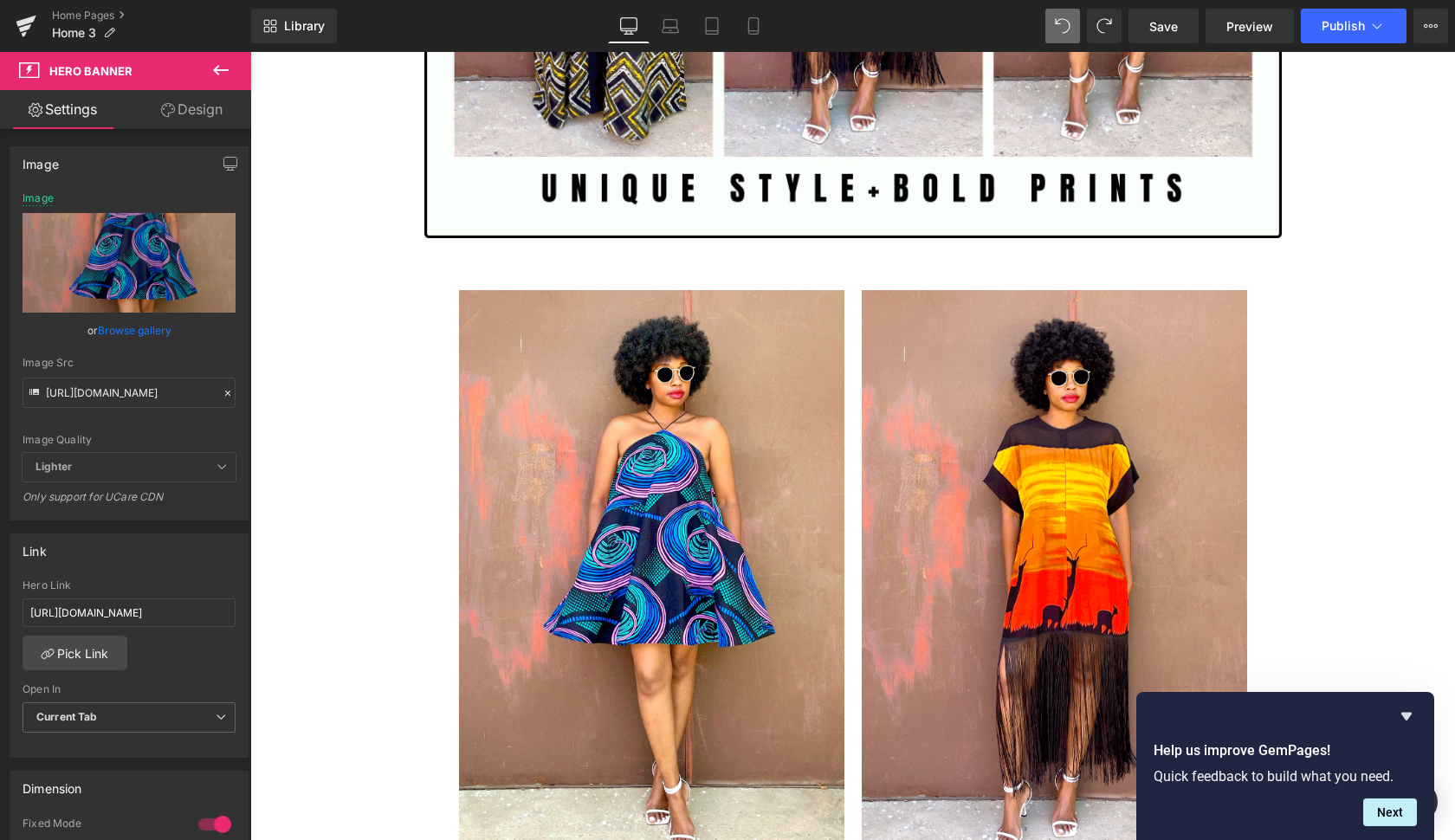
scroll to position [2011, 0]
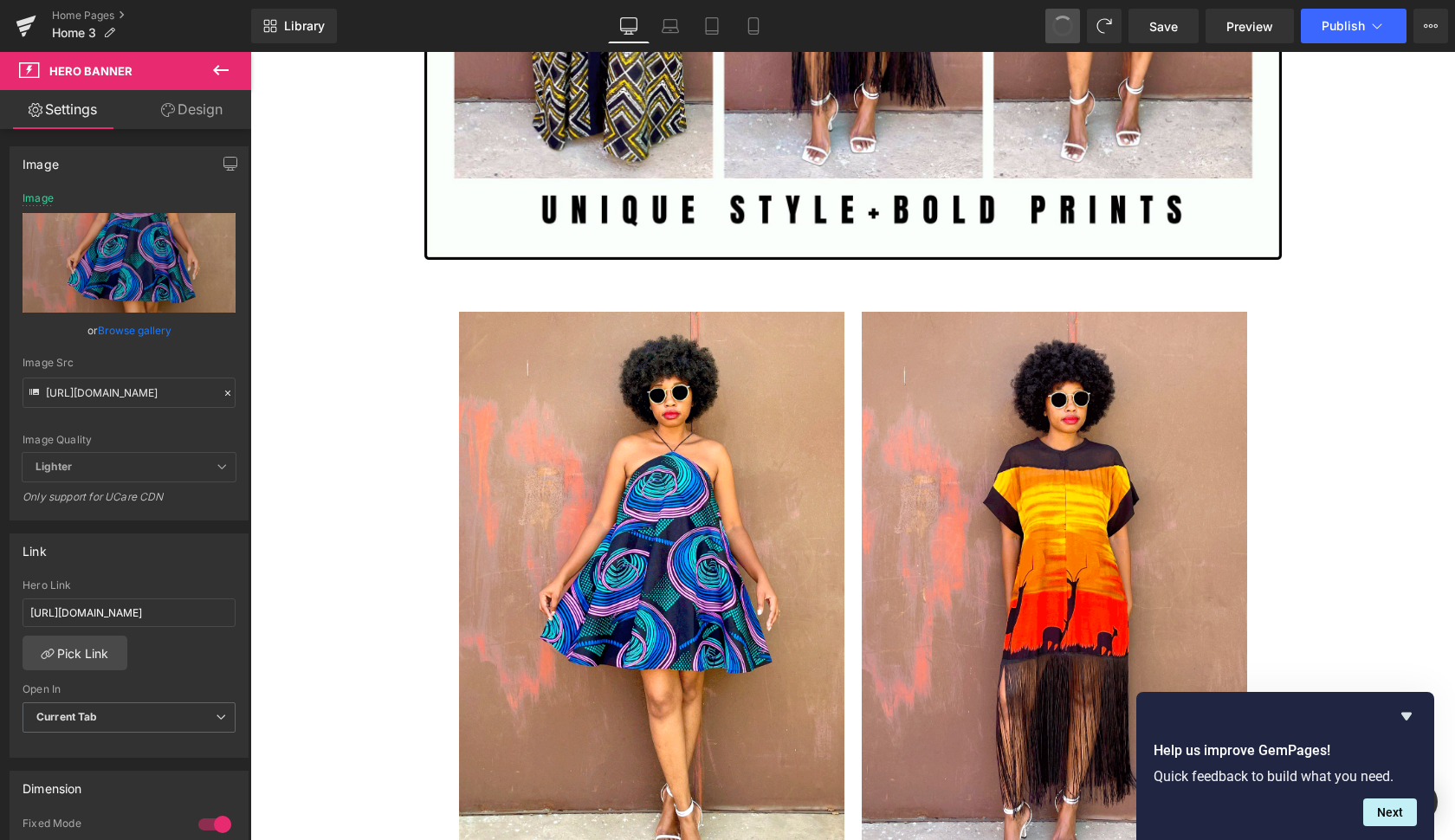
type input "[URL][DOMAIN_NAME]"
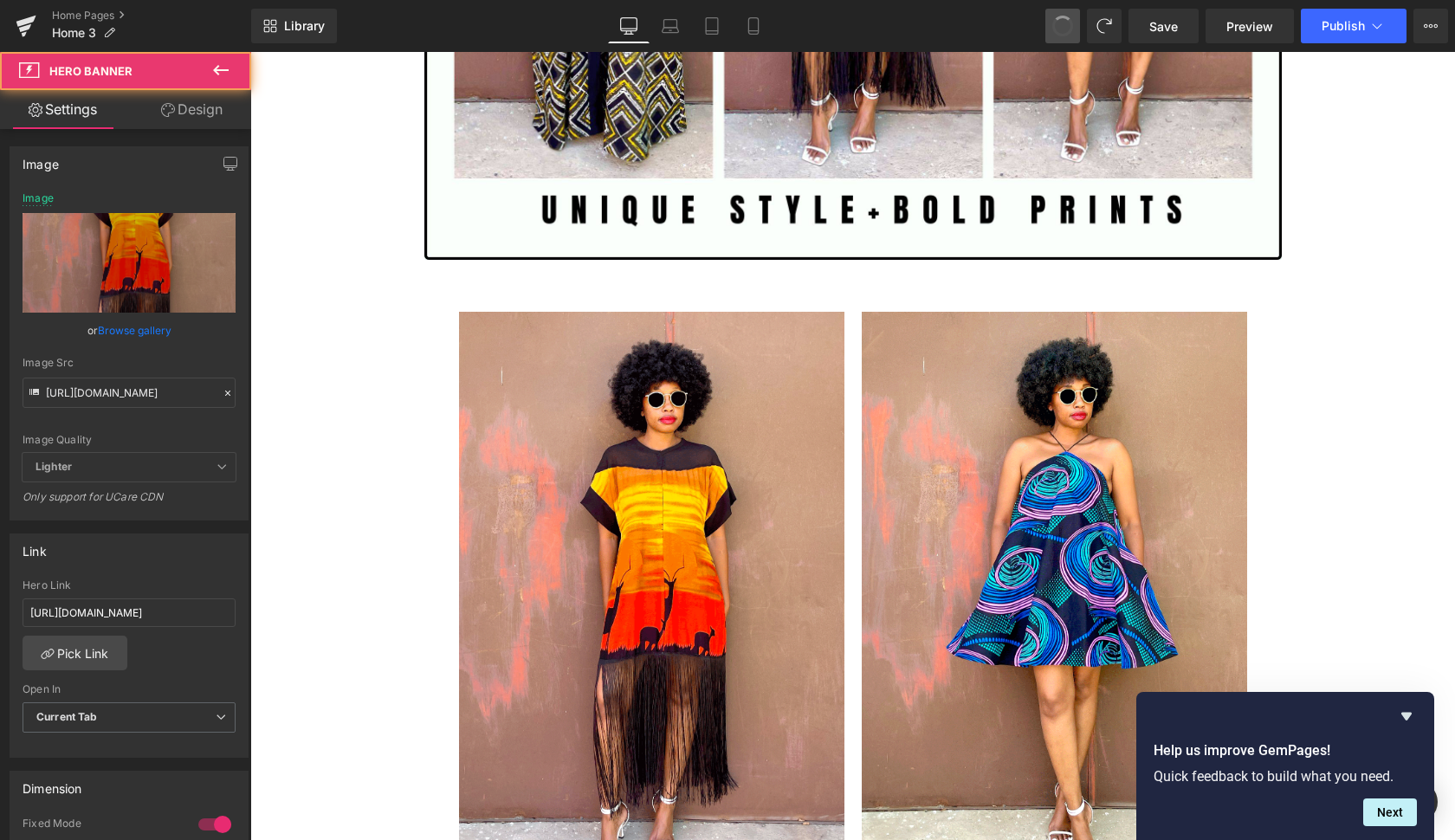
type input "[URL][DOMAIN_NAME]"
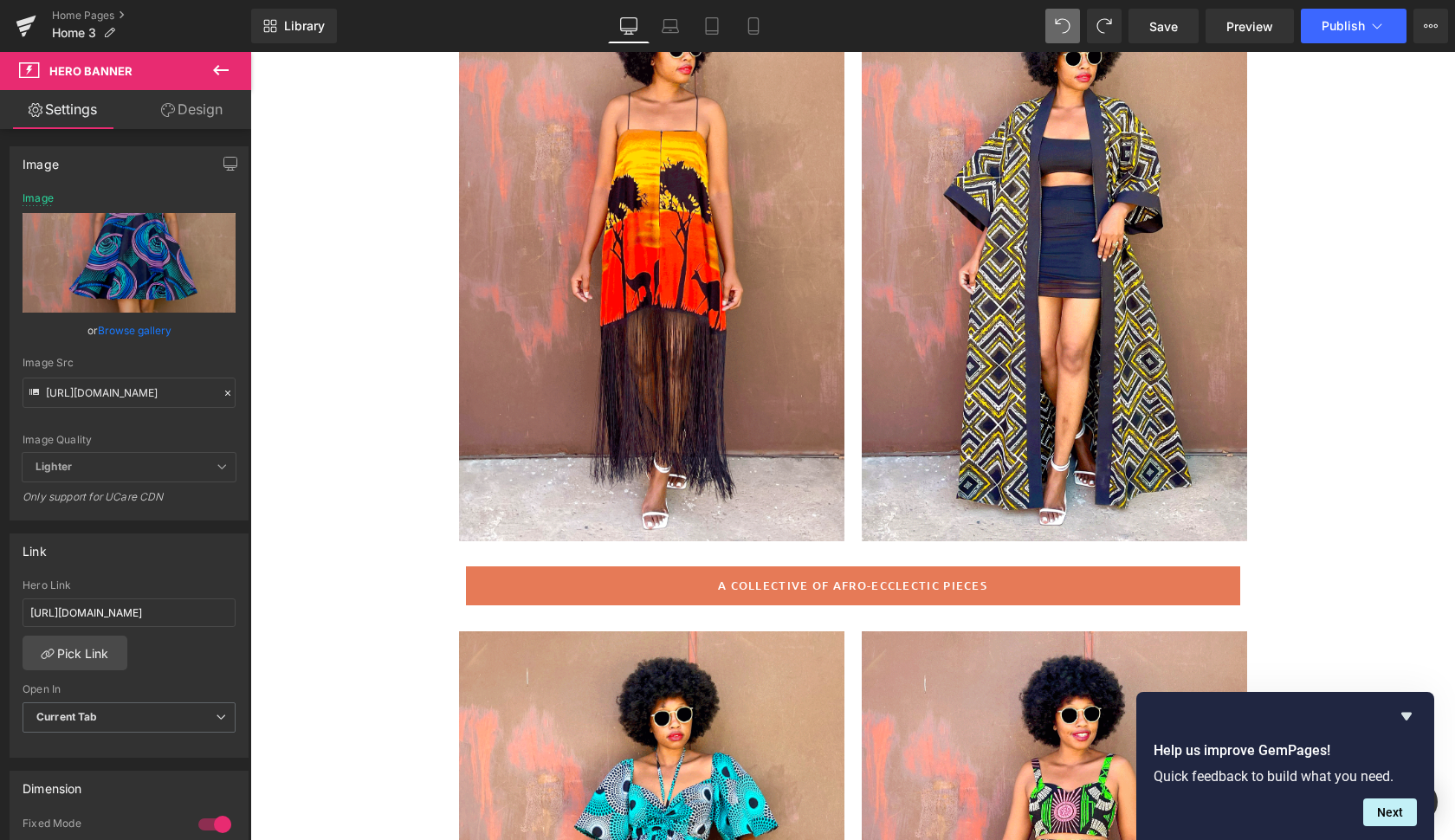
scroll to position [301, 0]
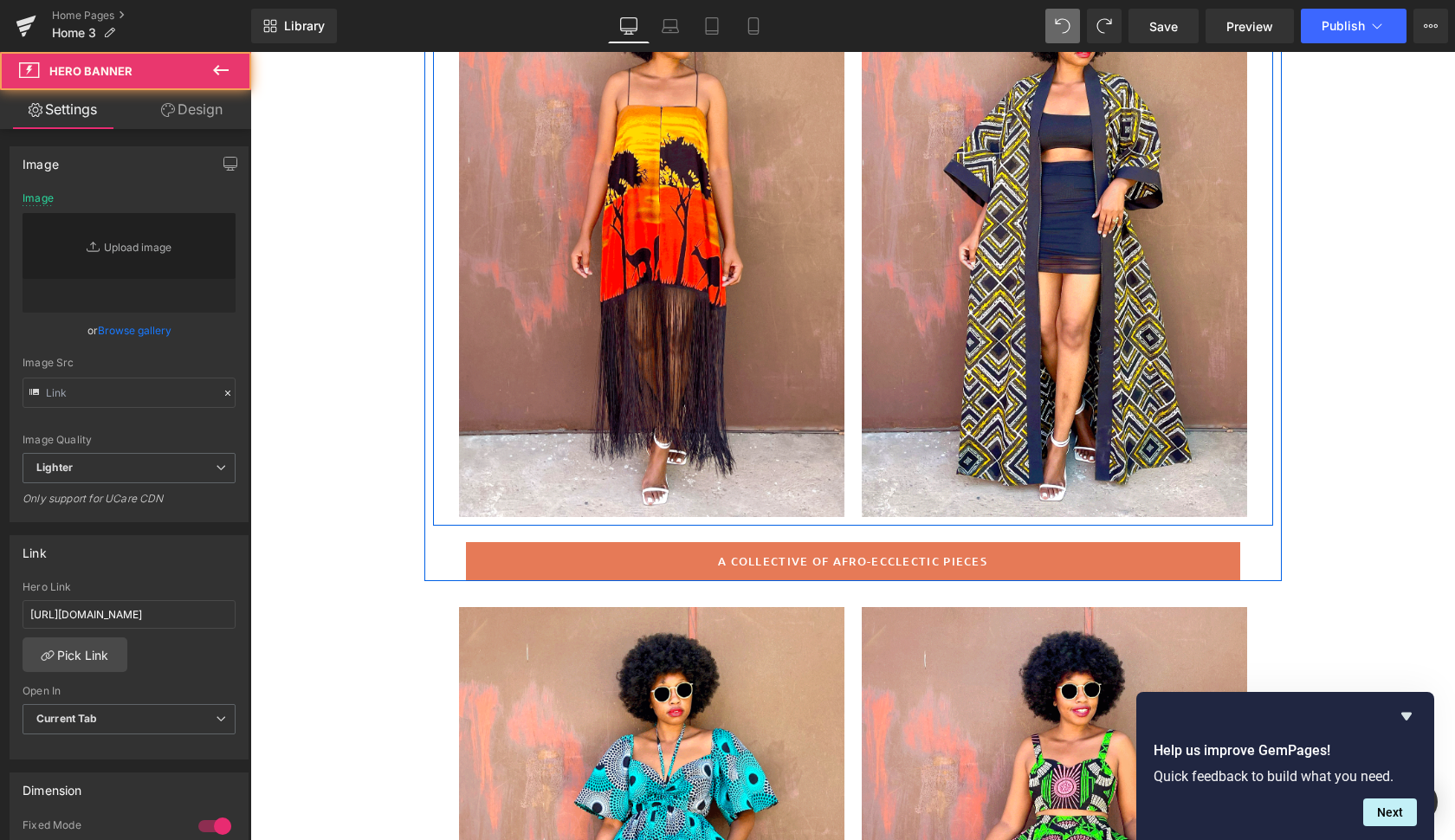
click at [1168, 465] on div at bounding box center [1054, 228] width 386 height 578
type input "[URL][DOMAIN_NAME]"
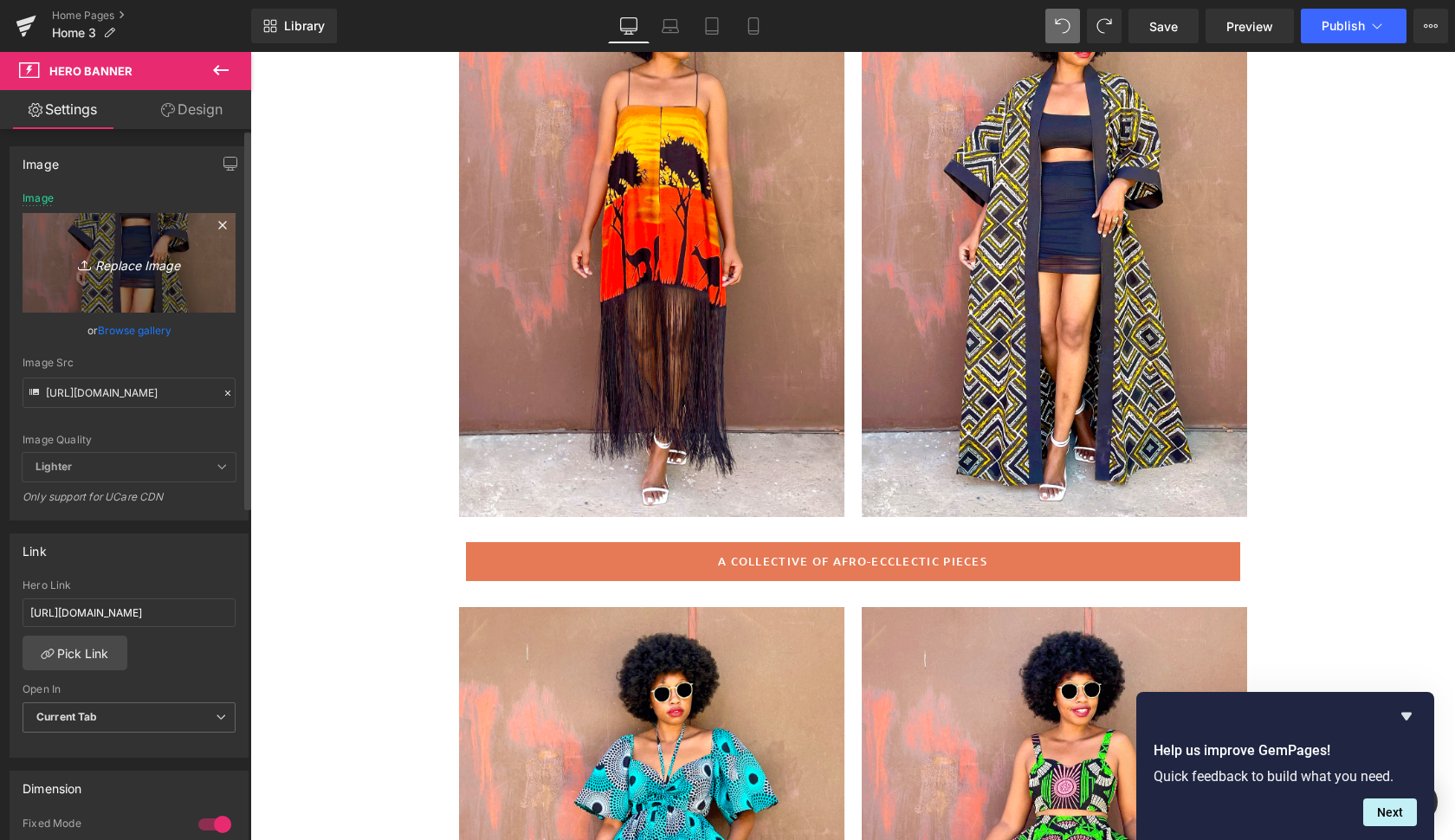
click at [143, 267] on icon "Replace Image" at bounding box center [129, 263] width 139 height 22
type input "C:\fakepath\mariya10.gif"
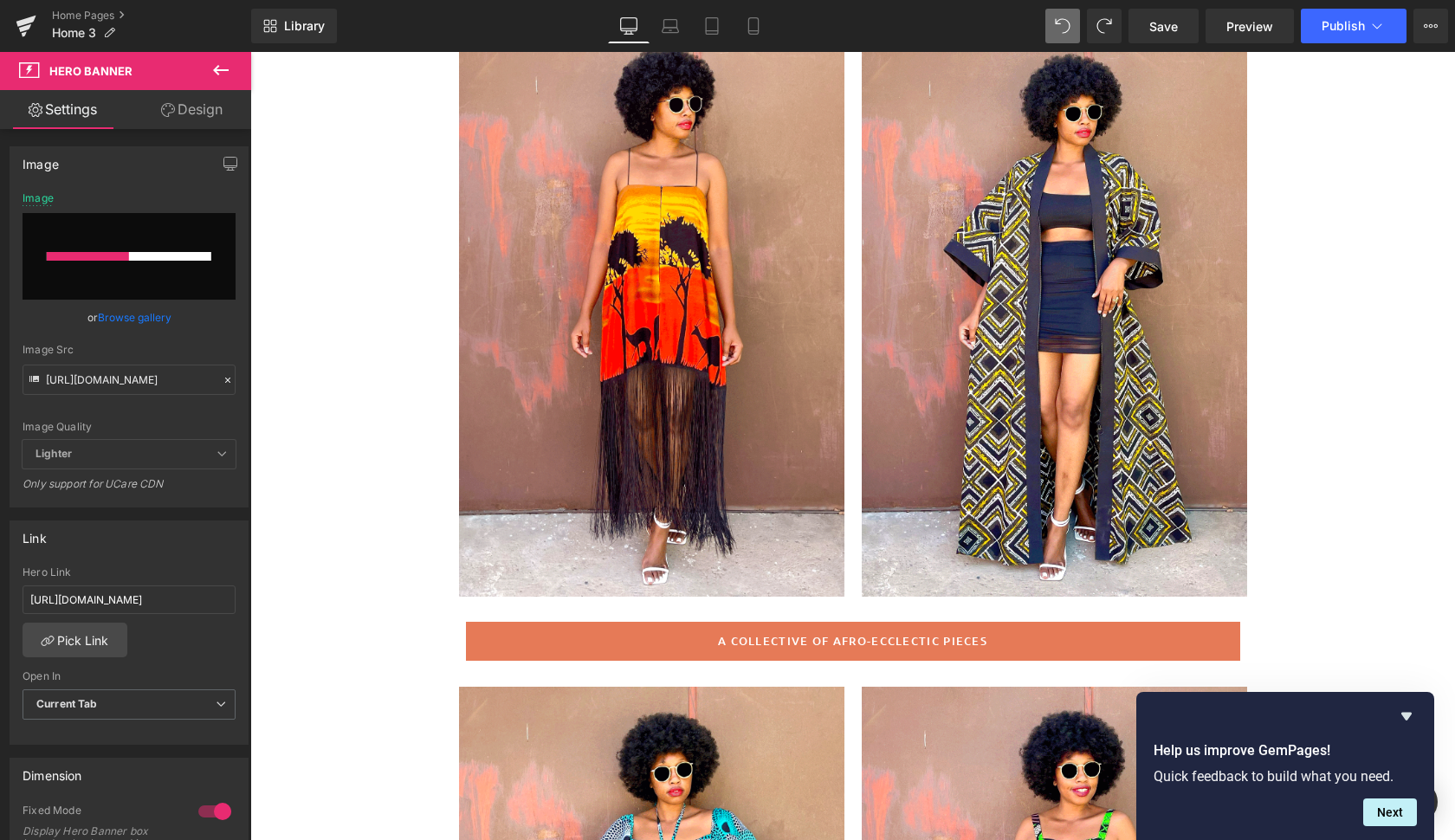
scroll to position [218, 0]
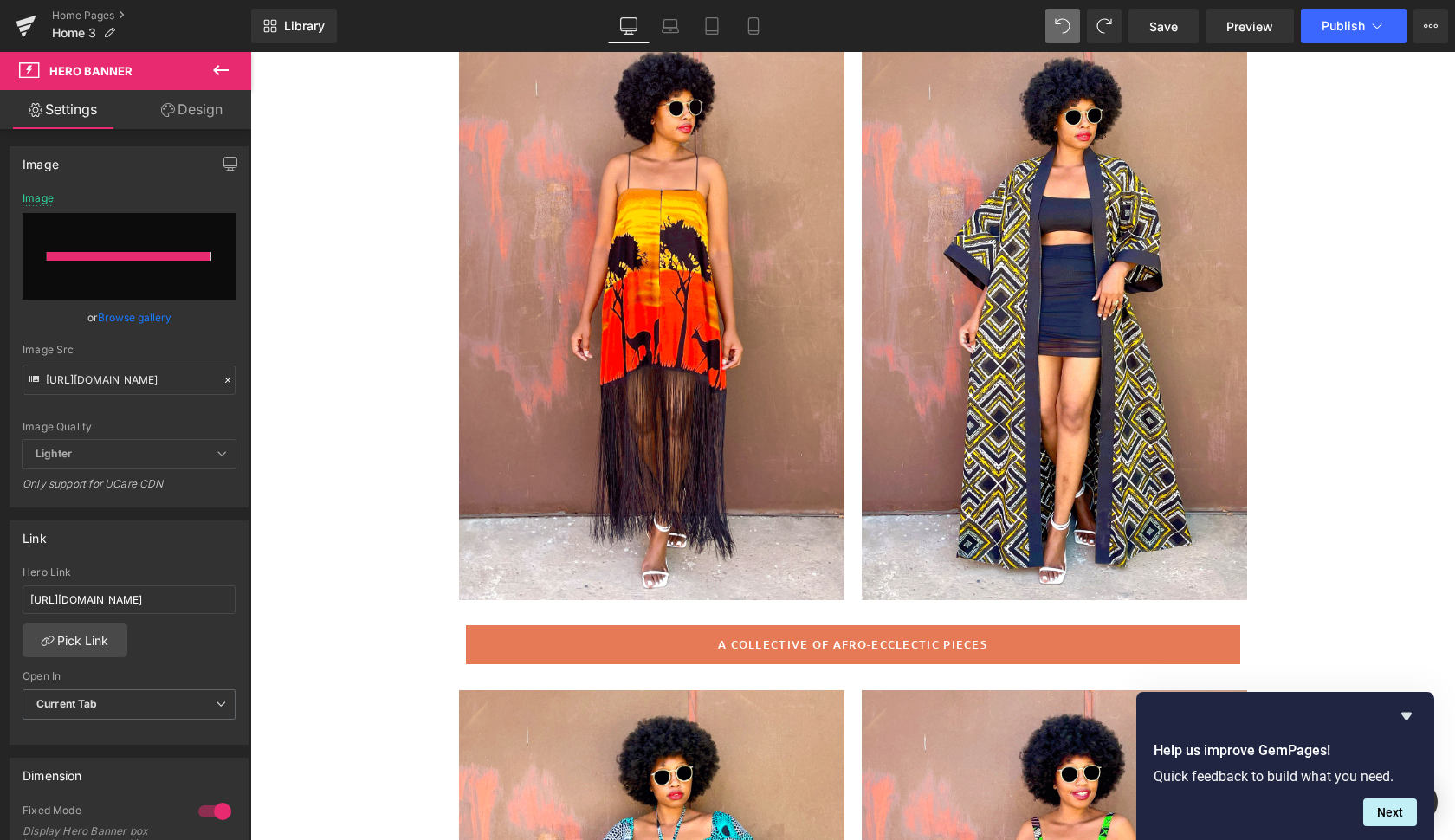
type input "[URL][DOMAIN_NAME]"
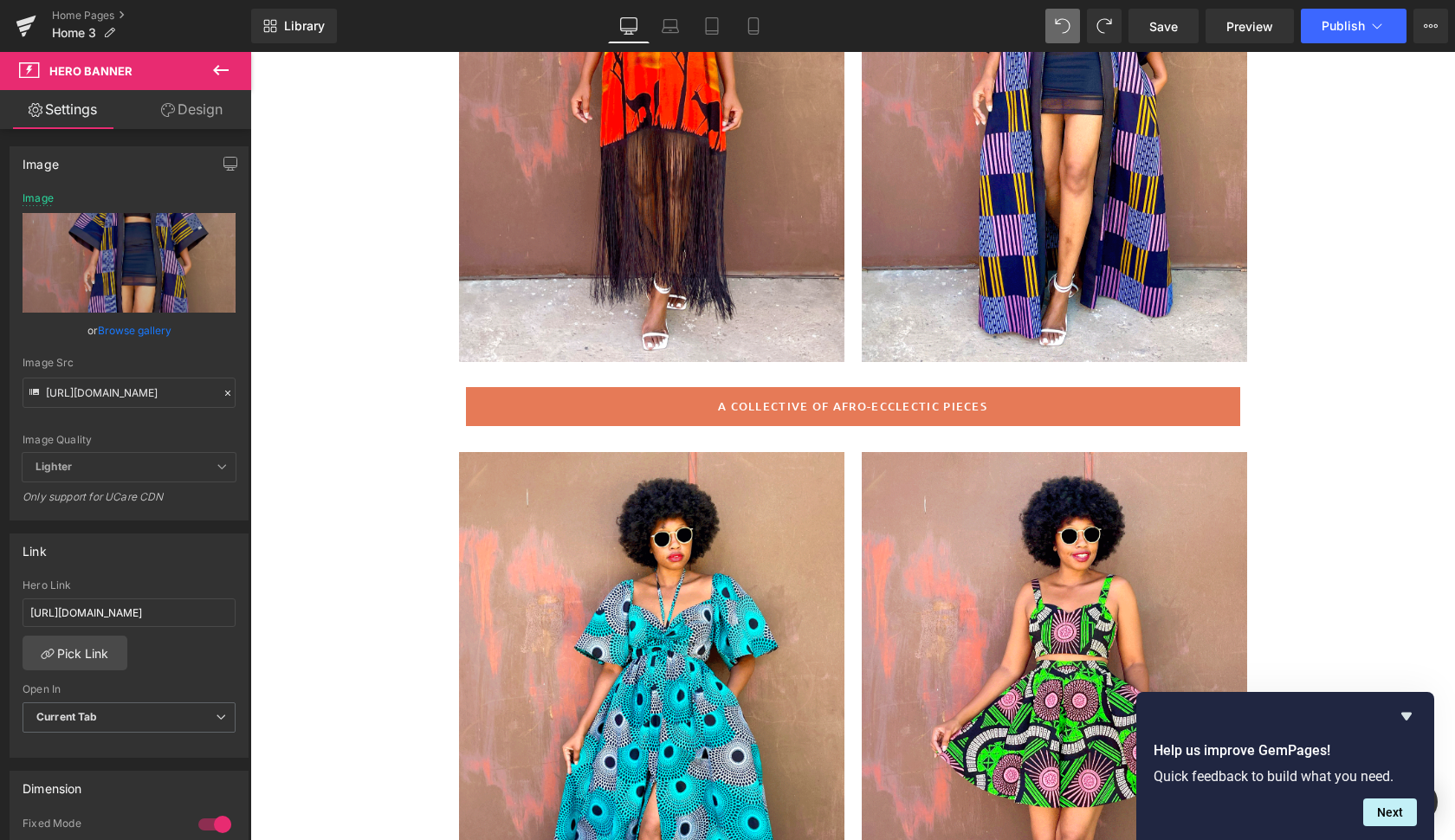
scroll to position [415, 0]
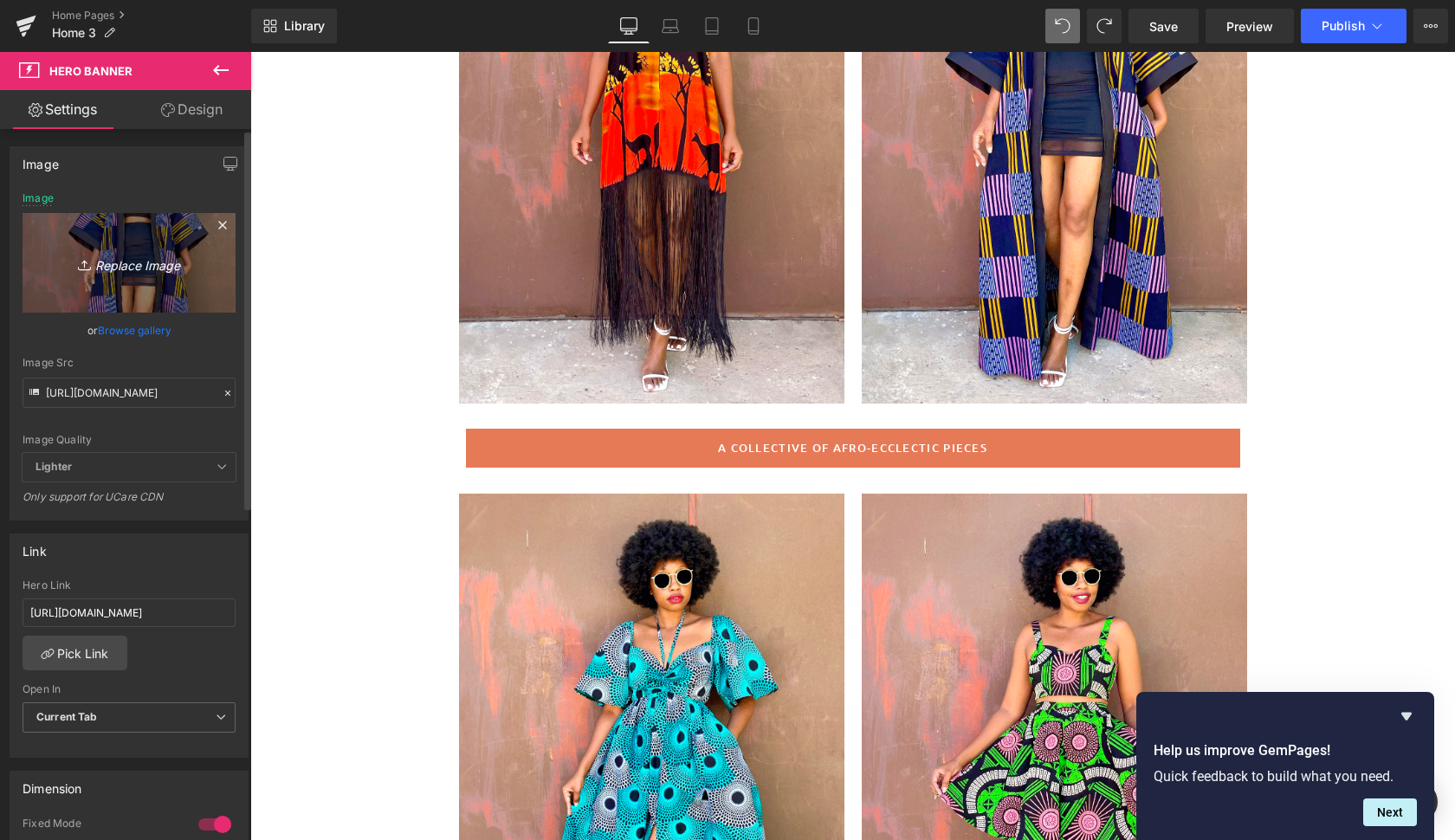
click at [125, 265] on icon "Replace Image" at bounding box center [129, 263] width 139 height 22
type input "C:\fakepath\mariya9.gif"
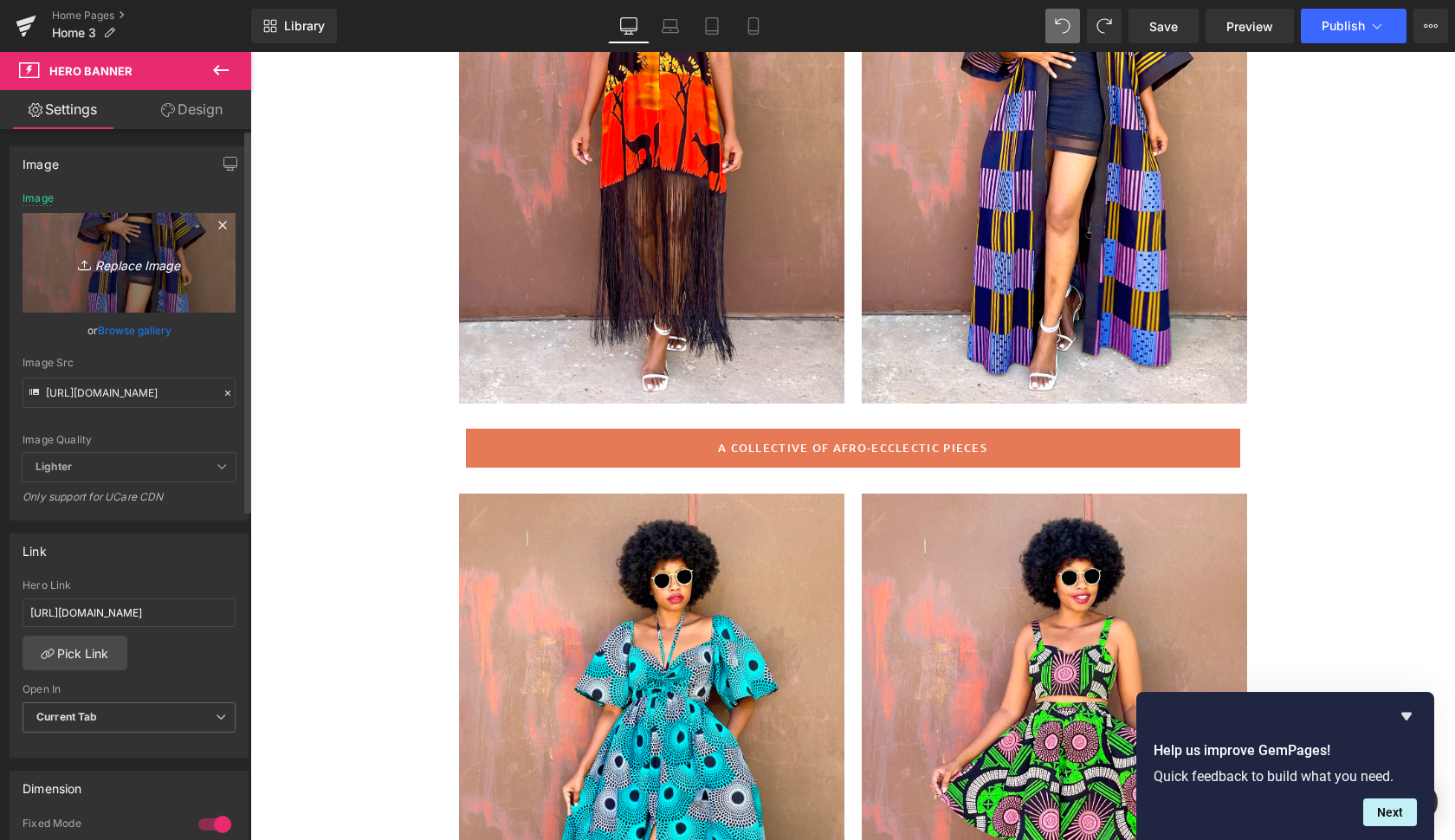
type input "[URL][DOMAIN_NAME]"
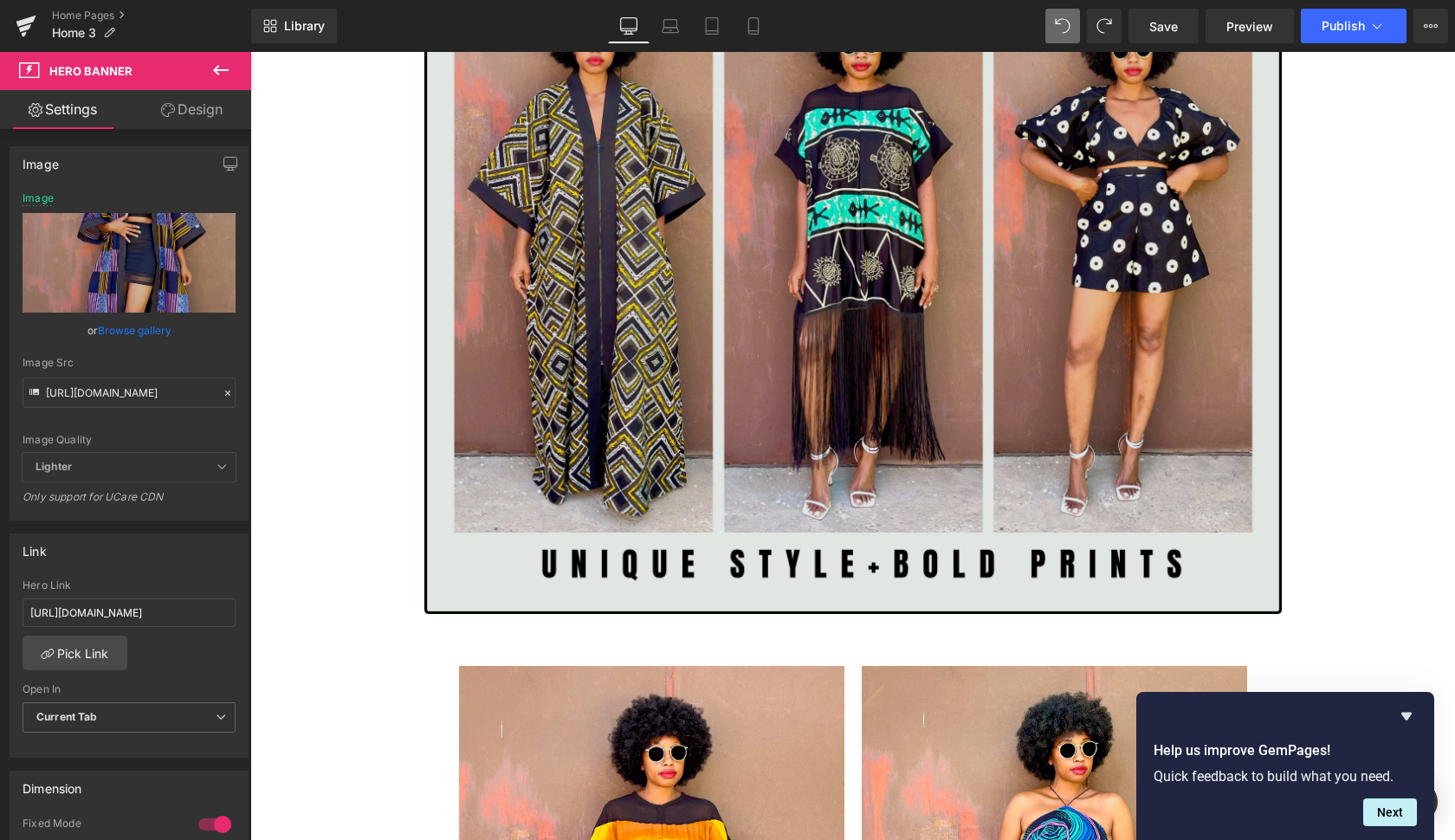
scroll to position [1714, 0]
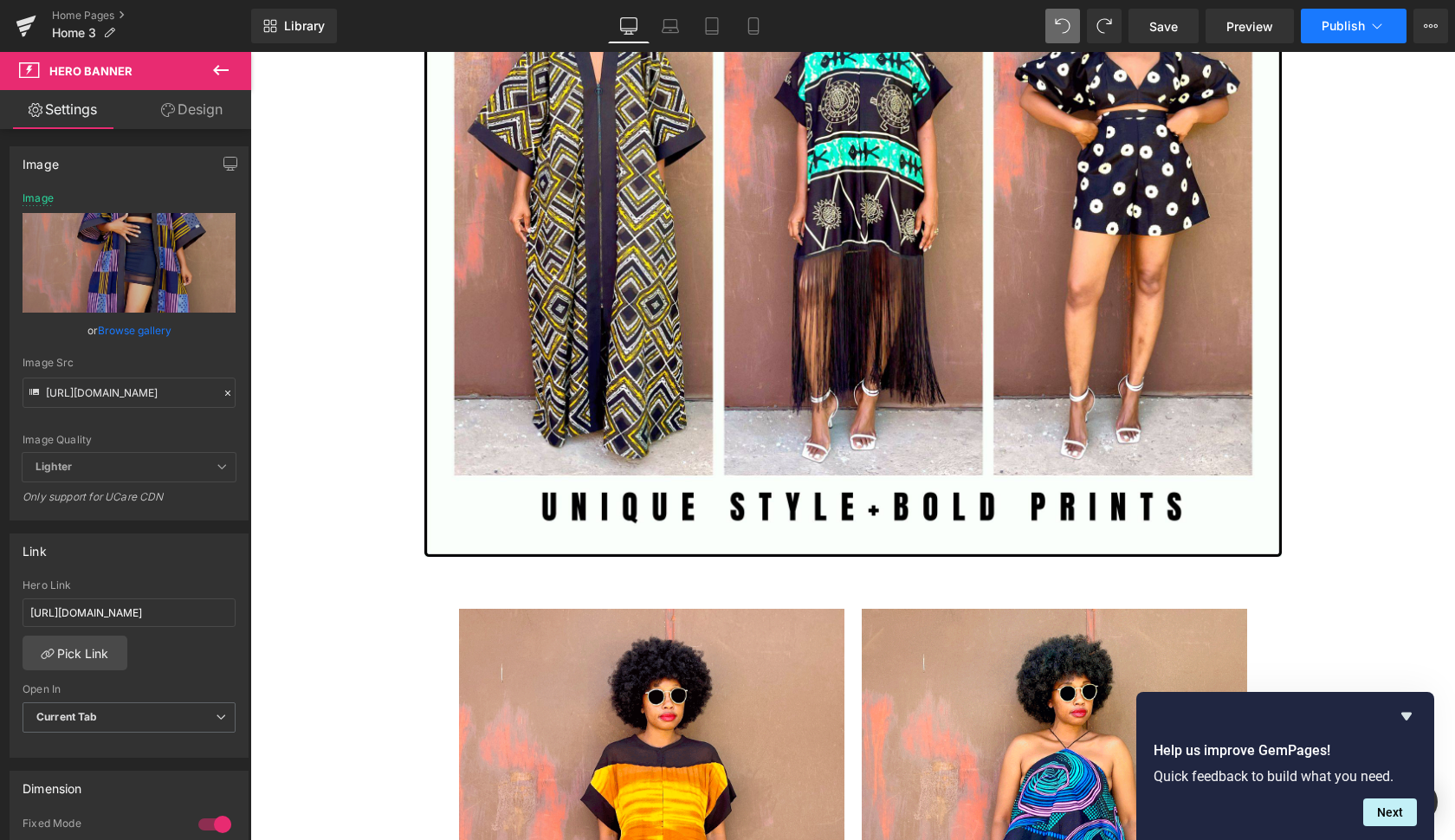
click at [1342, 26] on span "Publish" at bounding box center [1343, 26] width 43 height 14
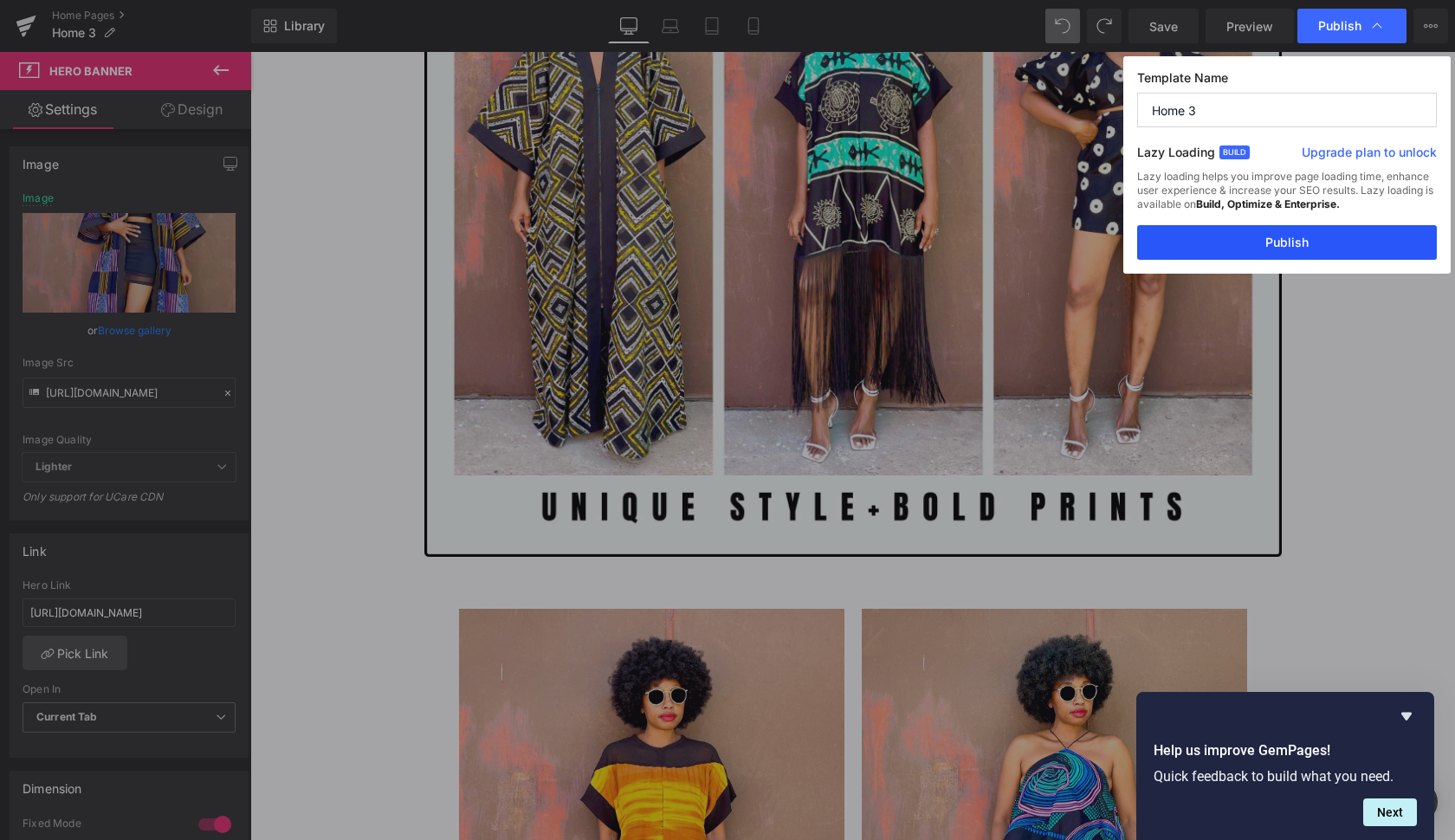
click at [1309, 251] on button "Publish" at bounding box center [1287, 243] width 300 height 35
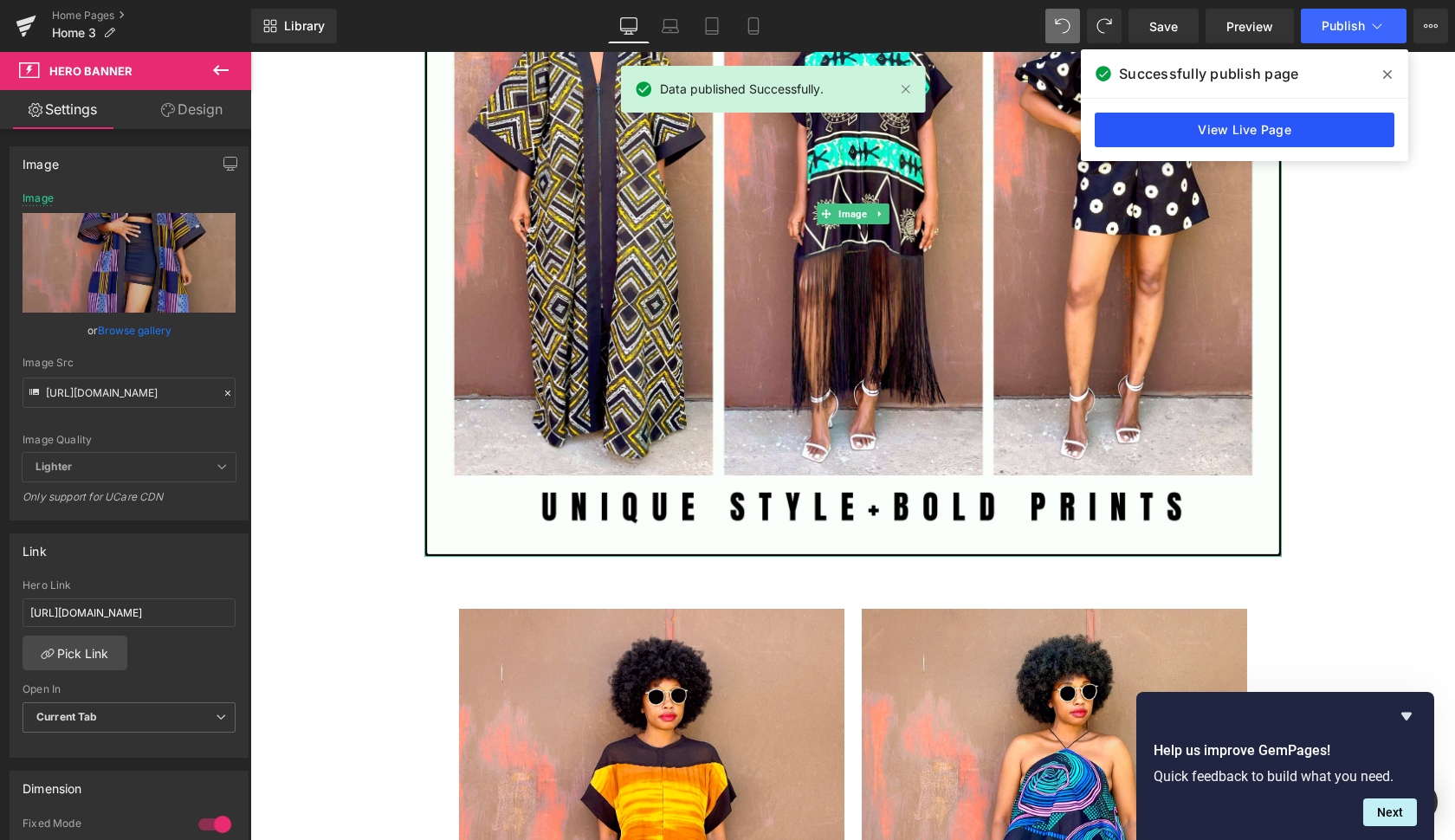
click at [1243, 120] on link "View Live Page" at bounding box center [1244, 130] width 300 height 35
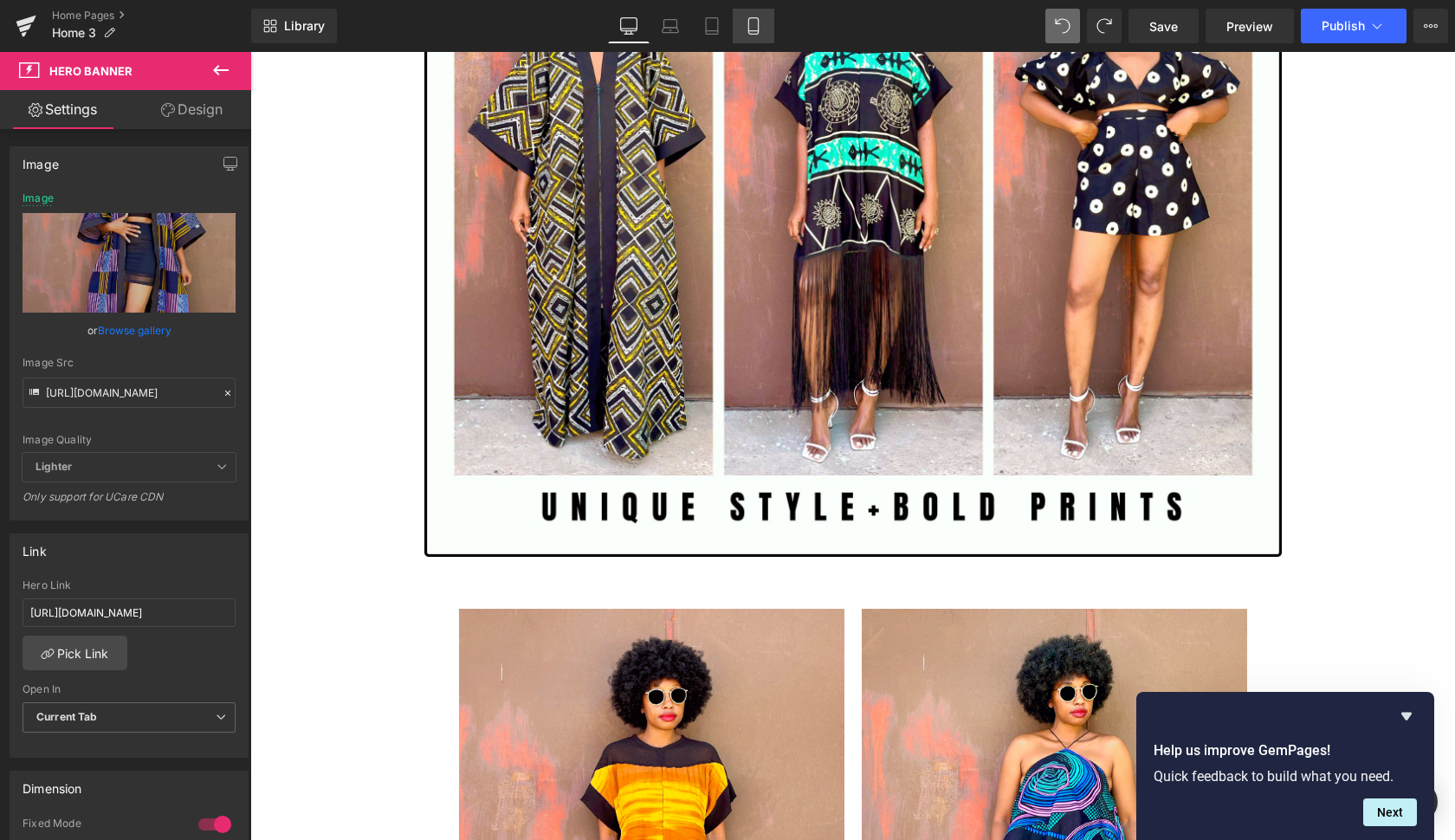
click at [749, 24] on icon at bounding box center [753, 27] width 9 height 17
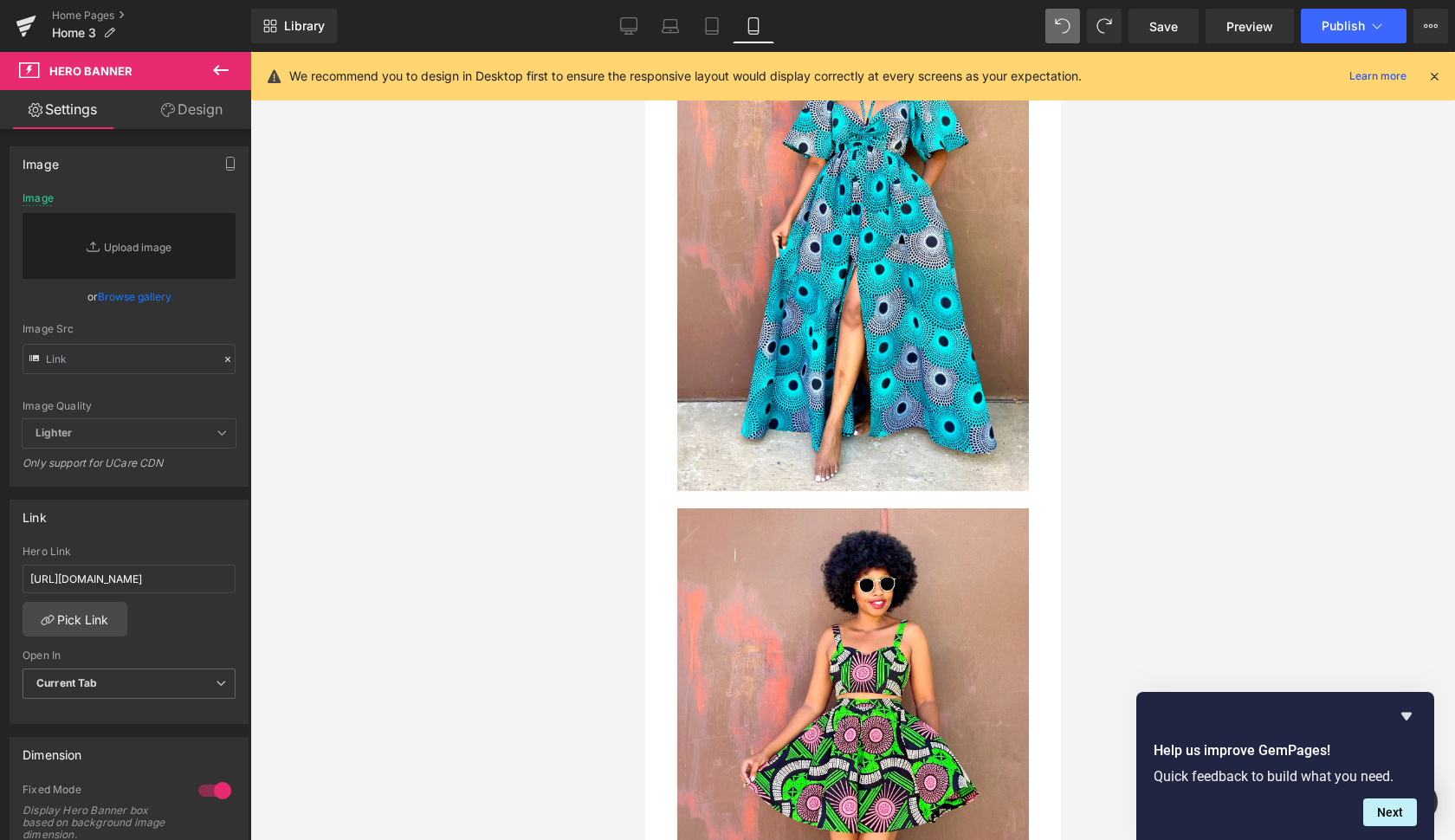
scroll to position [1164, 0]
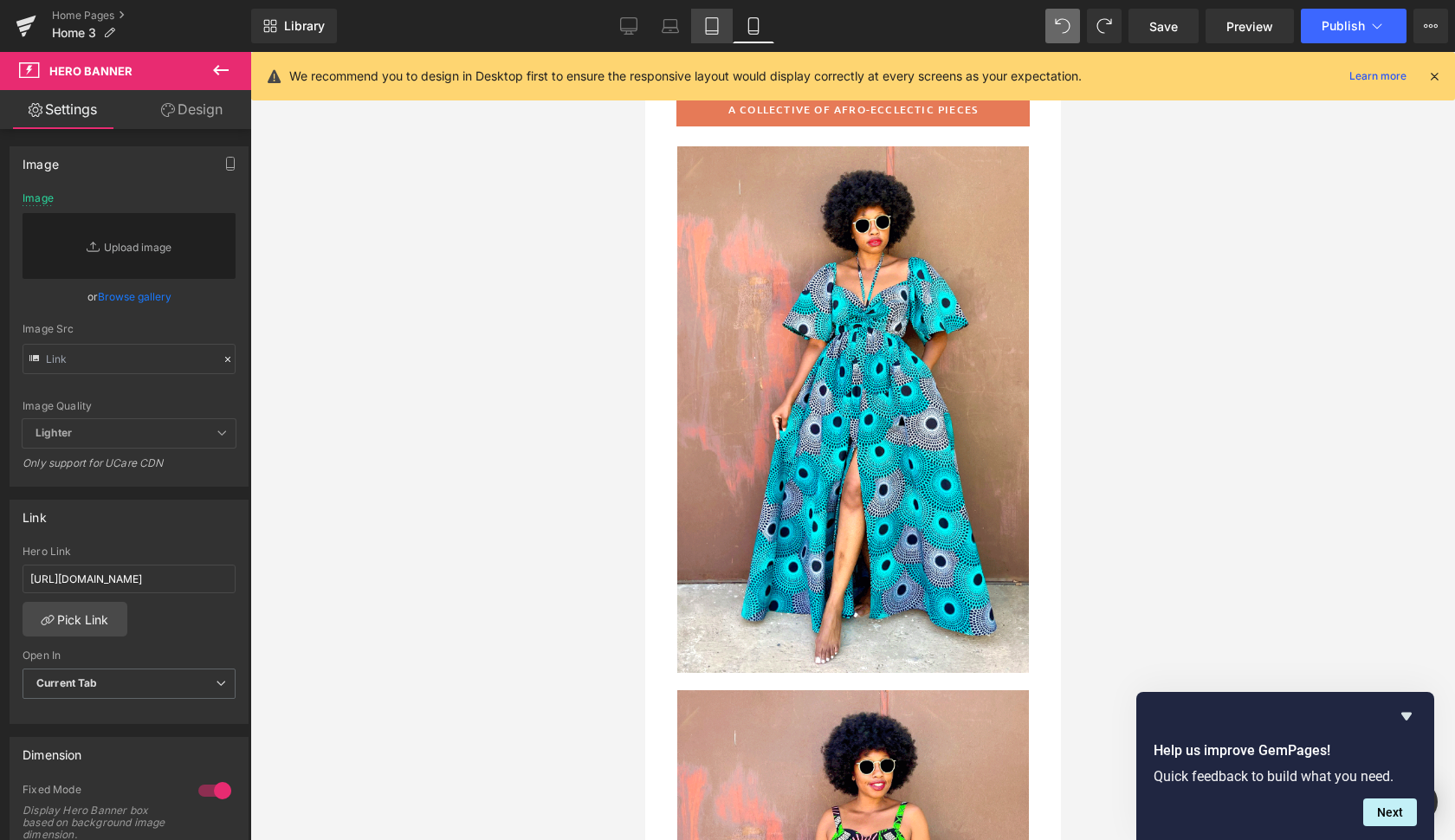
click at [712, 20] on icon at bounding box center [711, 26] width 17 height 17
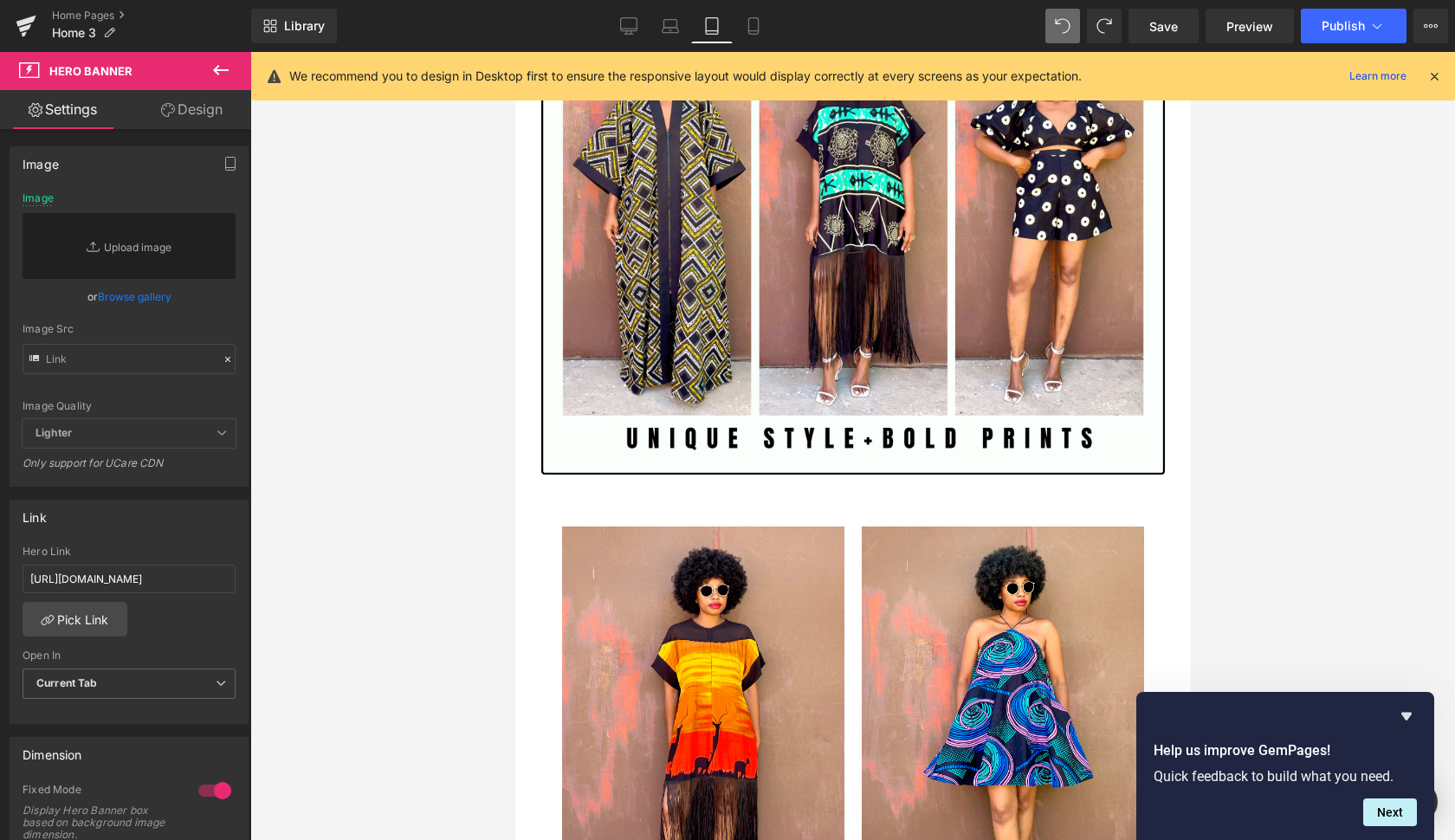
scroll to position [720, 0]
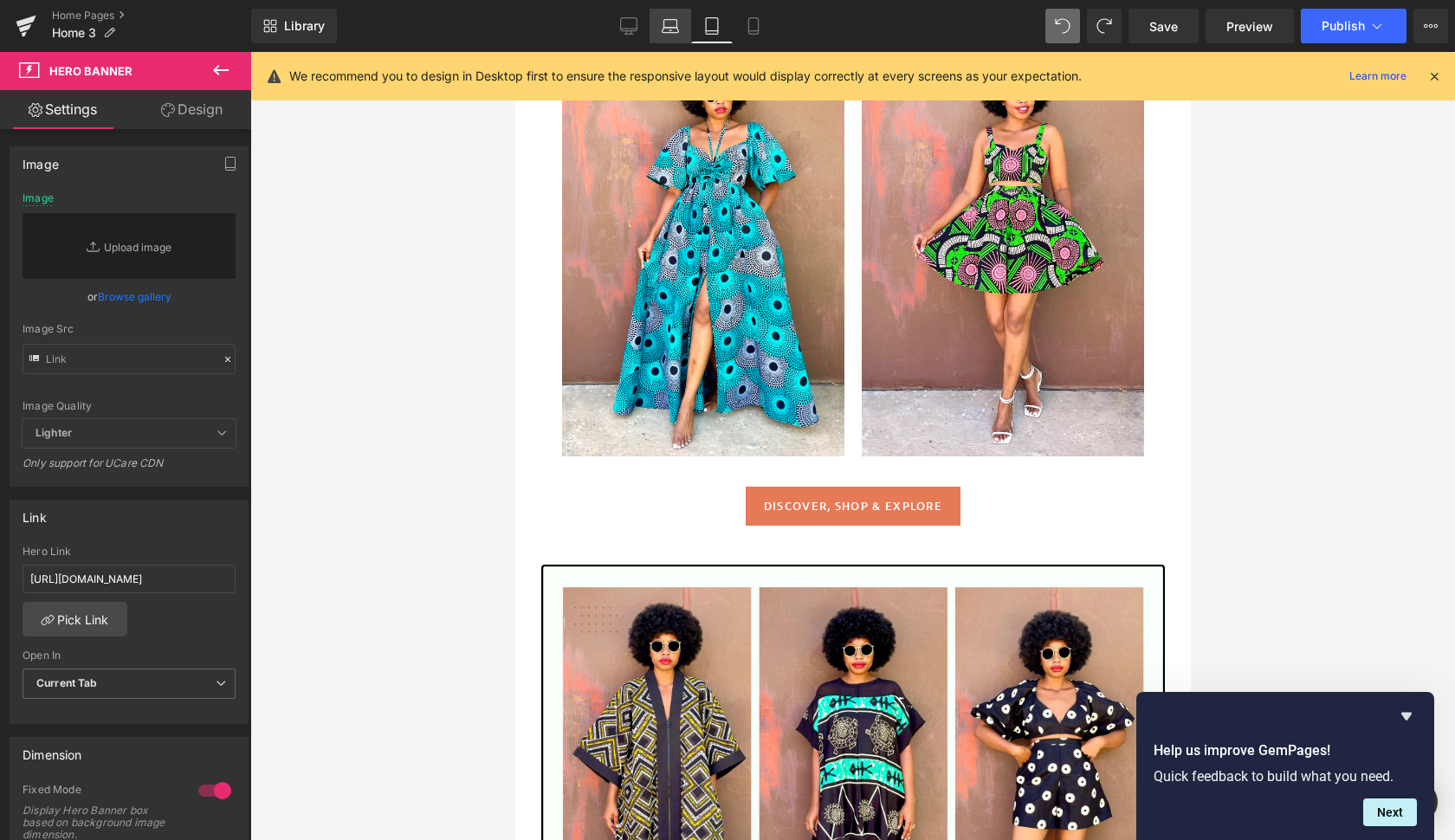
click at [677, 22] on icon at bounding box center [671, 24] width 13 height 7
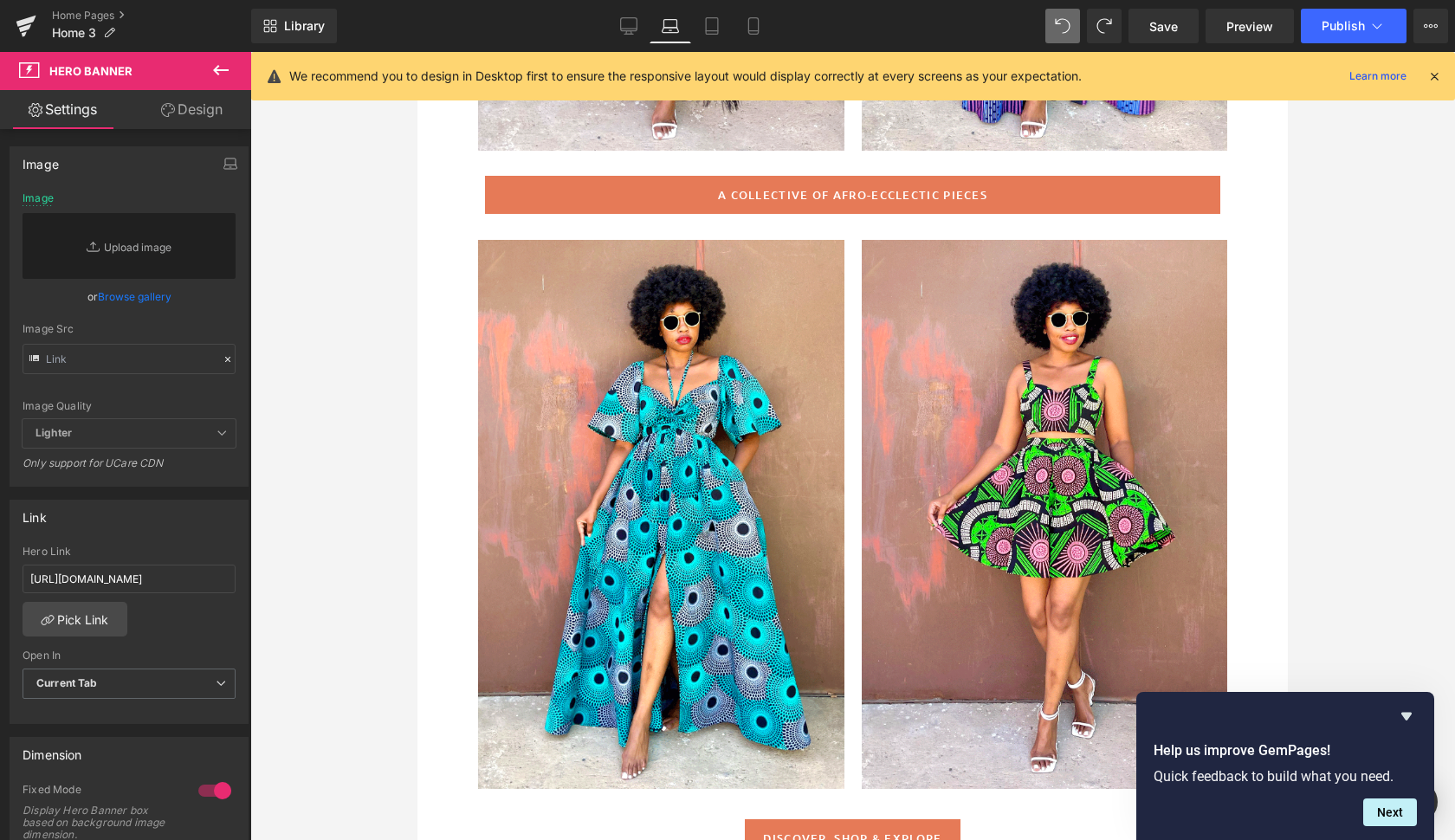
scroll to position [467, 0]
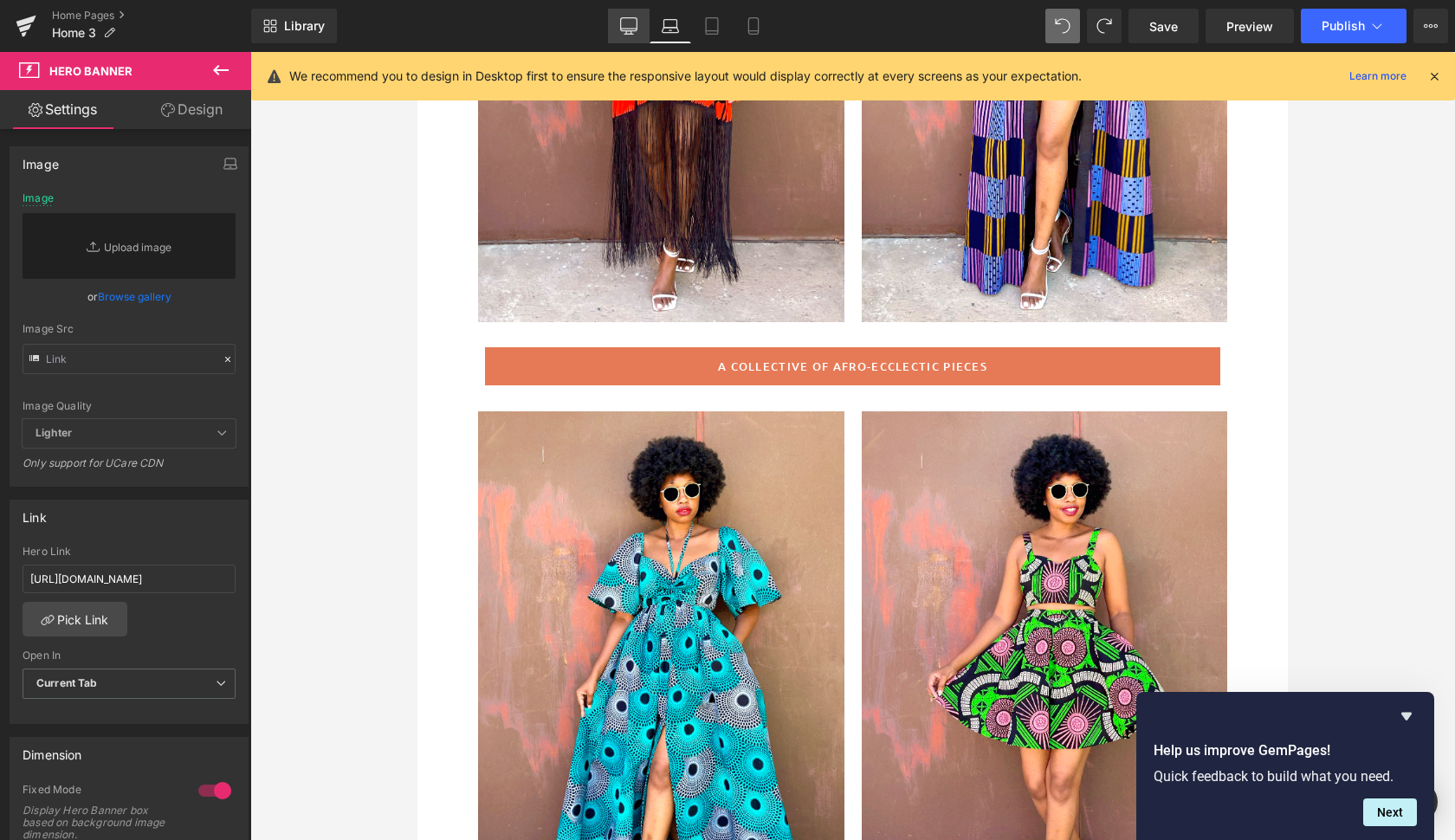
click at [627, 15] on link "Desktop" at bounding box center [628, 26] width 41 height 35
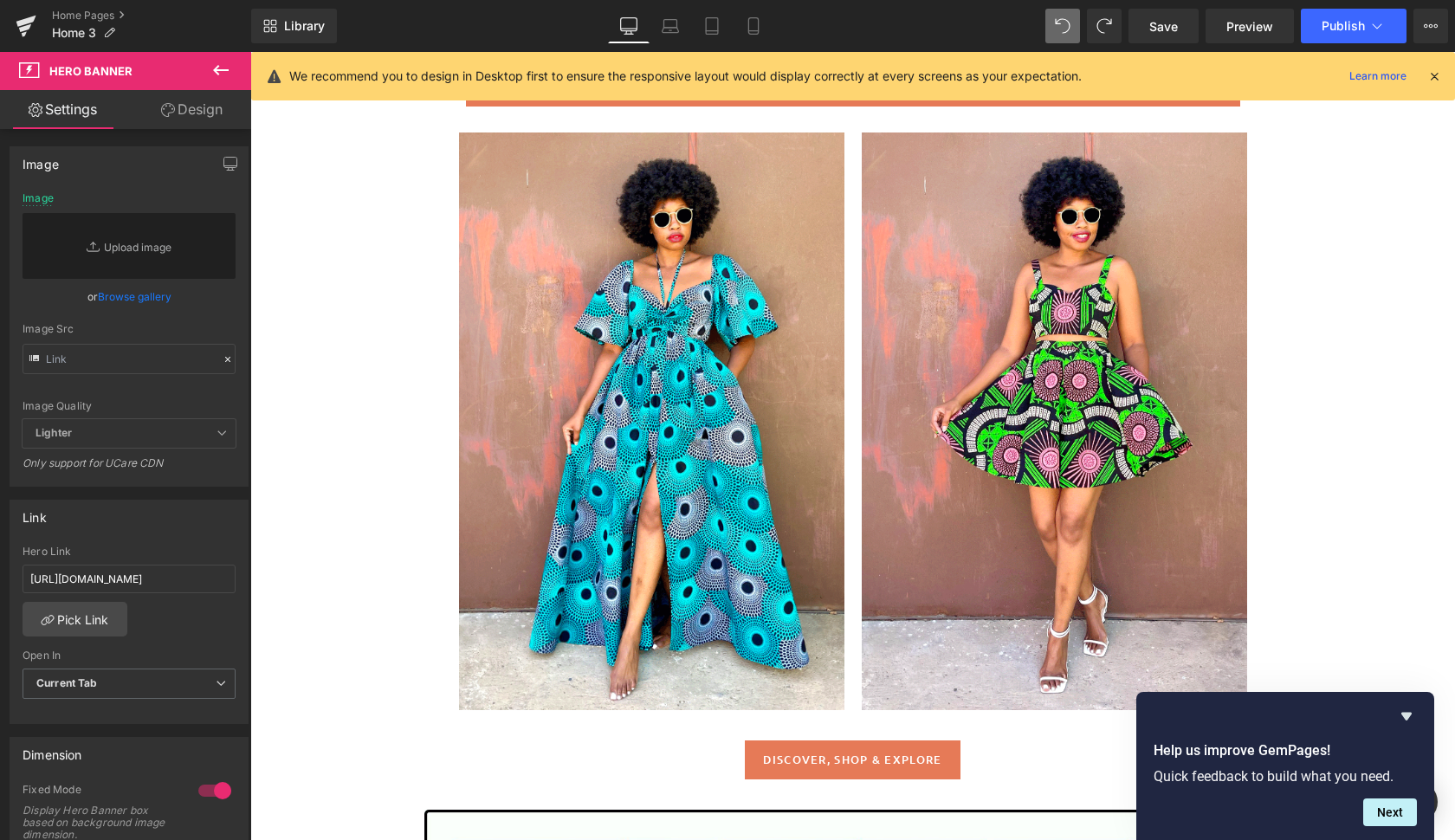
scroll to position [876, 0]
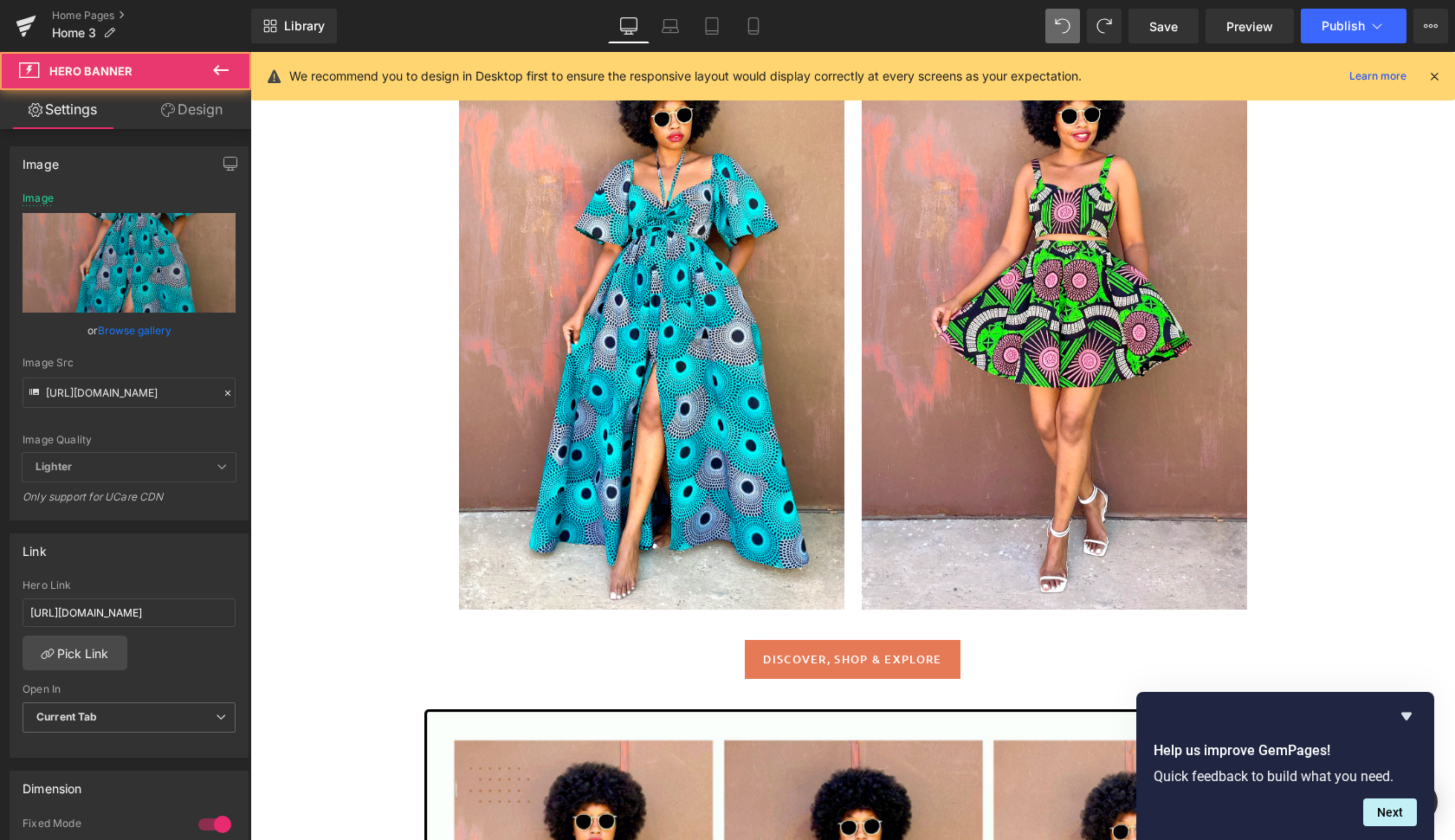
click at [785, 388] on div at bounding box center [652, 321] width 386 height 578
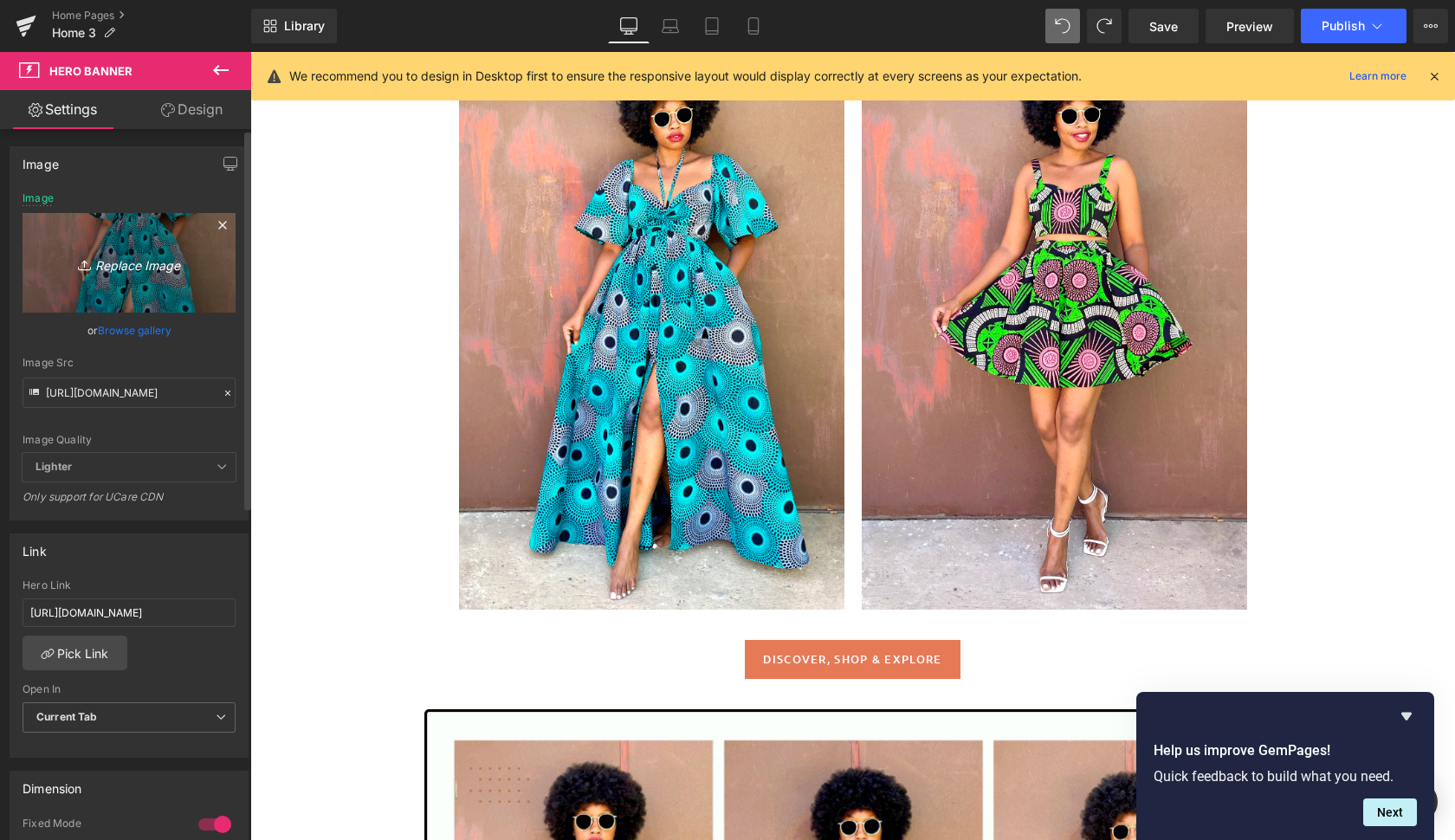
click at [135, 263] on icon "Replace Image" at bounding box center [129, 263] width 139 height 22
type input "C:\fakepath\bali2.gif"
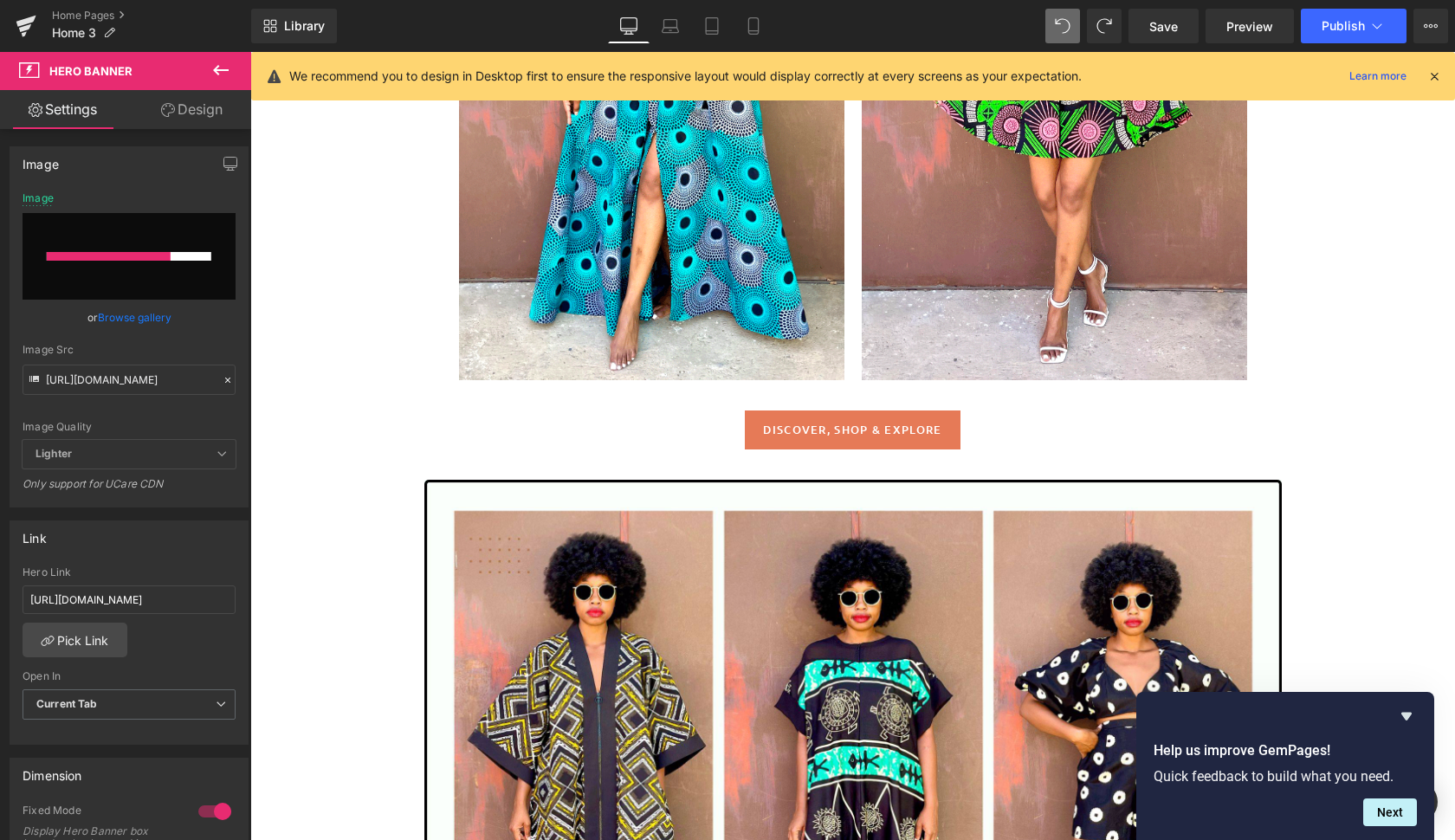
scroll to position [1103, 0]
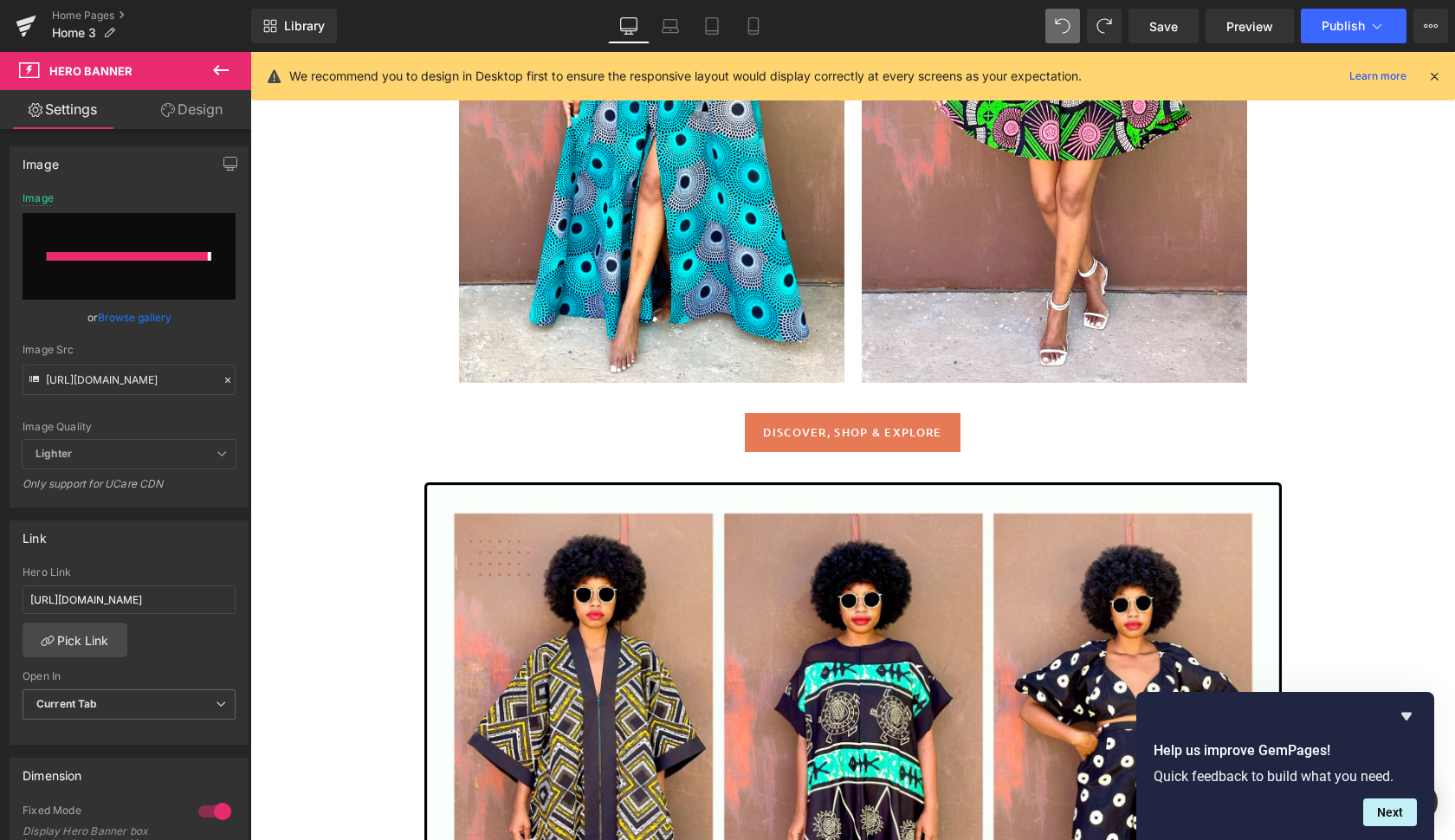
type input "[URL][DOMAIN_NAME]"
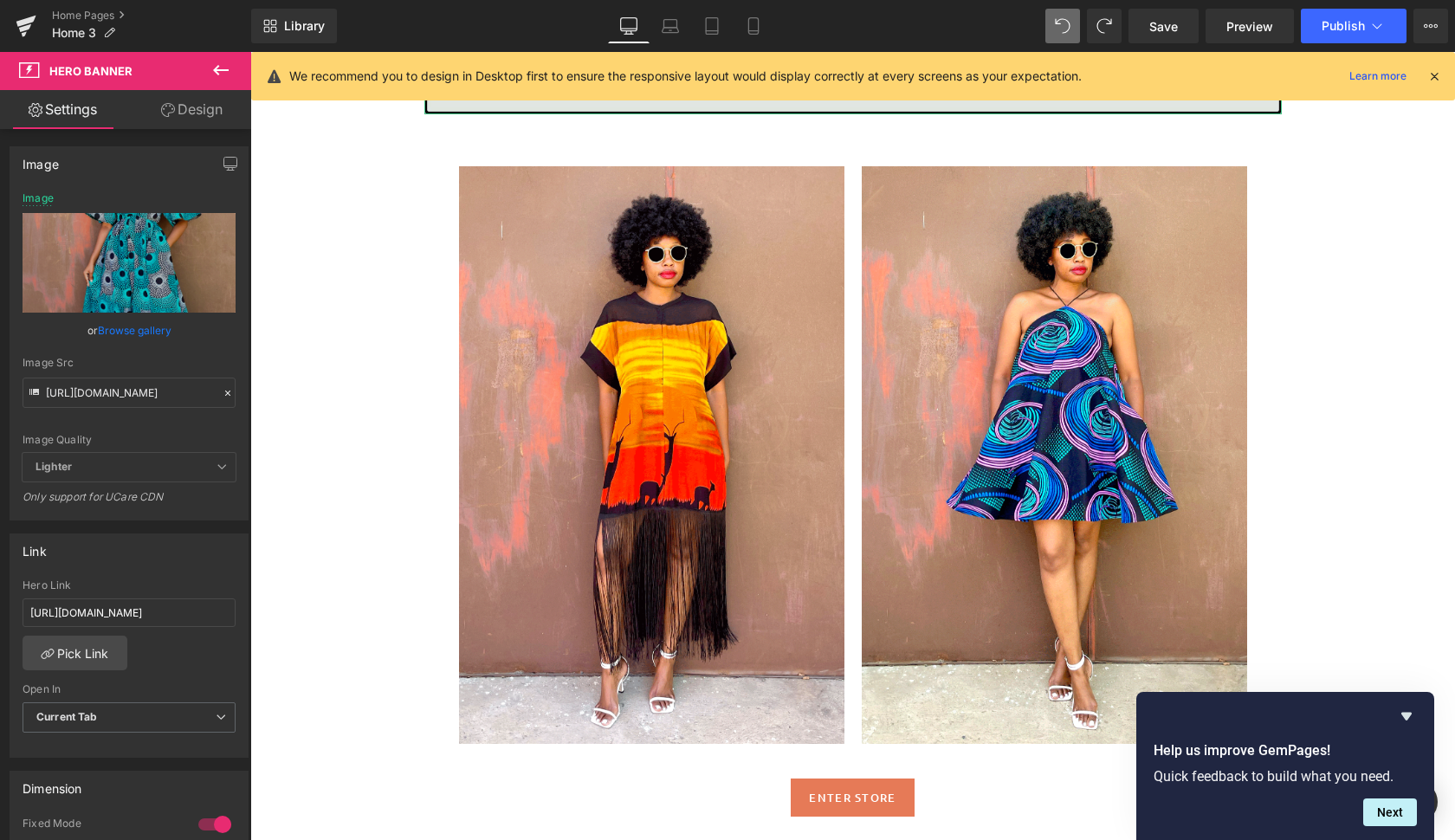
scroll to position [2152, 0]
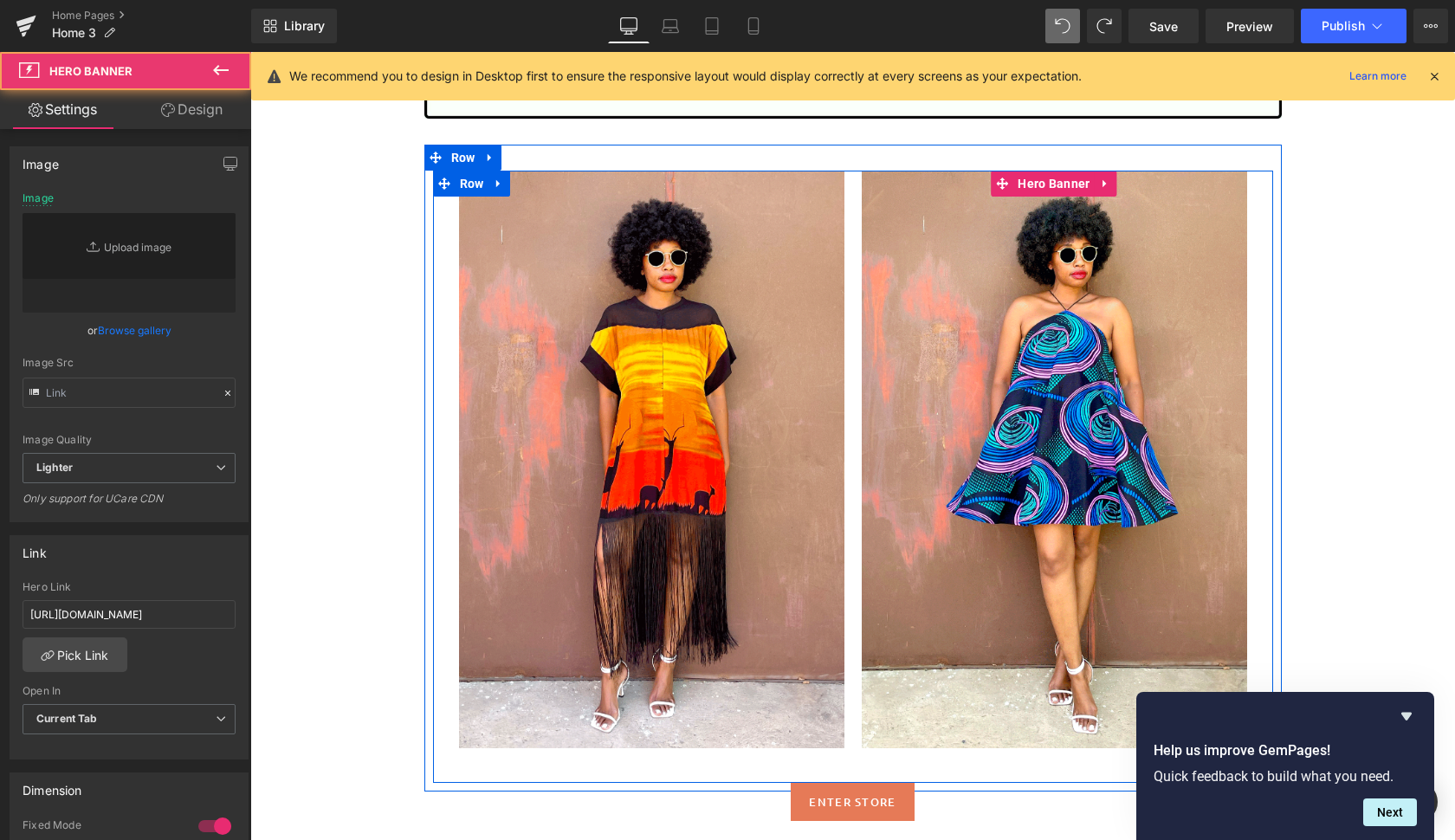
click at [920, 480] on div at bounding box center [1054, 459] width 386 height 578
type input "[URL][DOMAIN_NAME]"
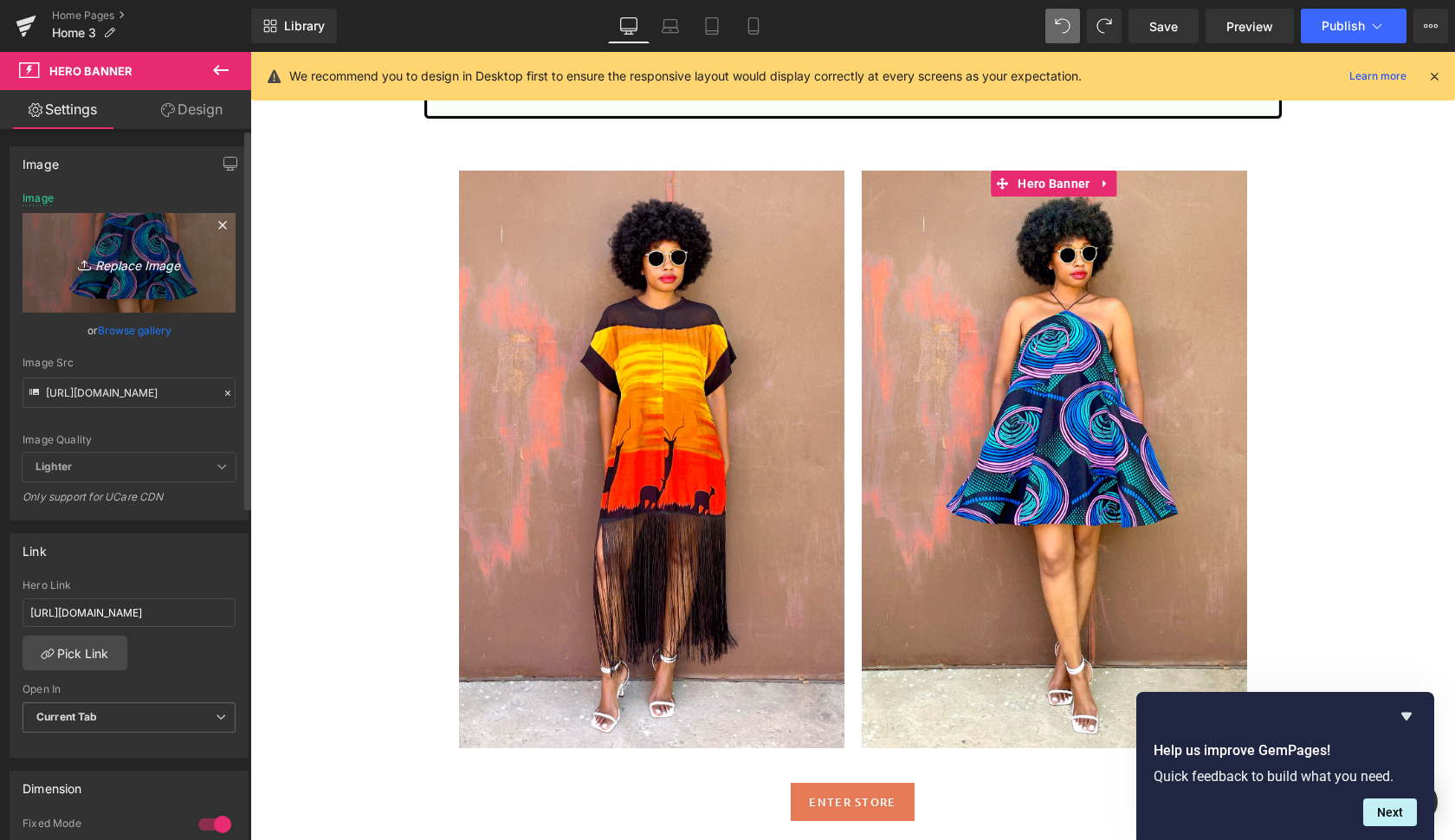
click at [132, 270] on icon "Replace Image" at bounding box center [129, 263] width 139 height 22
type input "C:\fakepath\zur3.gif"
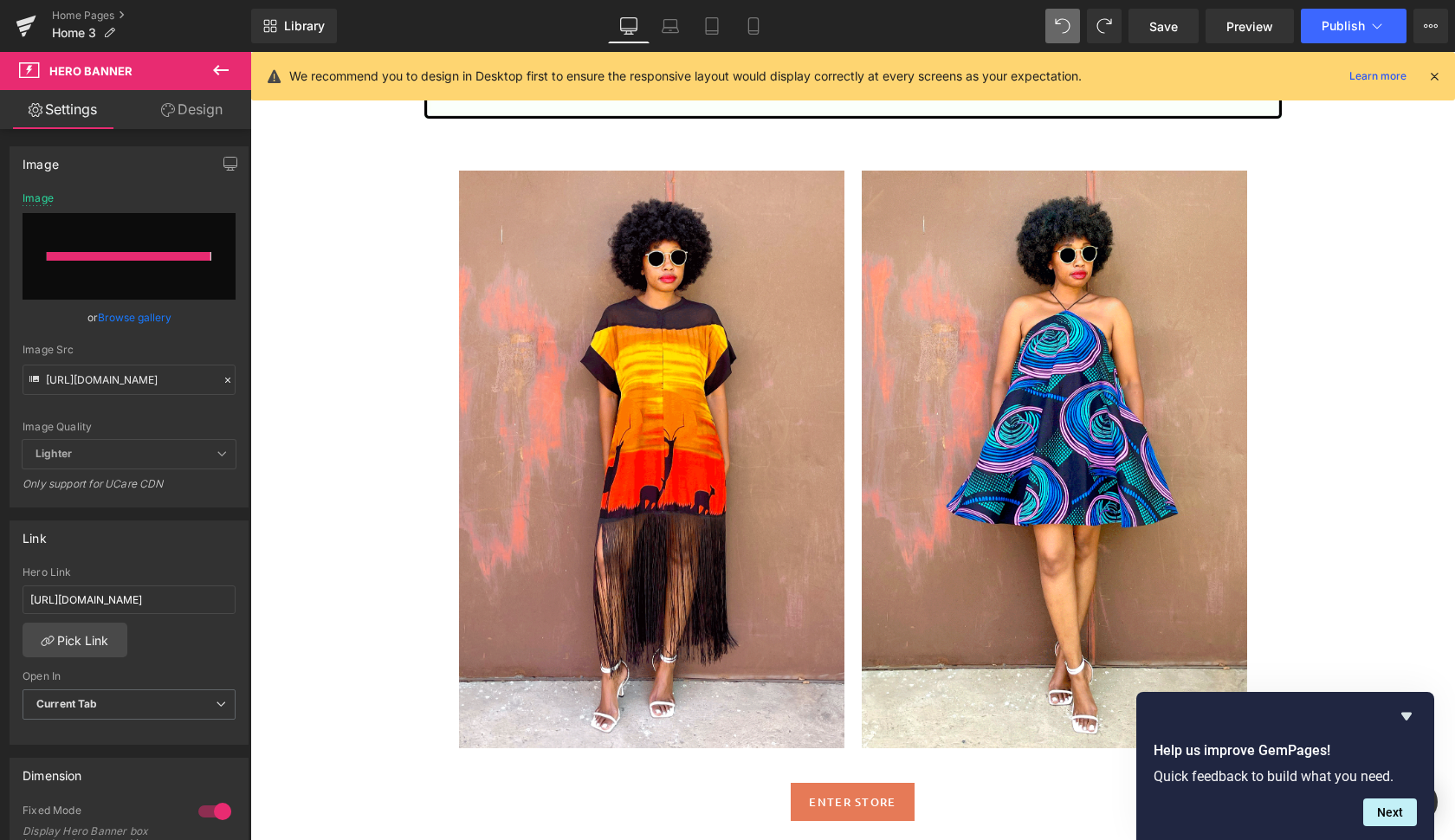
type input "[URL][DOMAIN_NAME]"
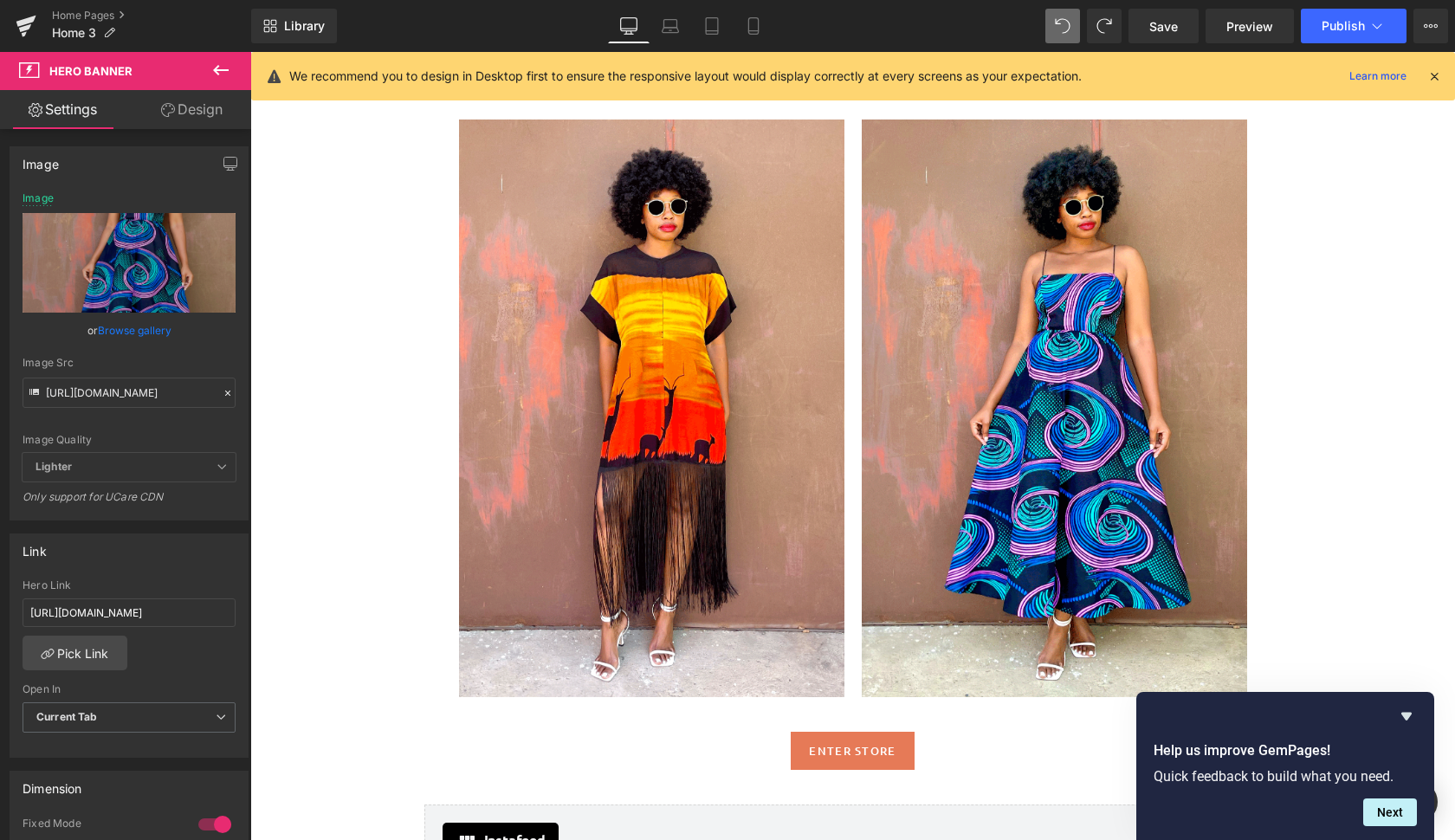
scroll to position [2219, 0]
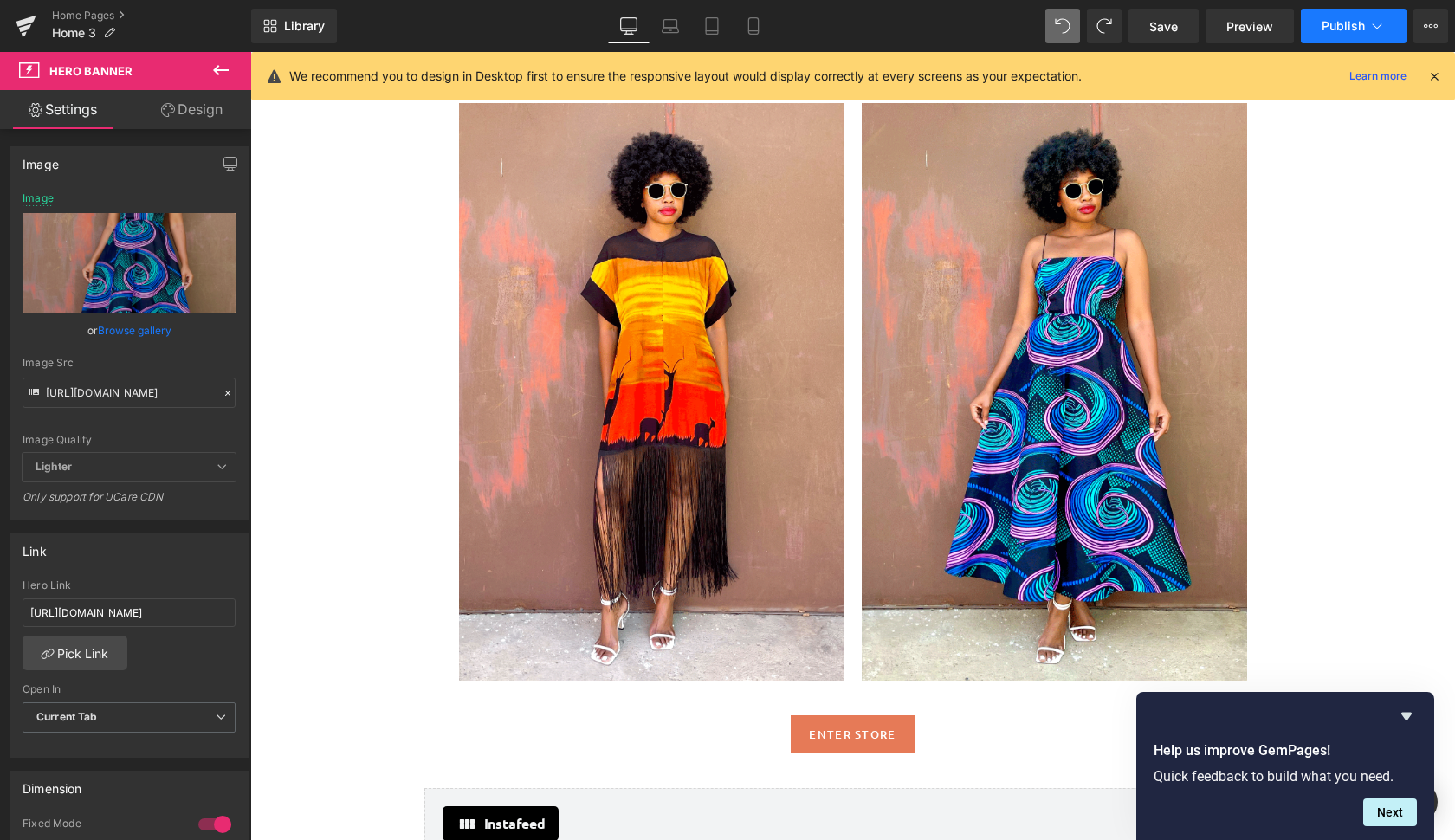
click at [1340, 23] on span "Publish" at bounding box center [1343, 26] width 43 height 14
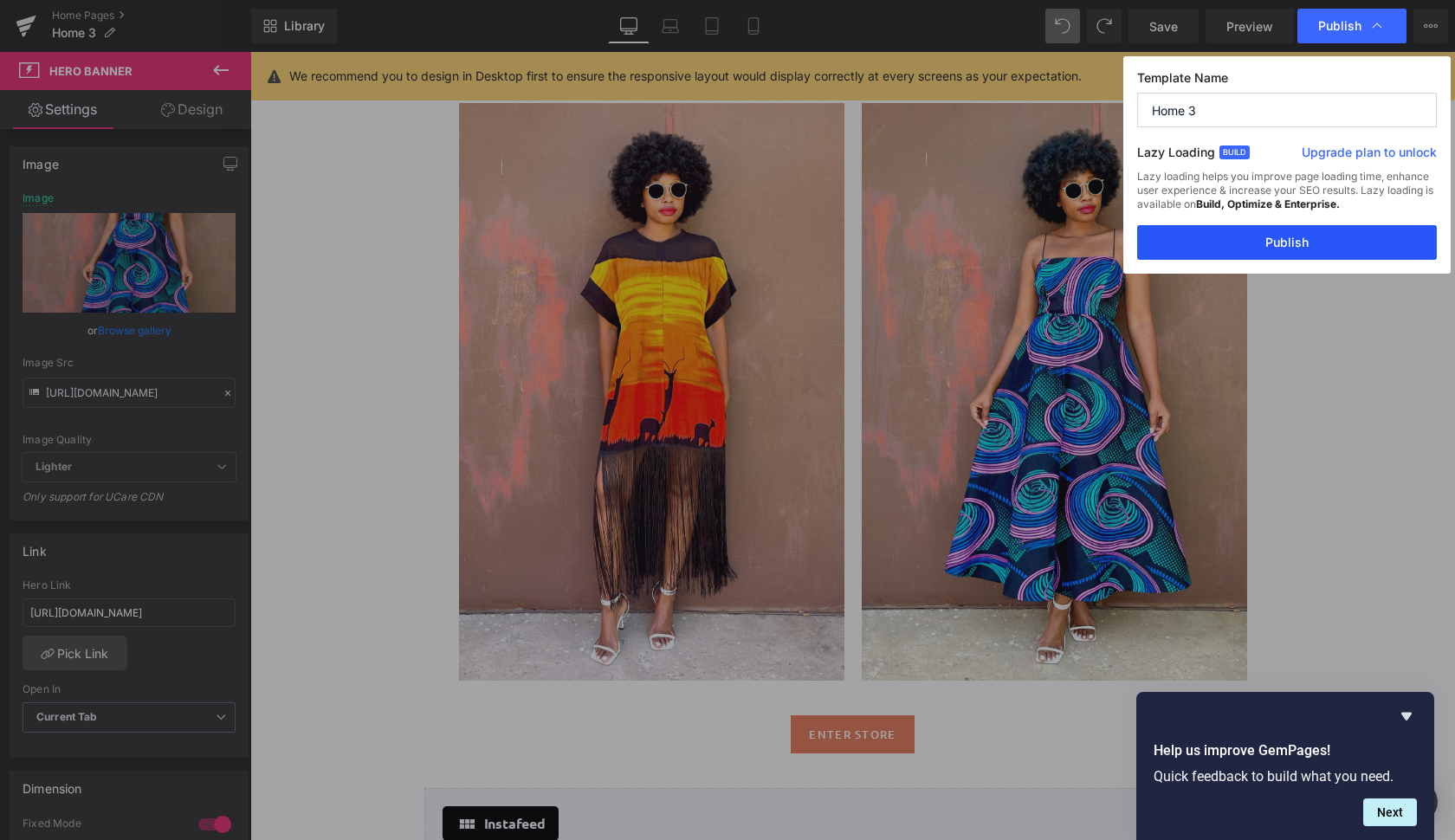
click at [1334, 251] on button "Publish" at bounding box center [1287, 243] width 300 height 35
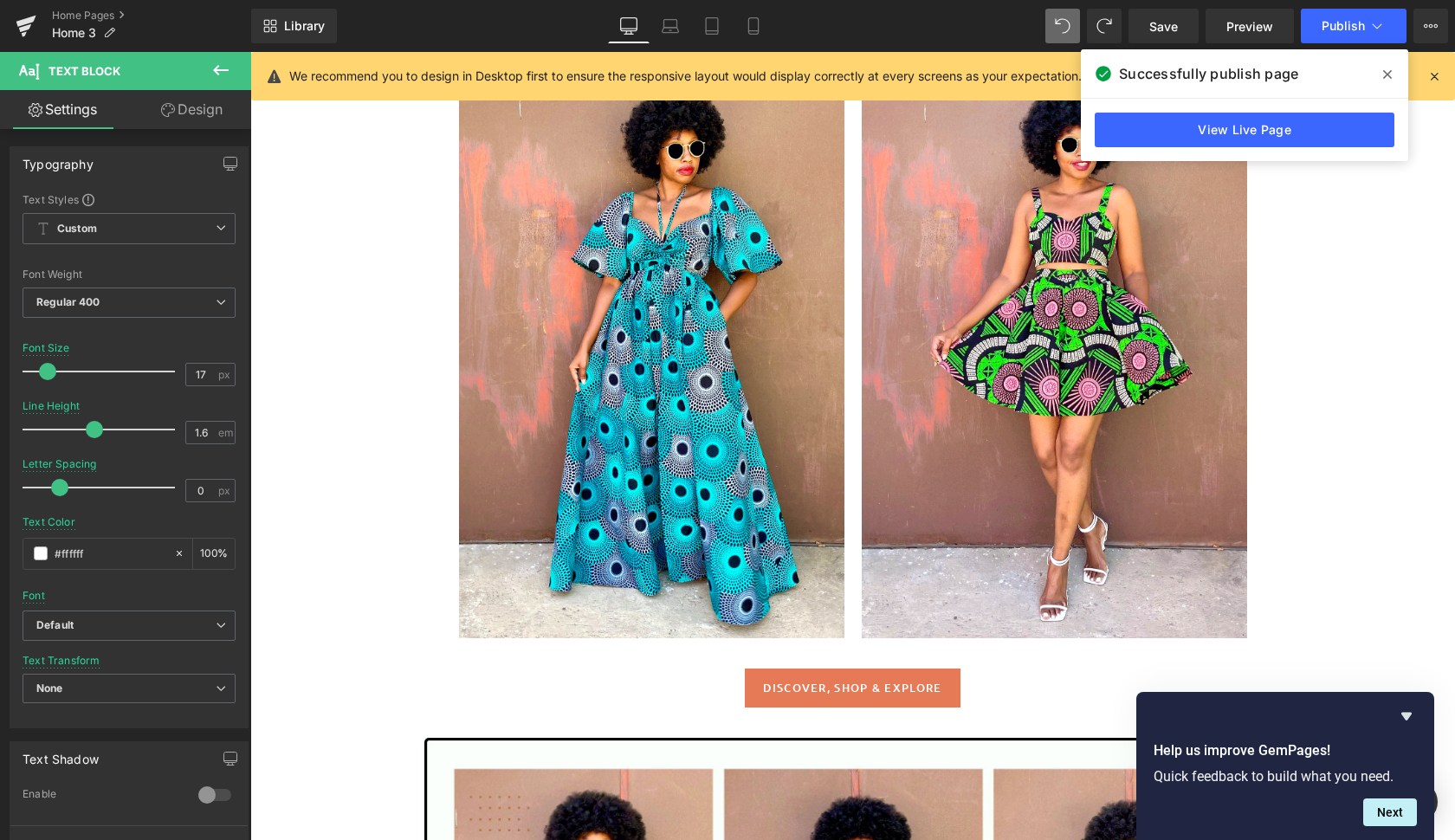
scroll to position [846, 0]
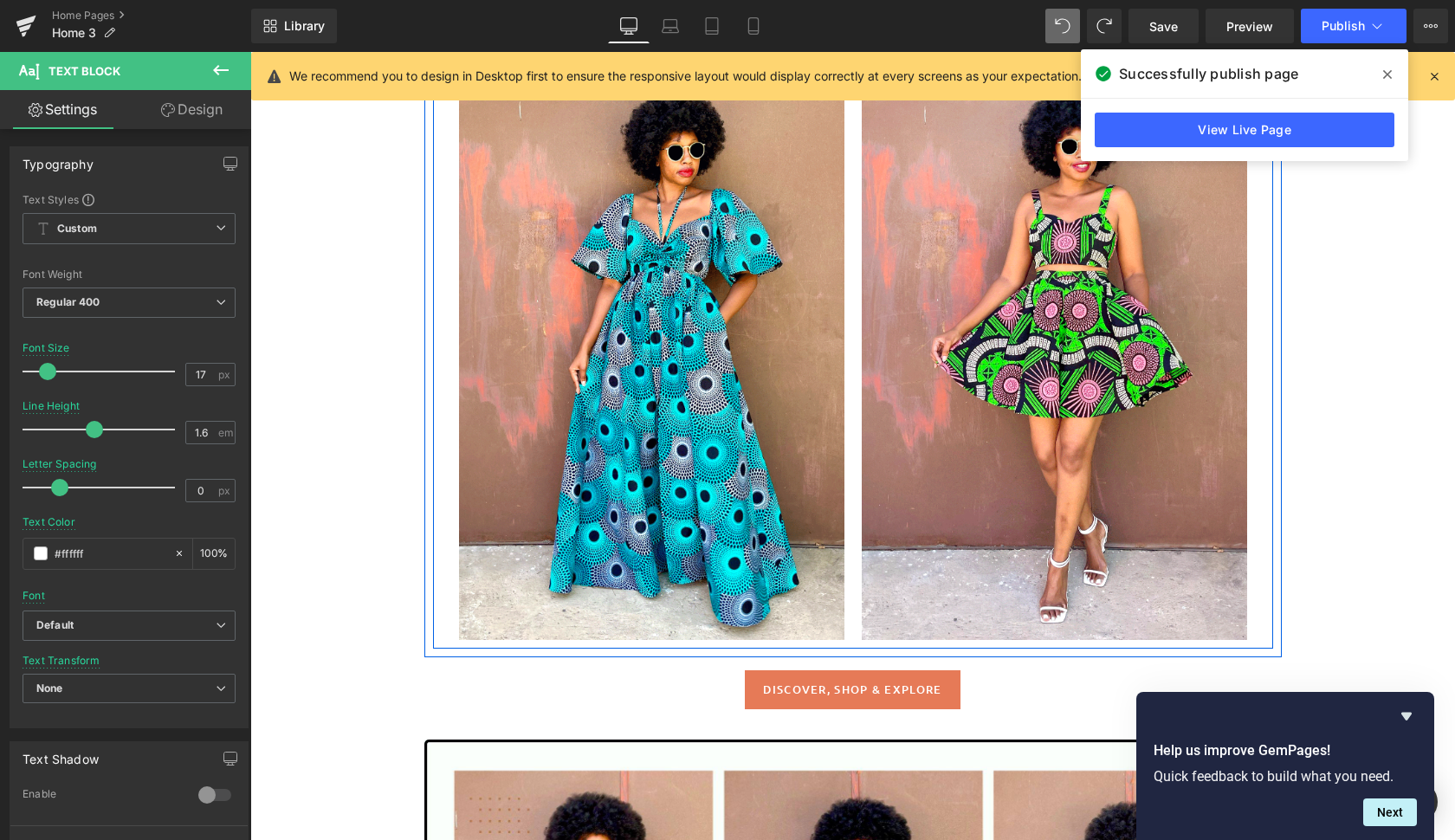
click at [780, 263] on div at bounding box center [652, 351] width 386 height 578
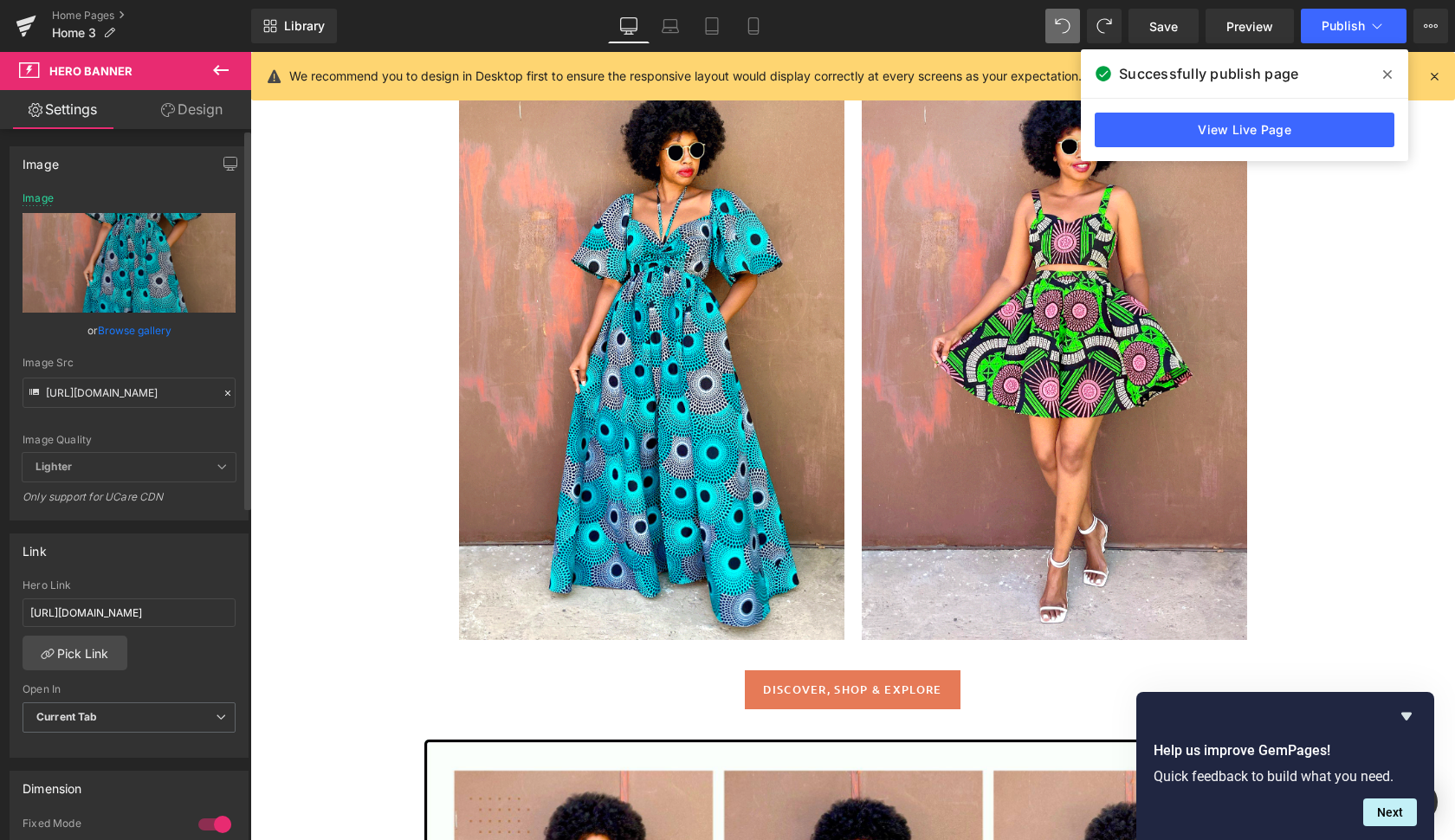
click at [143, 326] on link "Browse gallery" at bounding box center [134, 329] width 74 height 30
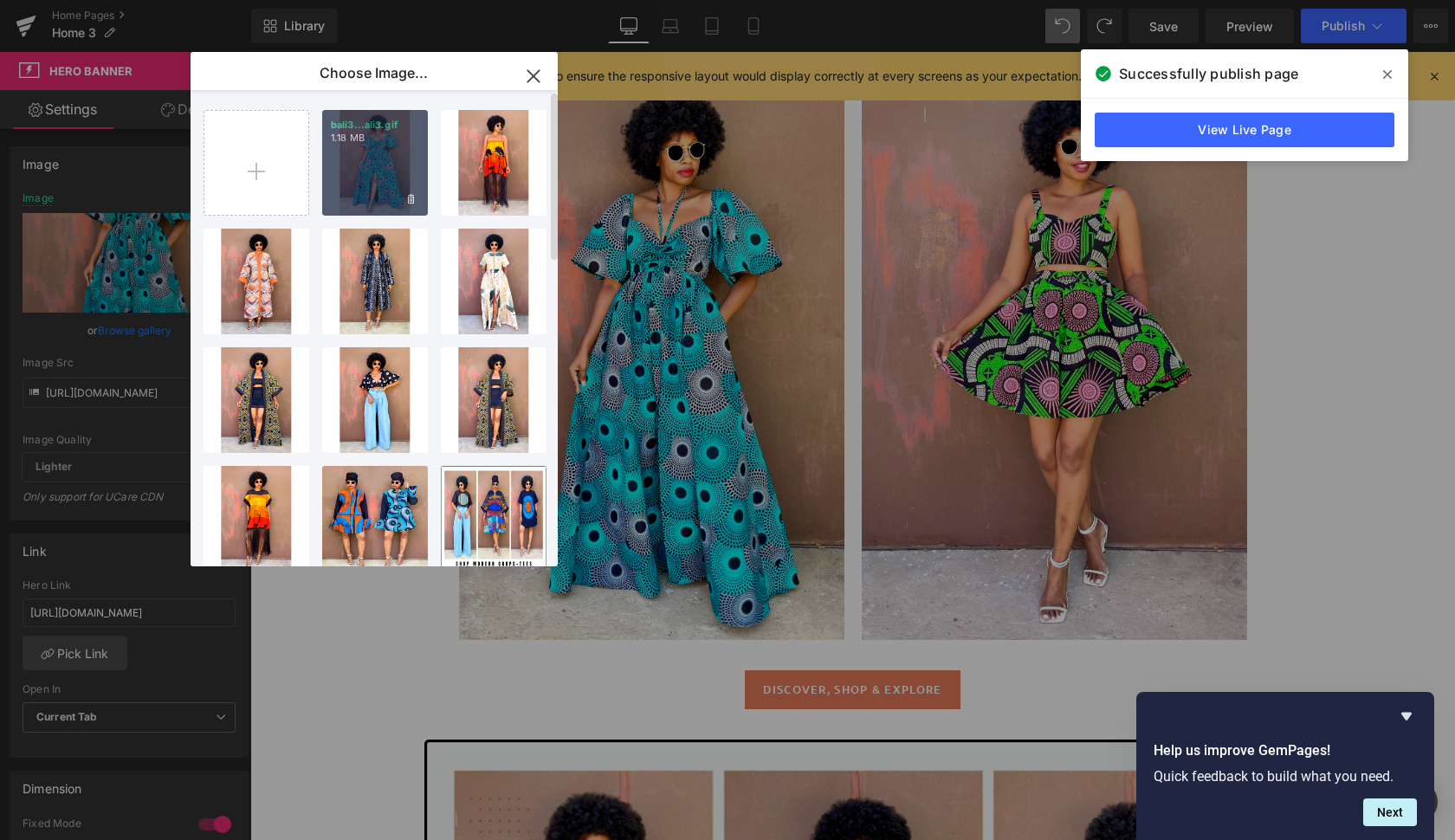
click at [368, 157] on div "bali3...ali3.gif 1.18 MB" at bounding box center [375, 162] width 106 height 106
type input "[URL][DOMAIN_NAME]"
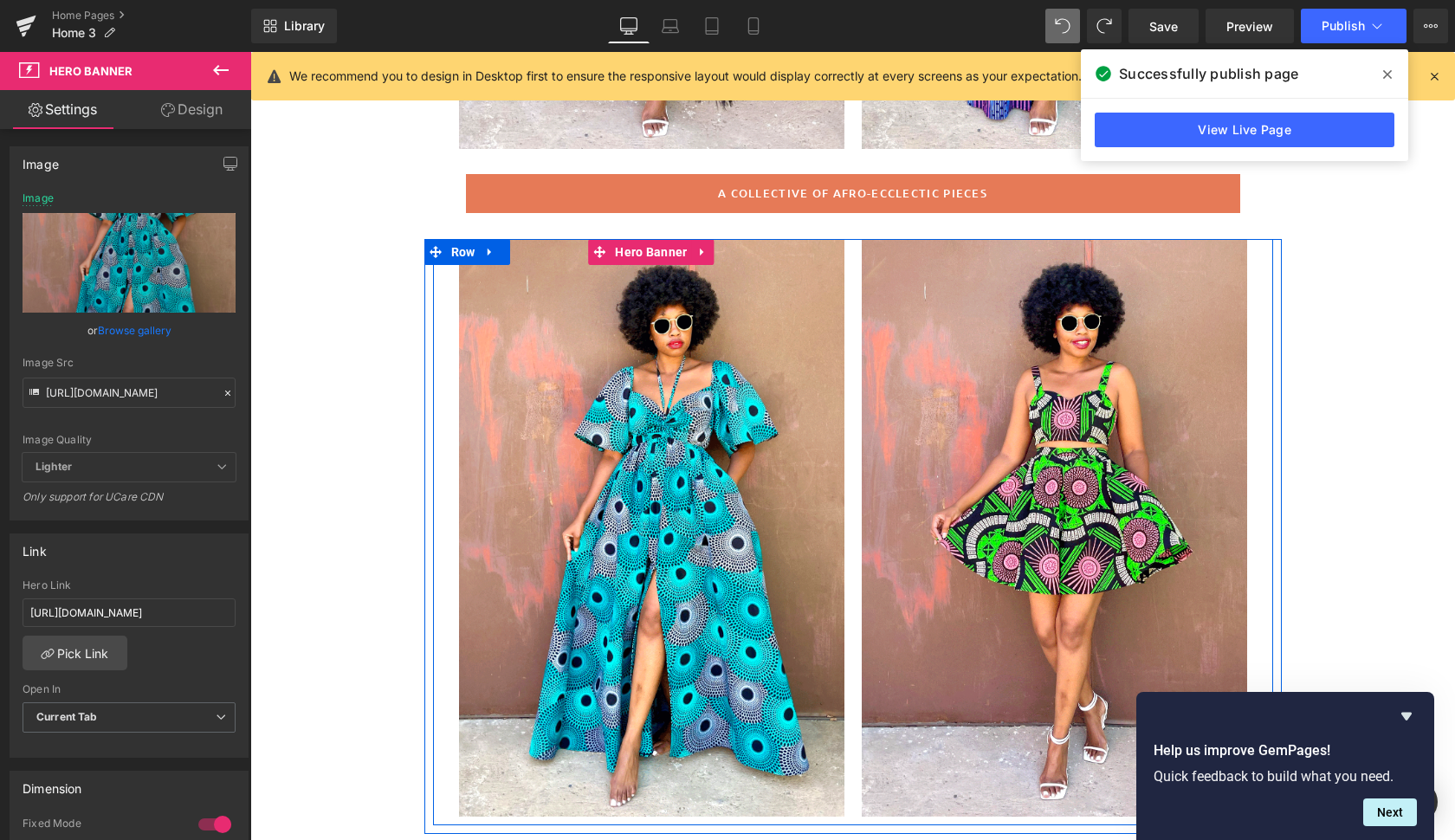
scroll to position [655, 0]
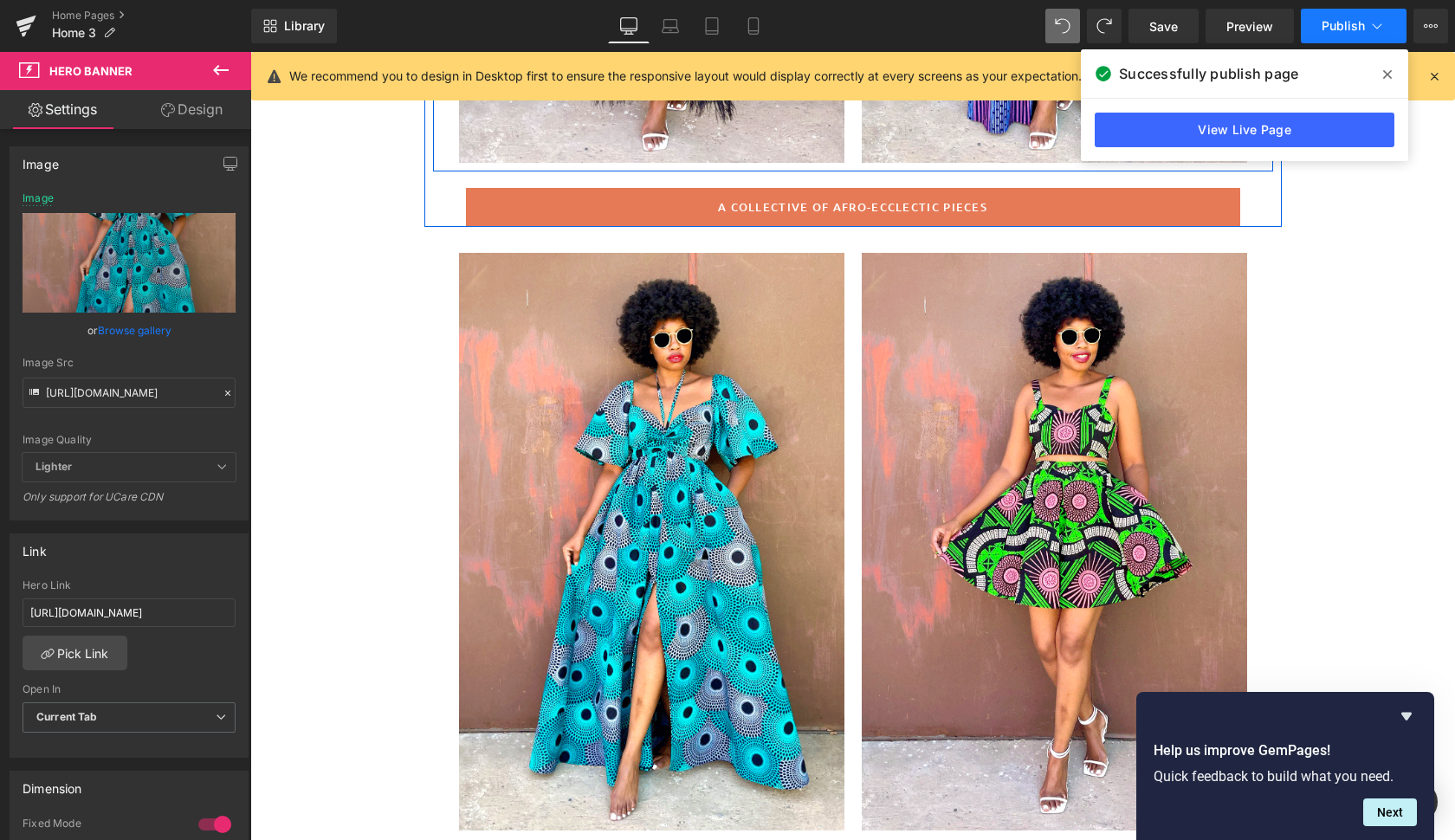
click at [1336, 29] on span "Publish" at bounding box center [1343, 26] width 43 height 14
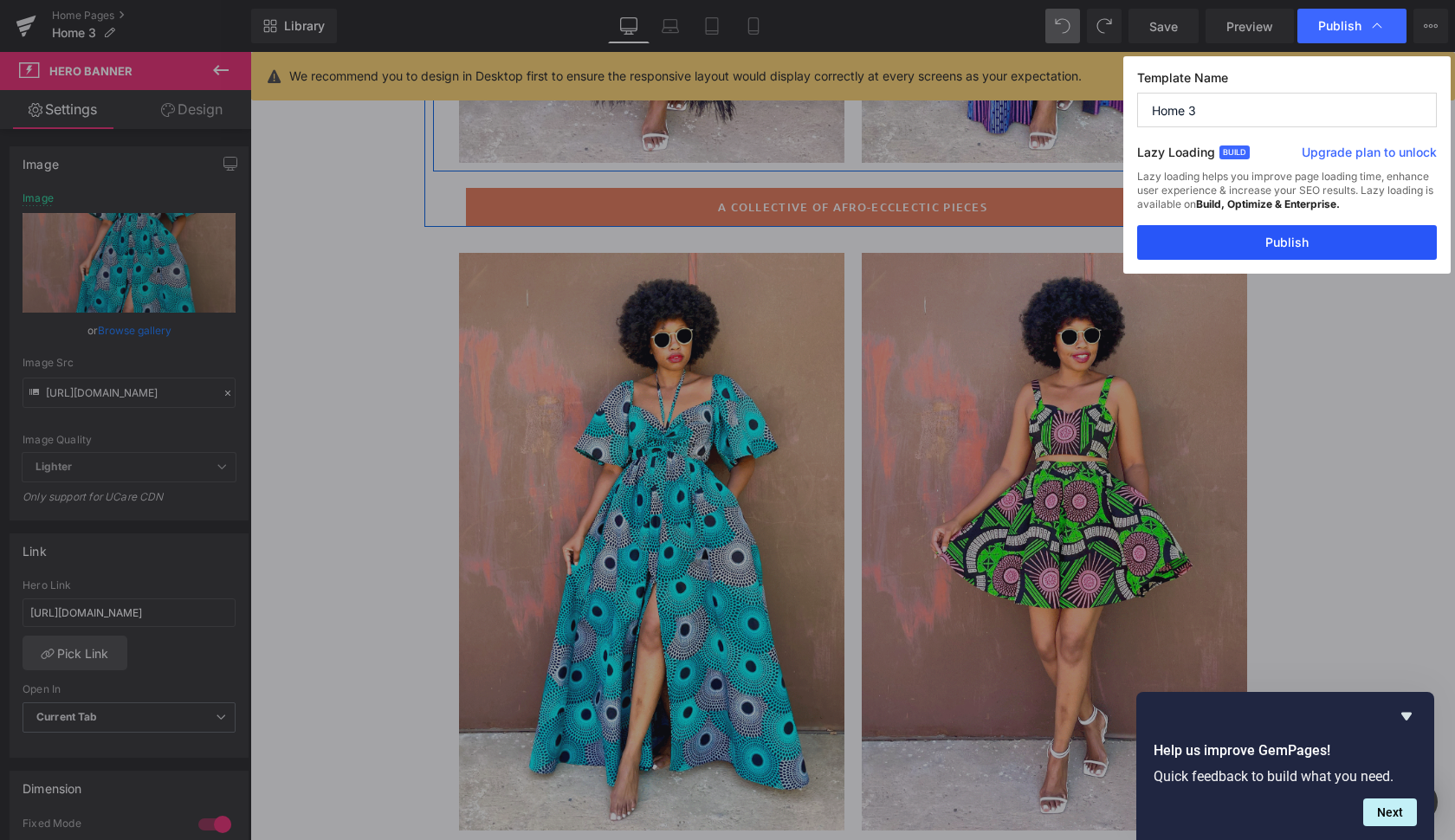
click at [1301, 229] on button "Publish" at bounding box center [1287, 243] width 300 height 35
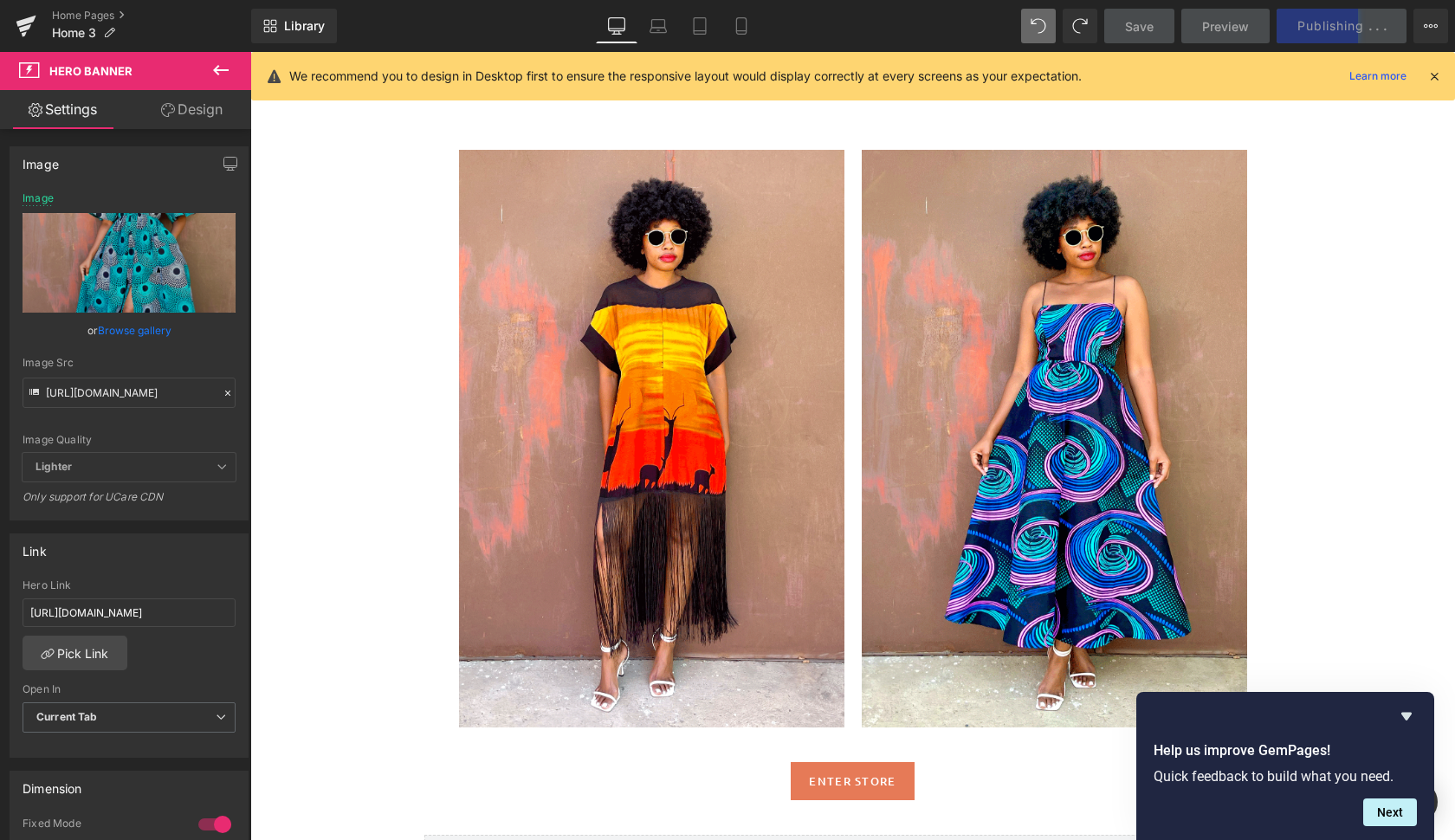
scroll to position [2171, 0]
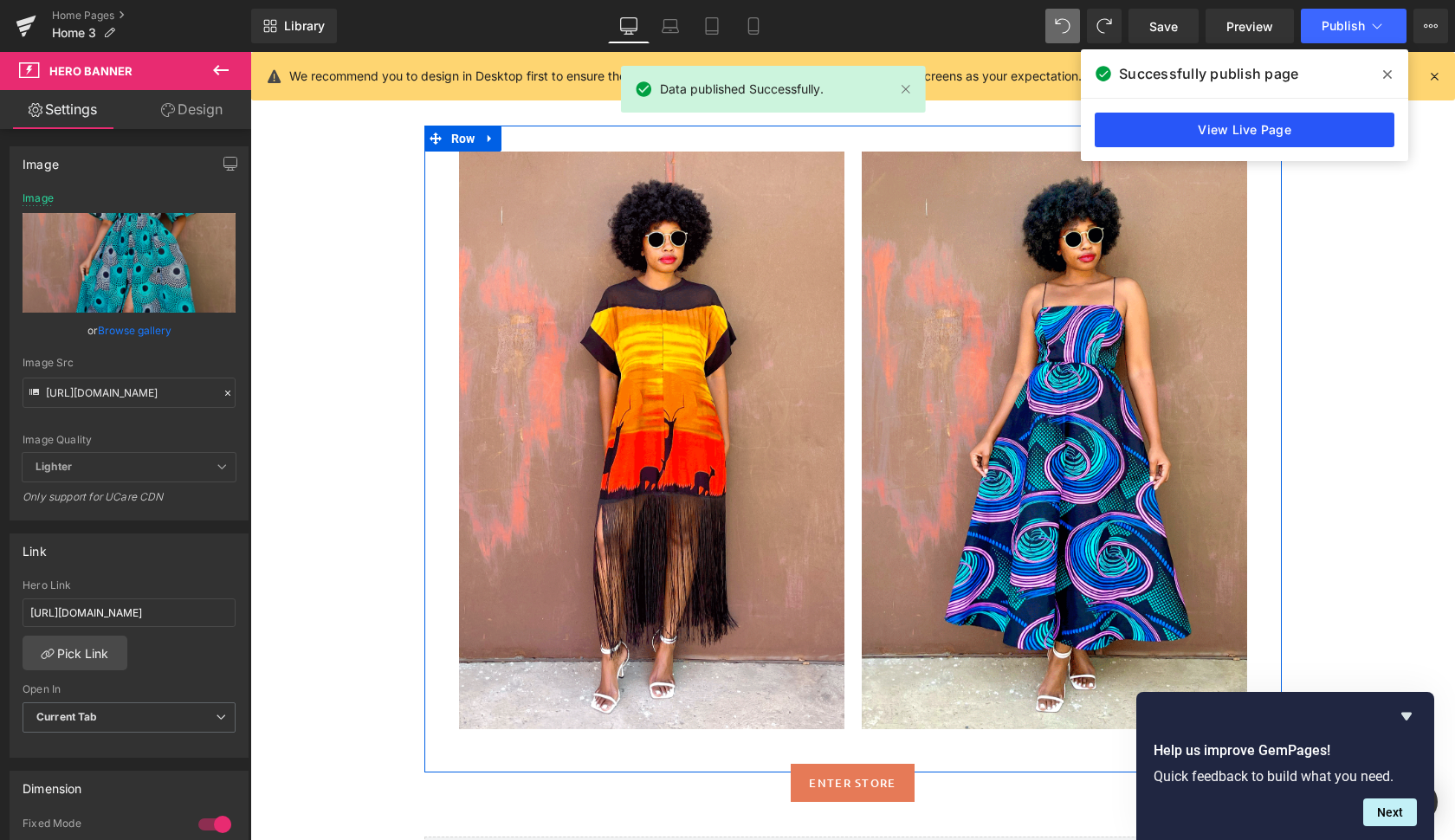
click at [1263, 134] on link "View Live Page" at bounding box center [1244, 130] width 300 height 35
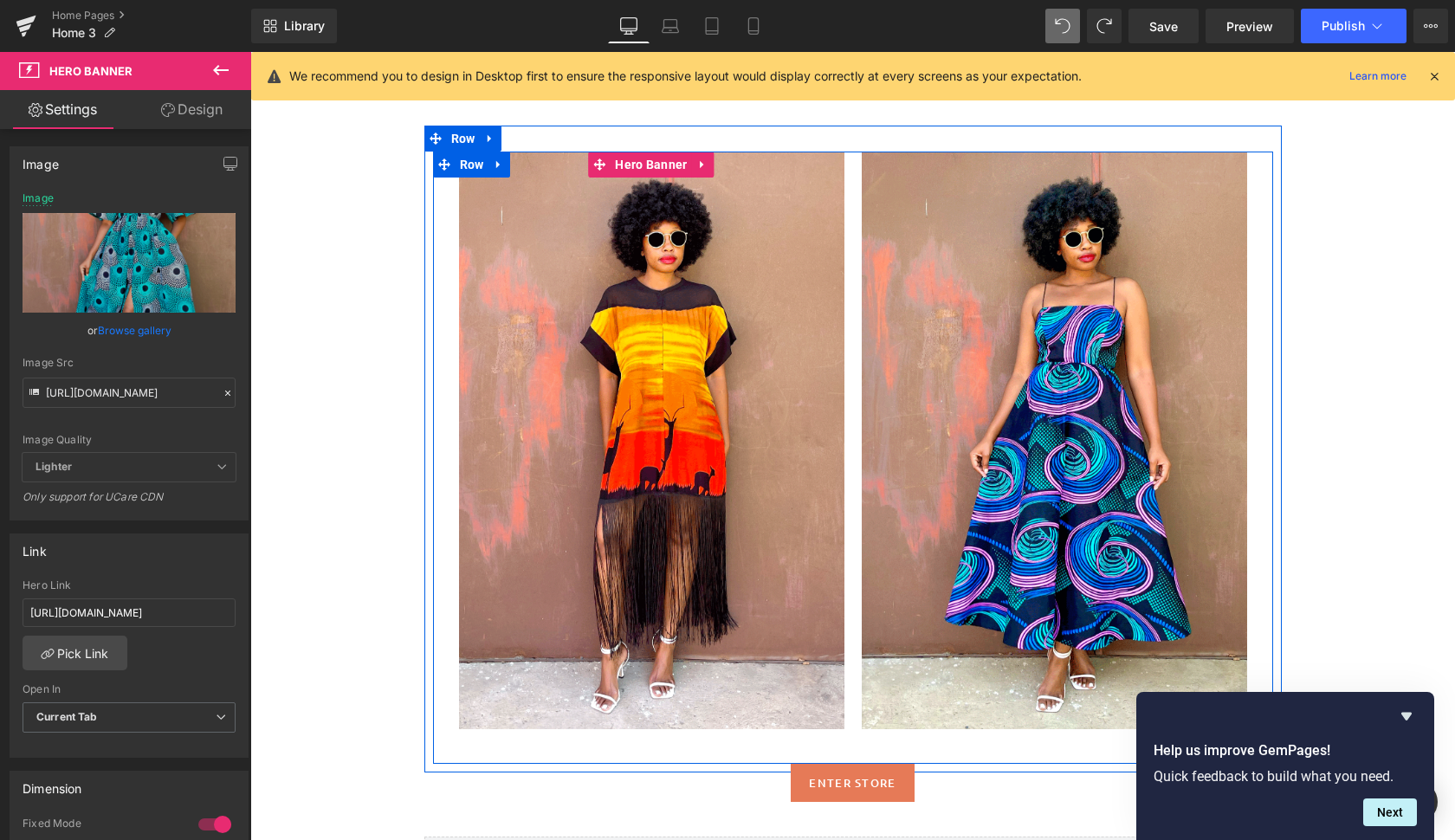
click at [803, 205] on div at bounding box center [652, 441] width 386 height 578
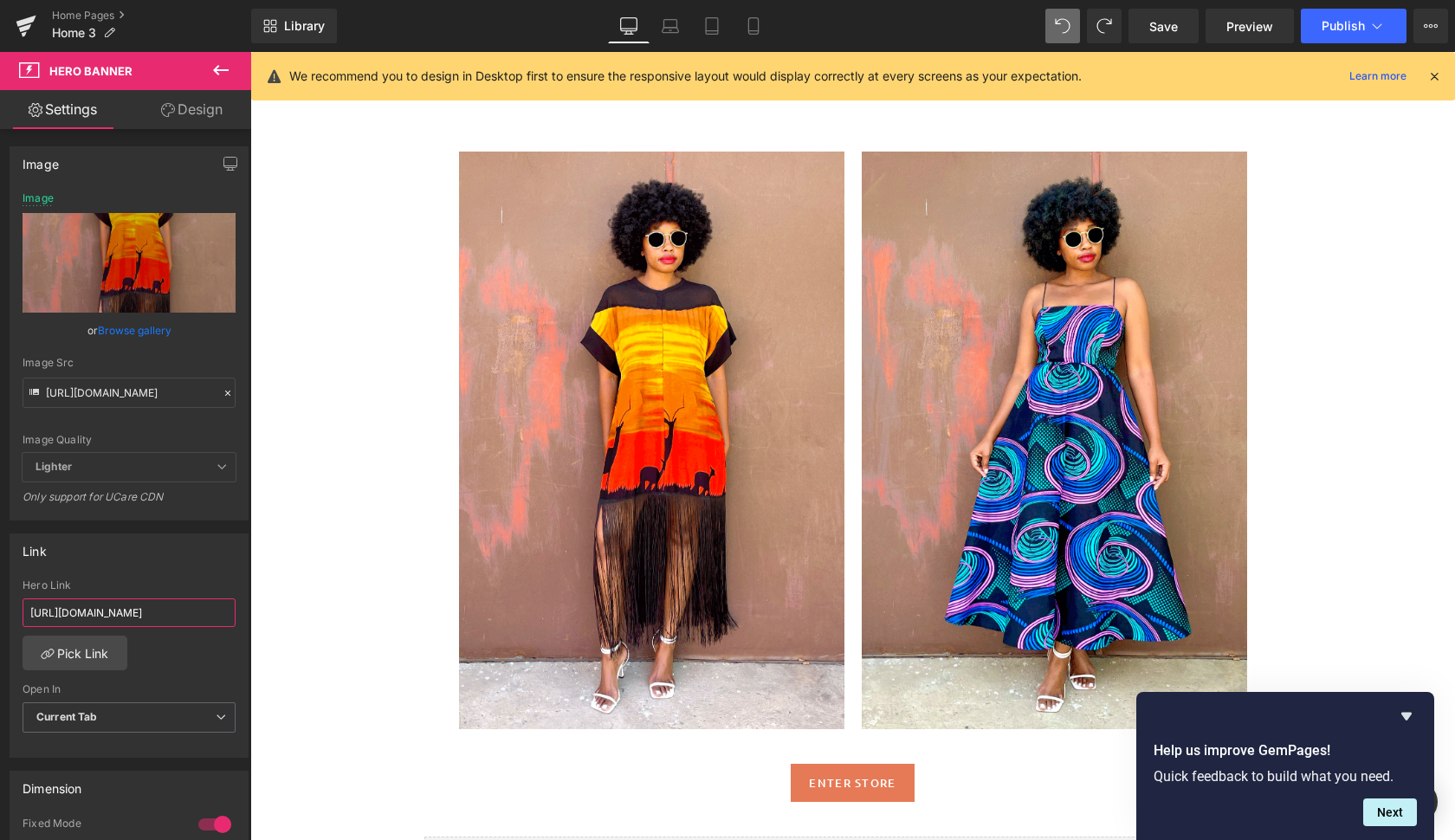
drag, startPoint x: 273, startPoint y: 663, endPoint x: 340, endPoint y: 623, distance: 78.0
paste input "tiki-fringe-dress-electric-copy-3"
type input "[URL][DOMAIN_NAME]"
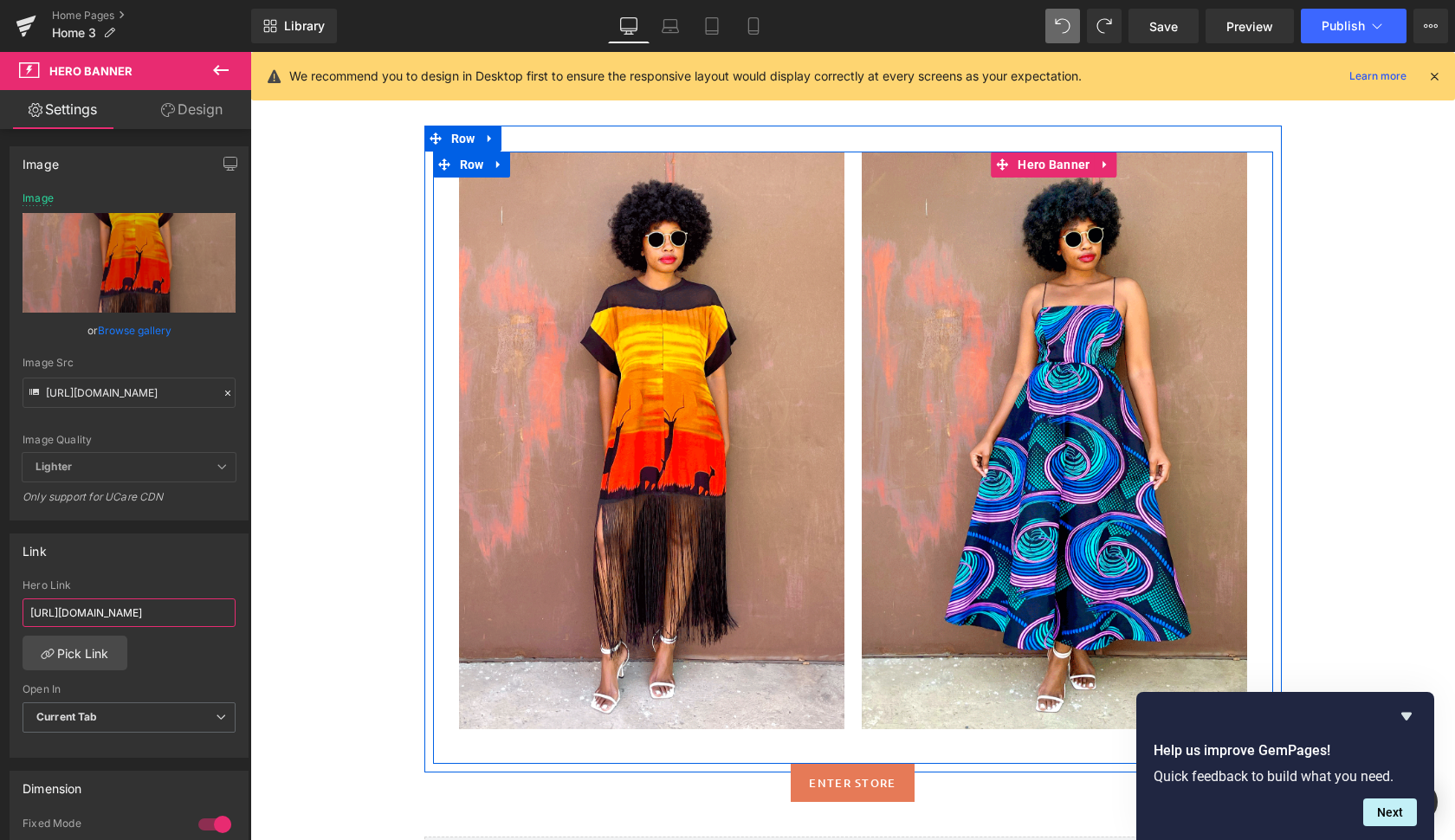
click at [1224, 213] on div at bounding box center [1054, 441] width 386 height 578
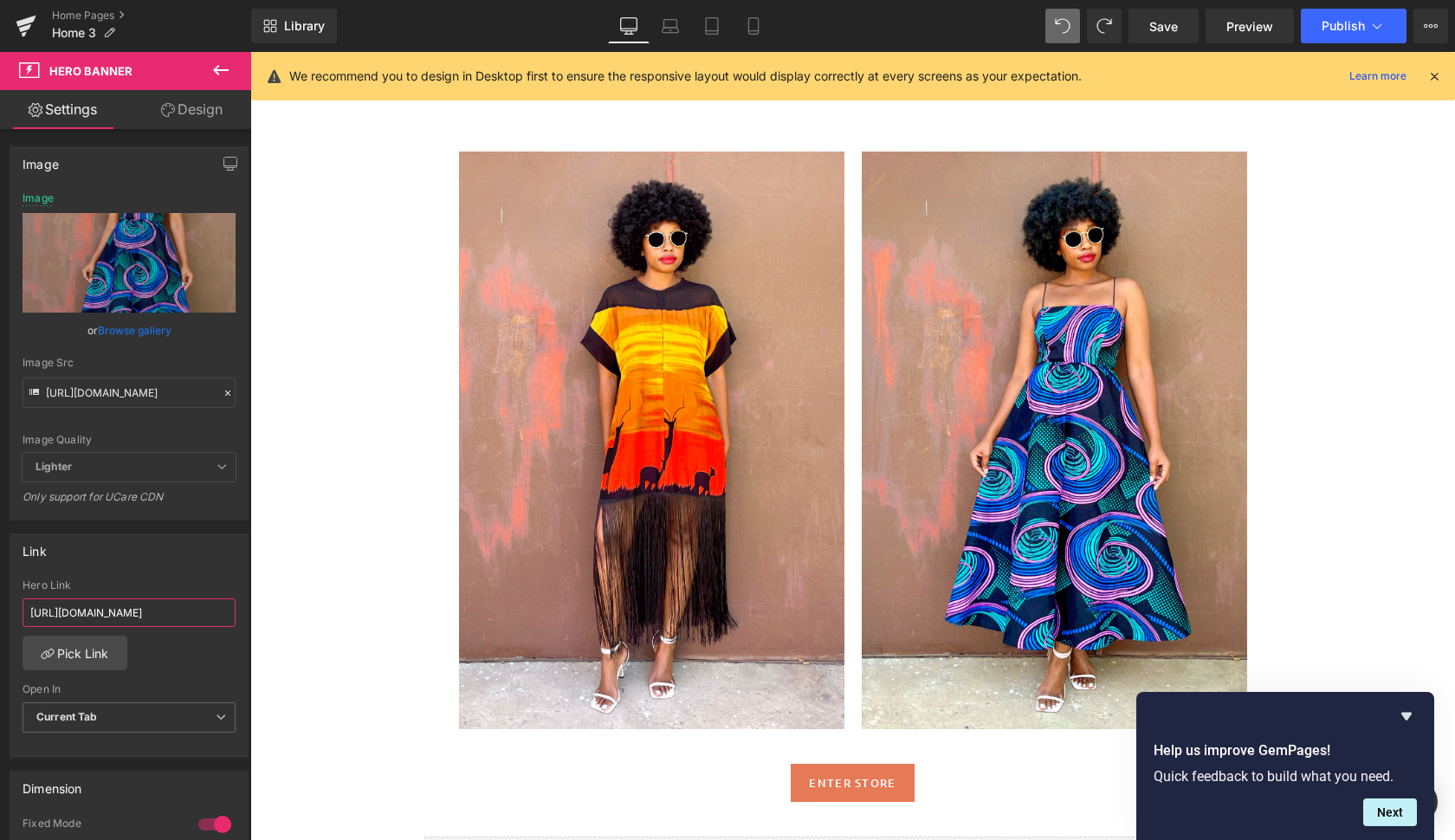
drag, startPoint x: 275, startPoint y: 662, endPoint x: 355, endPoint y: 624, distance: 88.6
paste input "[URL][DOMAIN_NAME][PERSON_NAME]"
type input "[URL][DOMAIN_NAME][PERSON_NAME]"
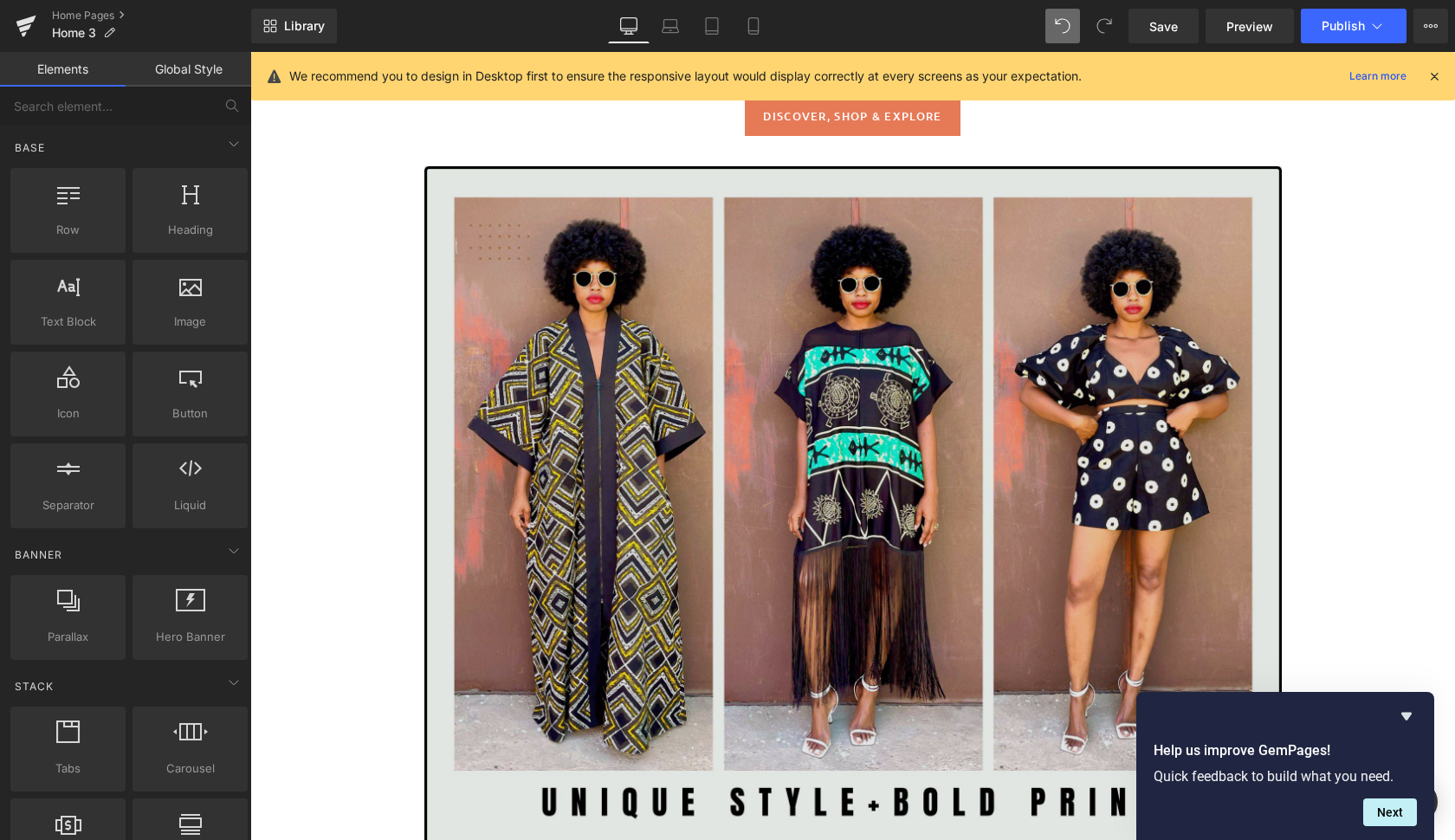
scroll to position [1531, 0]
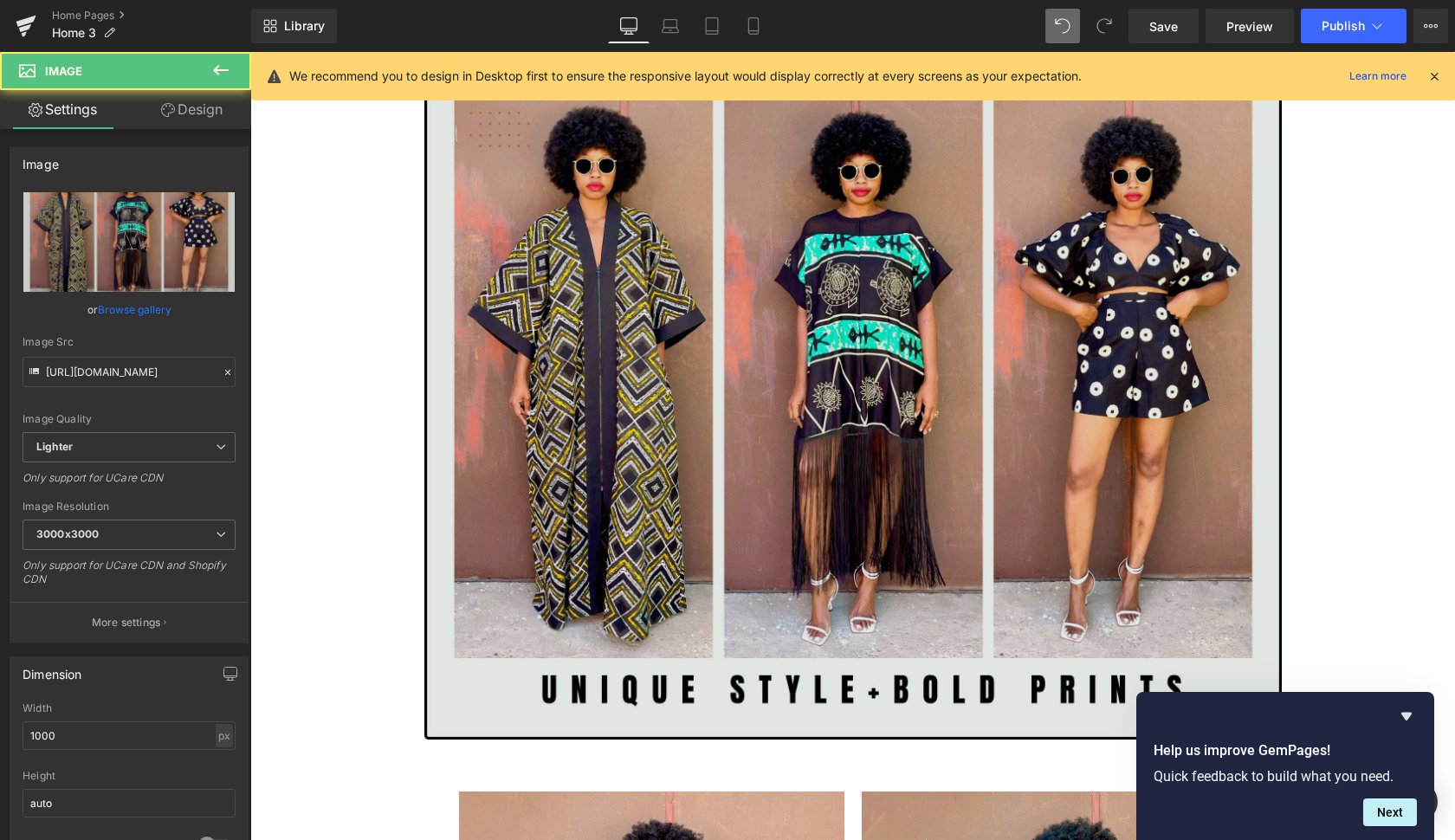
click at [1147, 417] on img at bounding box center [852, 396] width 857 height 685
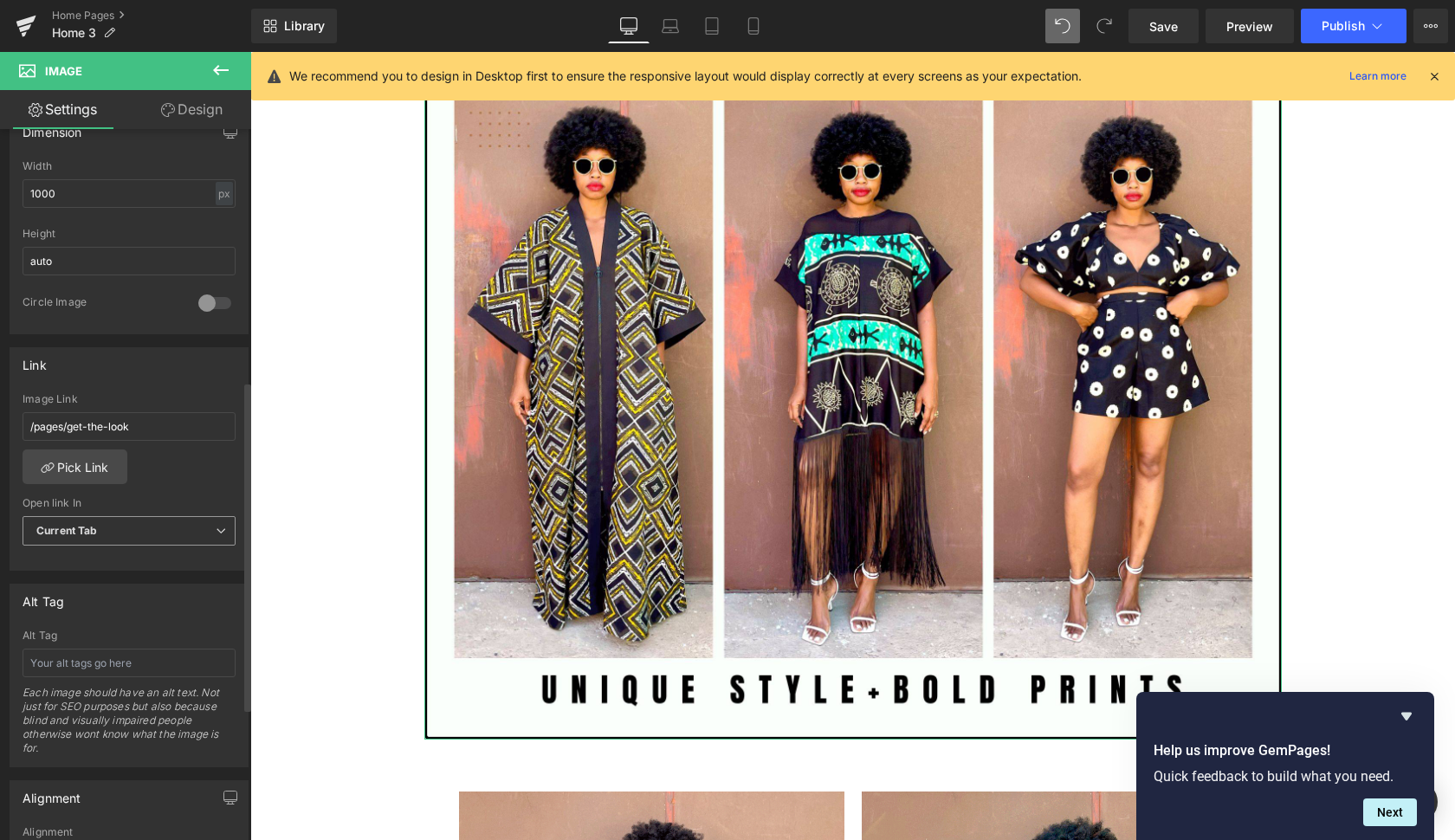
scroll to position [572, 0]
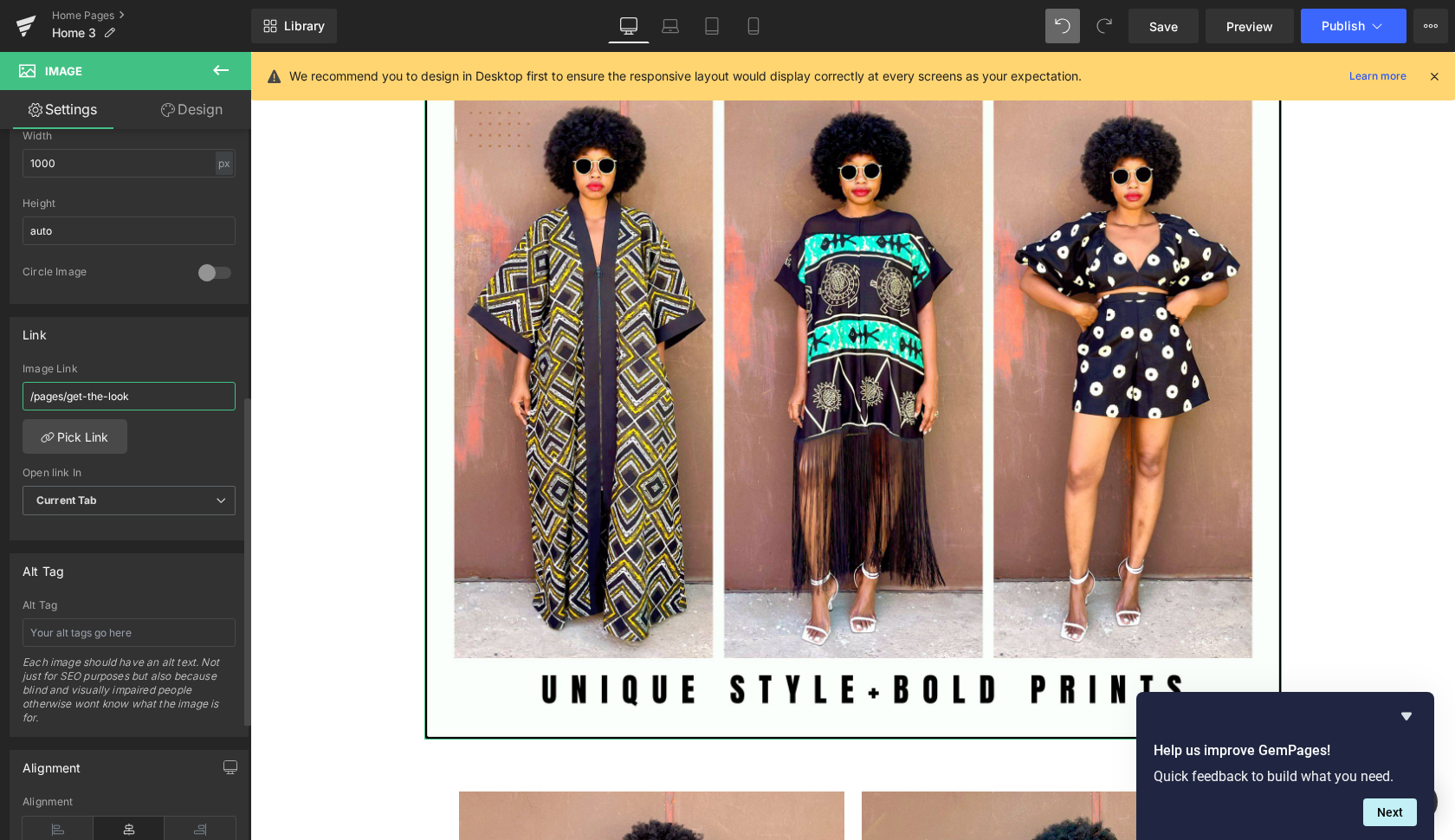
click at [175, 397] on input "/pages/get-the-look" at bounding box center [128, 396] width 213 height 29
click at [102, 432] on link "Pick Link" at bounding box center [75, 436] width 105 height 35
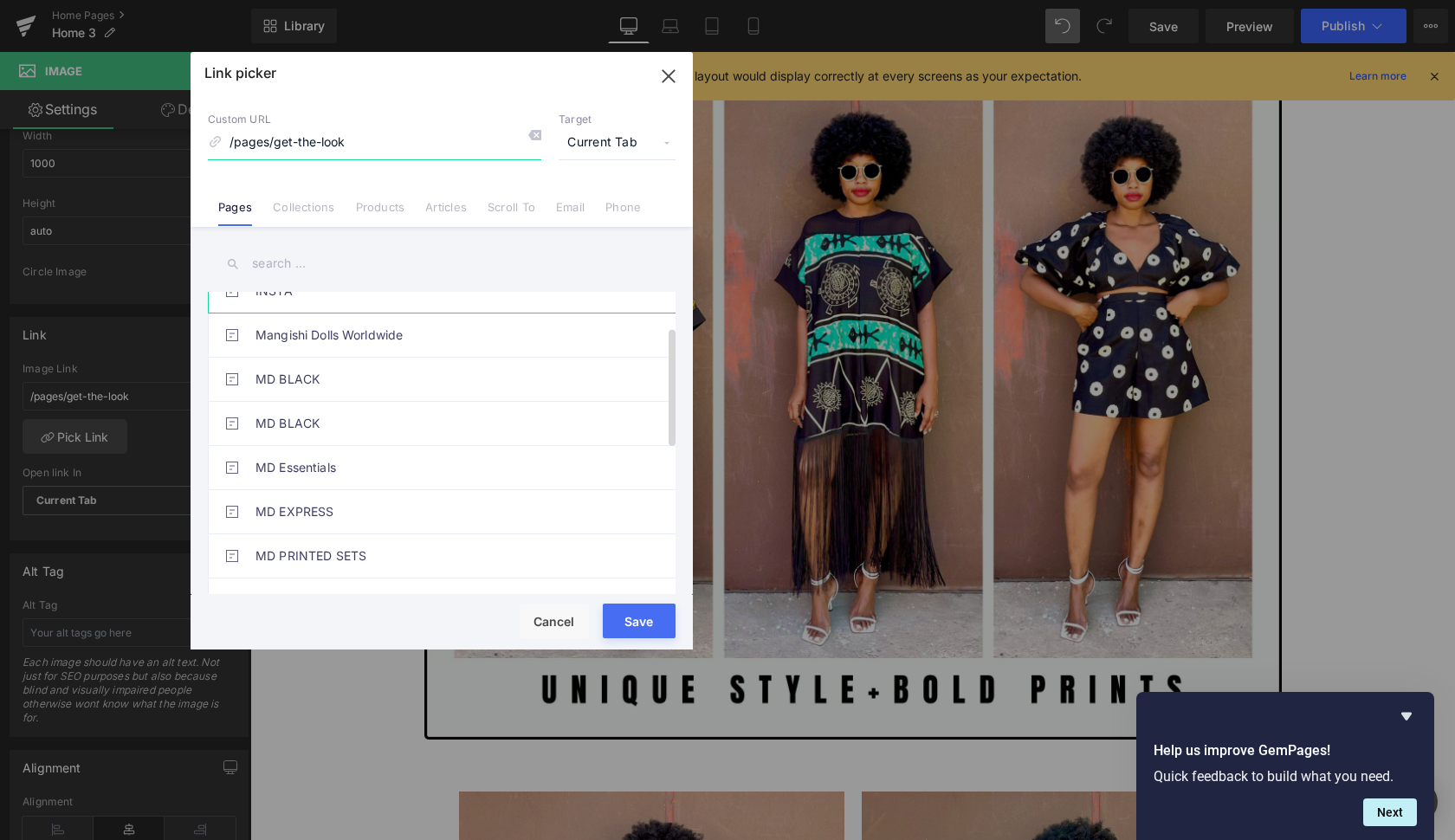
scroll to position [120, 0]
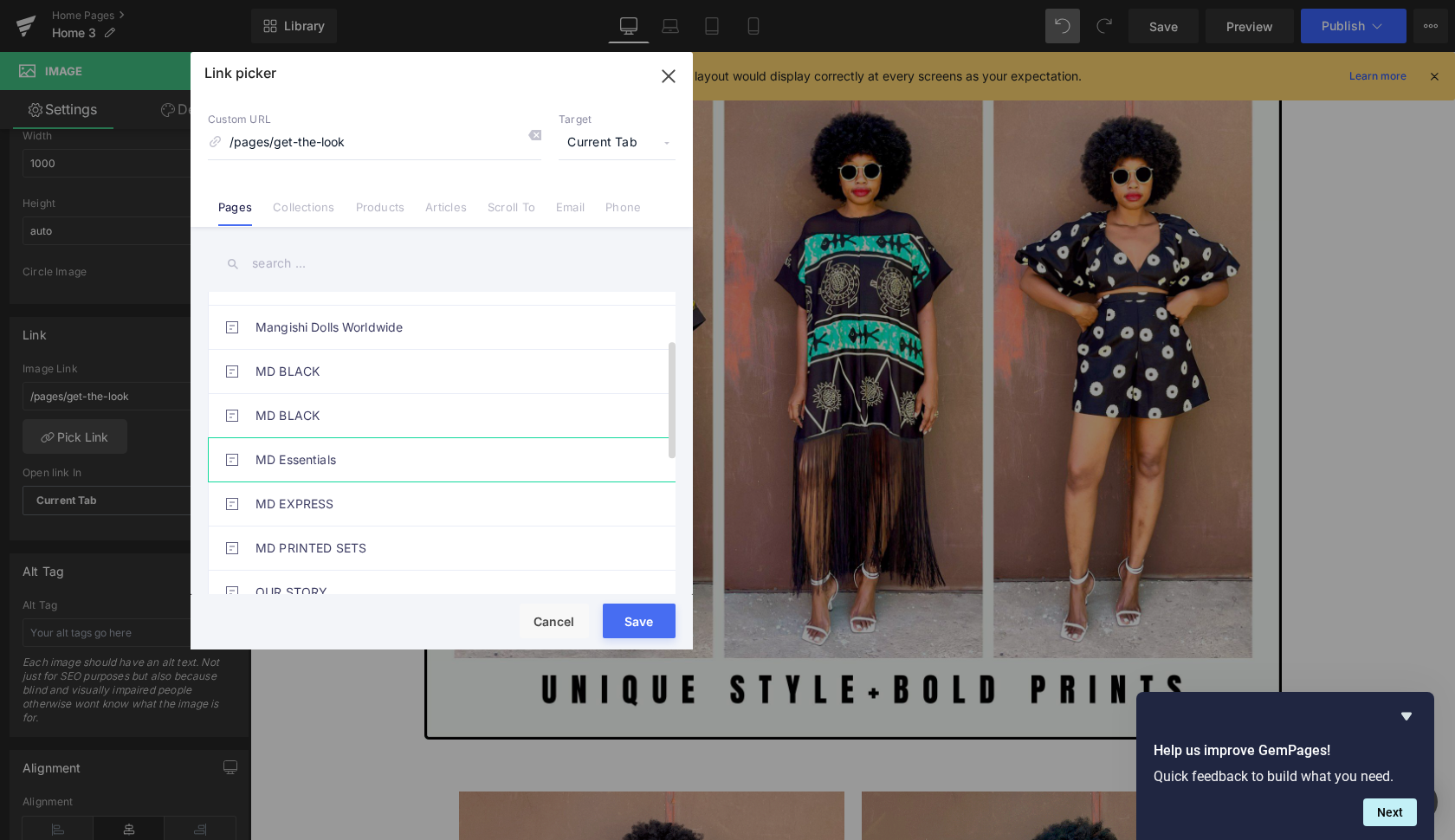
click at [402, 459] on link "MD Essentials" at bounding box center [446, 459] width 381 height 43
type input "/pages/md-essentials"
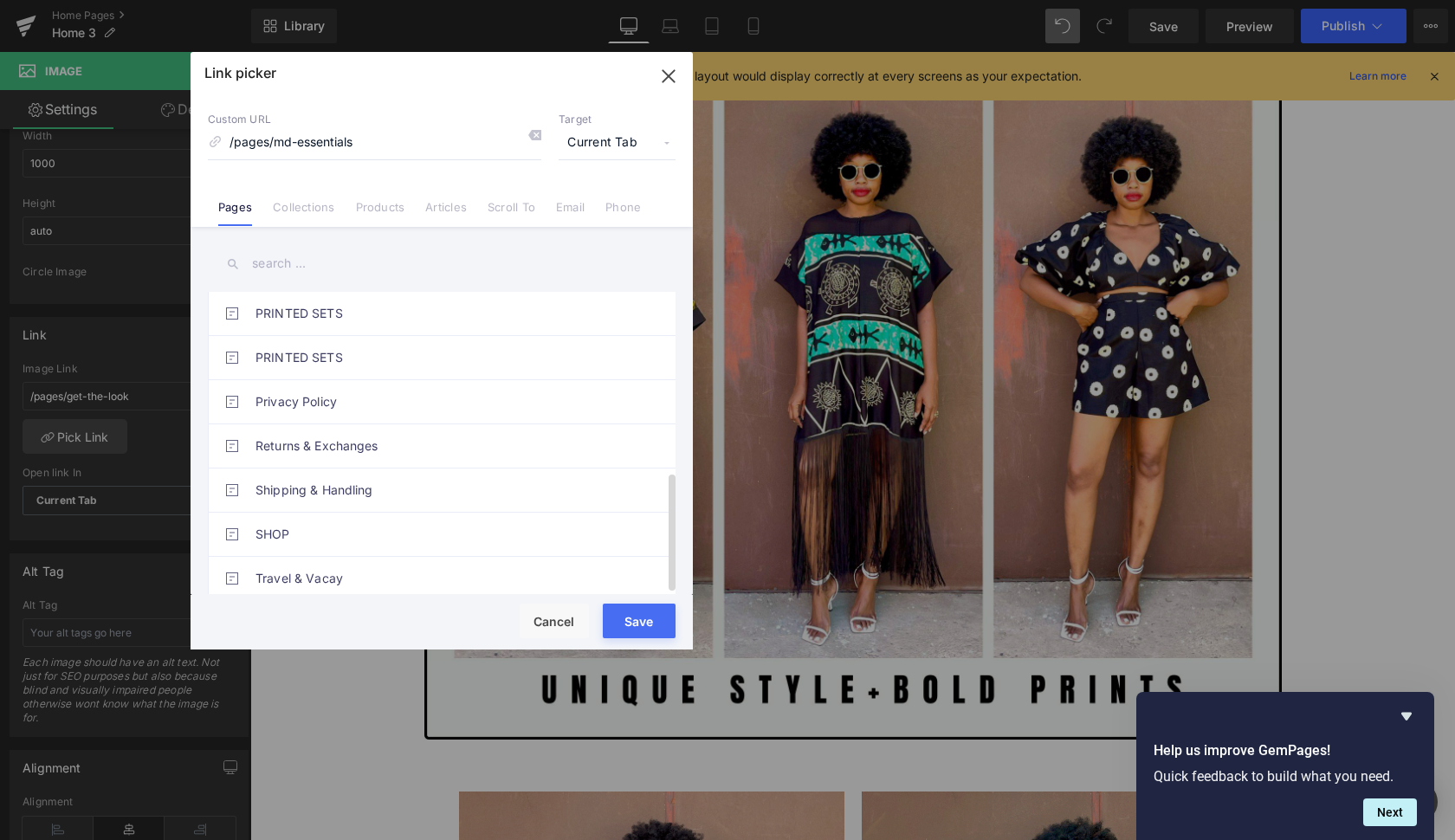
scroll to position [456, 0]
click at [638, 619] on button "Save" at bounding box center [639, 621] width 73 height 35
type input "/pages/md-essentials"
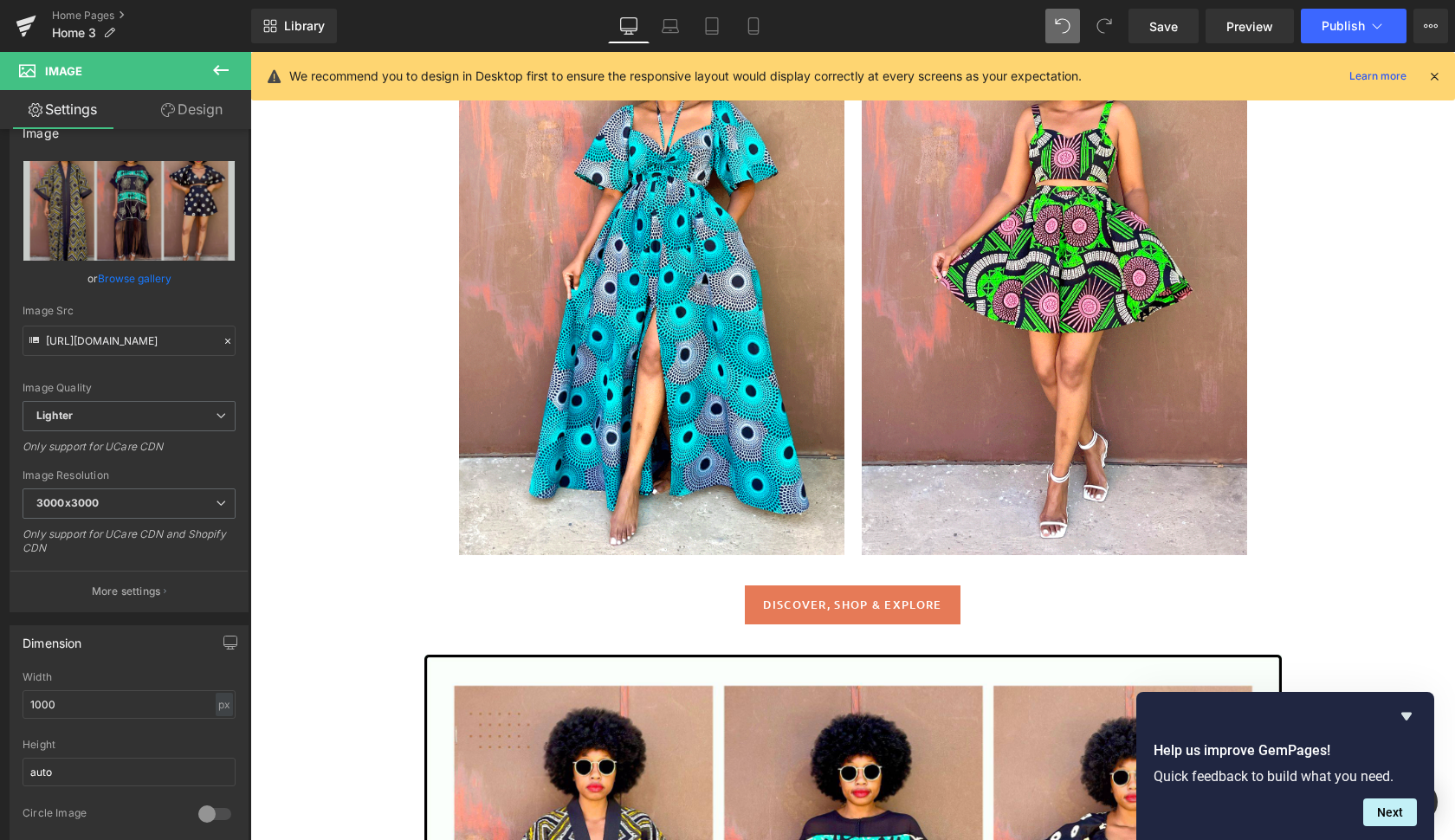
scroll to position [895, 0]
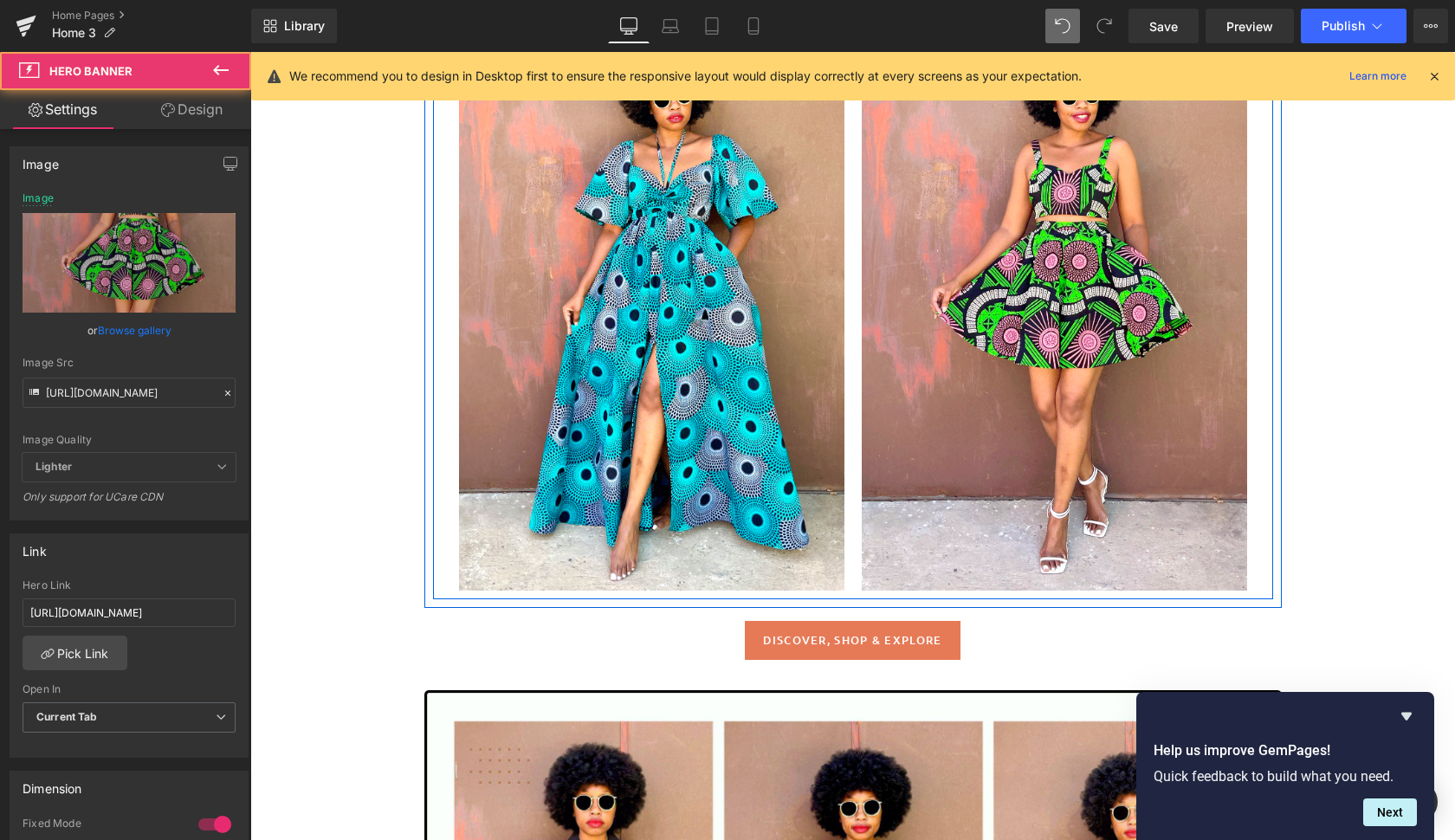
click at [1002, 368] on div at bounding box center [1054, 302] width 386 height 578
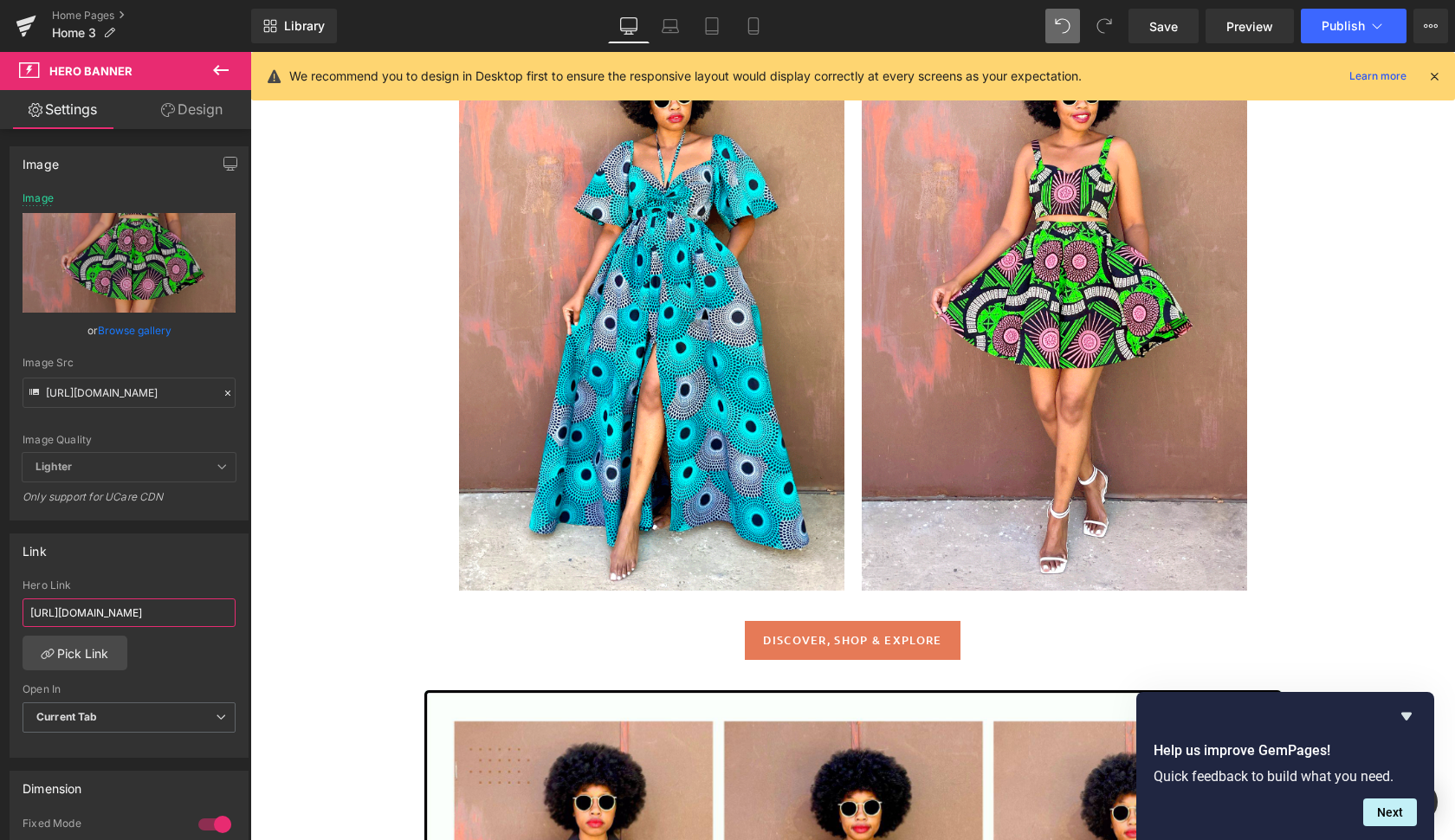
drag, startPoint x: 274, startPoint y: 661, endPoint x: 332, endPoint y: 616, distance: 73.4
paste input "beliz-short-set-sold-ou"
type input "[URL][DOMAIN_NAME]"
click at [807, 298] on p at bounding box center [652, 291] width 386 height 23
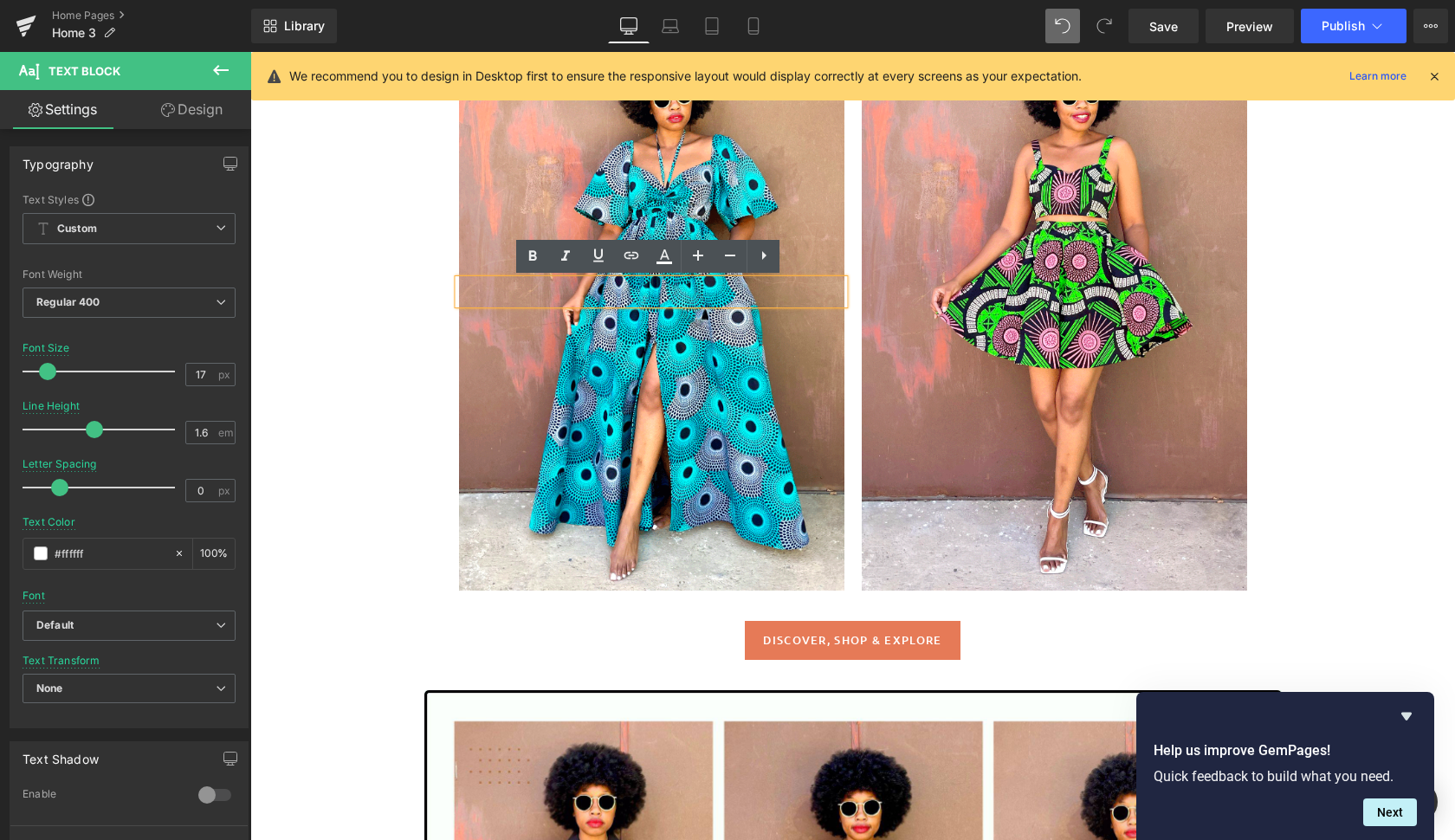
click at [807, 357] on div at bounding box center [652, 302] width 386 height 578
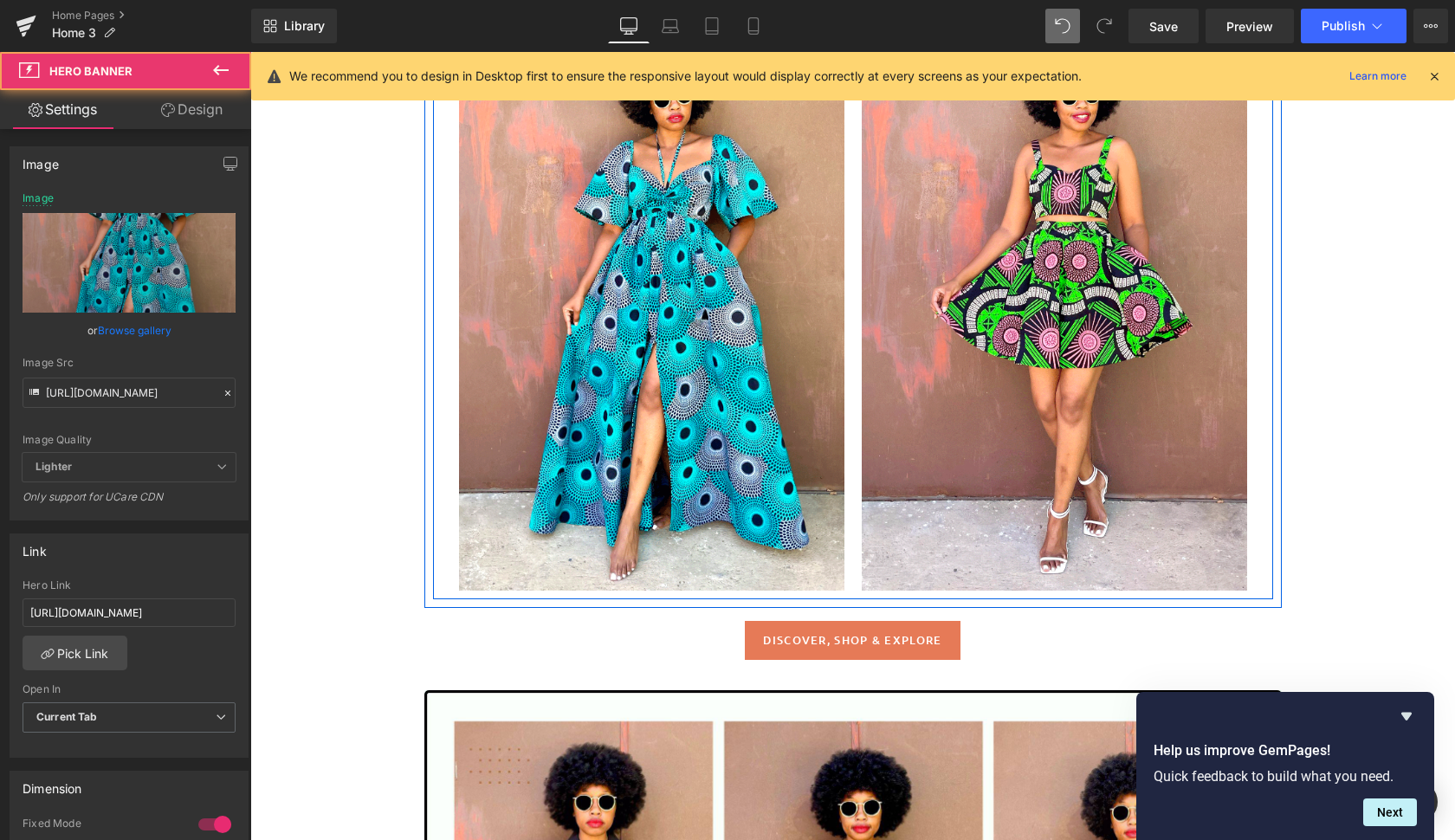
click at [486, 565] on div at bounding box center [652, 302] width 386 height 578
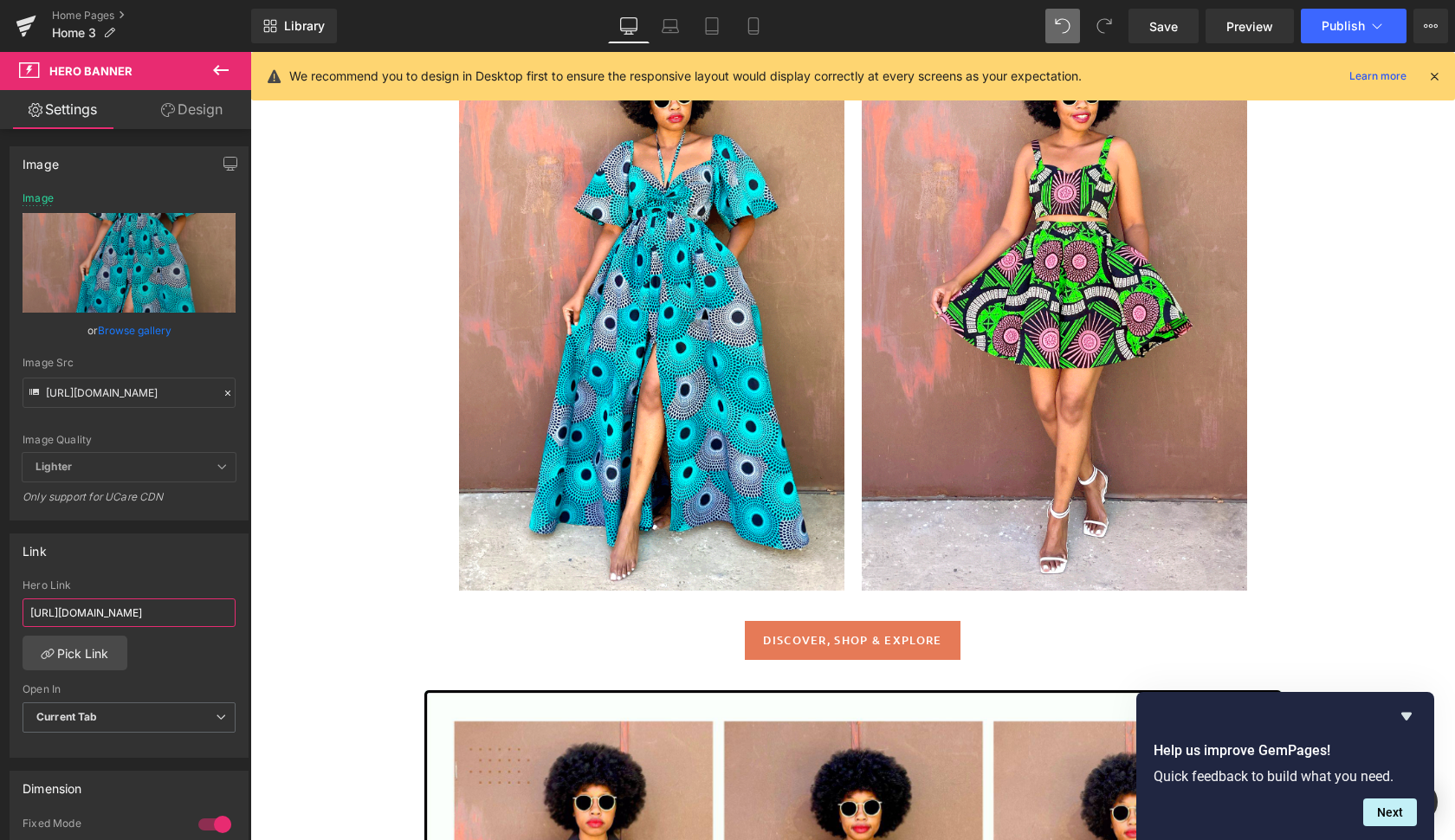
drag, startPoint x: 273, startPoint y: 665, endPoint x: 385, endPoint y: 619, distance: 121.1
paste input "nandi-dress-autumn-copy"
type input "[URL][DOMAIN_NAME]"
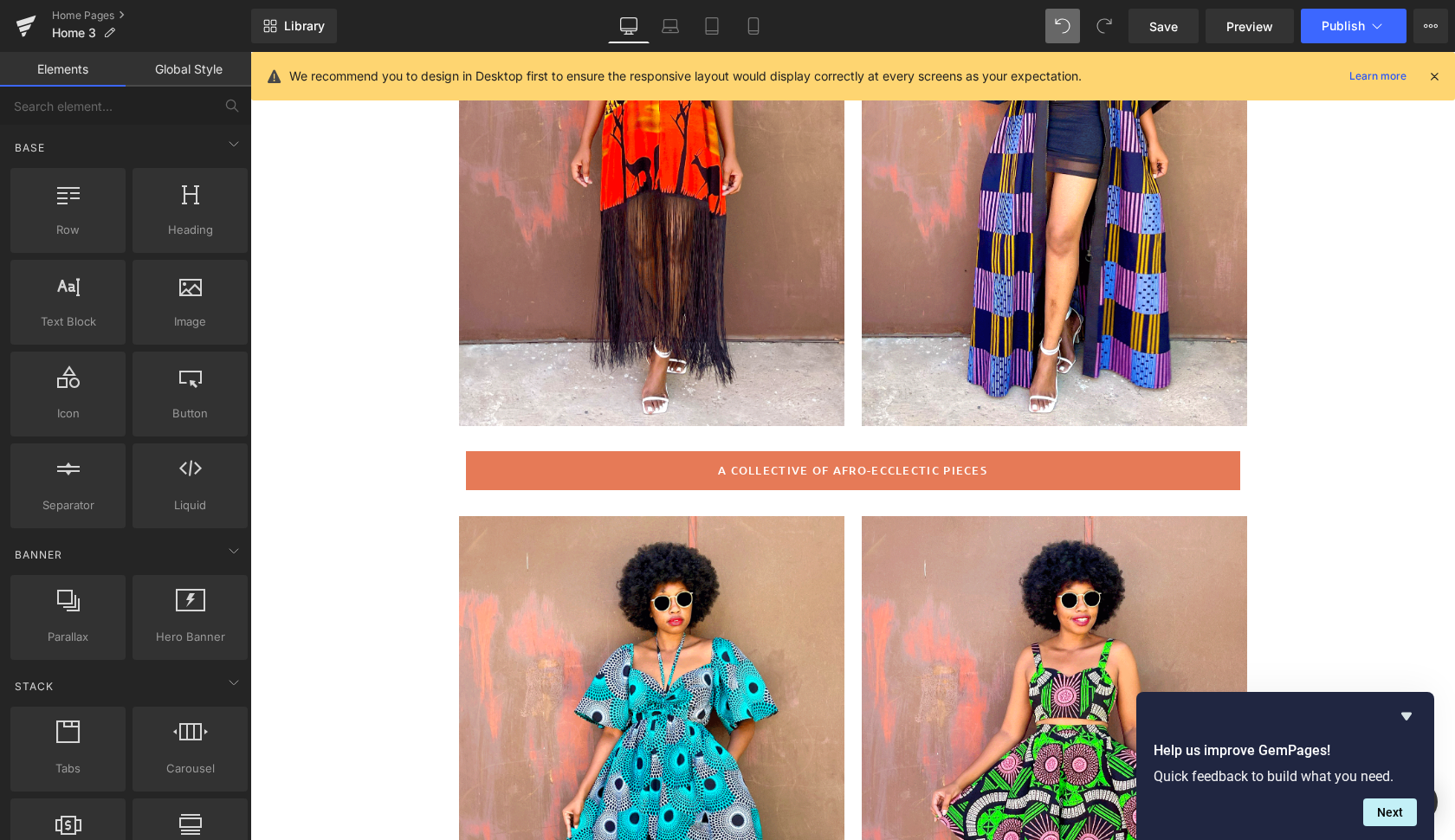
scroll to position [374, 0]
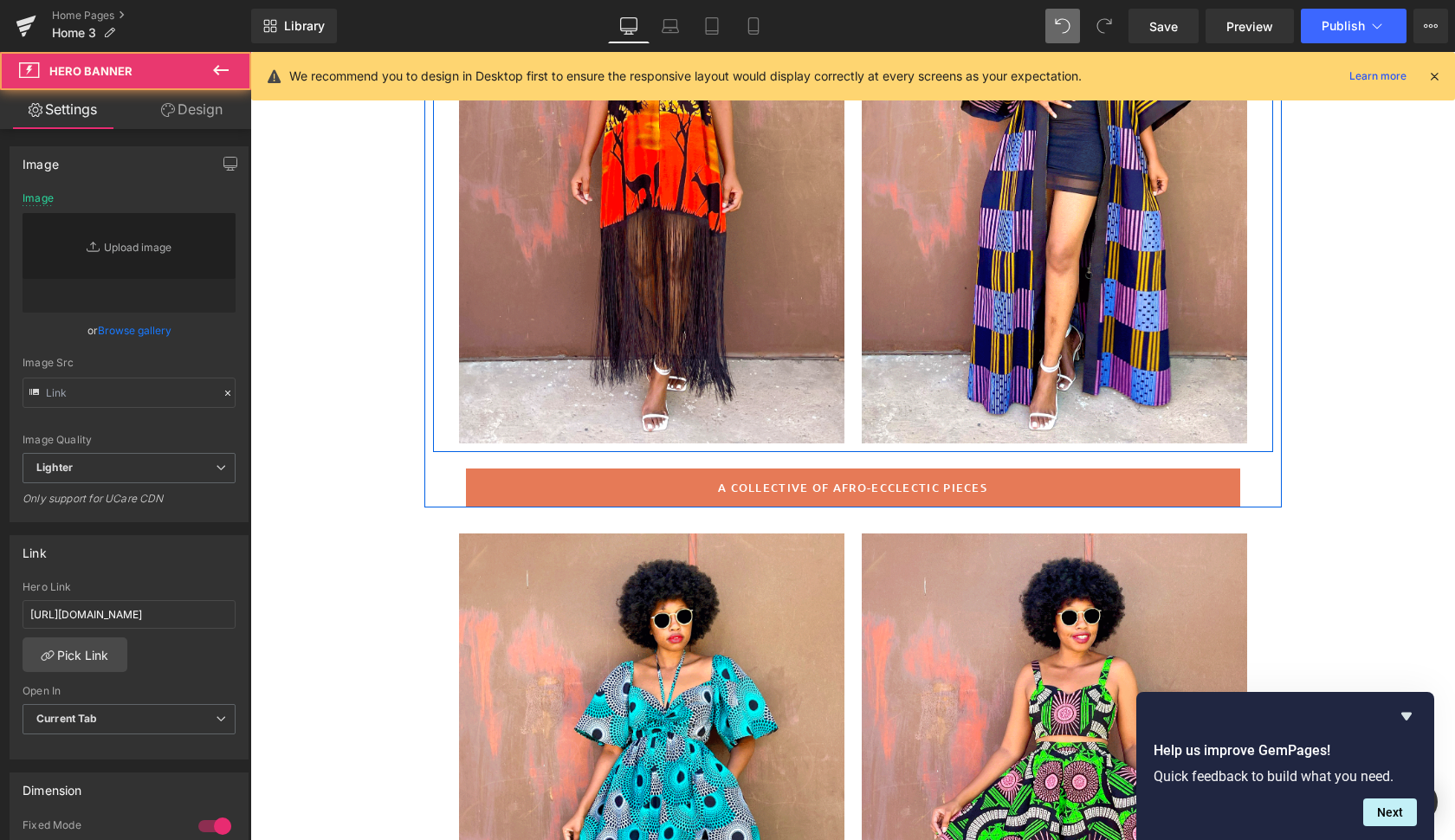
click at [1217, 381] on div at bounding box center [1054, 155] width 386 height 578
type input "[URL][DOMAIN_NAME]"
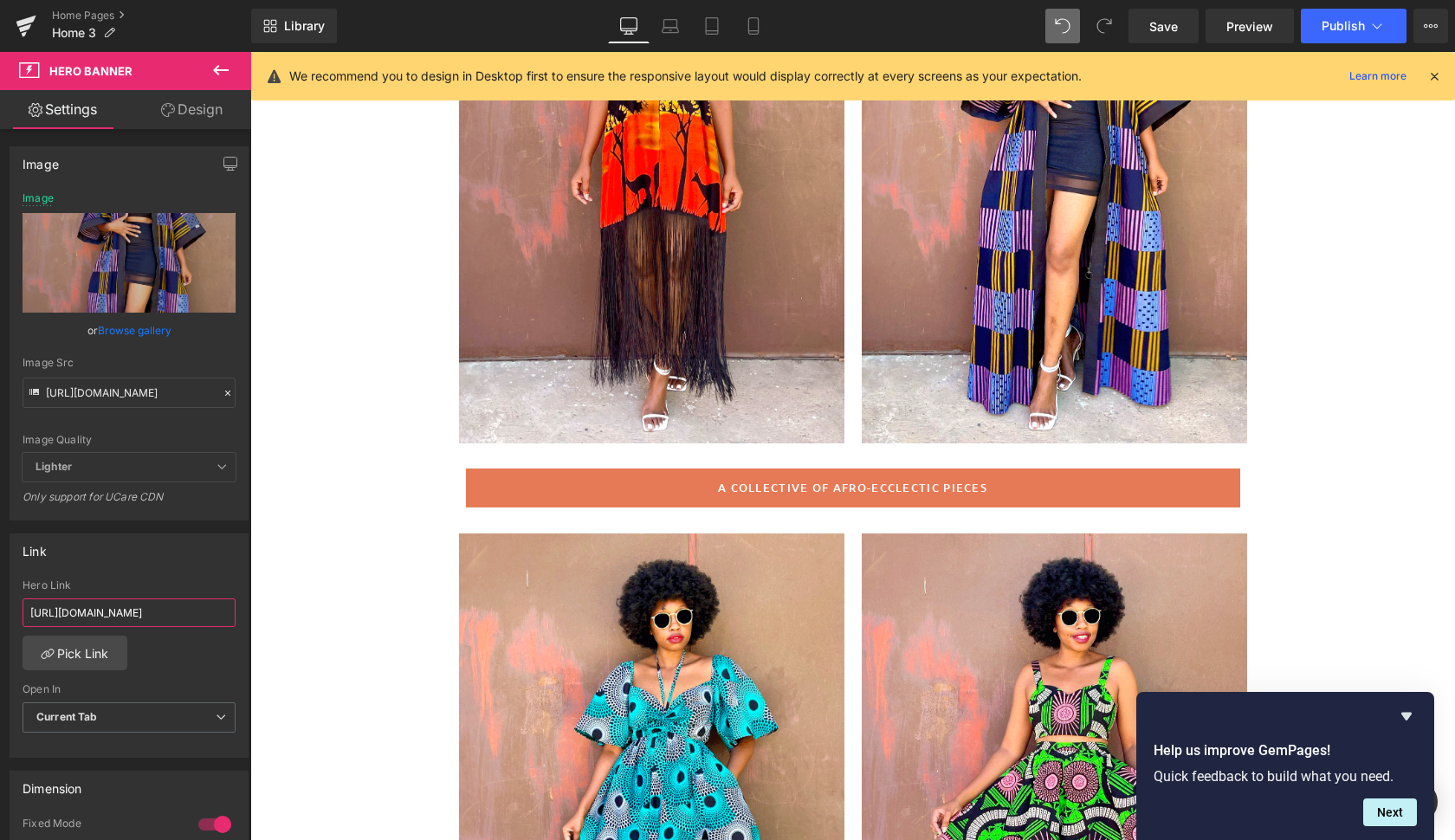
drag, startPoint x: 276, startPoint y: 665, endPoint x: 318, endPoint y: 609, distance: 70.0
paste input "frika-bubu-kimono-navybox"
type input "[URL][DOMAIN_NAME]"
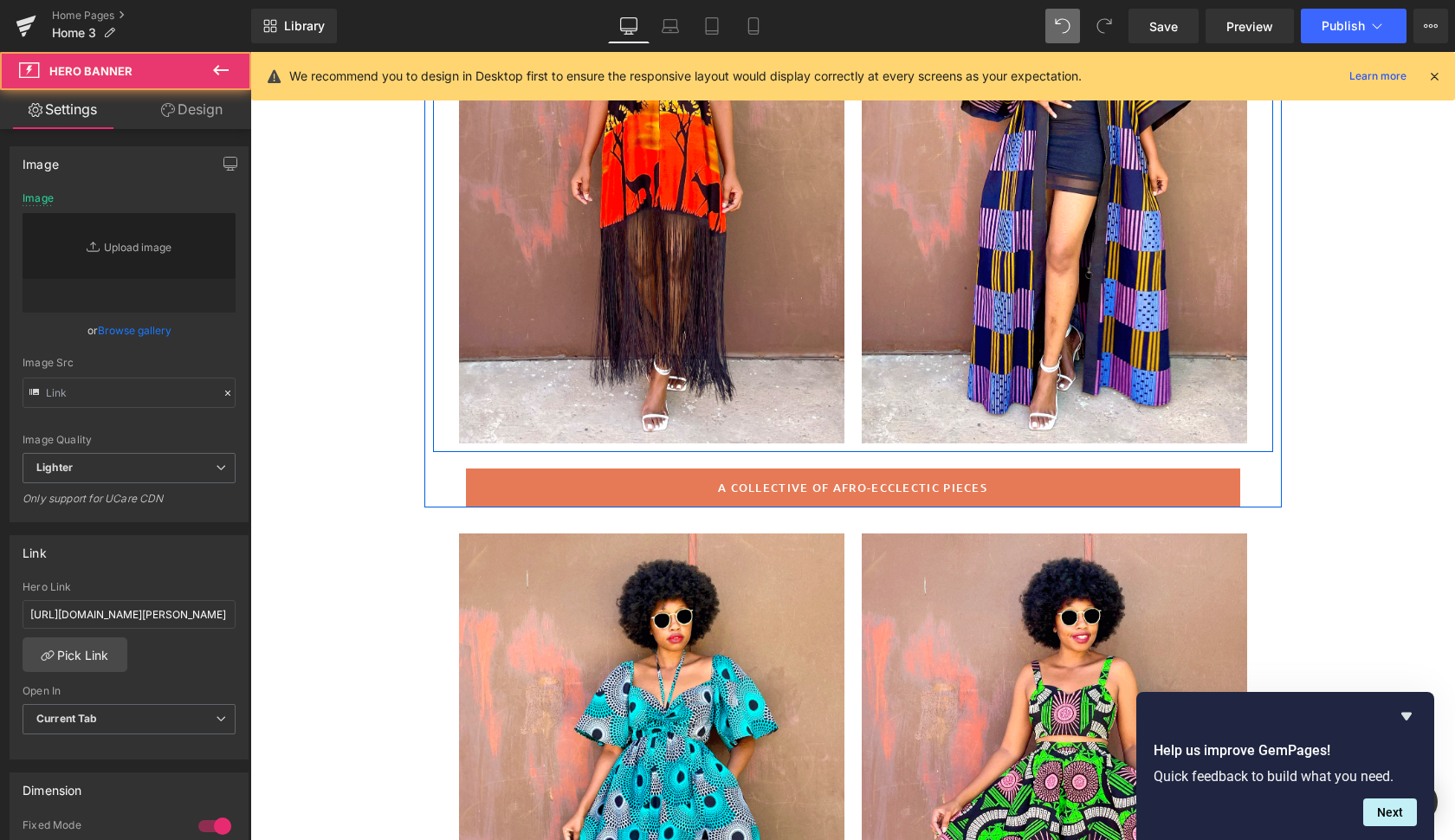
click at [784, 369] on div at bounding box center [652, 155] width 386 height 578
type input "[URL][DOMAIN_NAME]"
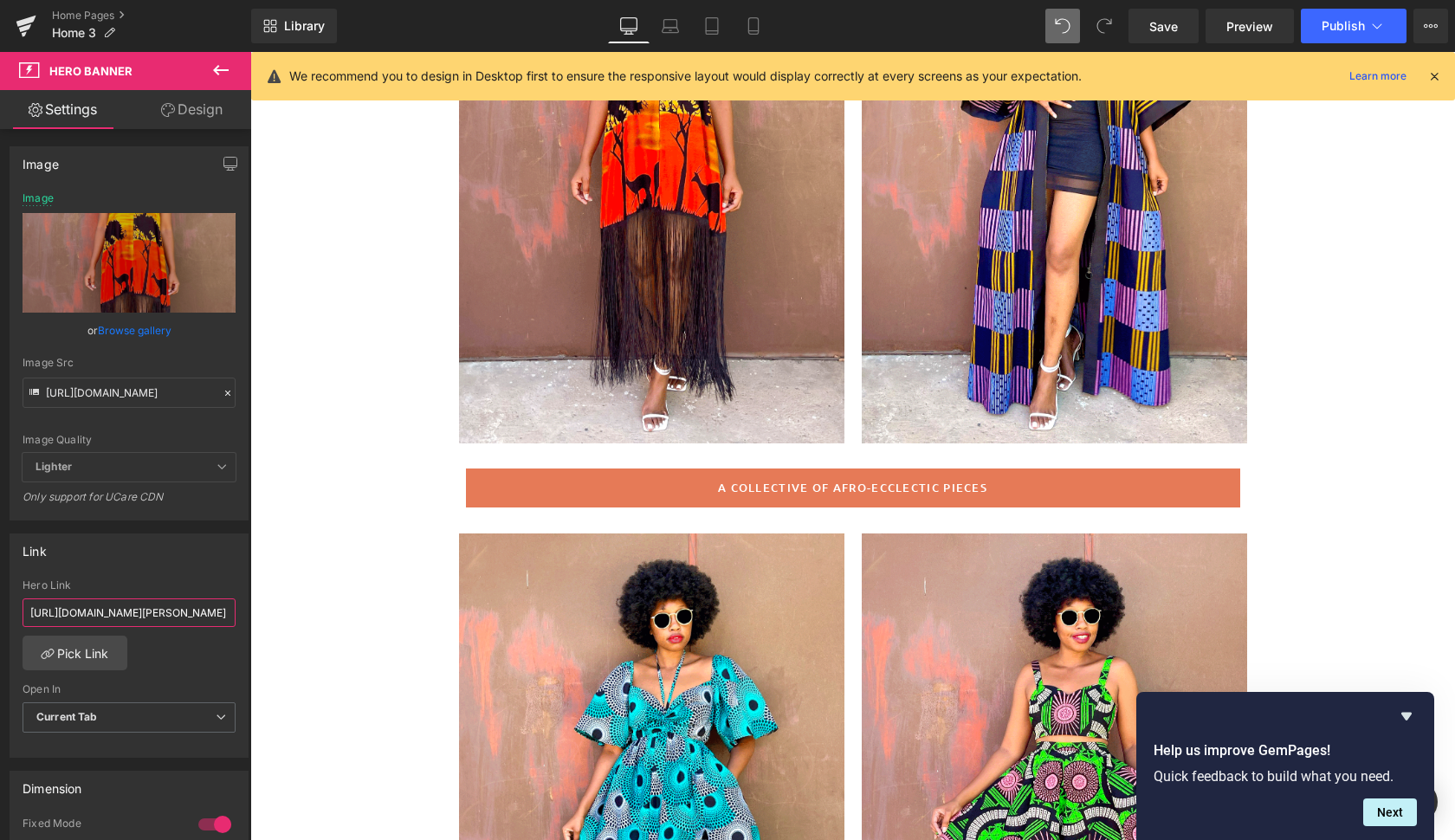
drag, startPoint x: 277, startPoint y: 664, endPoint x: 358, endPoint y: 630, distance: 87.8
paste input "amarula-fringe-sunset"
type input "[URL][DOMAIN_NAME]"
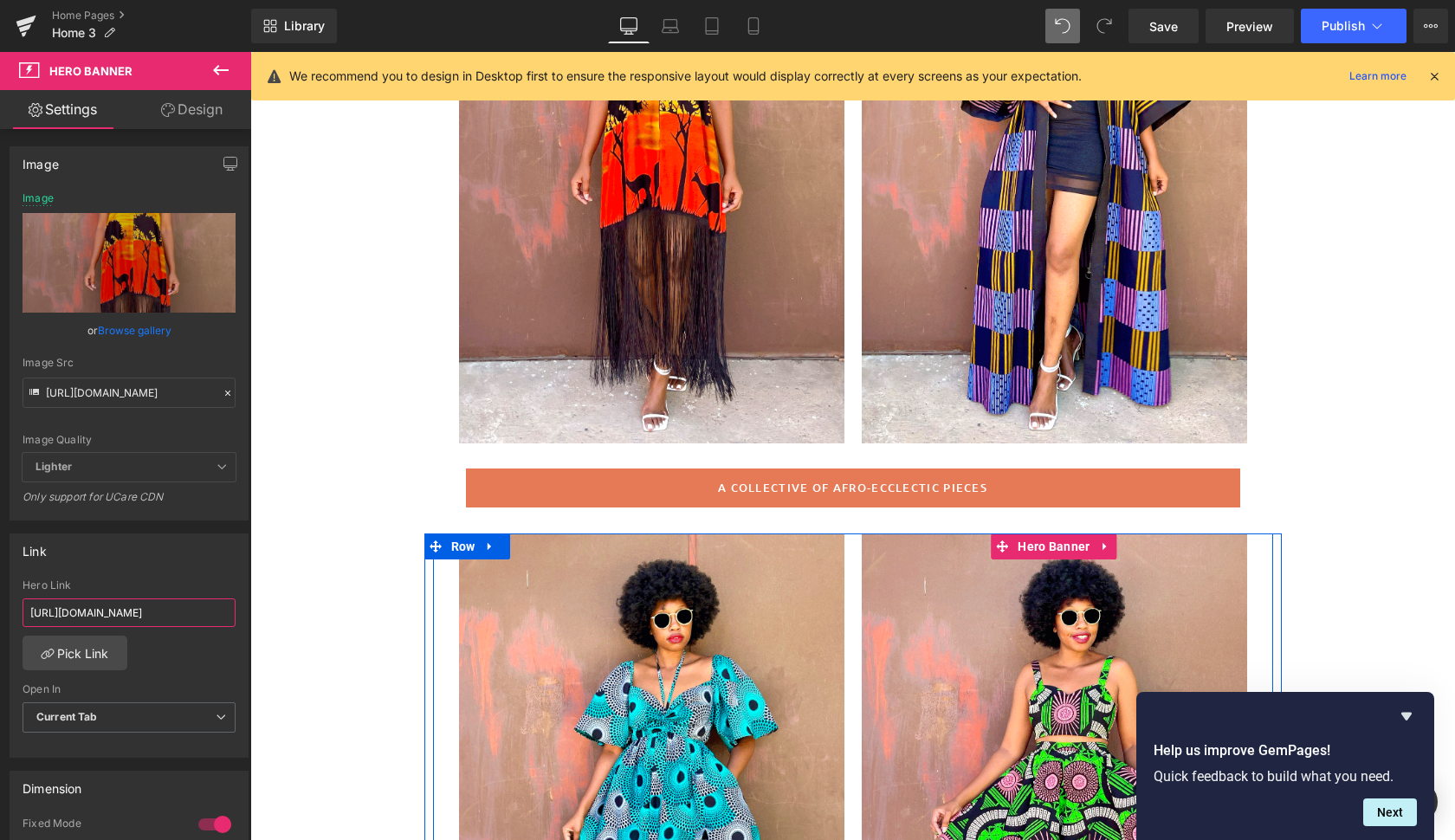
click at [1188, 589] on div at bounding box center [1054, 823] width 386 height 578
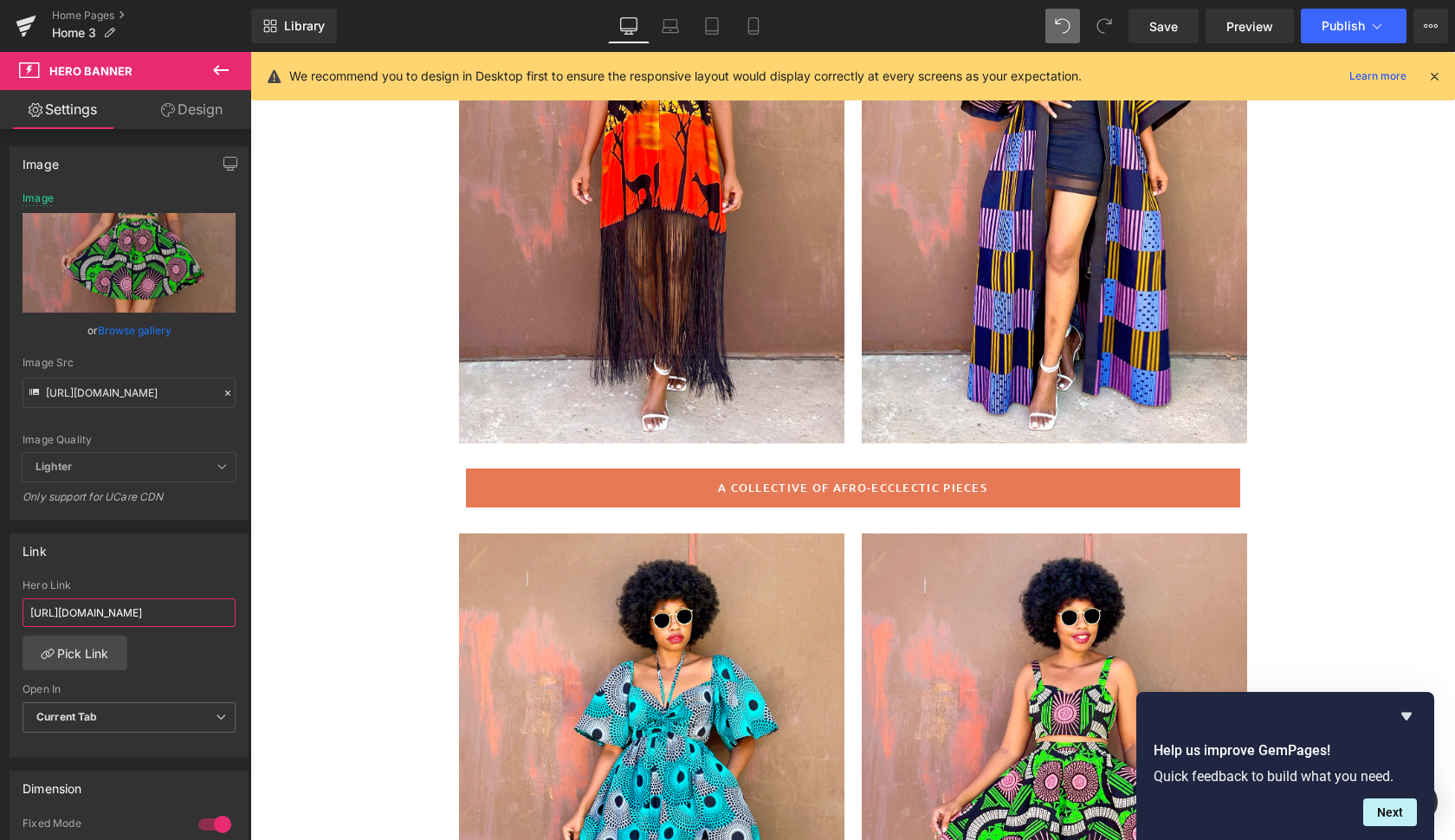
drag, startPoint x: 307, startPoint y: 662, endPoint x: 389, endPoint y: 609, distance: 97.6
click at [1344, 25] on span "Publish" at bounding box center [1343, 26] width 43 height 14
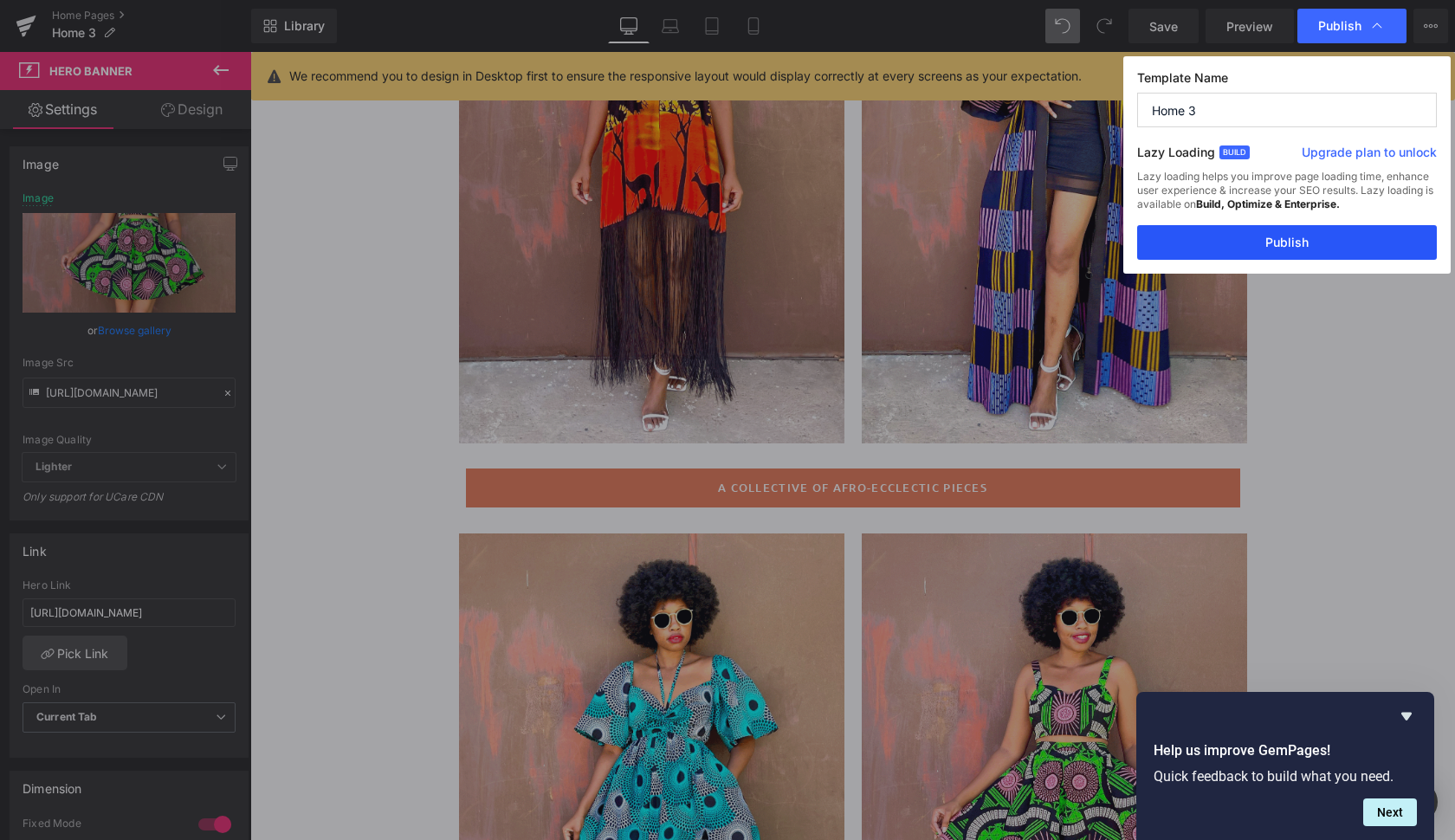
click at [1310, 243] on button "Publish" at bounding box center [1287, 243] width 300 height 35
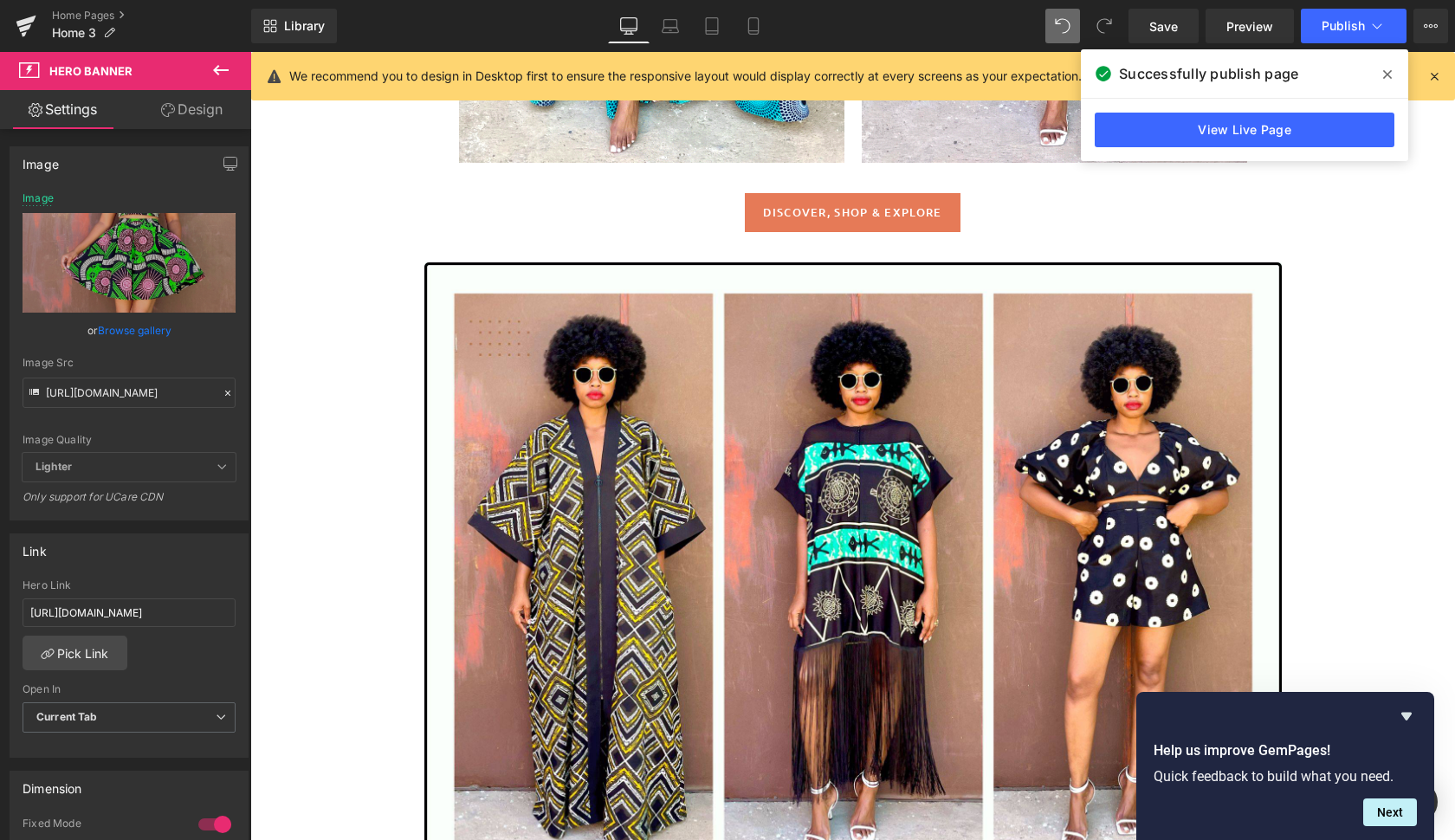
scroll to position [1371, 0]
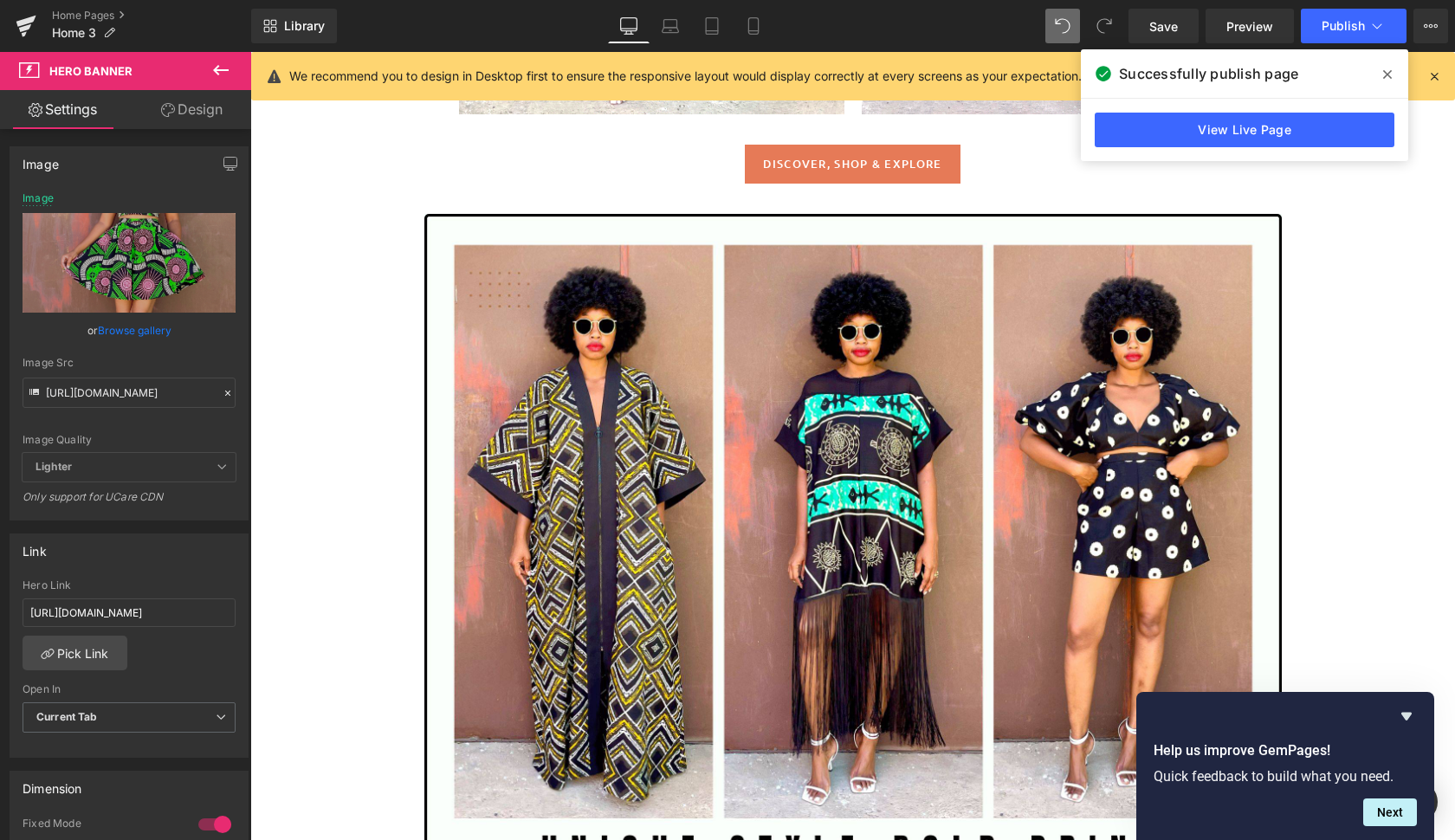
click at [930, 491] on img at bounding box center [852, 556] width 857 height 685
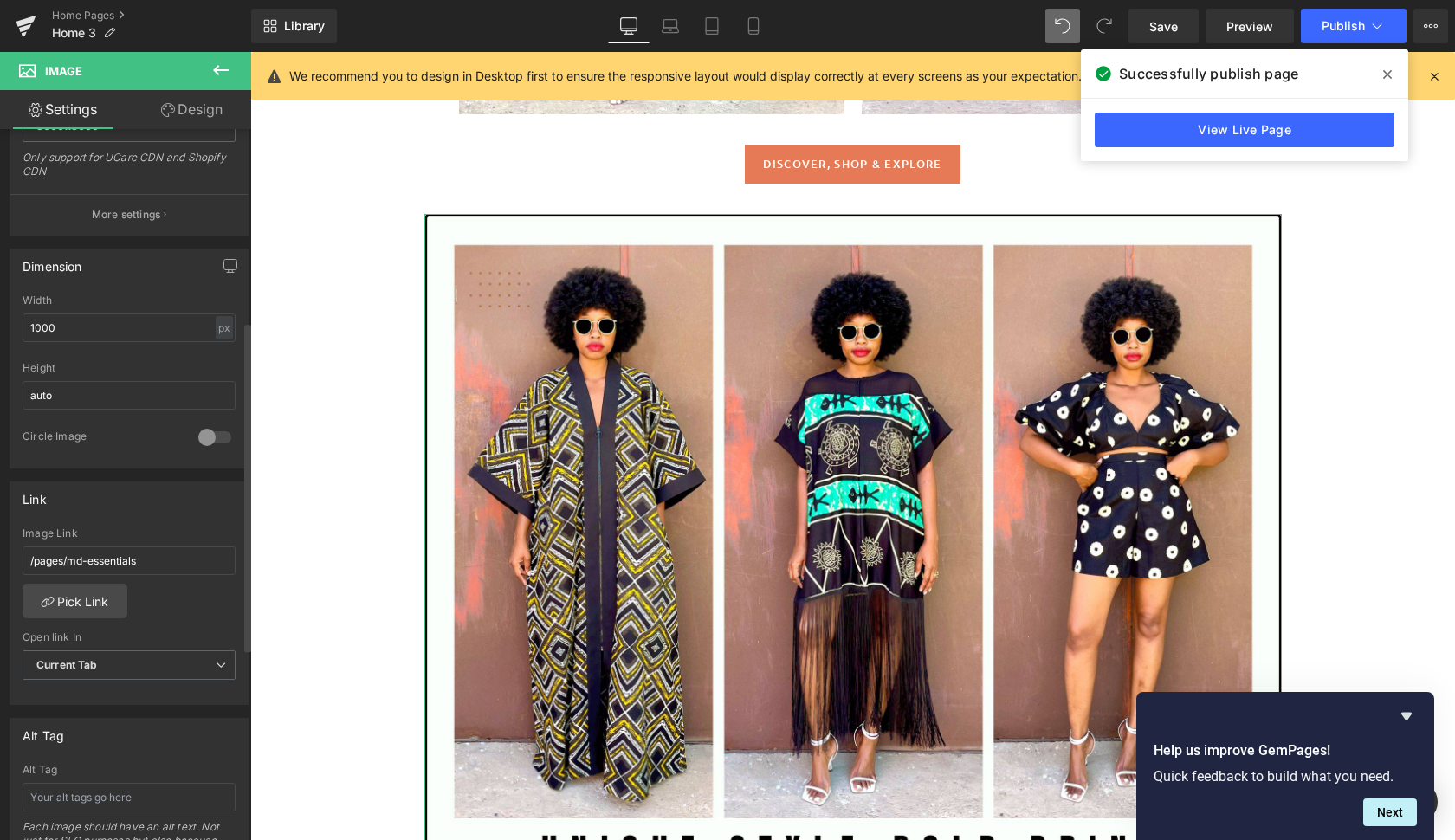
scroll to position [414, 0]
drag, startPoint x: 154, startPoint y: 553, endPoint x: 7, endPoint y: 527, distance: 149.3
click at [7, 527] on div "Link /pages/md-essentials Image Link /pages/md-essentials Pick Link Current Tab…" at bounding box center [129, 581] width 259 height 237
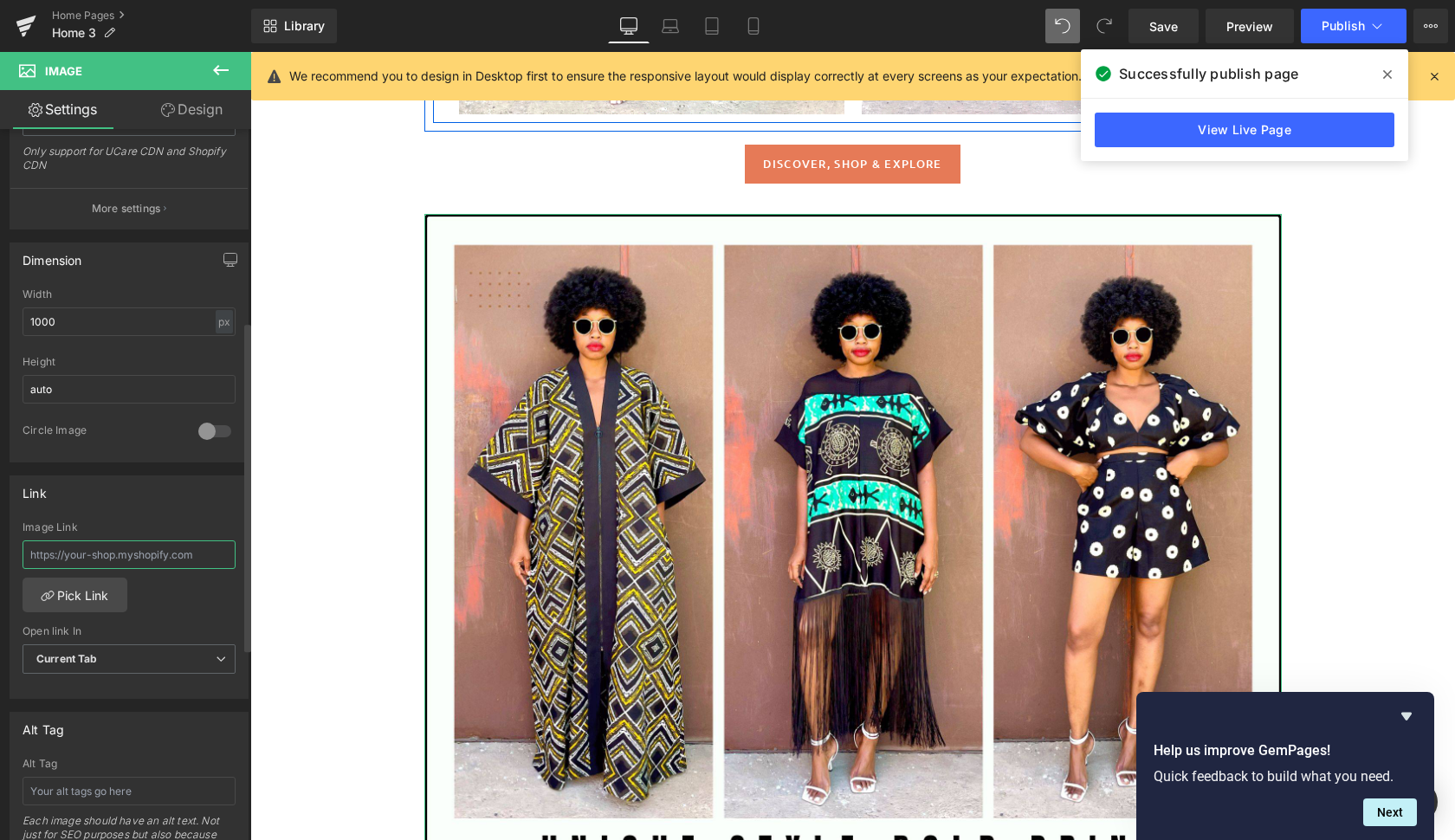
paste input "[URL][DOMAIN_NAME]"
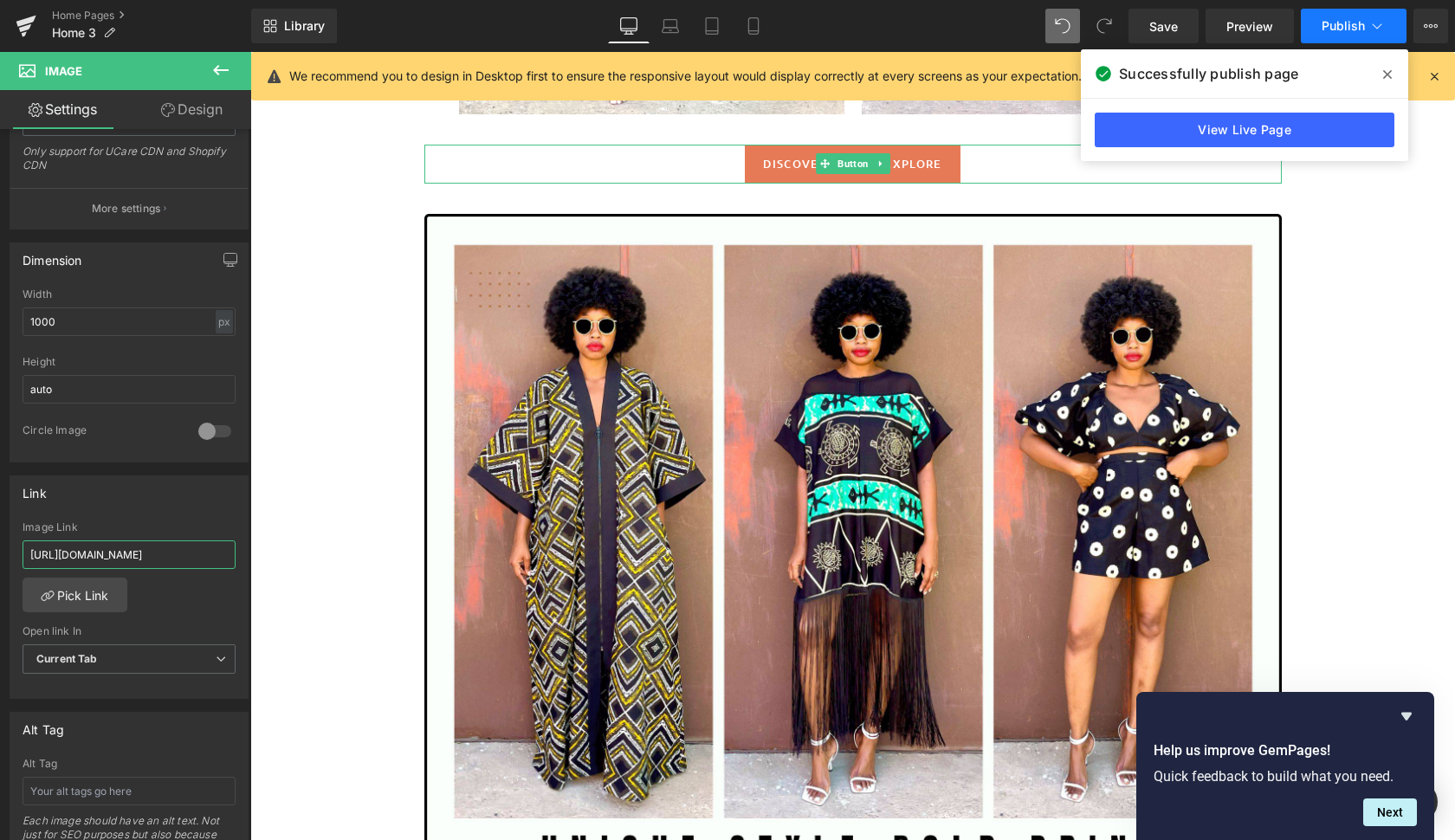
type input "[URL][DOMAIN_NAME]"
click at [1332, 24] on span "Publish" at bounding box center [1343, 26] width 43 height 14
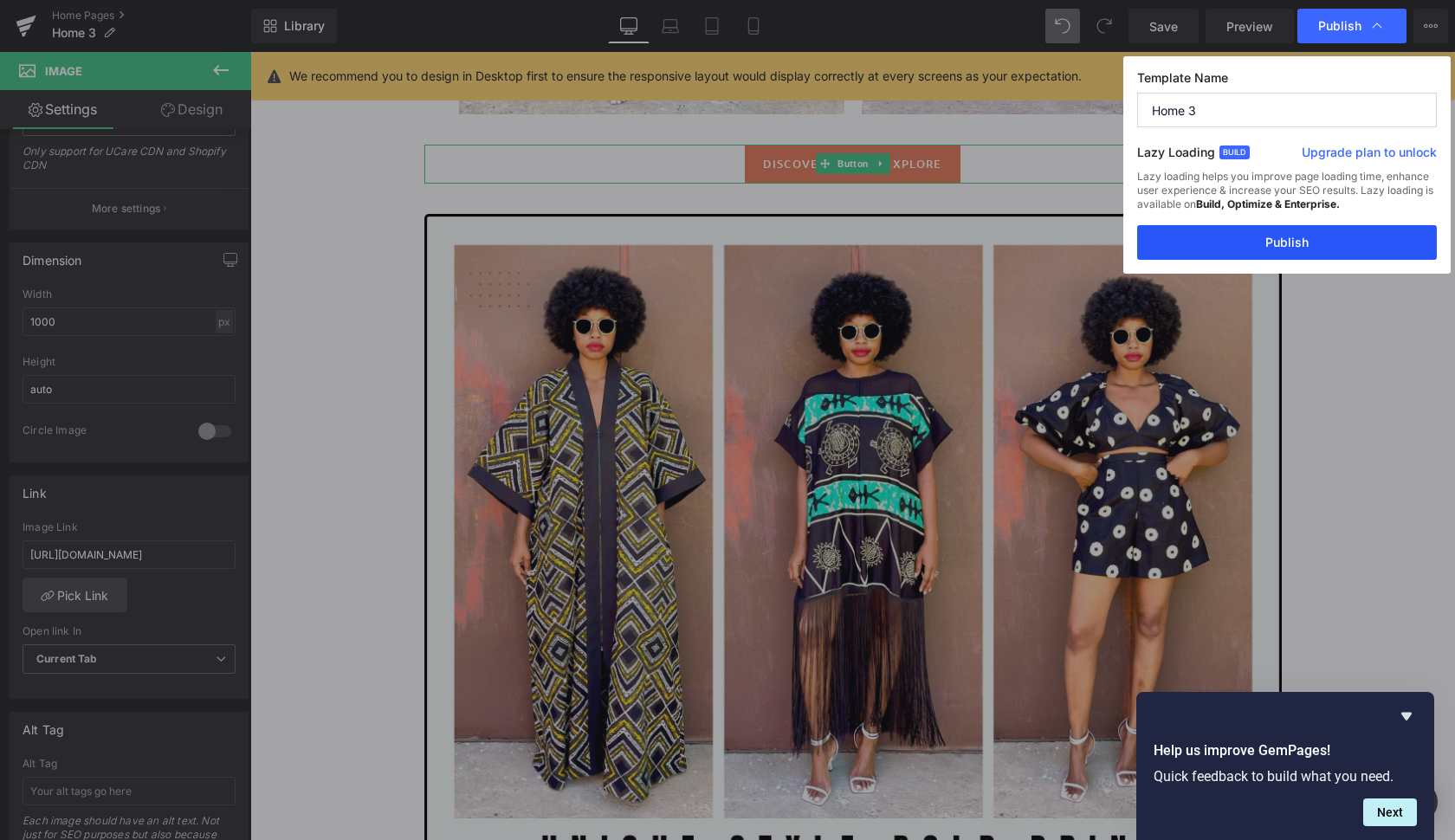
click at [1310, 241] on button "Publish" at bounding box center [1287, 243] width 300 height 35
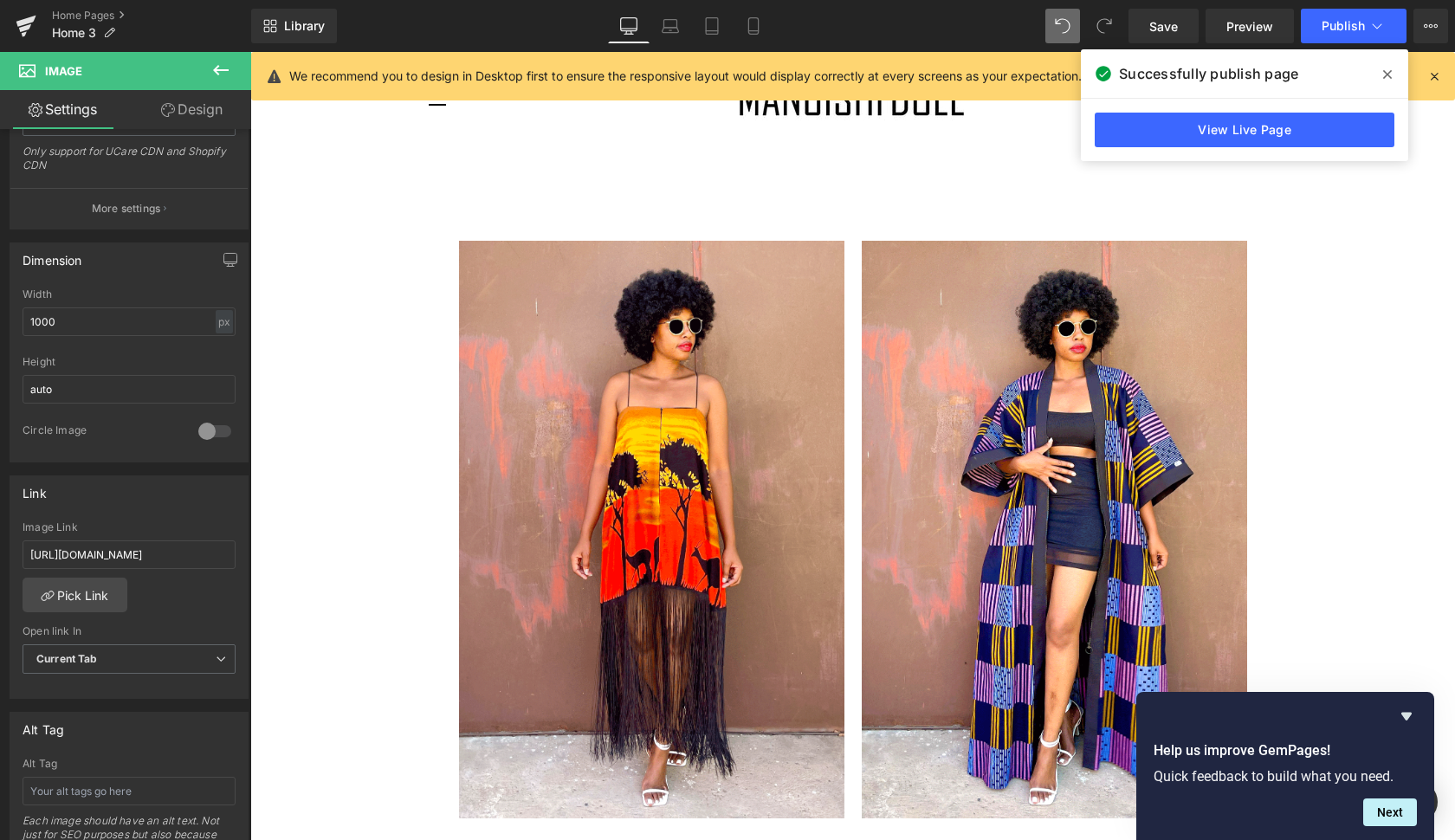
scroll to position [0, 0]
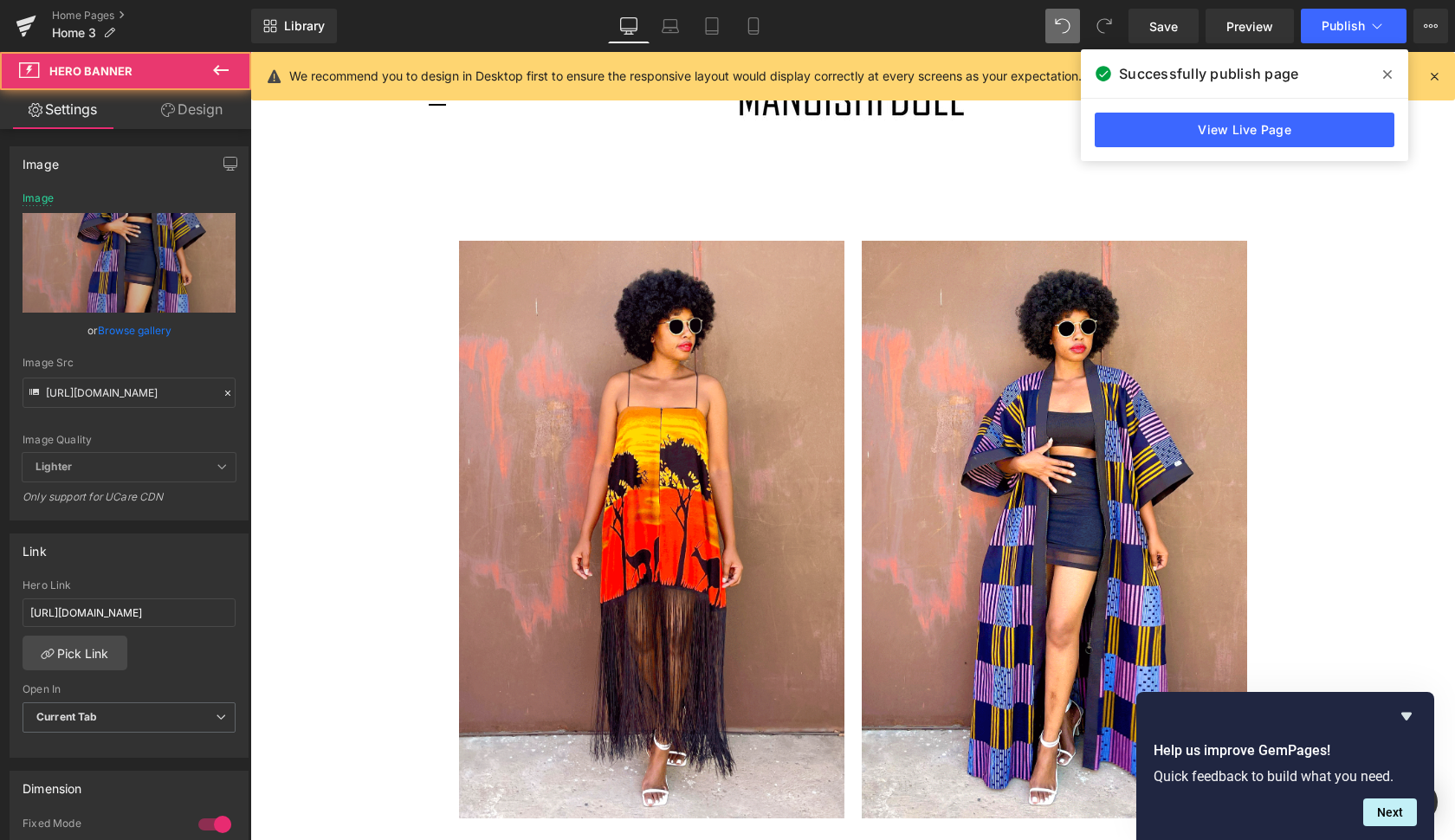
click at [1214, 332] on div at bounding box center [1054, 530] width 386 height 578
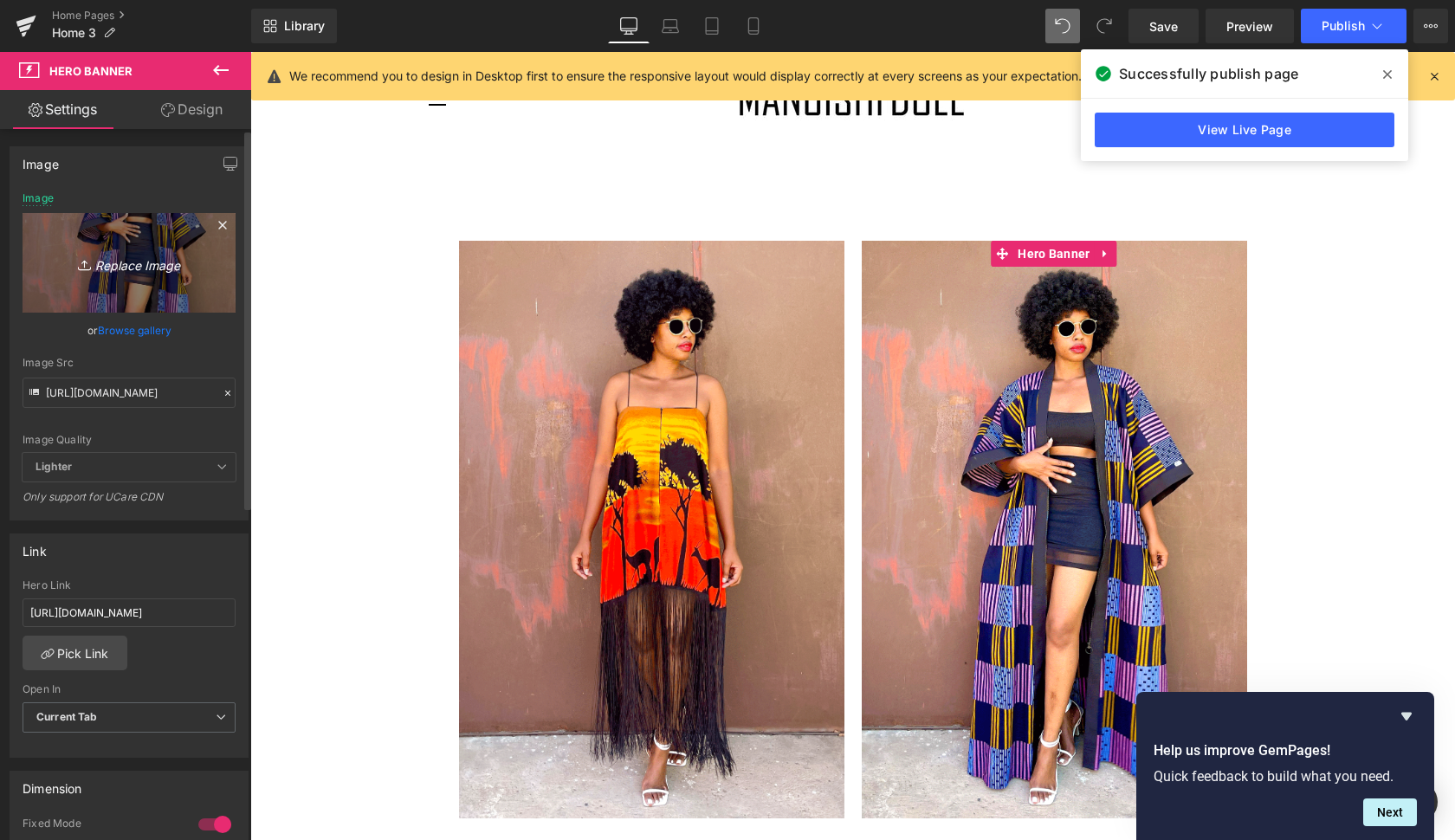
click at [123, 266] on icon "Replace Image" at bounding box center [129, 263] width 139 height 22
type input "C:\fakepath\mariya10.gif"
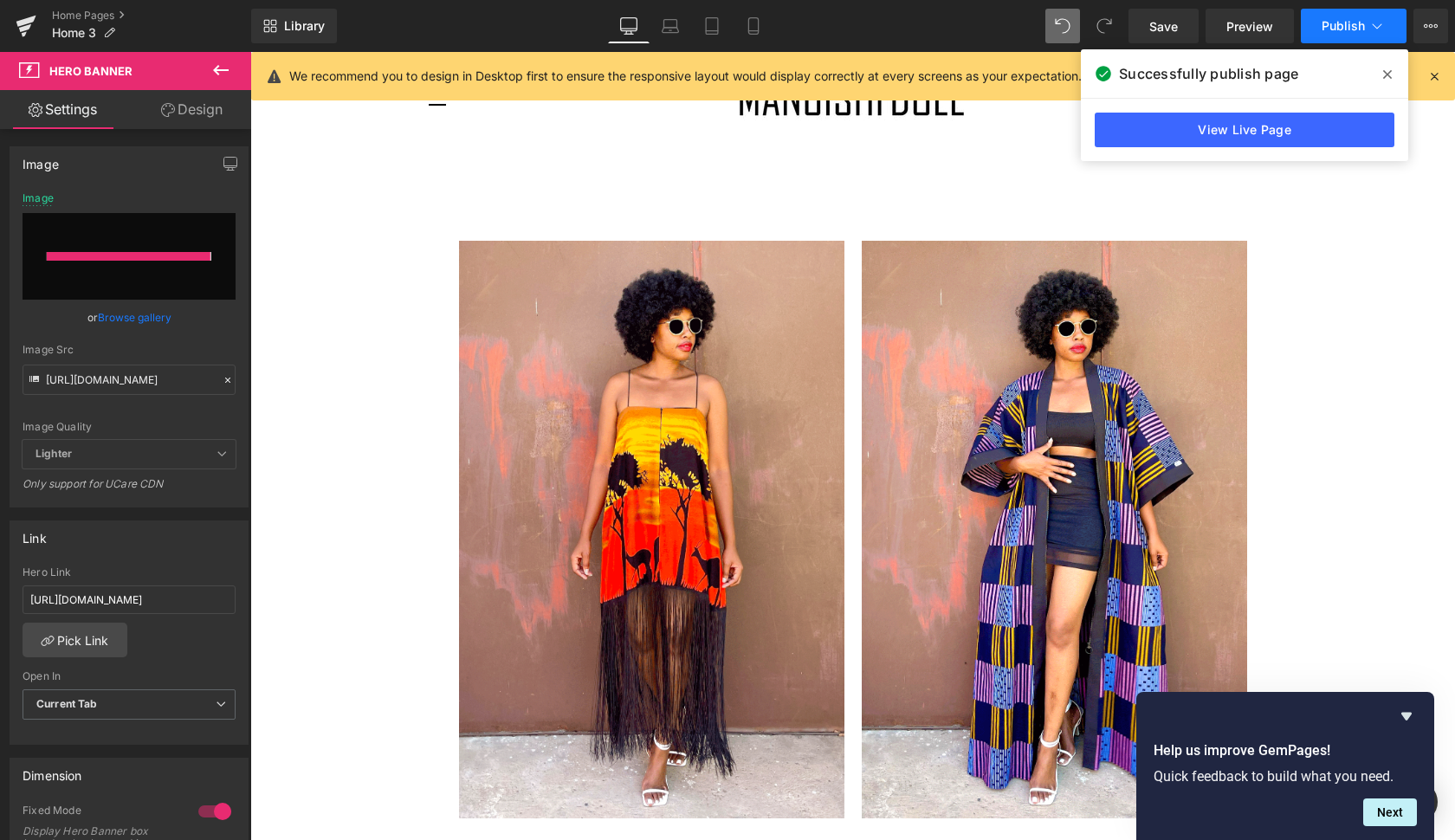
type input "[URL][DOMAIN_NAME]"
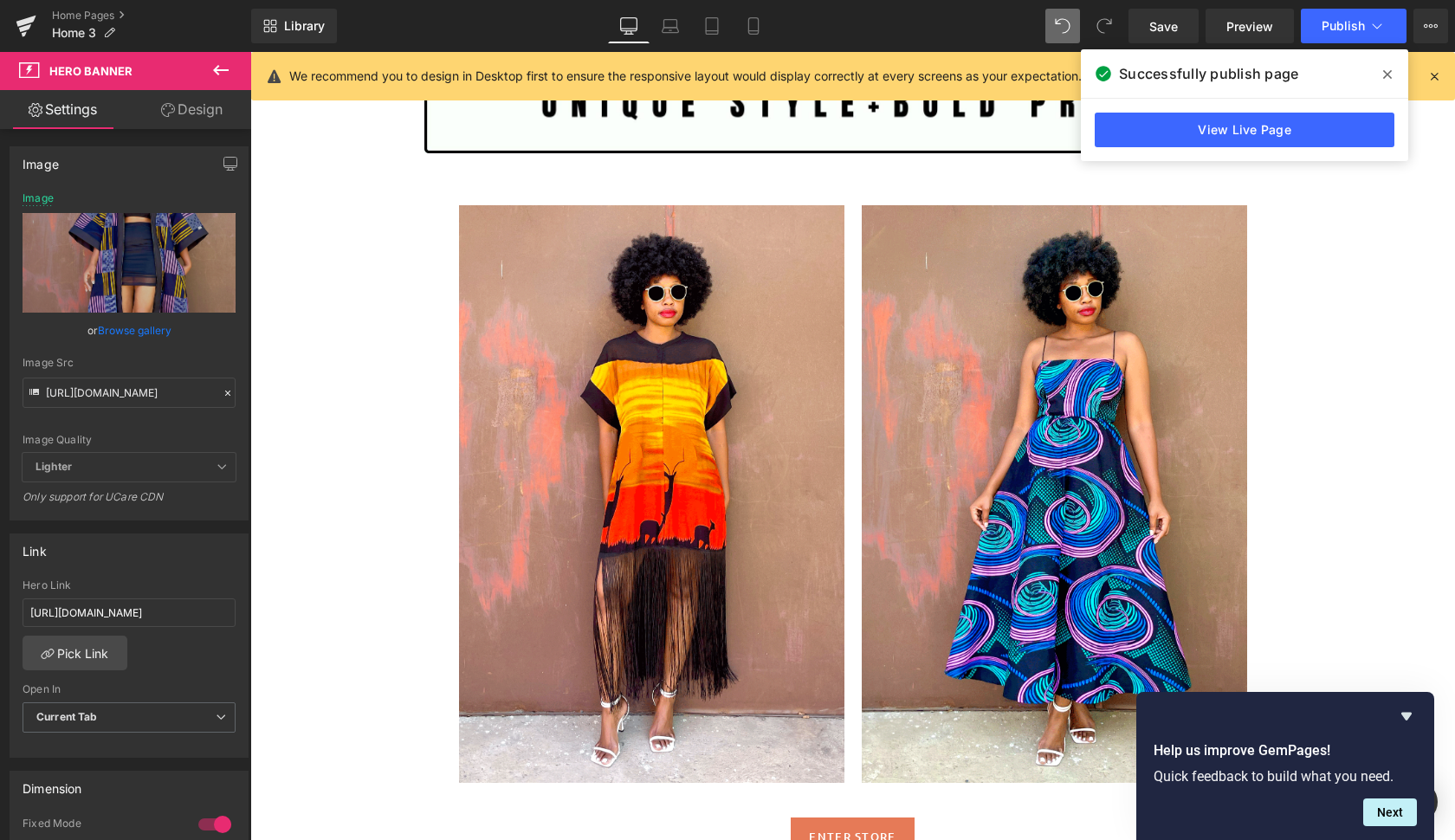
scroll to position [2115, 0]
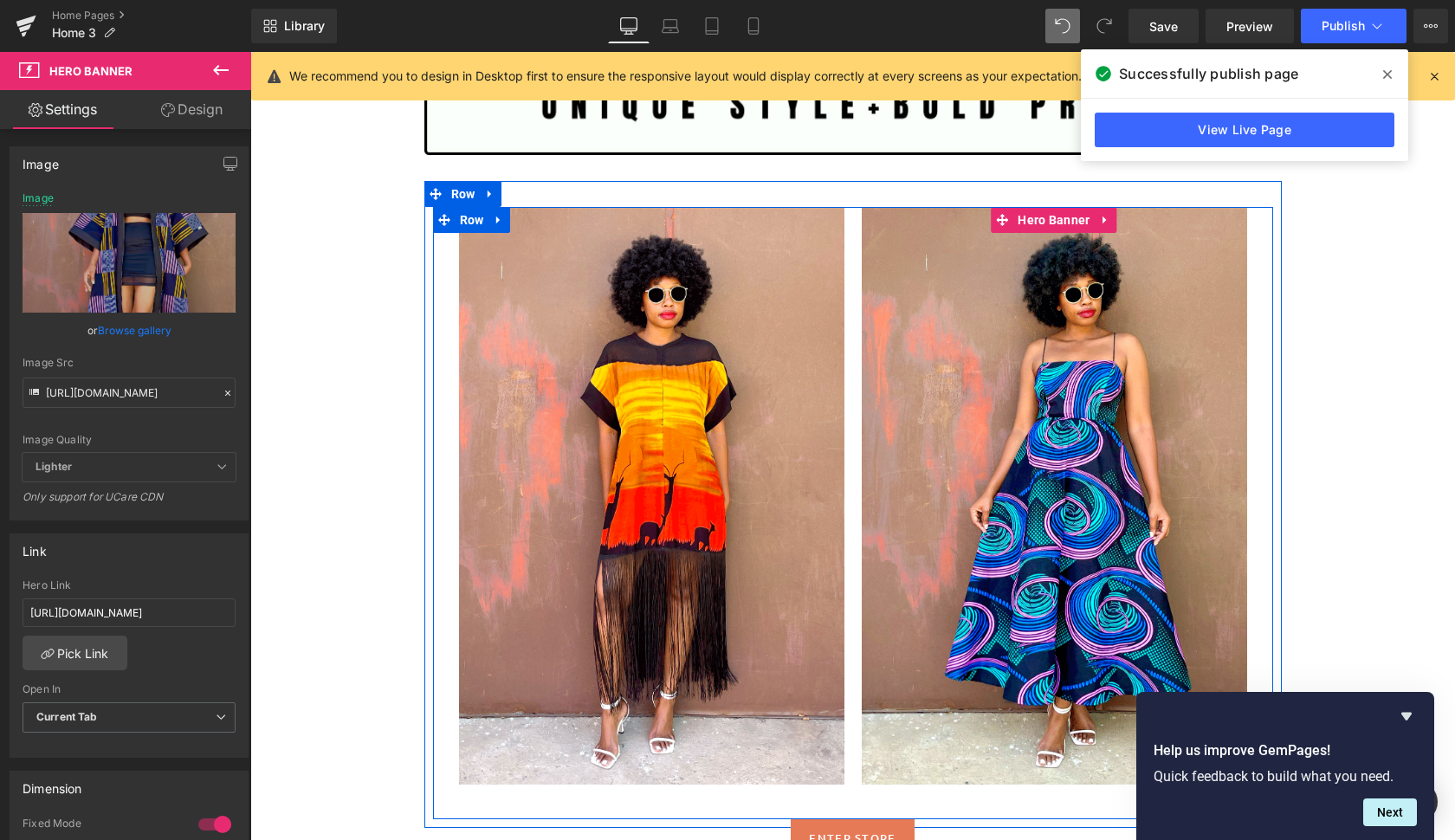
click at [1207, 513] on span "Text Block" at bounding box center [1054, 495] width 386 height 43
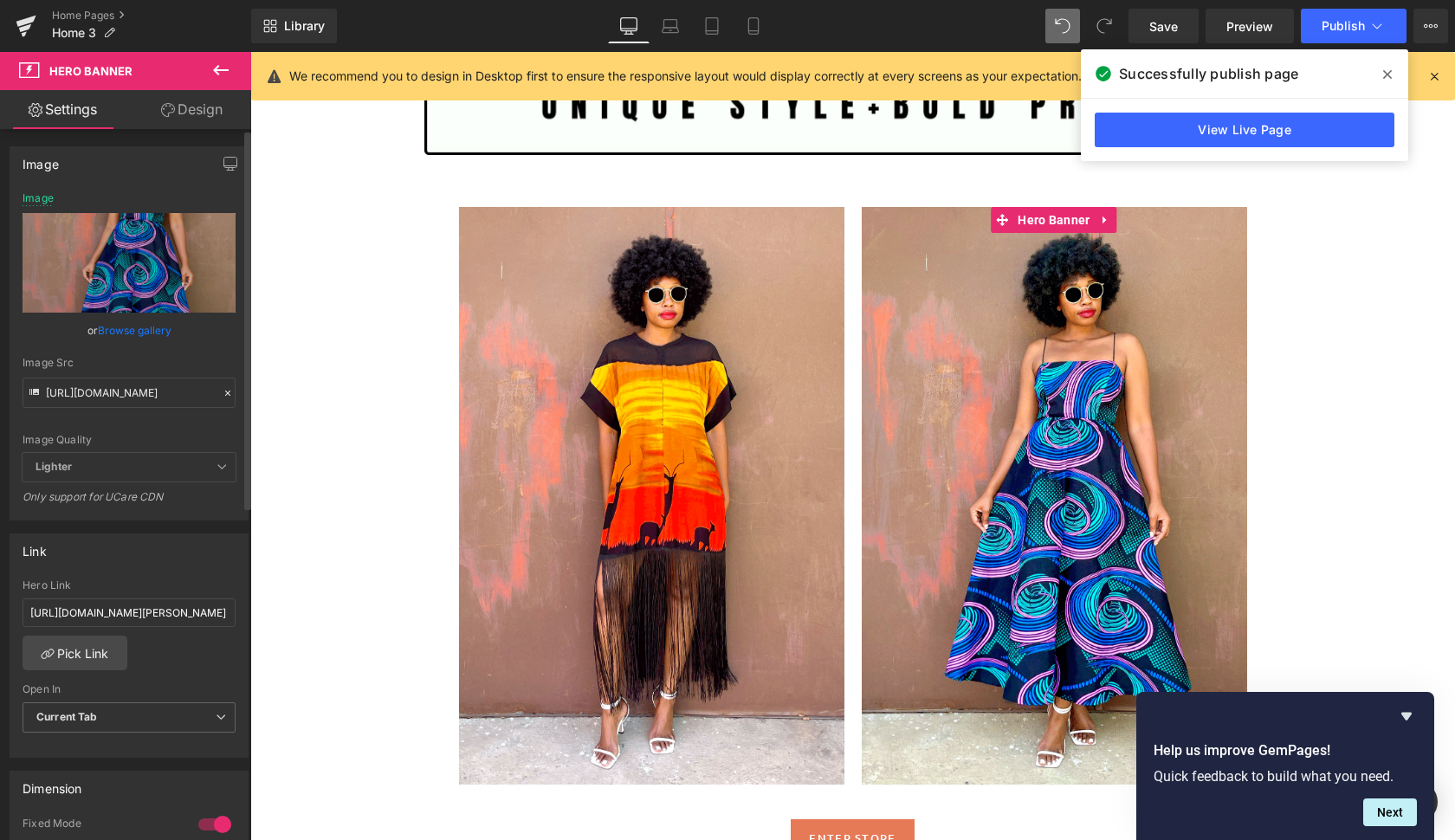
click at [135, 329] on link "Browse gallery" at bounding box center [134, 329] width 74 height 30
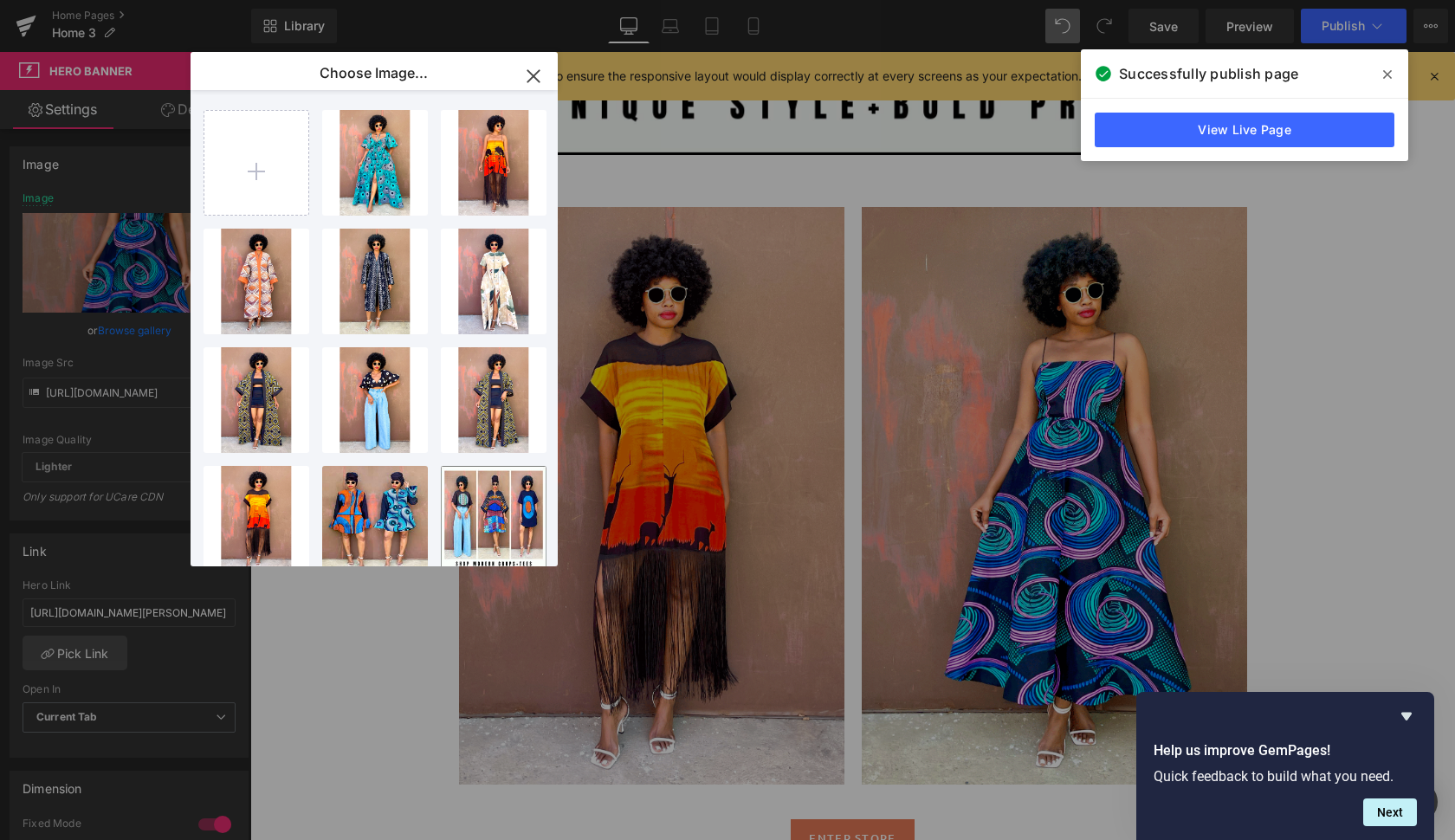
click at [117, 0] on div "You are previewing how the will restyle your page. You can not edit Elements in…" at bounding box center [727, 0] width 1455 height 0
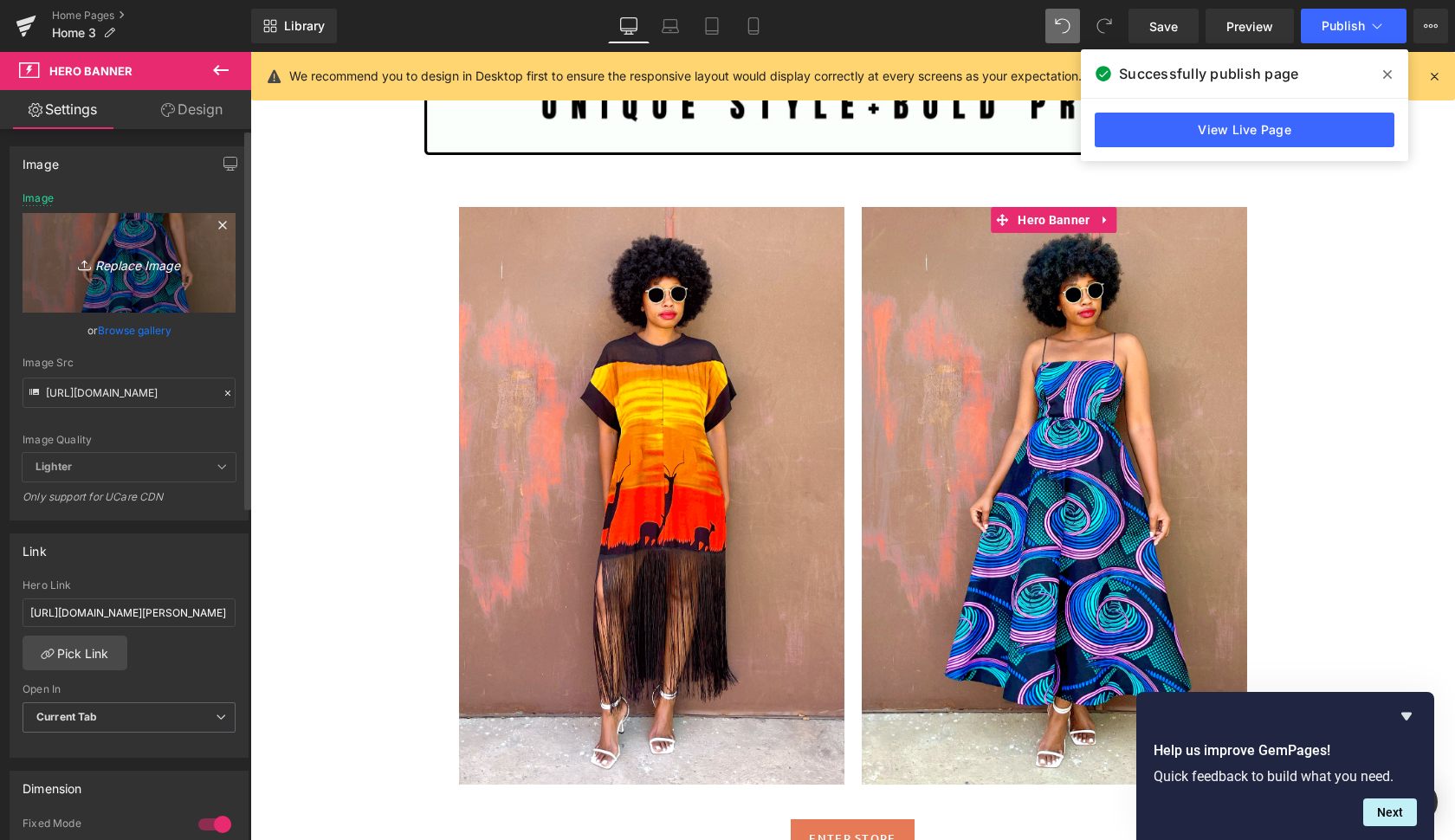
click at [142, 269] on icon "Replace Image" at bounding box center [129, 263] width 139 height 22
type input "C:\fakepath\did2.gif"
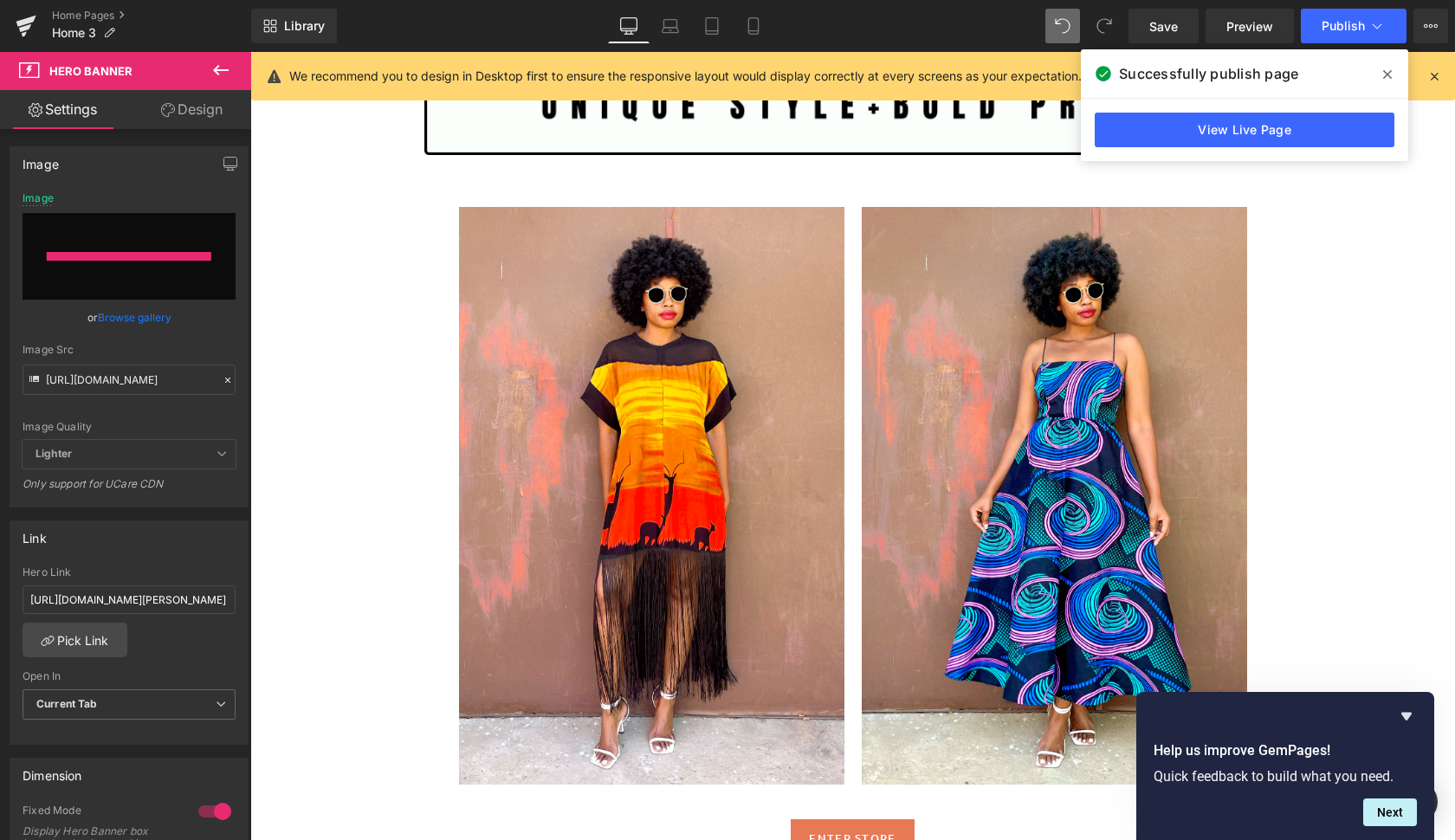
type input "[URL][DOMAIN_NAME]"
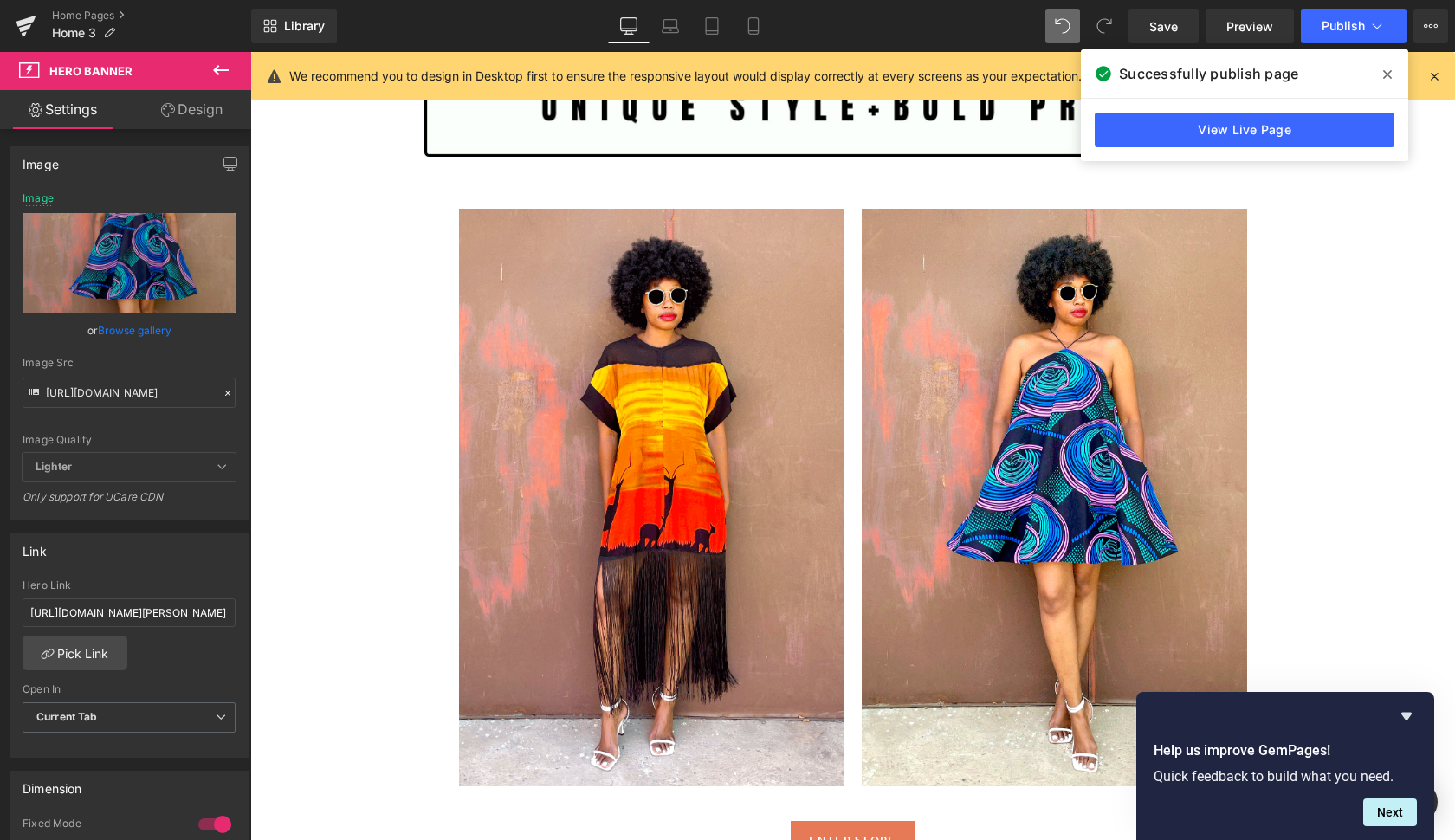
scroll to position [2065, 0]
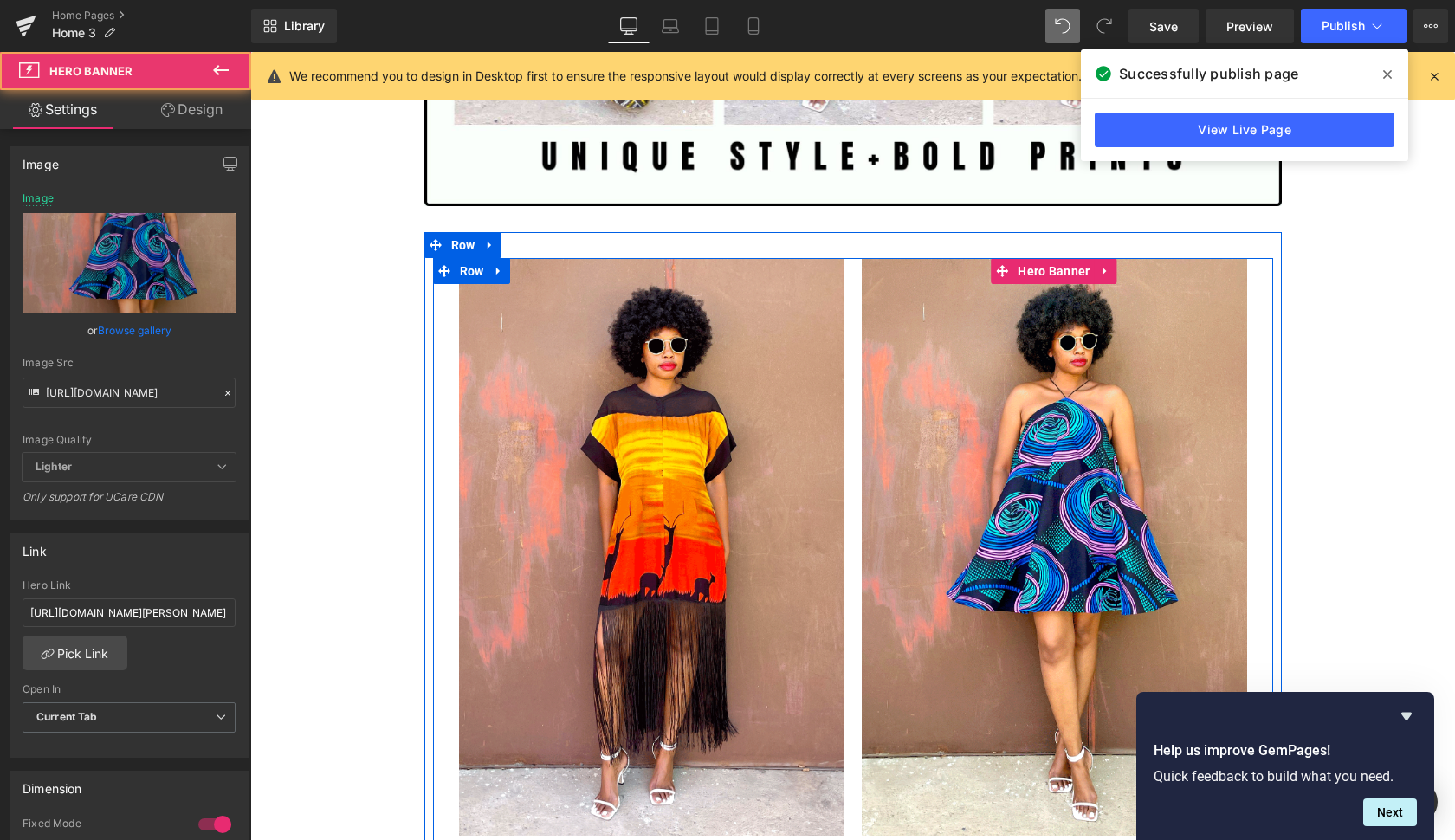
click at [1201, 351] on div at bounding box center [1054, 547] width 386 height 578
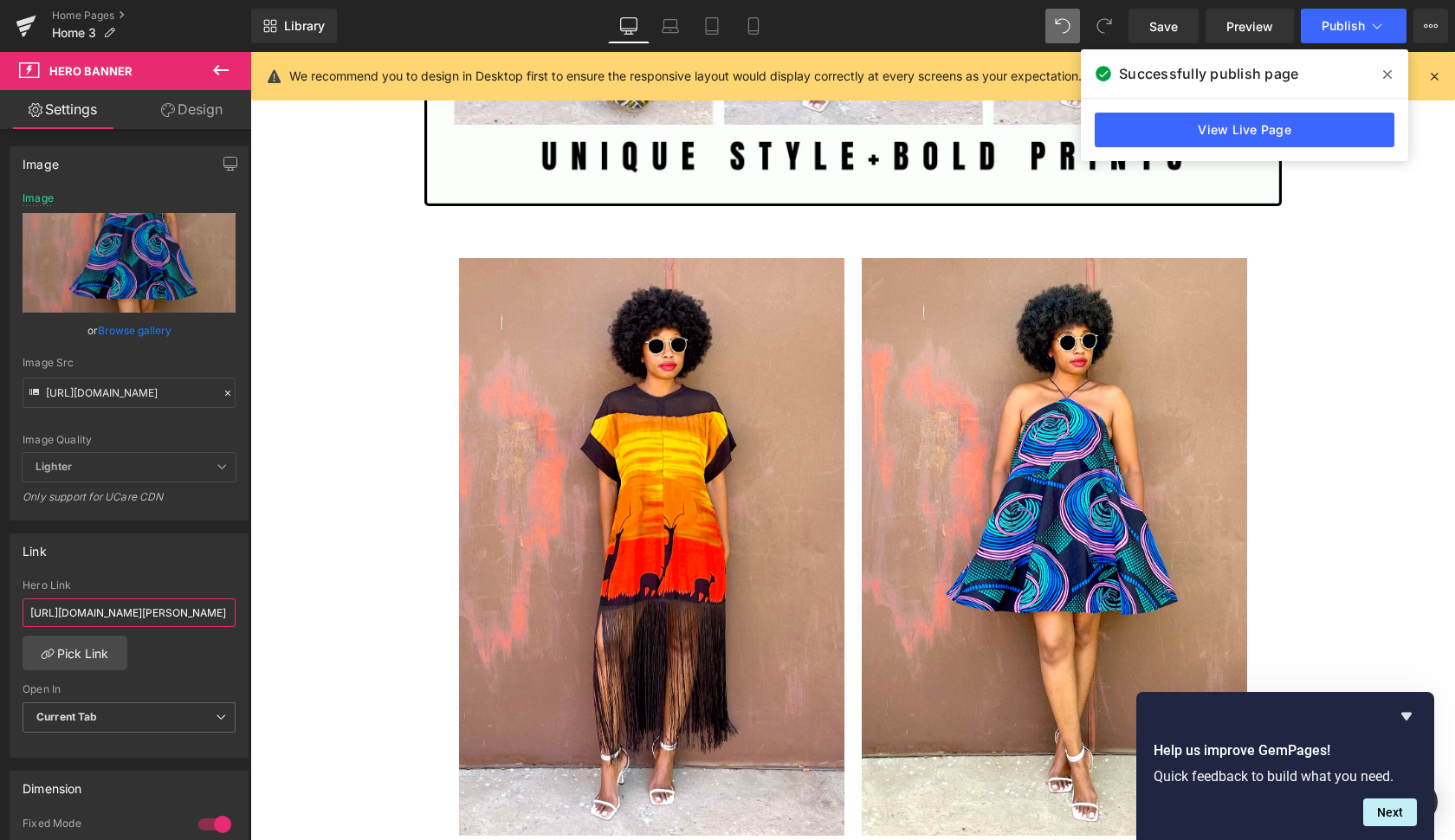
drag, startPoint x: 278, startPoint y: 663, endPoint x: 315, endPoint y: 635, distance: 46.4
paste input "[URL][DOMAIN_NAME]"
type input "[URL][DOMAIN_NAME]"
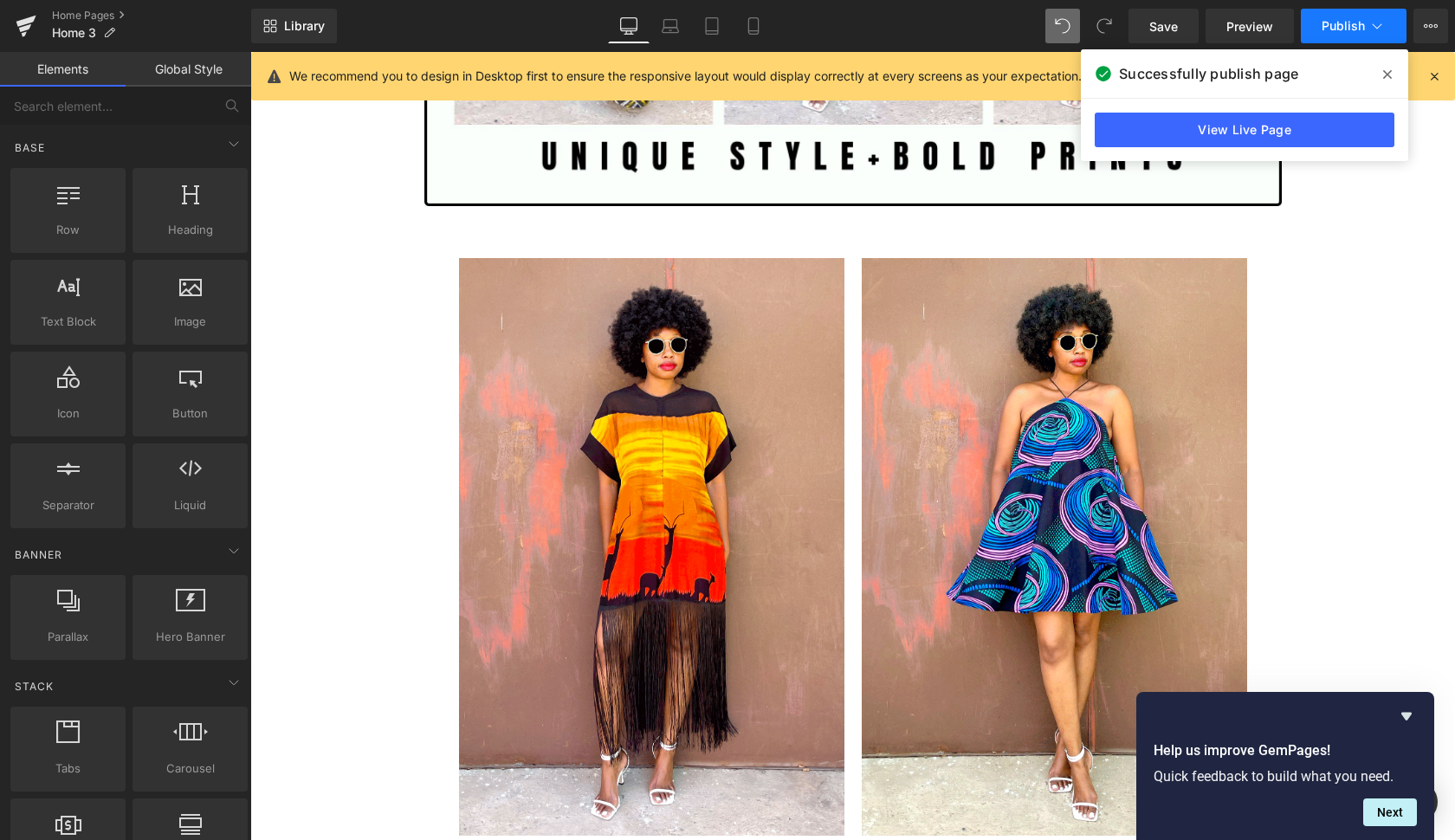
click at [1352, 29] on span "Publish" at bounding box center [1343, 26] width 43 height 14
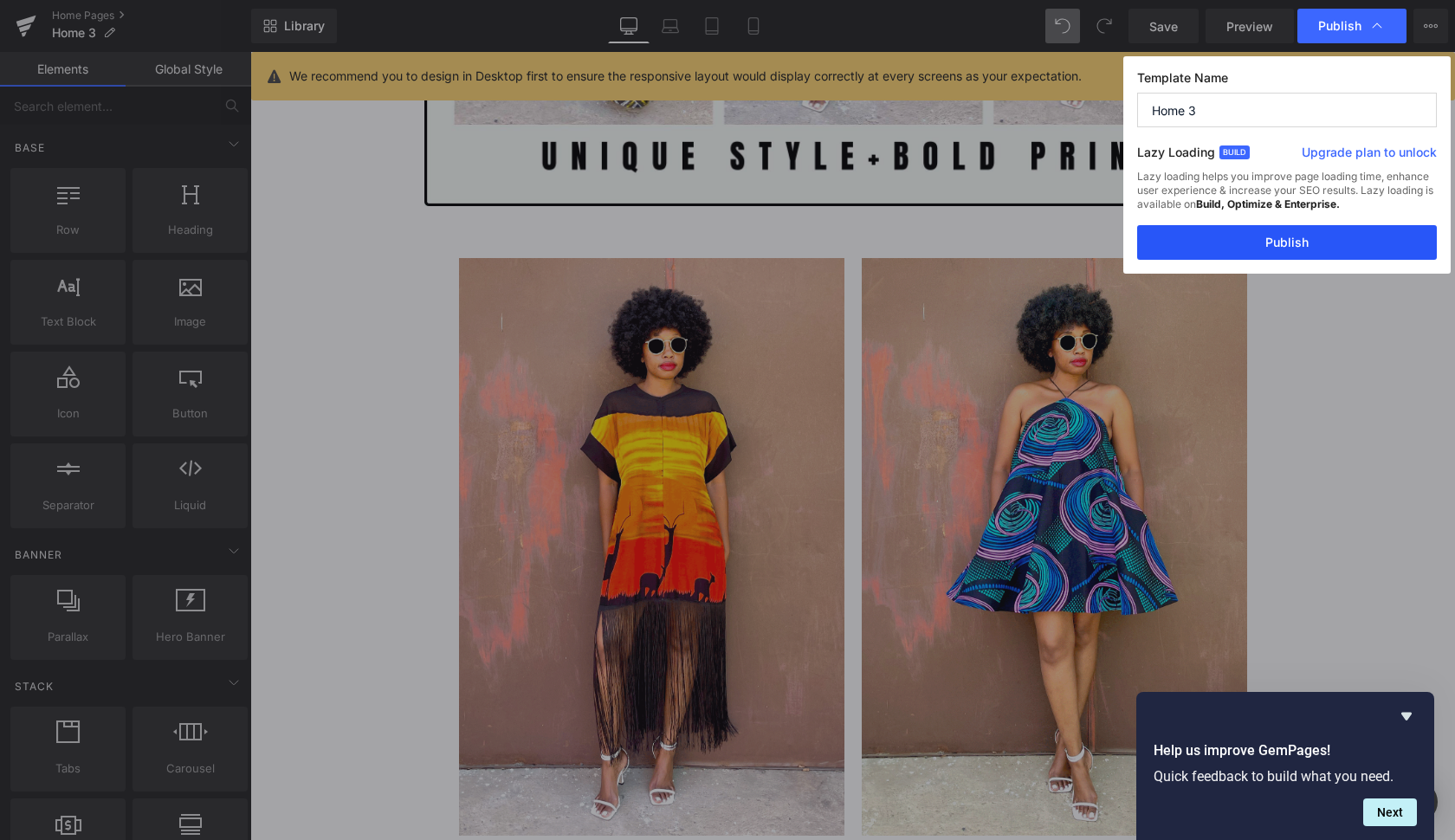
click at [1328, 237] on button "Publish" at bounding box center [1287, 243] width 300 height 35
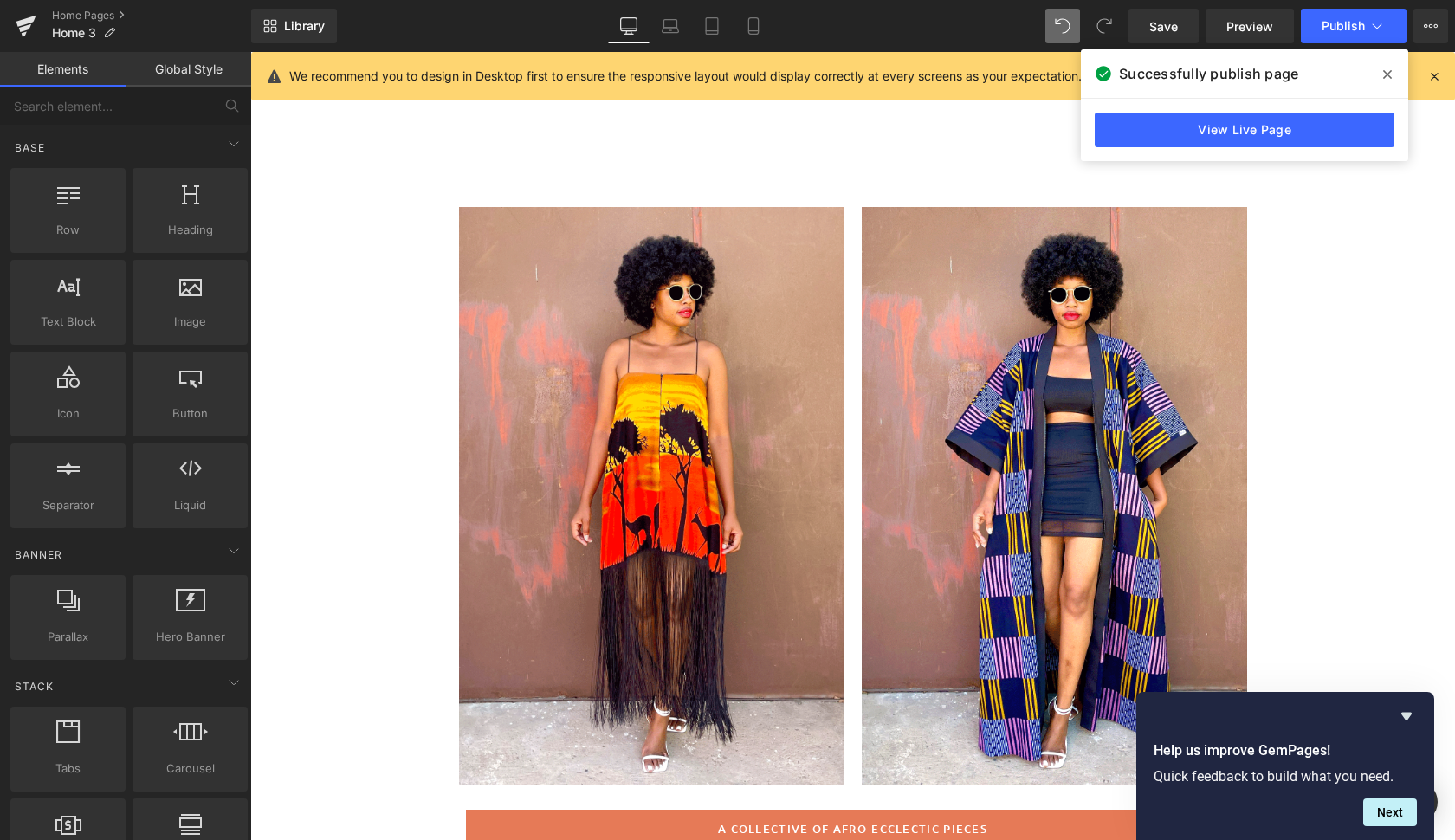
scroll to position [31, 0]
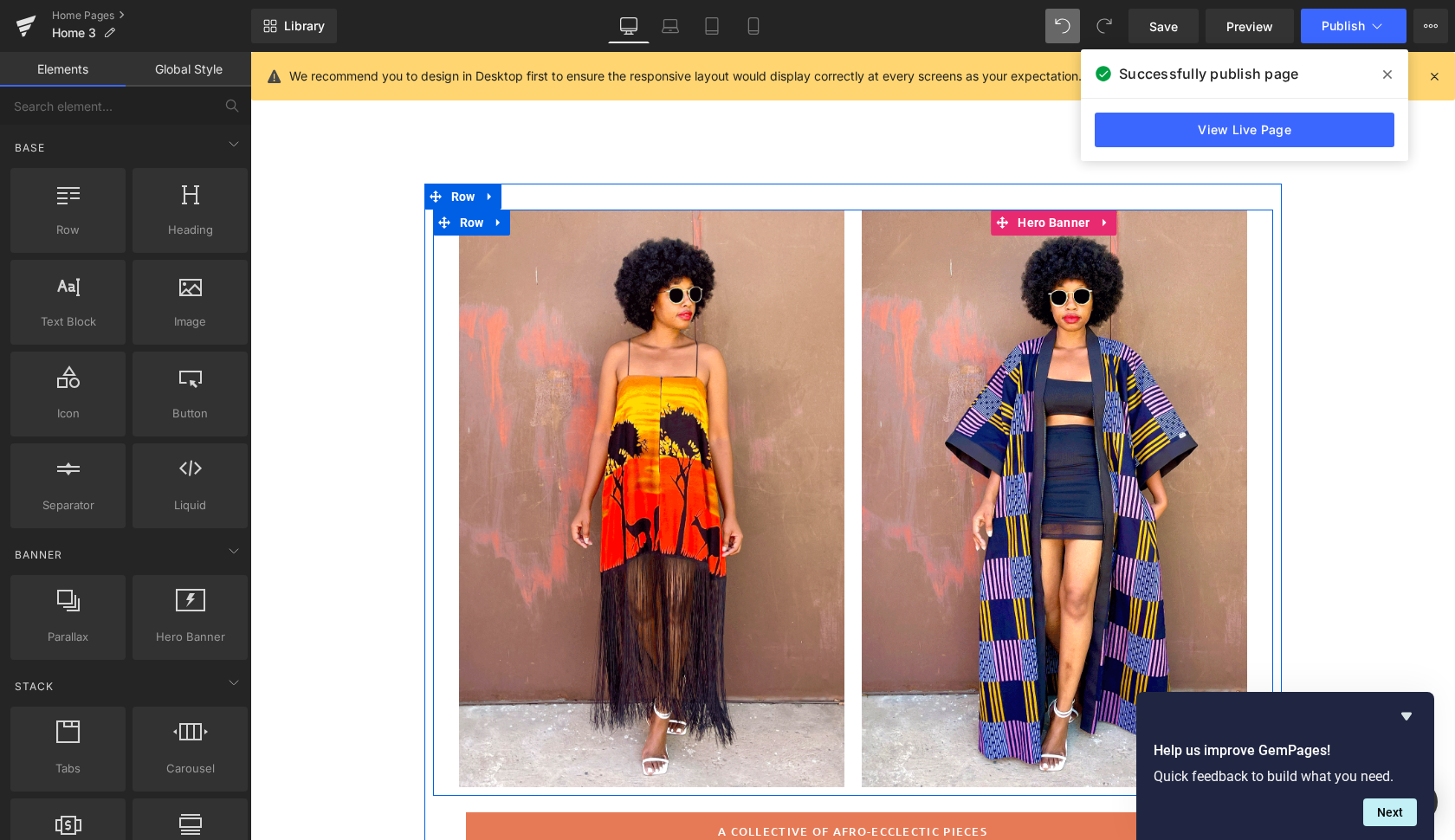
click at [1204, 263] on div at bounding box center [1054, 499] width 386 height 578
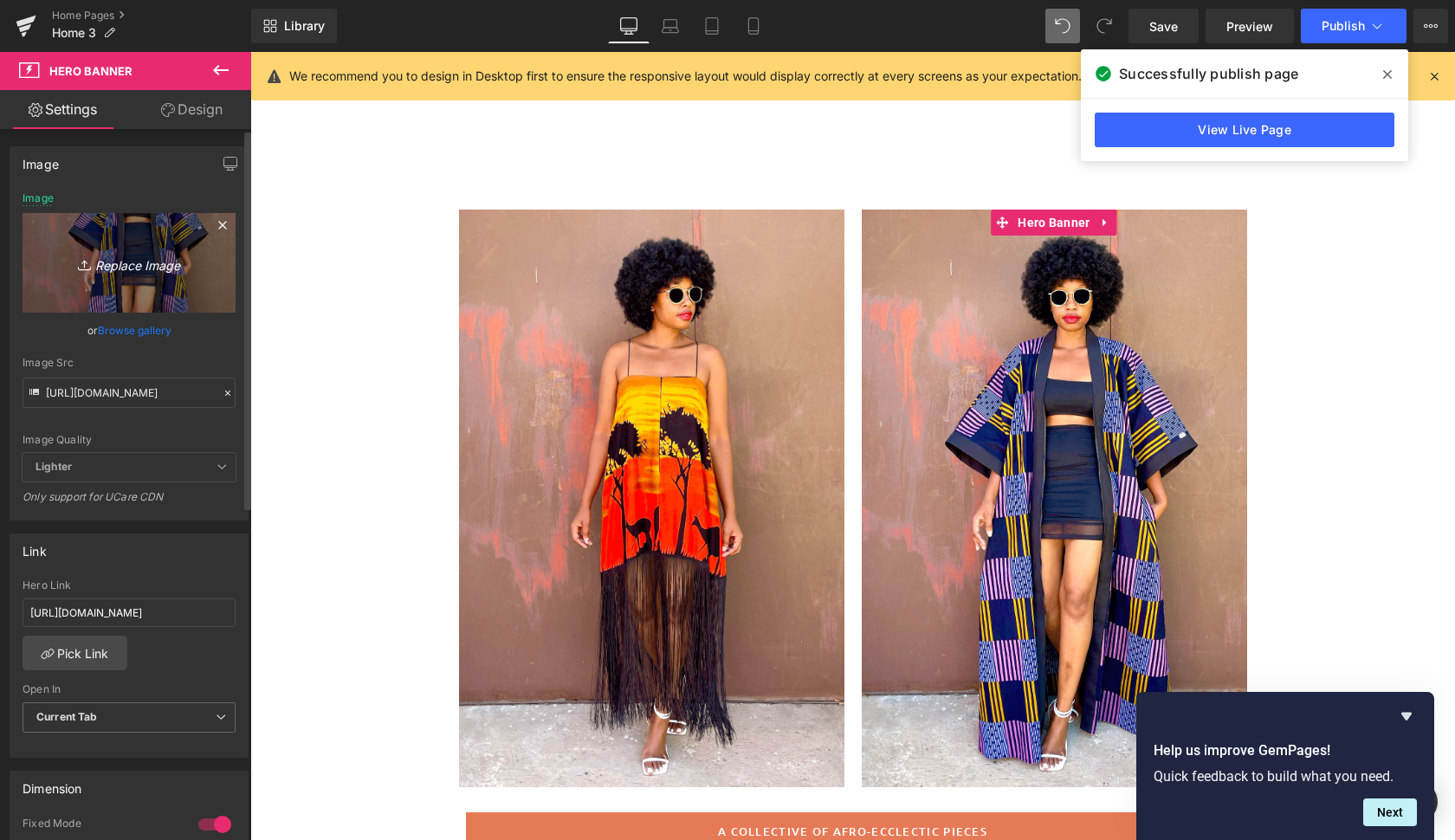
click at [137, 260] on icon "Replace Image" at bounding box center [129, 263] width 139 height 22
type input "C:\fakepath\mariya9.gif"
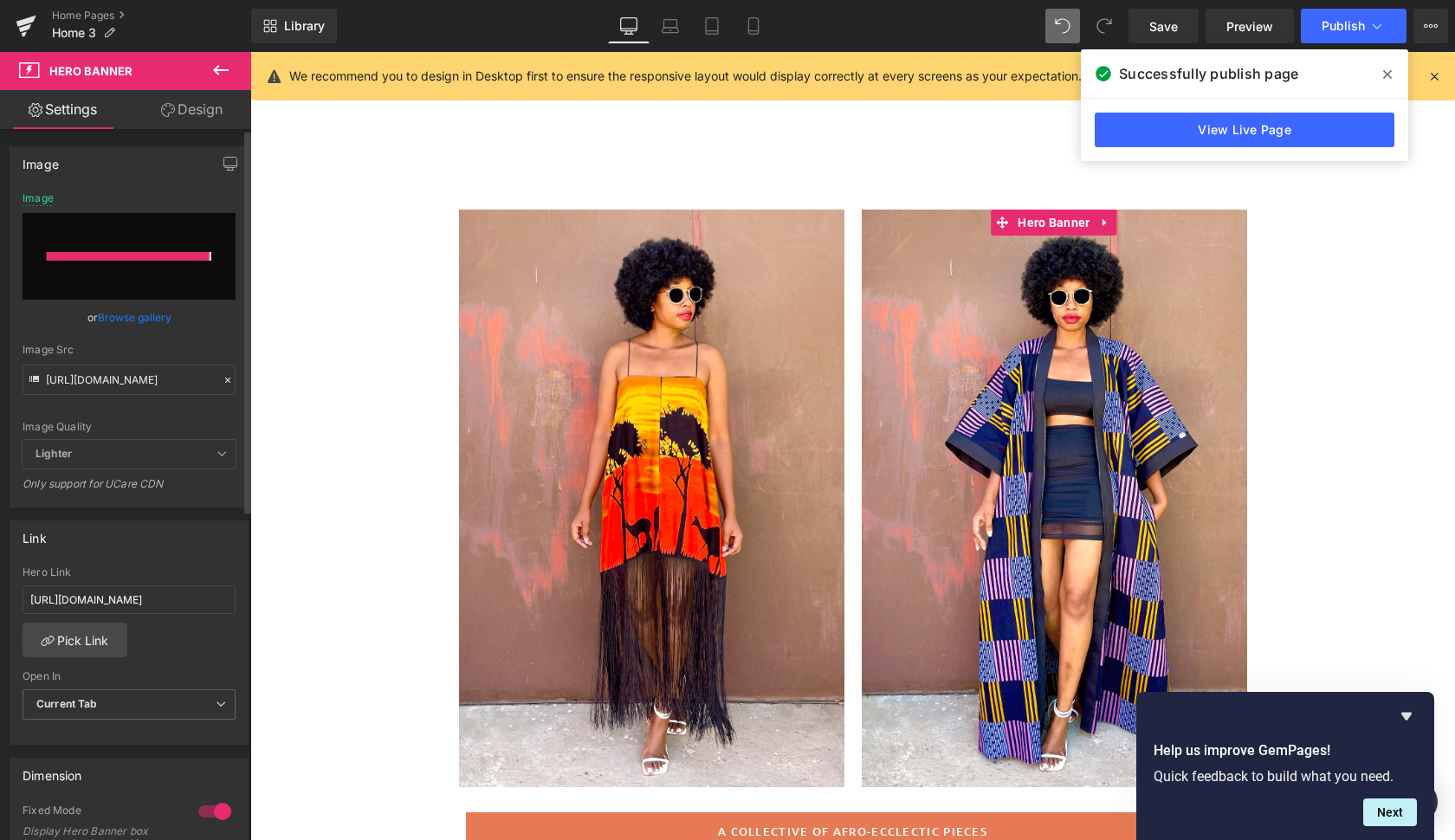
type input "[URL][DOMAIN_NAME]"
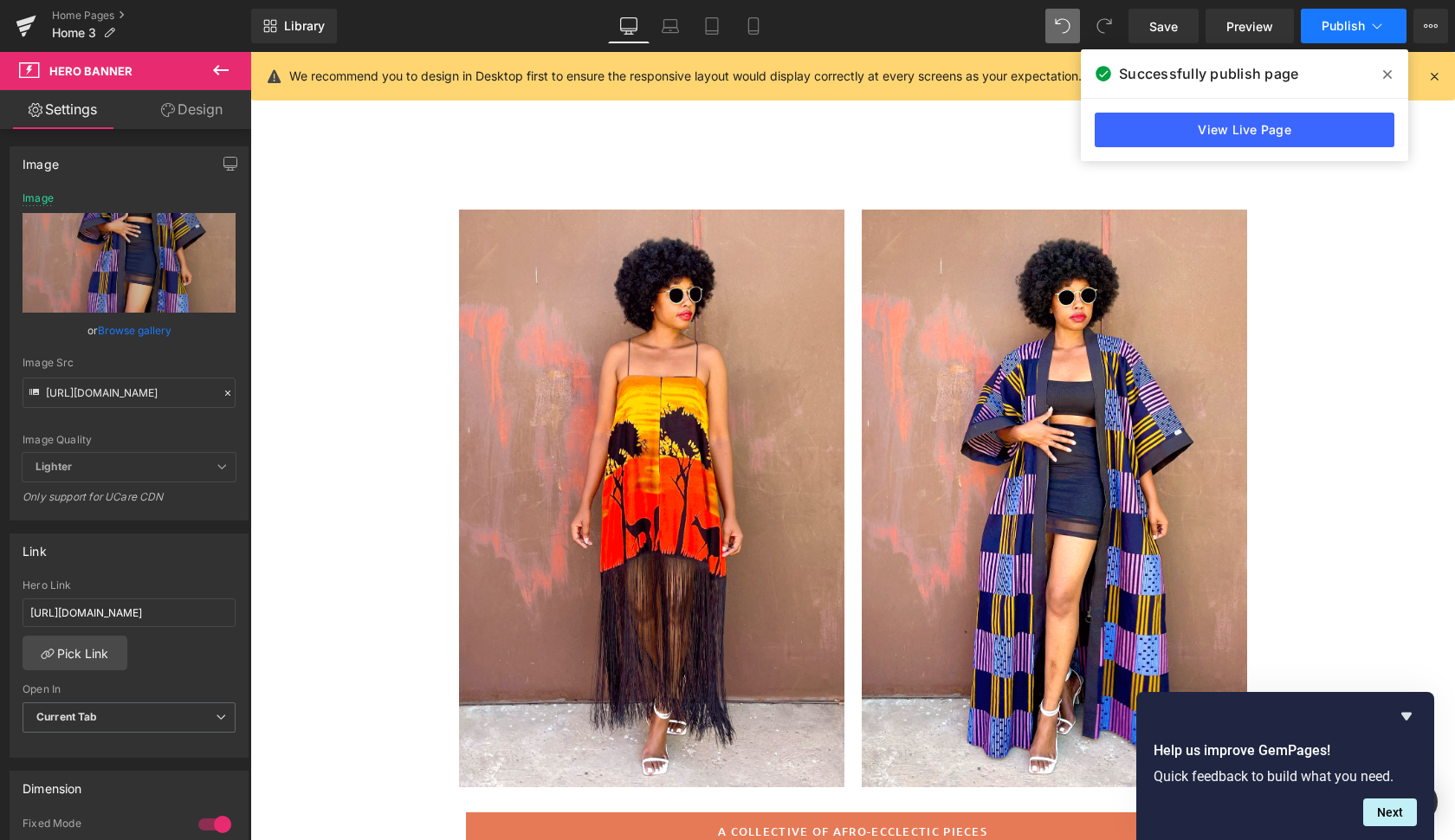
click at [1343, 30] on span "Publish" at bounding box center [1343, 26] width 43 height 14
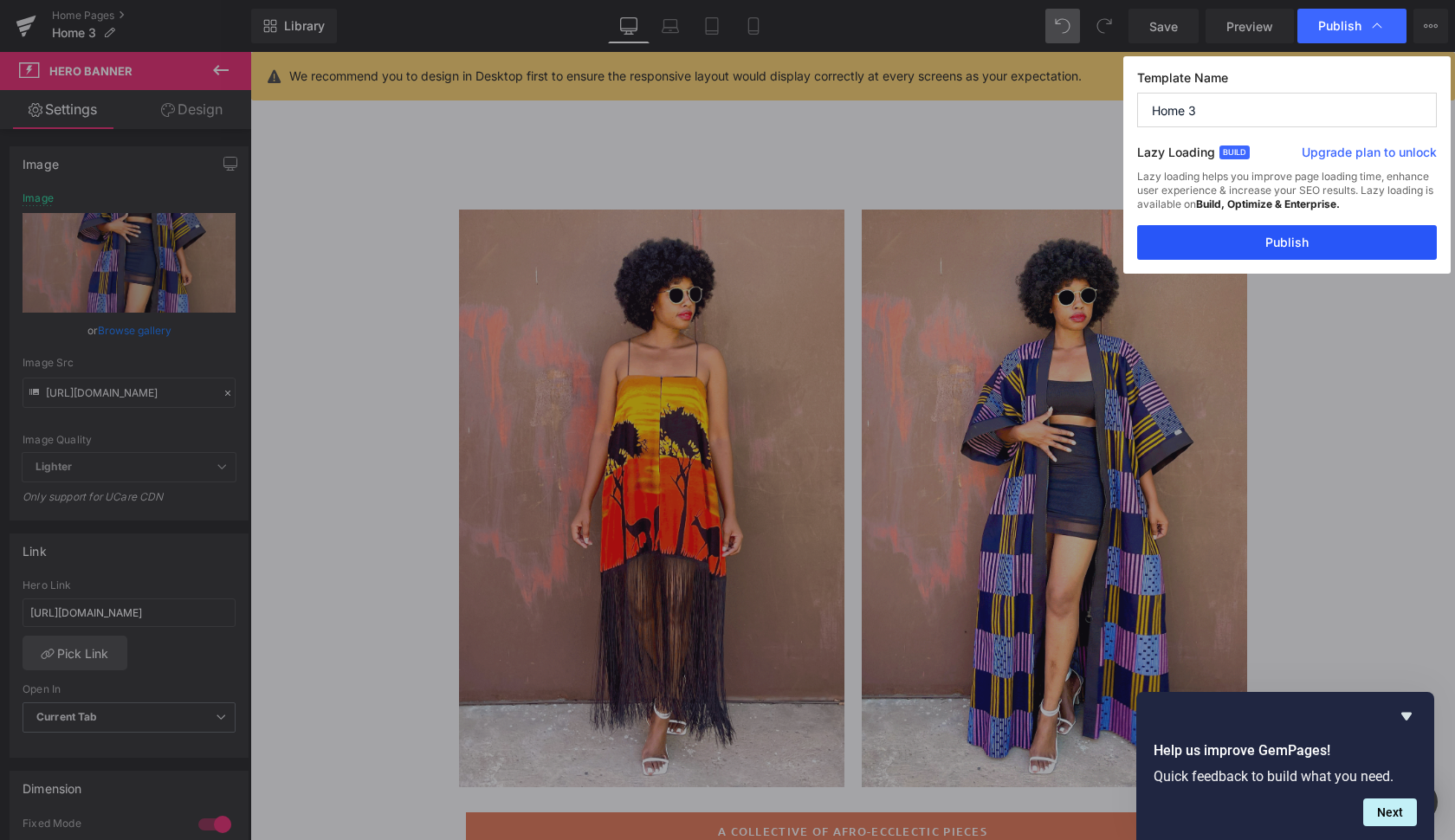
click at [1299, 236] on button "Publish" at bounding box center [1287, 243] width 300 height 35
